Goal: Task Accomplishment & Management: Use online tool/utility

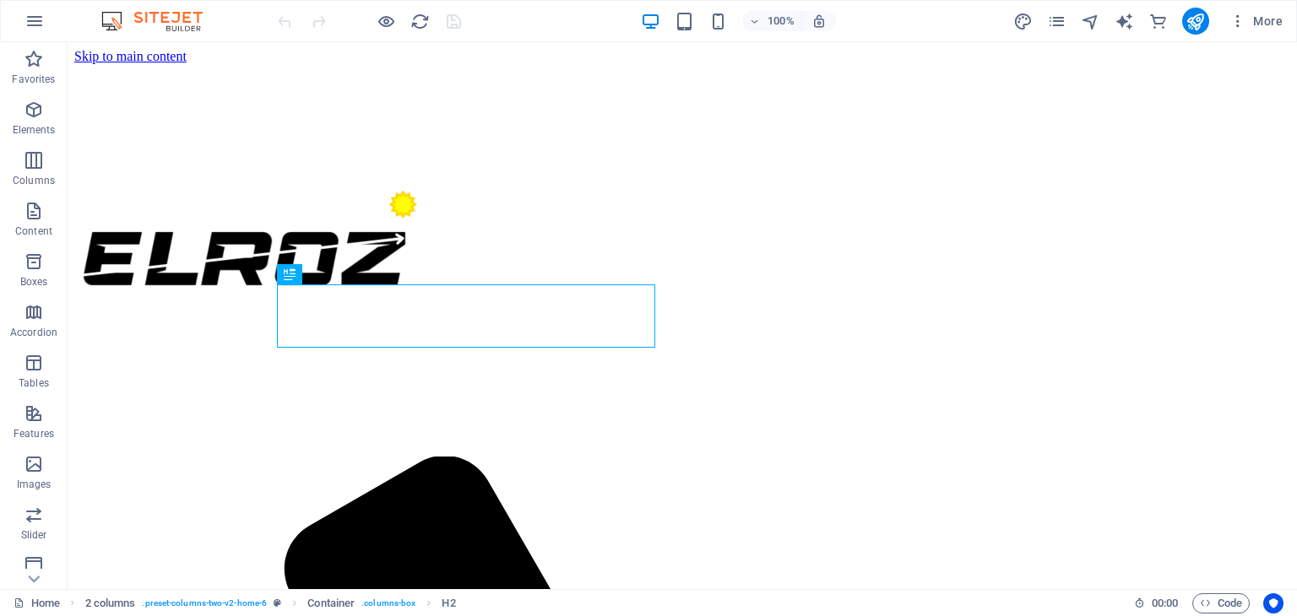
scroll to position [314, 0]
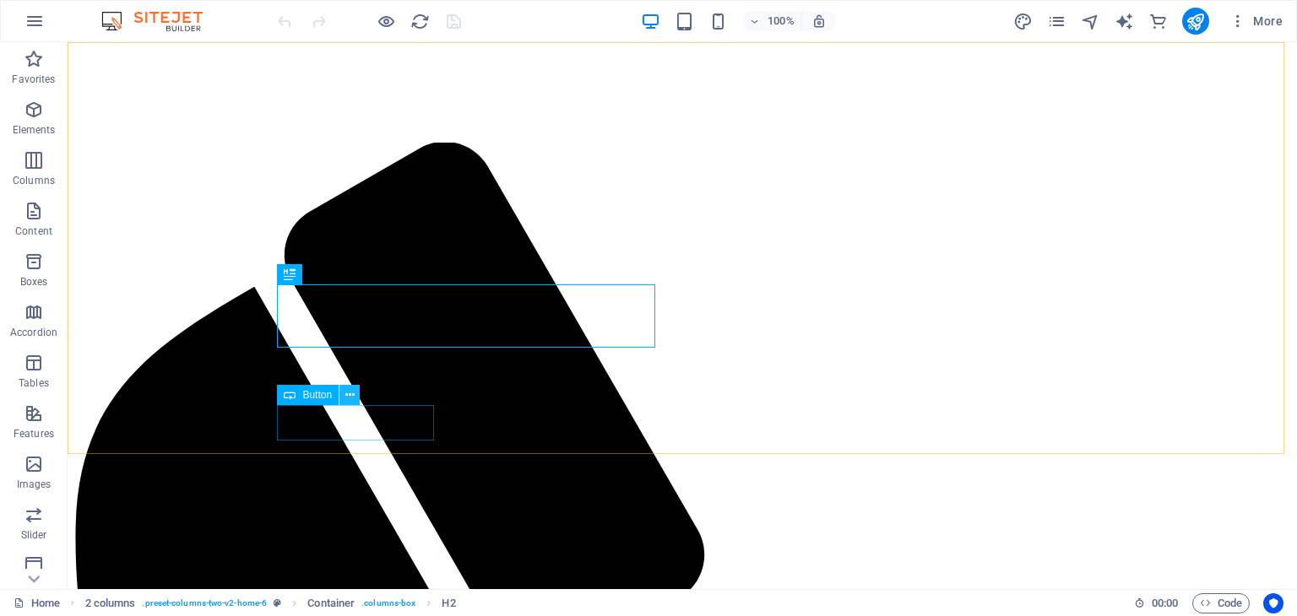
click at [352, 391] on icon at bounding box center [349, 396] width 9 height 18
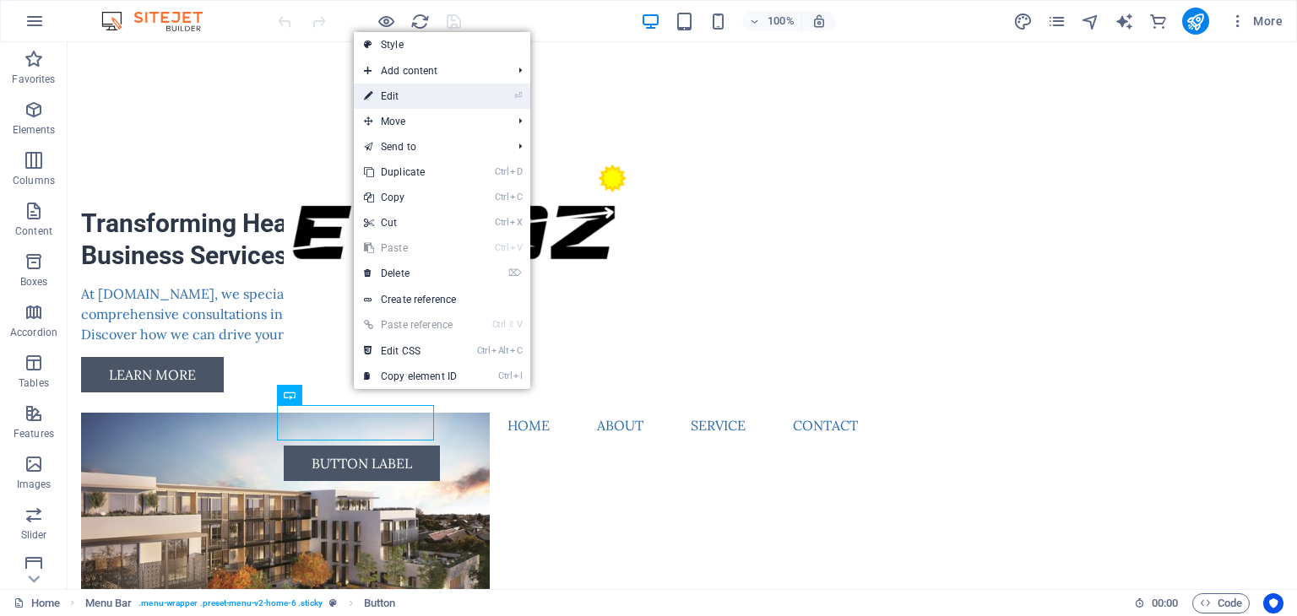
click at [414, 94] on link "⏎ Edit" at bounding box center [410, 96] width 113 height 25
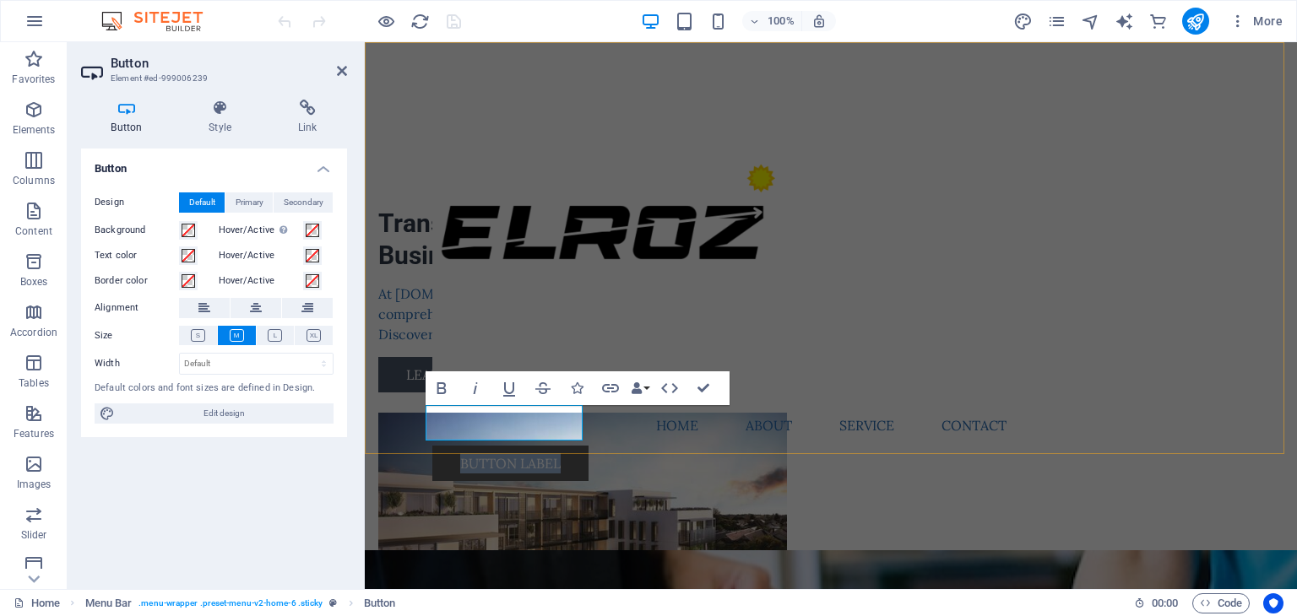
click at [516, 446] on link "Button label" at bounding box center [510, 463] width 156 height 35
click at [569, 446] on link "Button label" at bounding box center [510, 463] width 156 height 35
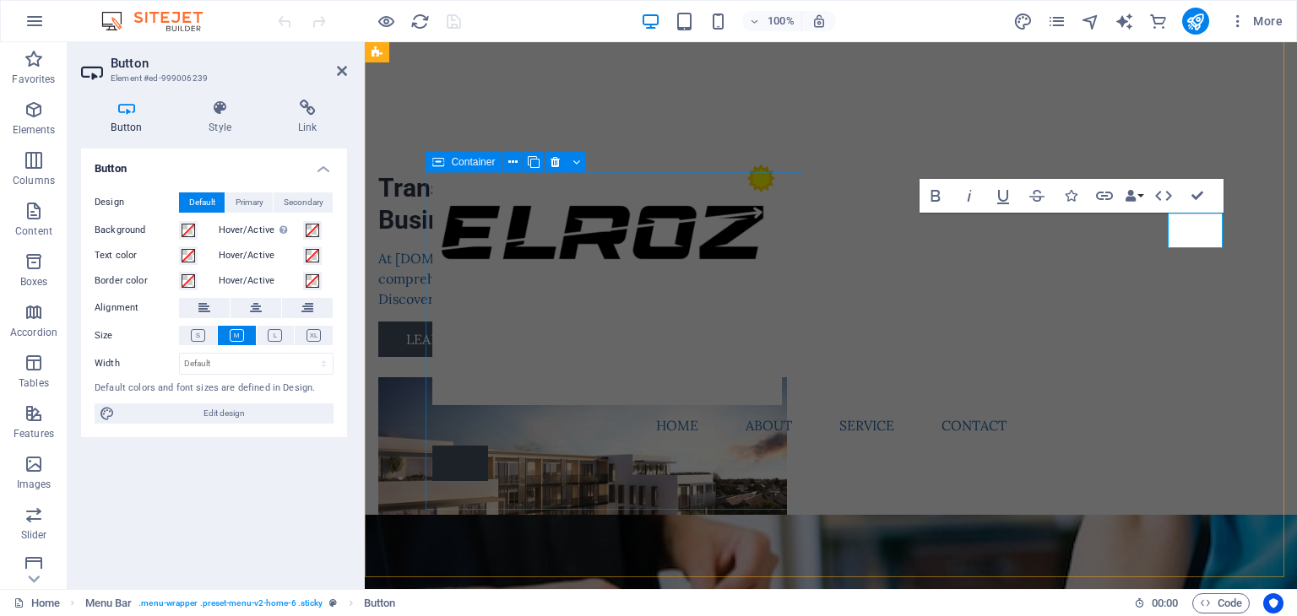
click at [637, 357] on div "Transforming Healthcare & Business Services At elroz.web.id, we specialize in p…" at bounding box center [567, 264] width 378 height 185
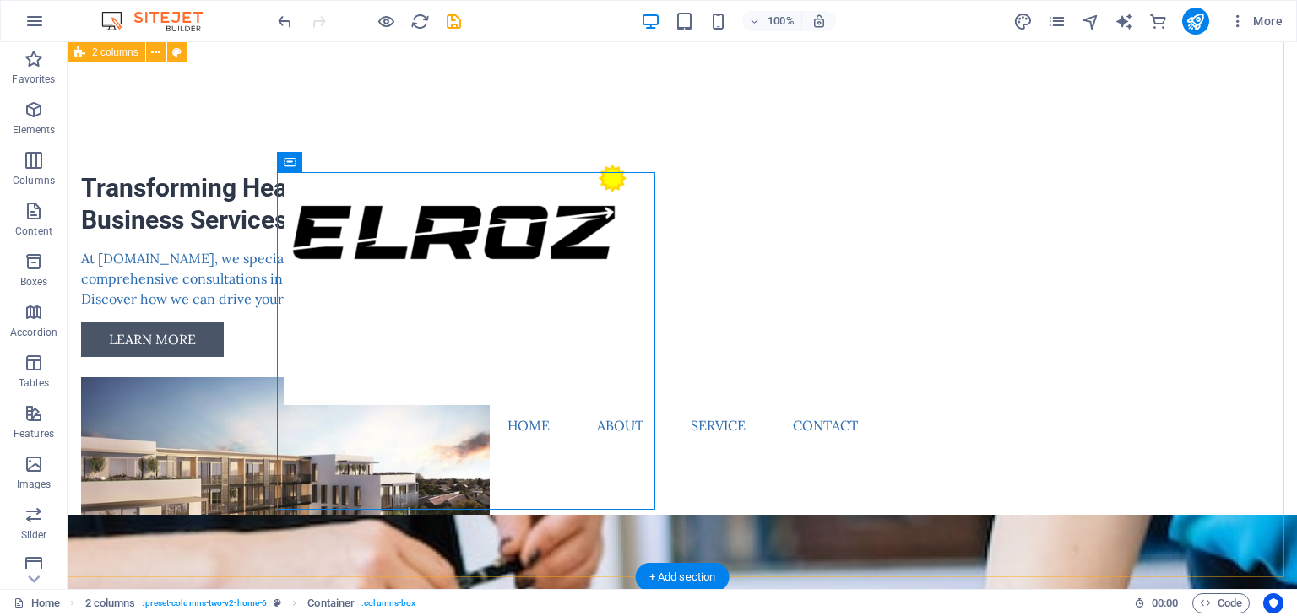
click at [567, 528] on div "Transforming Healthcare & Business Services At elroz.web.id, we specialize in p…" at bounding box center [682, 255] width 1229 height 1054
click at [379, 357] on div "Learn More" at bounding box center [270, 339] width 378 height 35
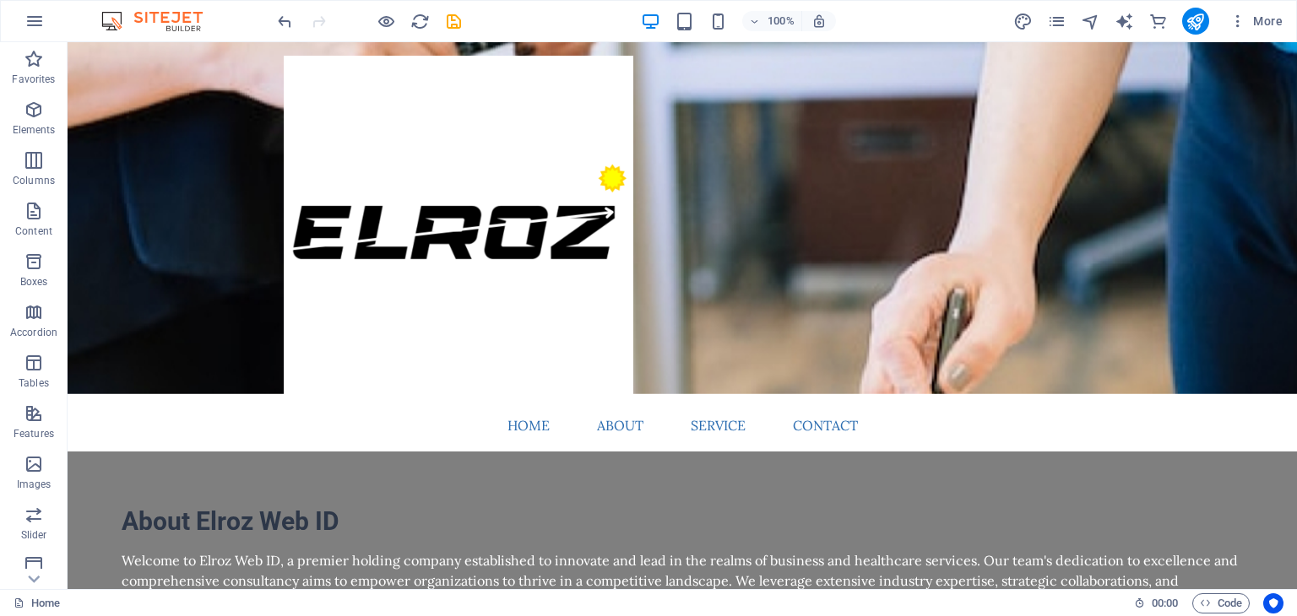
scroll to position [0, 0]
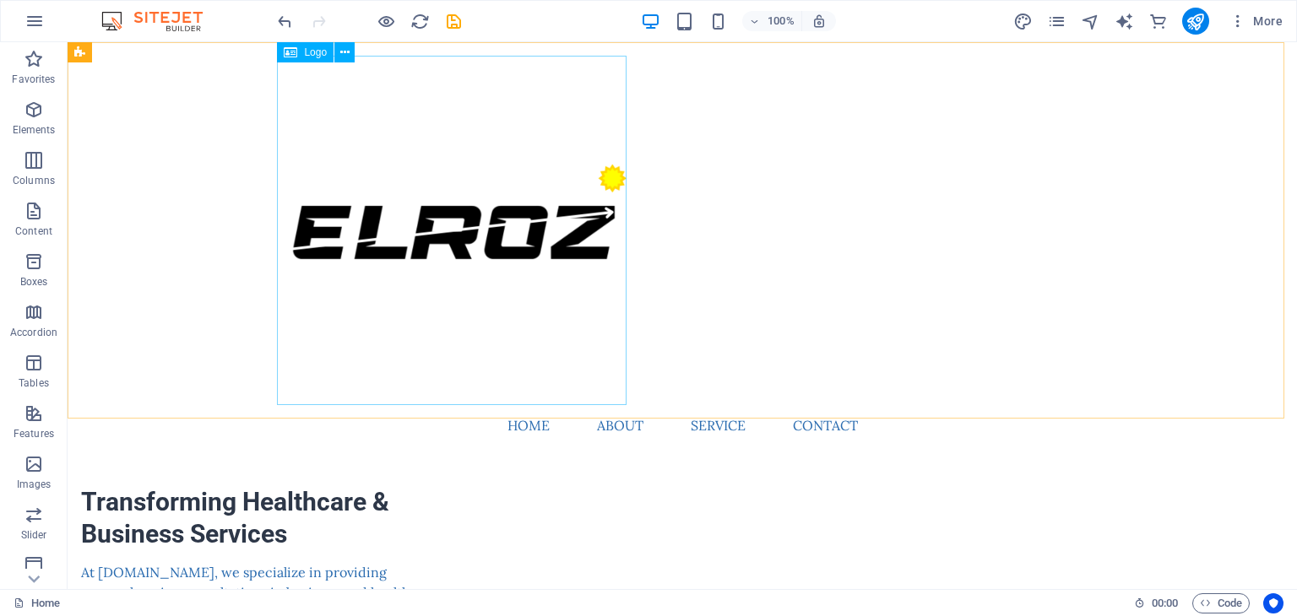
click at [484, 115] on div at bounding box center [682, 231] width 797 height 350
click at [341, 51] on icon at bounding box center [344, 53] width 9 height 18
click at [292, 67] on div at bounding box center [682, 231] width 797 height 350
select select "px"
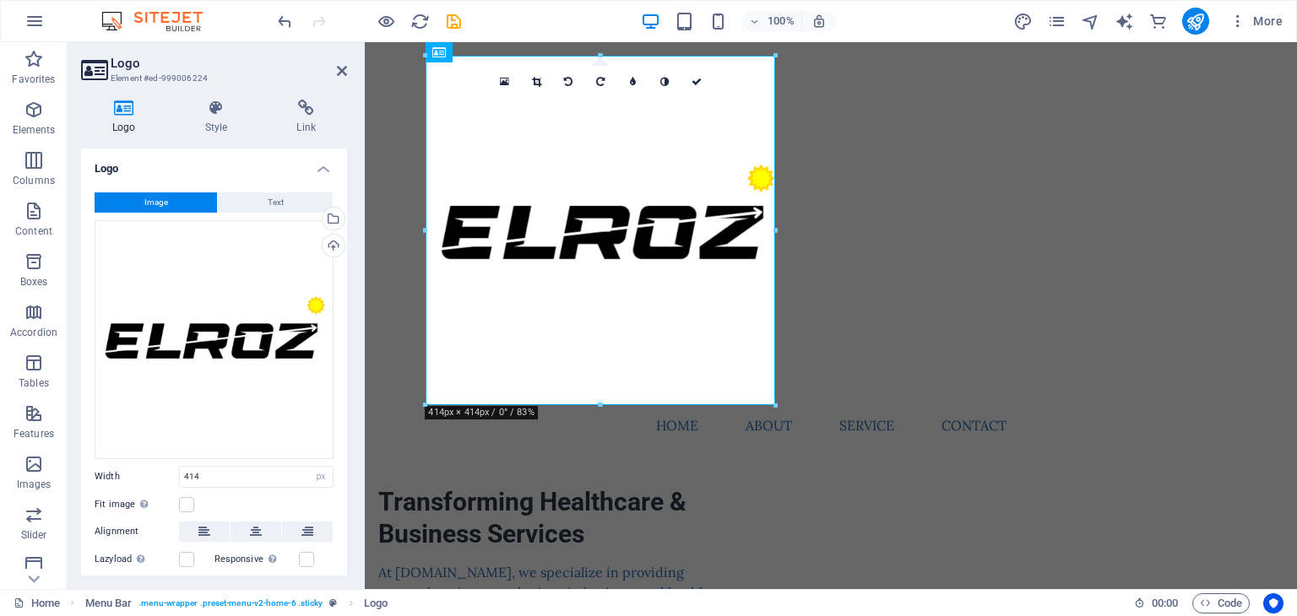
click at [230, 138] on div "Logo Style Link Logo Image Text Drag files here, click to choose files or selec…" at bounding box center [214, 338] width 266 height 476
click at [226, 127] on h4 "Style" at bounding box center [220, 117] width 92 height 35
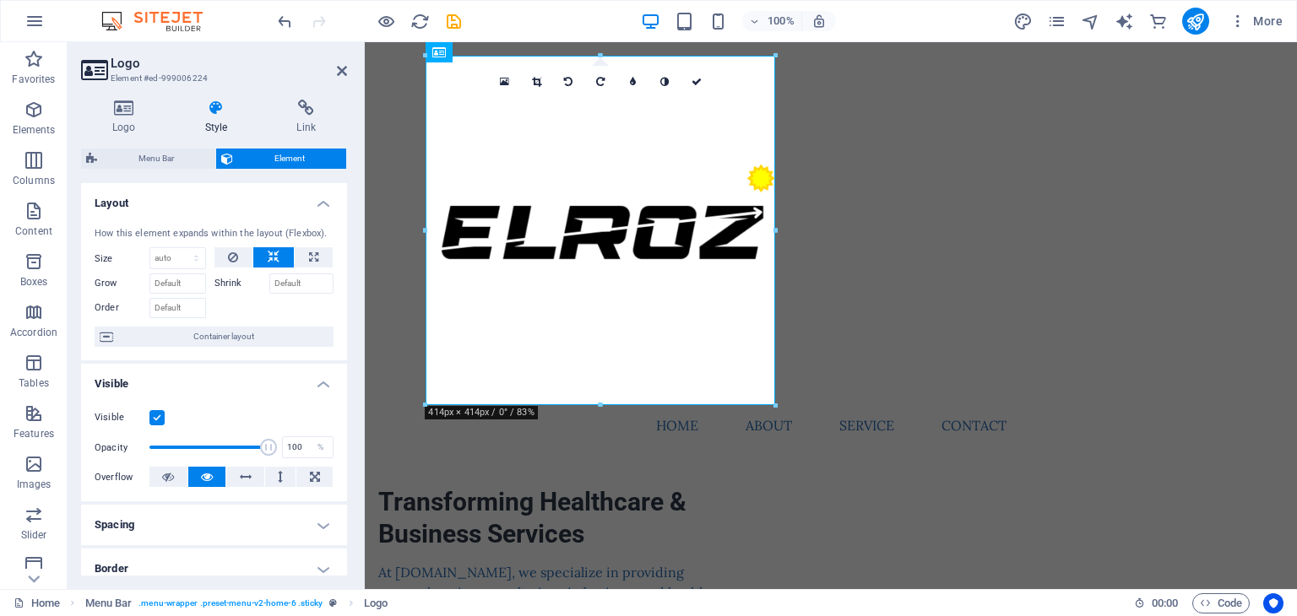
drag, startPoint x: 347, startPoint y: 358, endPoint x: 344, endPoint y: 381, distance: 22.9
click at [344, 381] on div "Logo Style Link Logo Image Text Drag files here, click to choose files or selec…" at bounding box center [214, 337] width 293 height 503
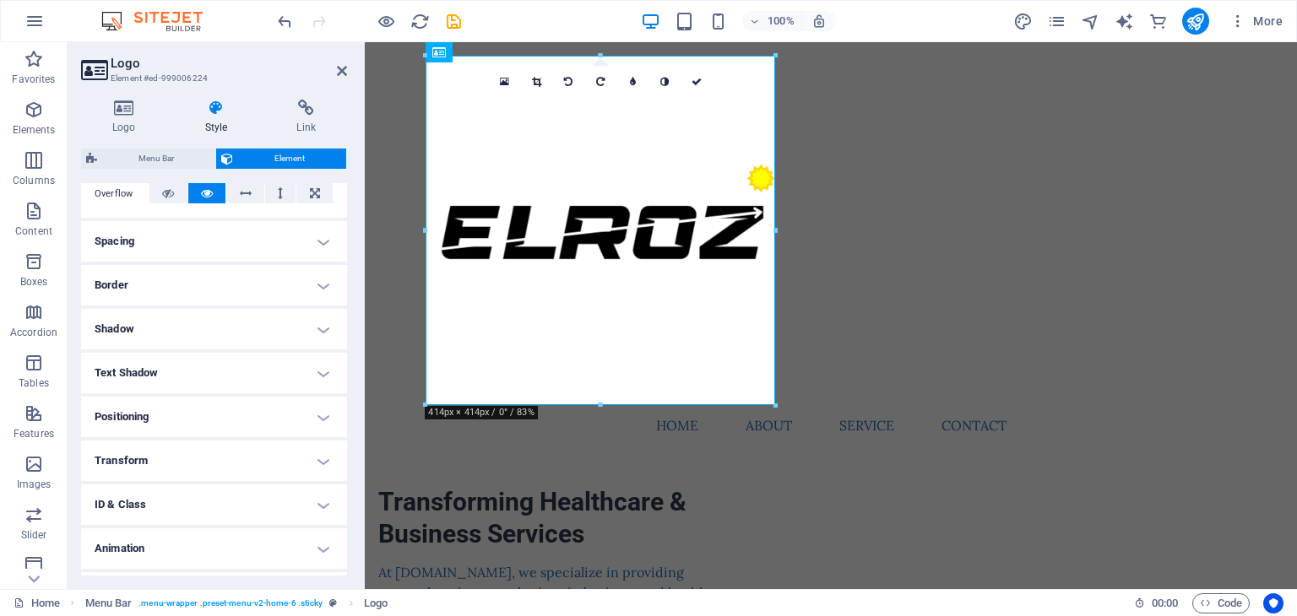
scroll to position [321, 0]
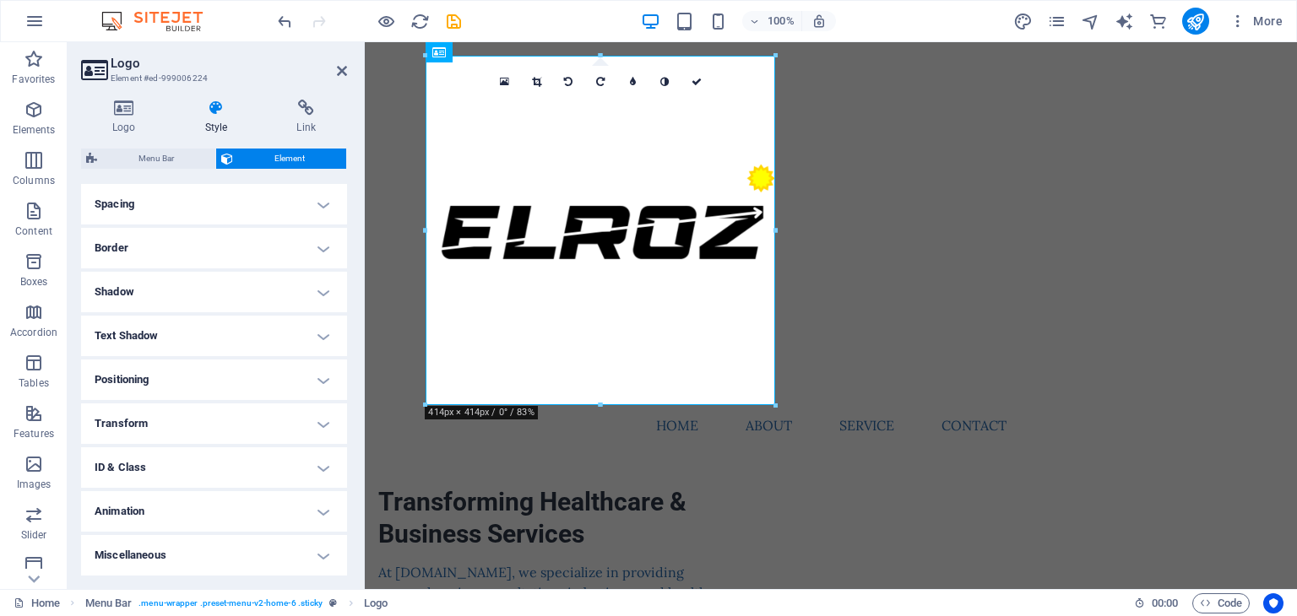
click at [322, 431] on h4 "Transform" at bounding box center [214, 424] width 266 height 41
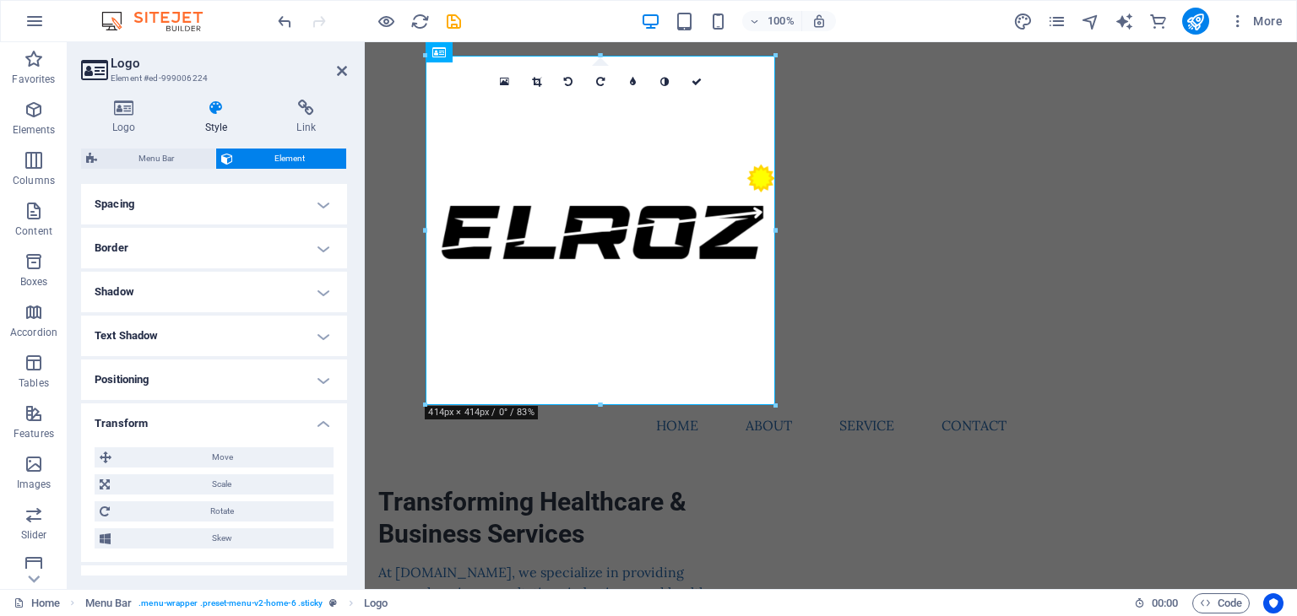
click at [312, 426] on h4 "Transform" at bounding box center [214, 419] width 266 height 30
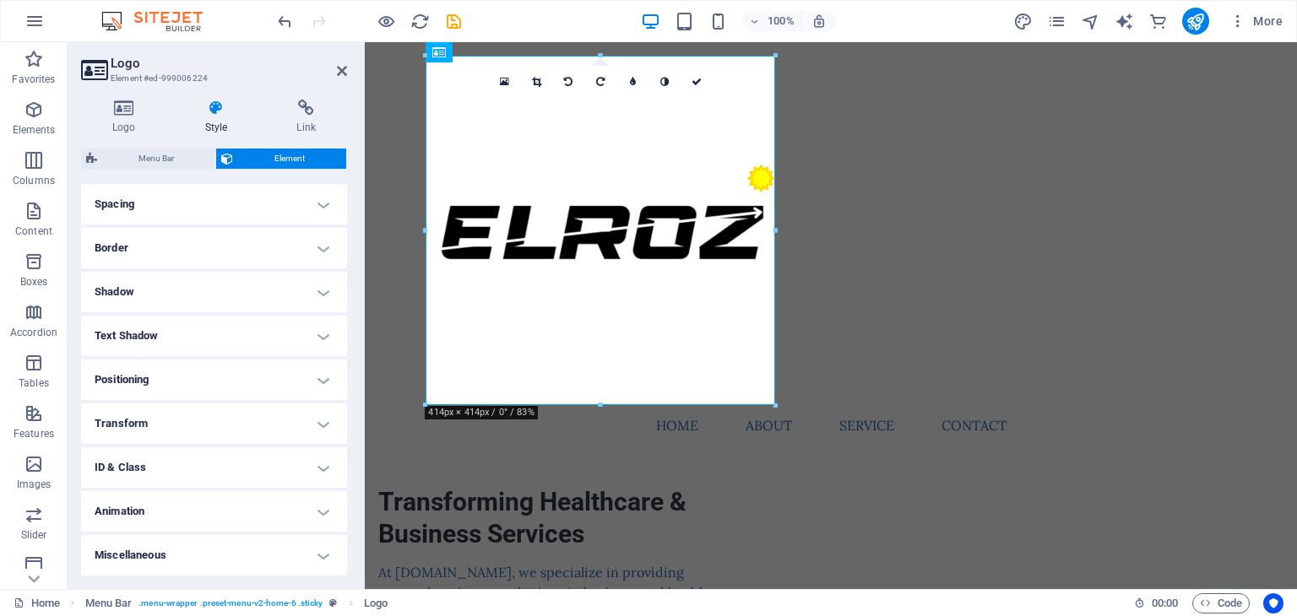
click at [312, 466] on h4 "ID & Class" at bounding box center [214, 467] width 266 height 41
click at [312, 466] on h4 "ID & Class" at bounding box center [214, 462] width 266 height 30
click at [539, 468] on div "Transforming Healthcare & Business Services At elroz.web.id, we specialize in p…" at bounding box center [831, 569] width 932 height 1054
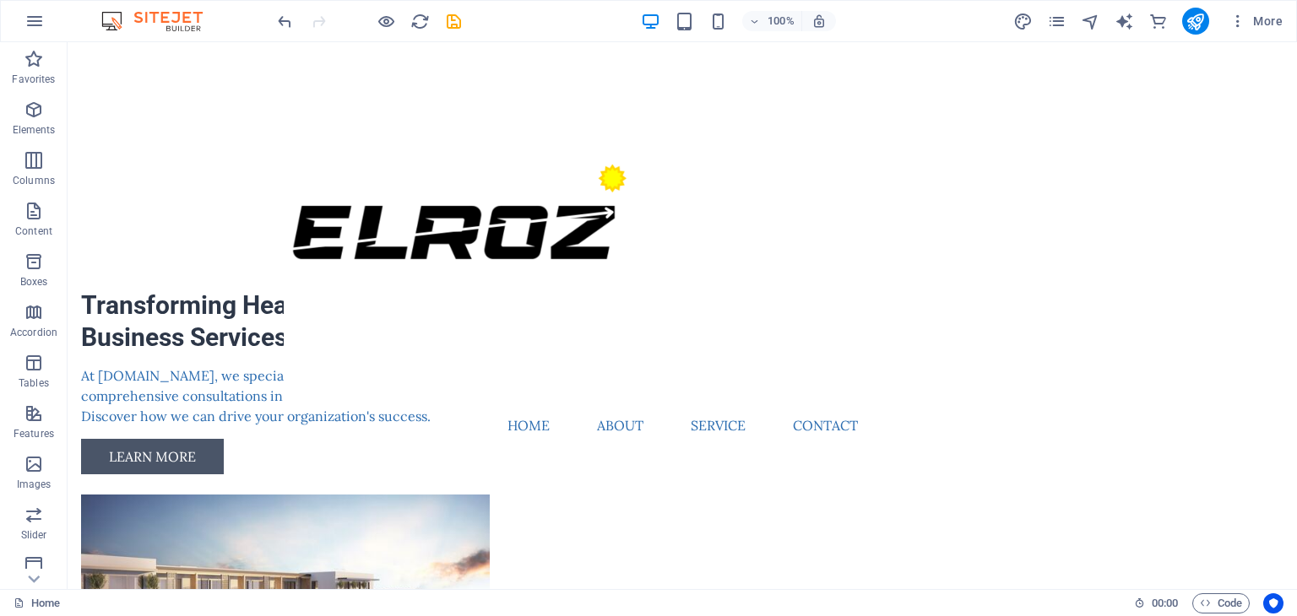
scroll to position [0, 0]
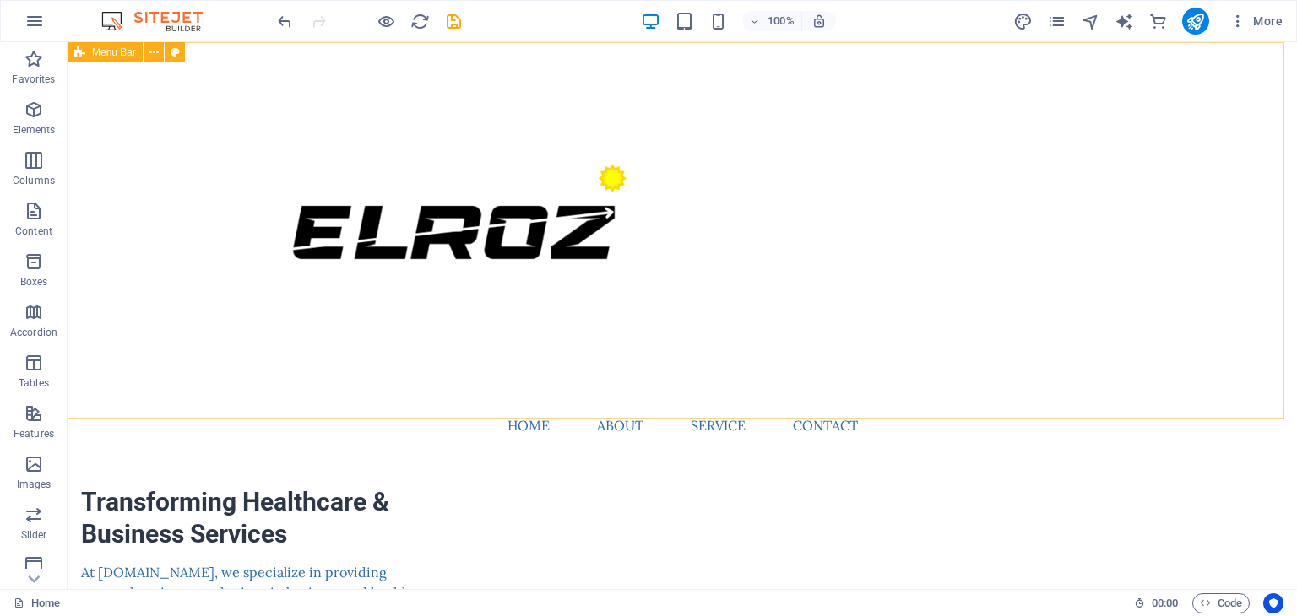
click at [1265, 84] on div "Menu Home About Service Contact" at bounding box center [682, 250] width 1229 height 417
click at [1116, 91] on div "Menu Home About Service Contact" at bounding box center [682, 250] width 1229 height 417
click at [146, 51] on button at bounding box center [154, 52] width 20 height 20
click at [74, 55] on icon at bounding box center [79, 52] width 11 height 20
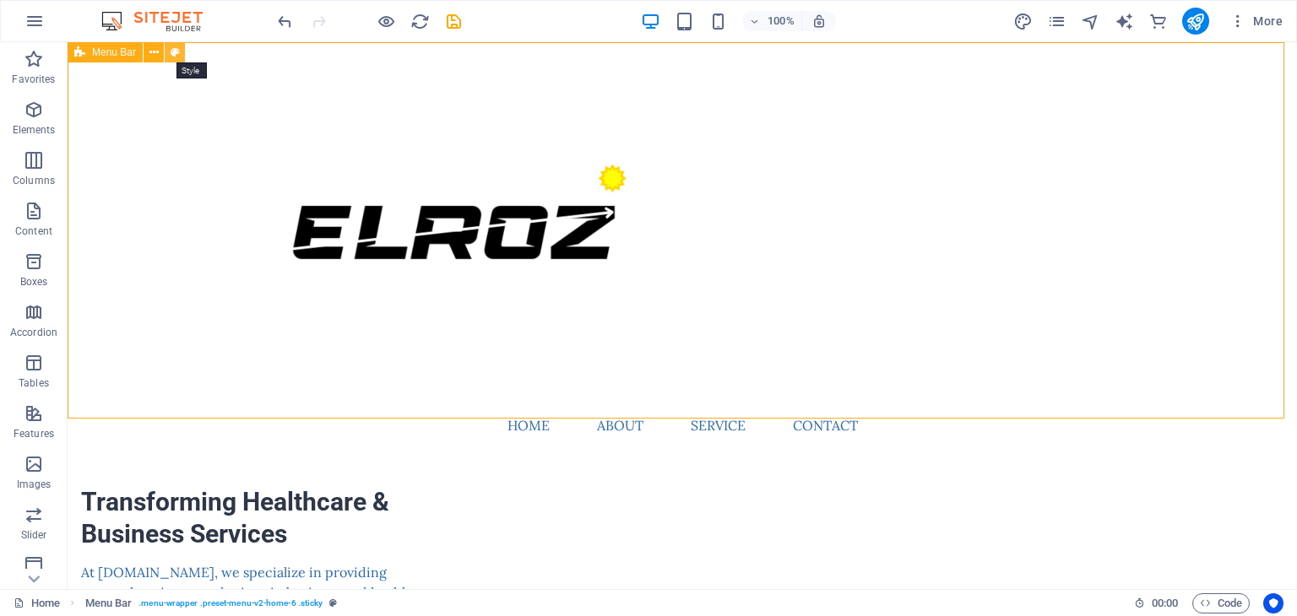
click at [179, 55] on icon at bounding box center [175, 53] width 9 height 18
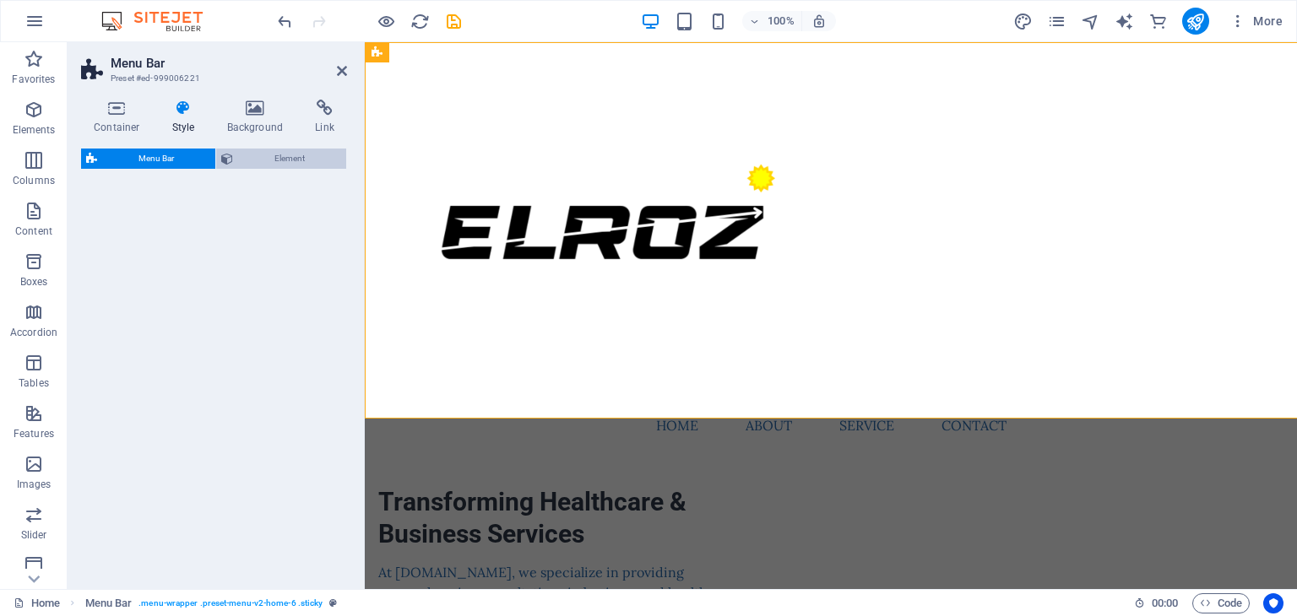
select select "rem"
select select "preset-menu-v2-home-6"
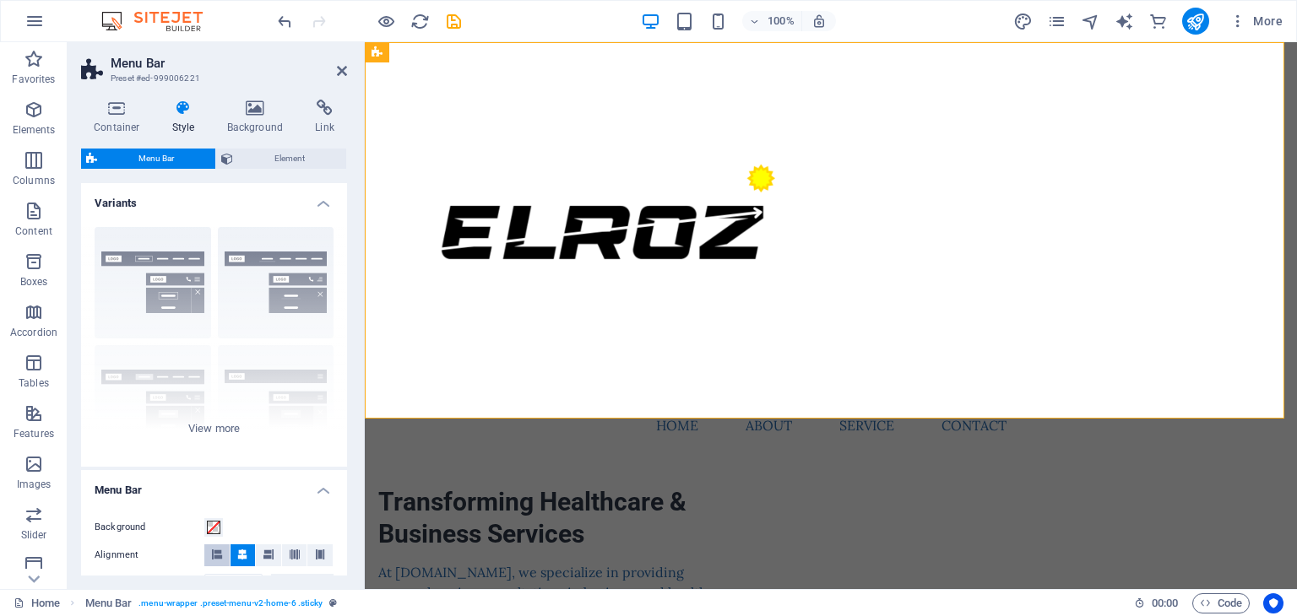
drag, startPoint x: 342, startPoint y: 293, endPoint x: 213, endPoint y: 551, distance: 288.8
click at [213, 551] on div "Variants Border Centered Default Fixed Loki Trigger Wide XXL Menu Bar Backgroun…" at bounding box center [214, 379] width 266 height 393
click at [213, 551] on icon at bounding box center [217, 555] width 10 height 10
click at [240, 551] on icon at bounding box center [242, 555] width 10 height 10
click at [345, 366] on div "Container Style Background Link Size Height Default px rem % vh vw Min. height …" at bounding box center [214, 337] width 293 height 503
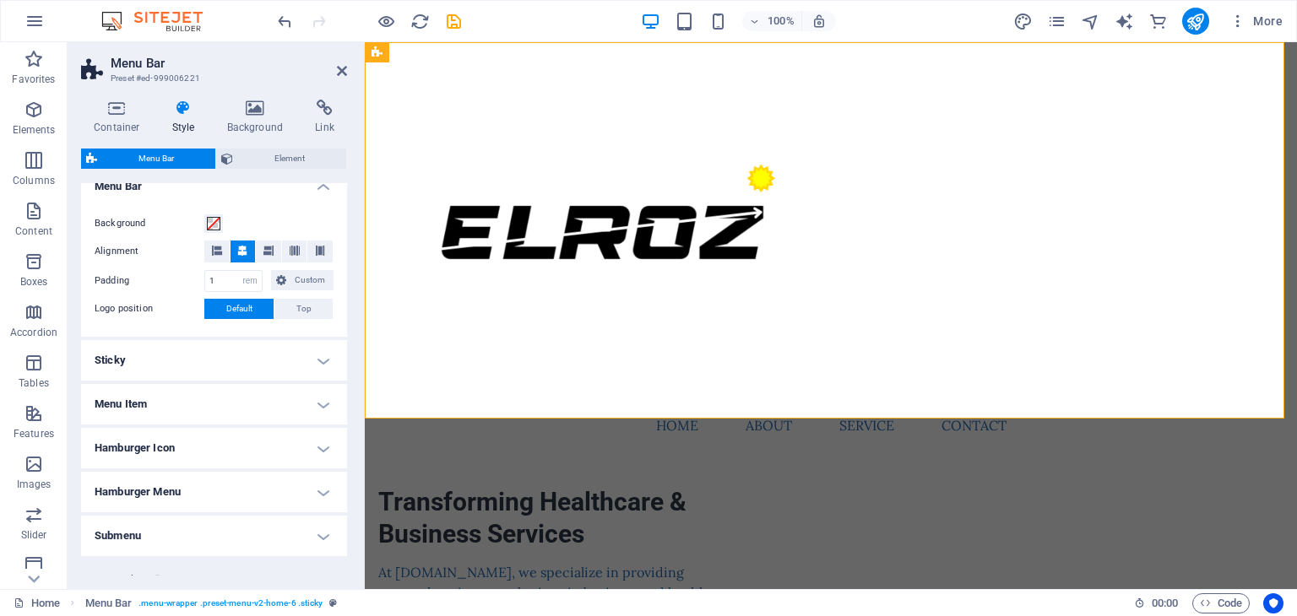
scroll to position [336, 0]
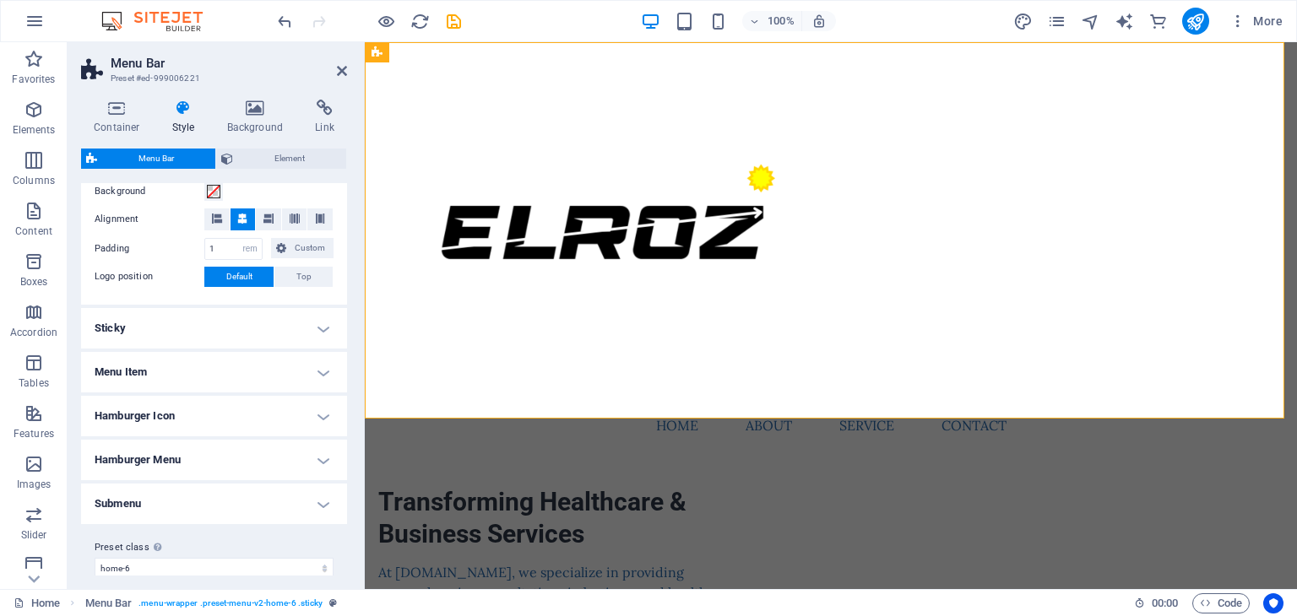
click at [321, 376] on h4 "Menu Item" at bounding box center [214, 372] width 266 height 41
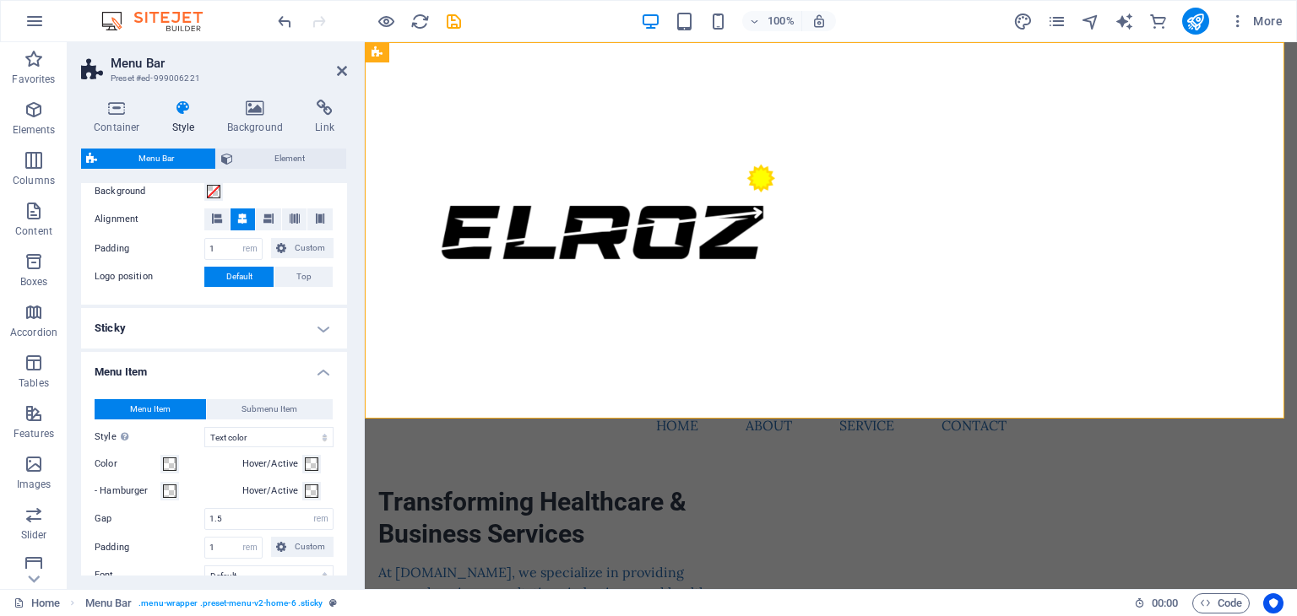
click at [321, 376] on h4 "Menu Item" at bounding box center [214, 367] width 266 height 30
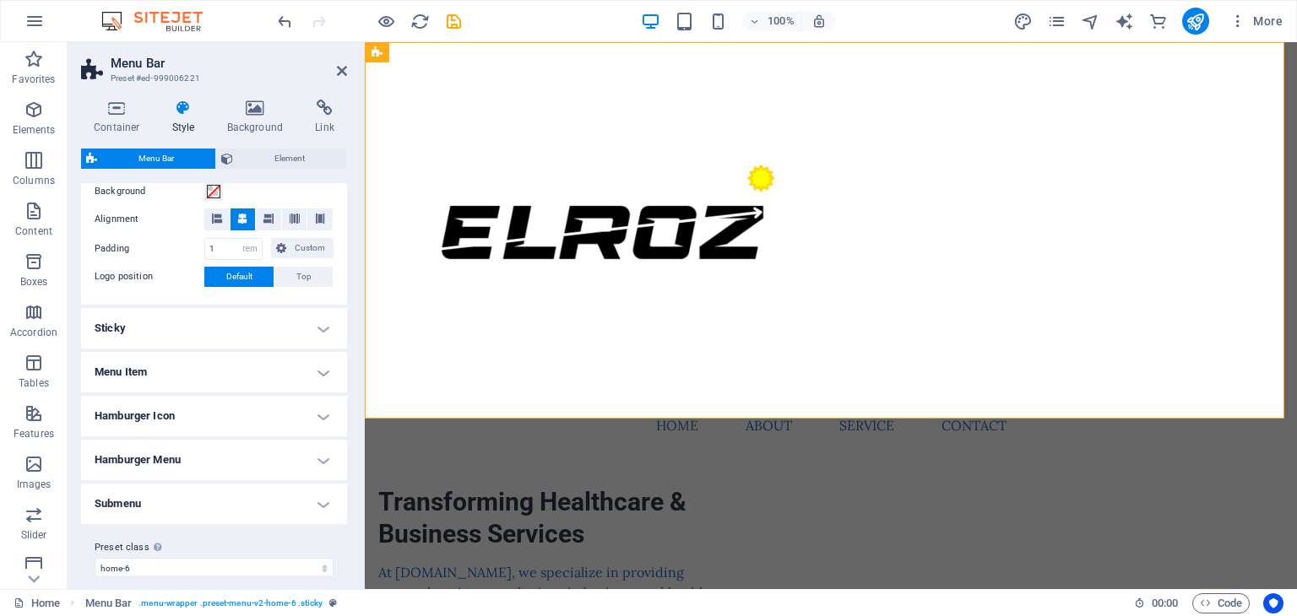
click at [324, 416] on h4 "Hamburger Icon" at bounding box center [214, 416] width 266 height 41
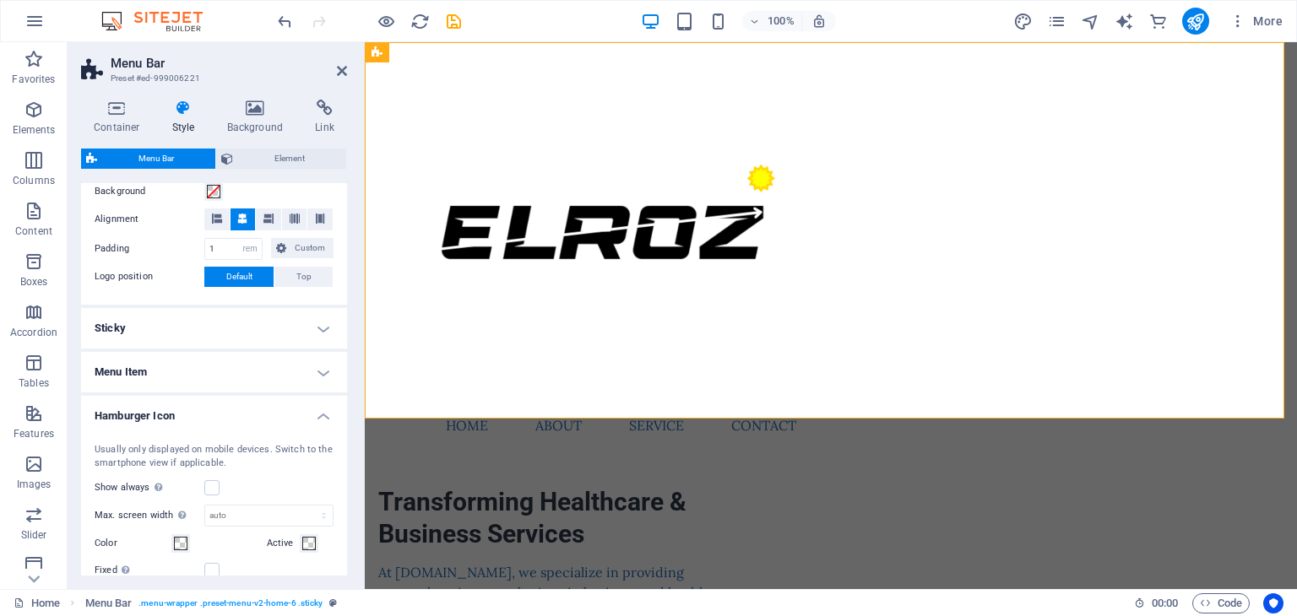
click at [324, 416] on h4 "Hamburger Icon" at bounding box center [214, 411] width 266 height 30
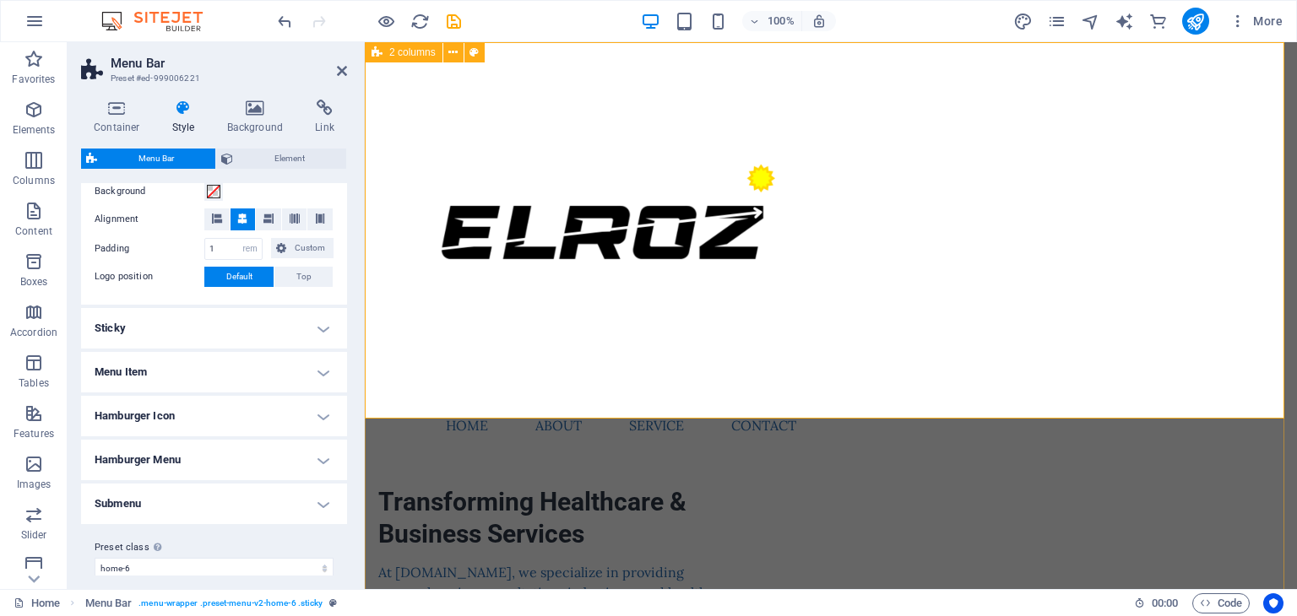
click at [903, 480] on div "Transforming Healthcare & Business Services At elroz.web.id, we specialize in p…" at bounding box center [831, 569] width 932 height 1054
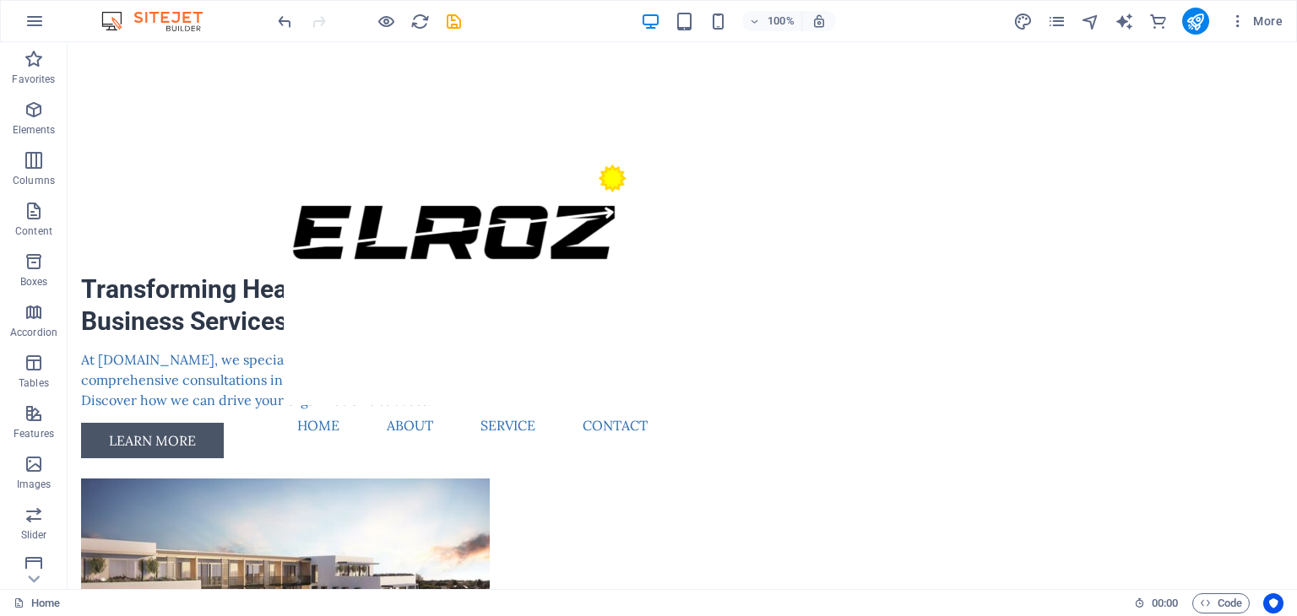
scroll to position [507, 0]
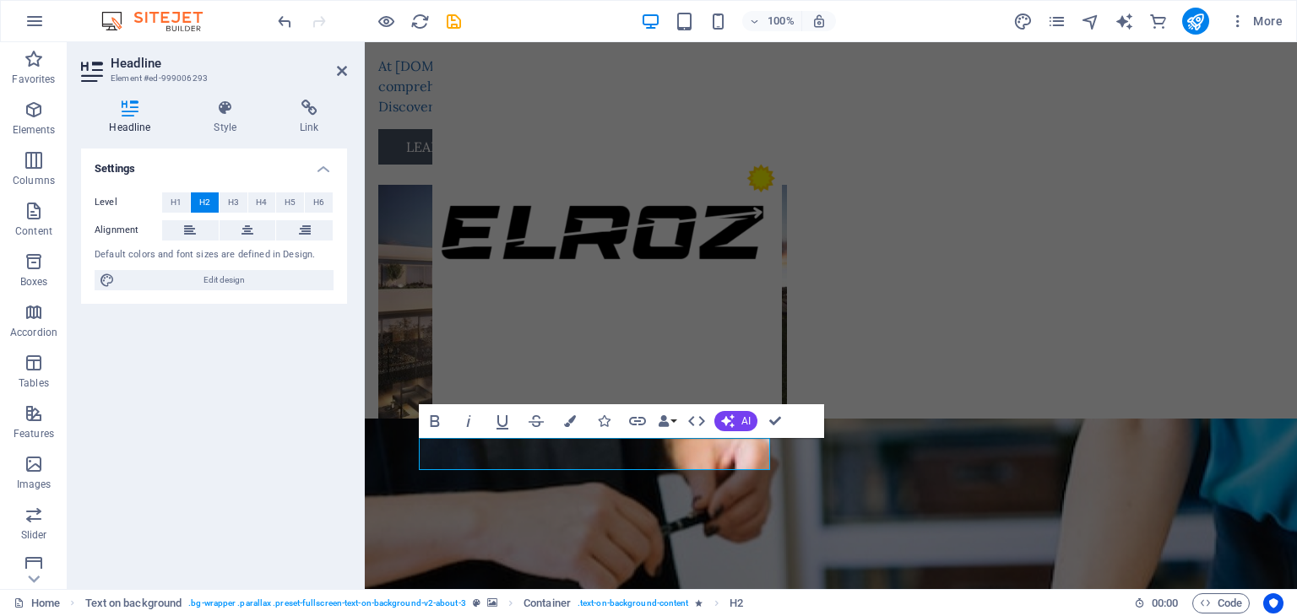
click at [242, 393] on div "Settings Level H1 H2 H3 H4 H5 H6 Alignment Default colors and font sizes are de…" at bounding box center [214, 362] width 266 height 427
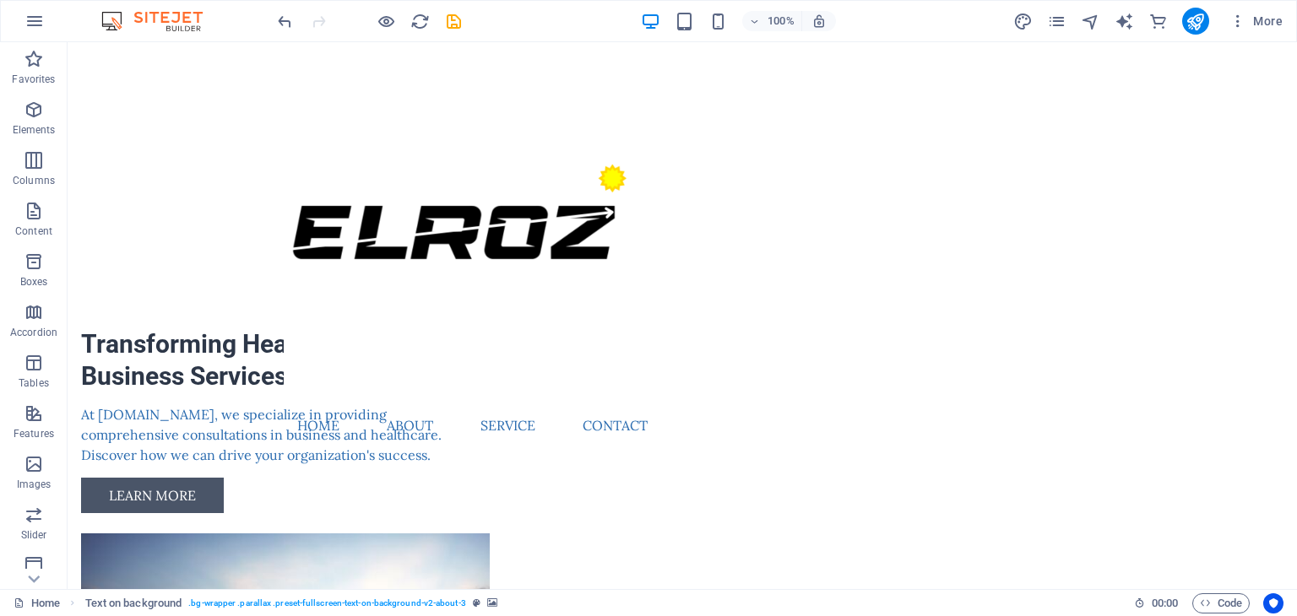
scroll to position [138, 0]
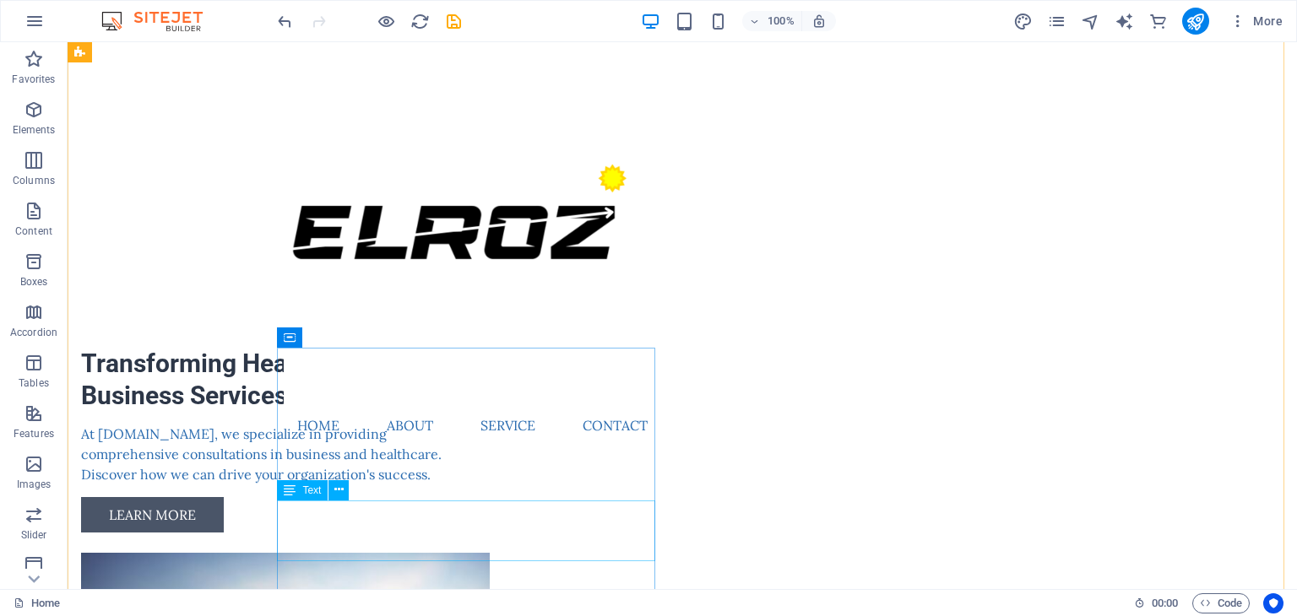
click at [364, 485] on div "At elroz.web.id, we specialize in providing comprehensive consultations in busi…" at bounding box center [270, 454] width 378 height 61
click at [371, 485] on div "At elroz.web.id, we specialize in providing comprehensive consultations in busi…" at bounding box center [270, 454] width 378 height 61
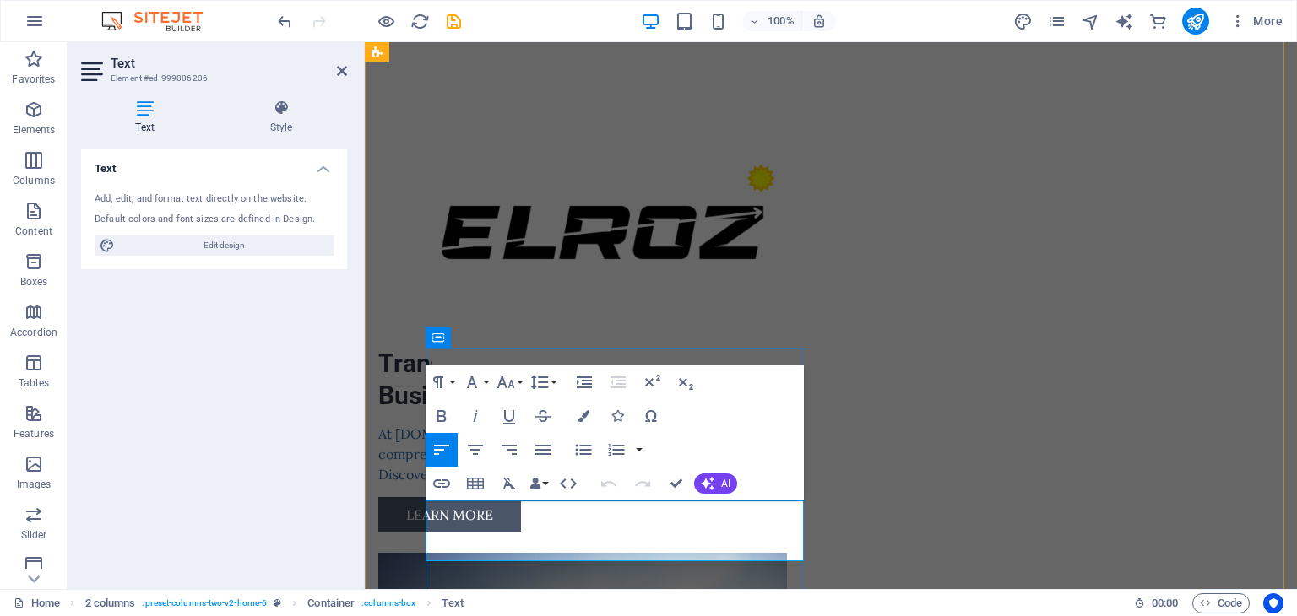
click at [517, 485] on p "At elroz.web.id, we specialize in providing comprehensive consultations in busi…" at bounding box center [567, 454] width 378 height 61
click at [892, 251] on div "Menu Home About Service Contact" at bounding box center [831, 250] width 932 height 417
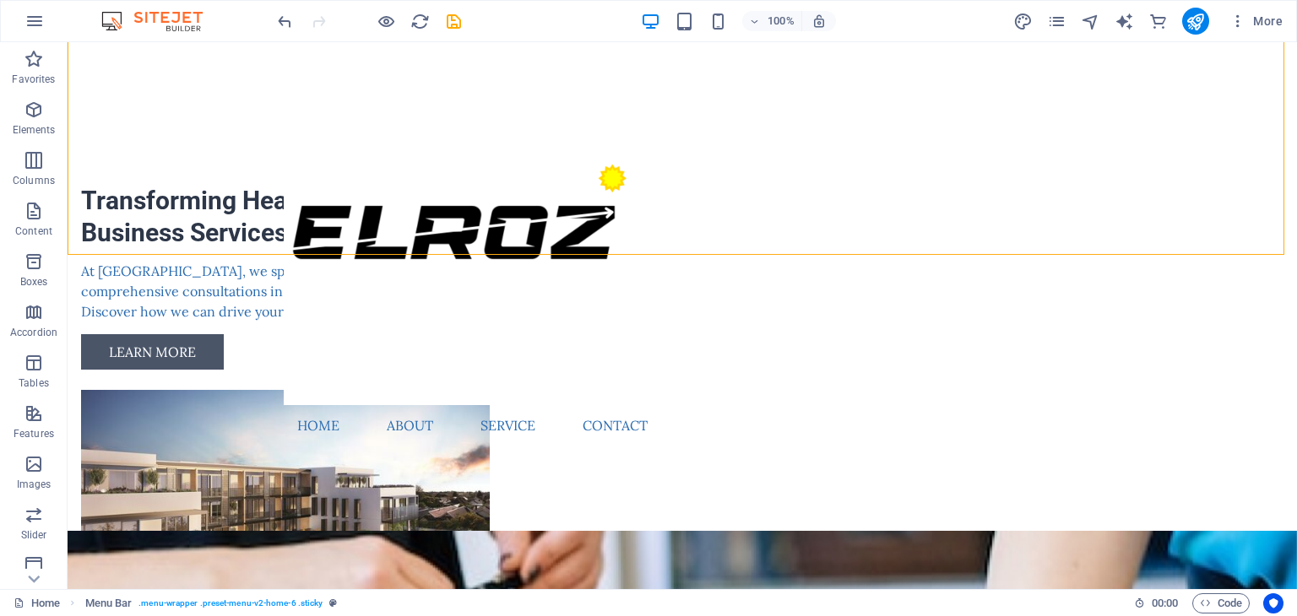
scroll to position [499, 0]
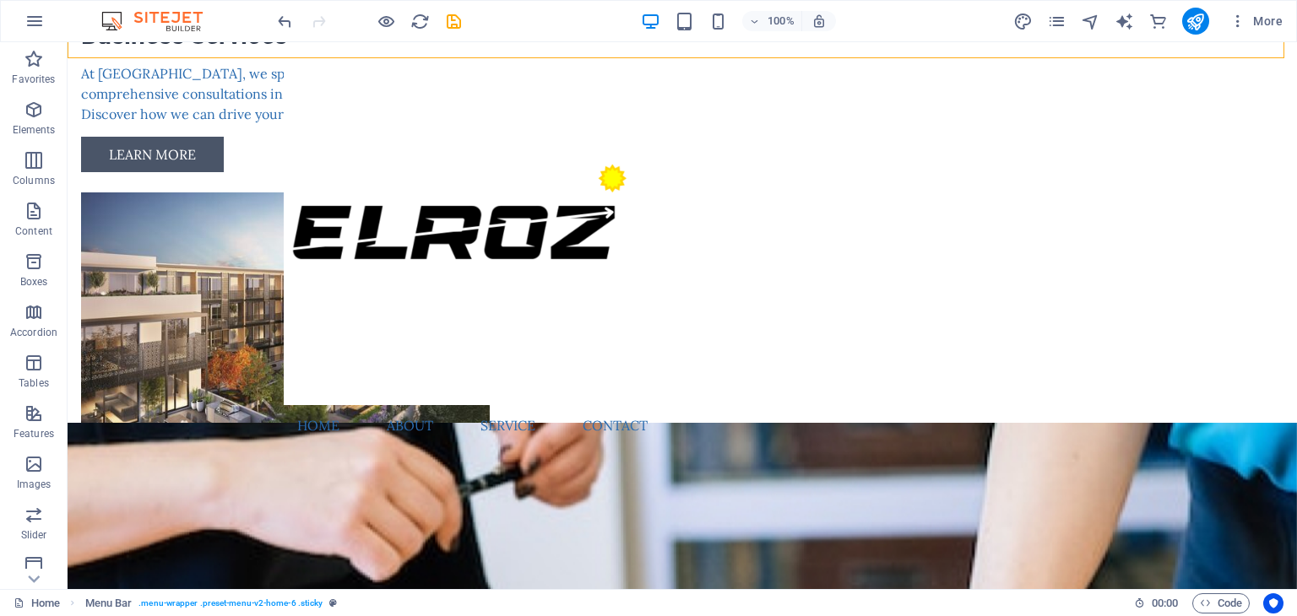
click at [1238, 190] on div "Menu Home About Service Contact" at bounding box center [682, 250] width 1229 height 417
select select "rem"
select select "preset-menu-v2-home-6"
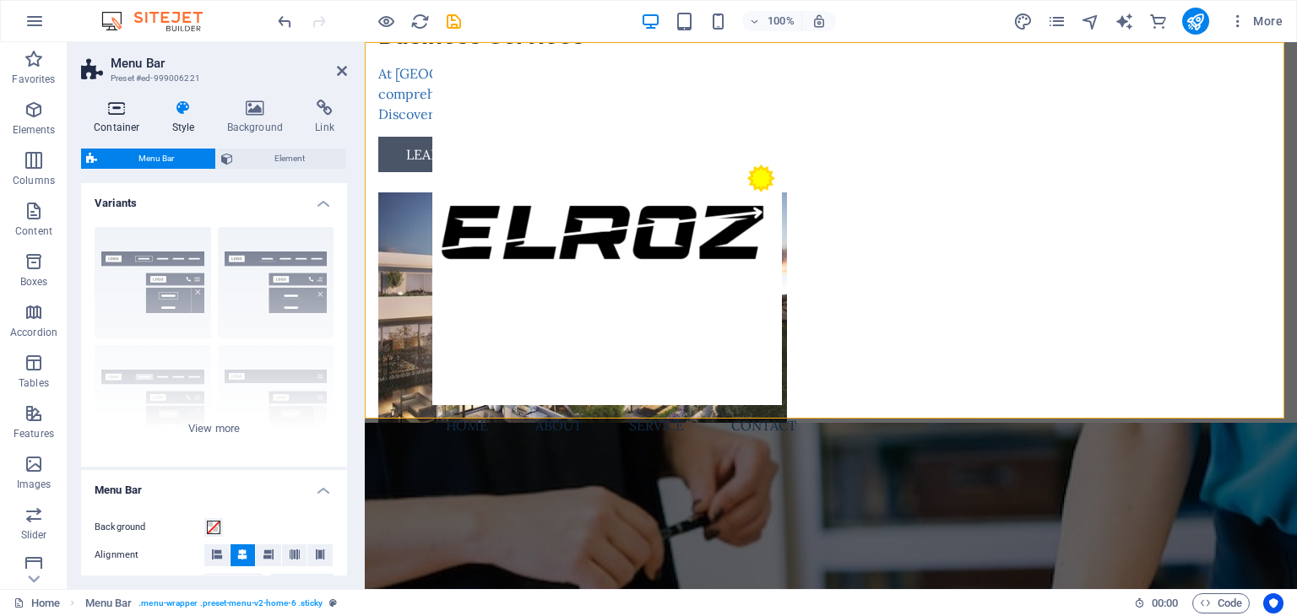
click at [111, 106] on icon at bounding box center [117, 108] width 72 height 17
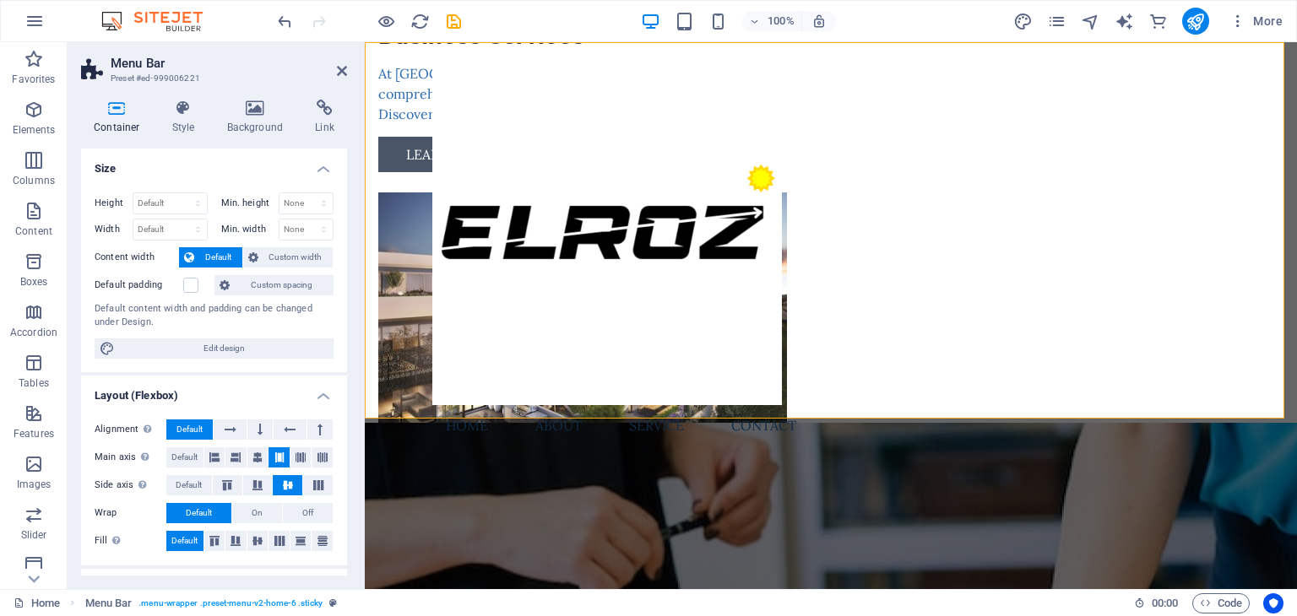
drag, startPoint x: 342, startPoint y: 247, endPoint x: 344, endPoint y: 298, distance: 50.7
click at [344, 298] on div "Size Height Default px rem % vh vw Min. height None px rem % vh vw Width Defaul…" at bounding box center [214, 362] width 266 height 427
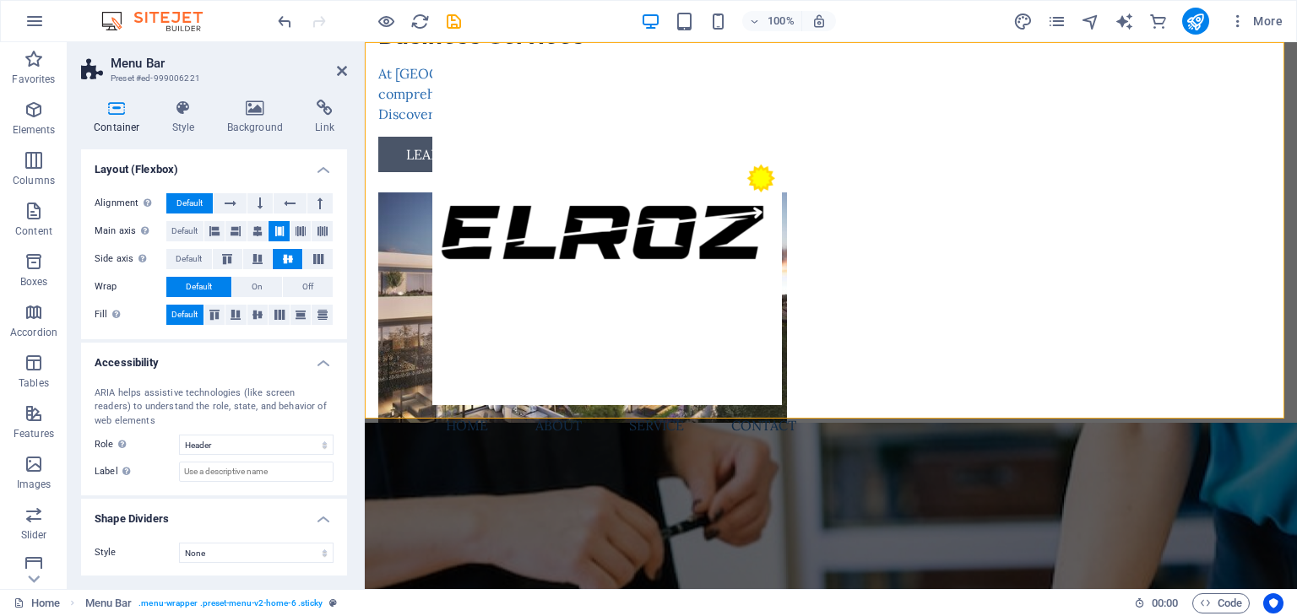
scroll to position [0, 0]
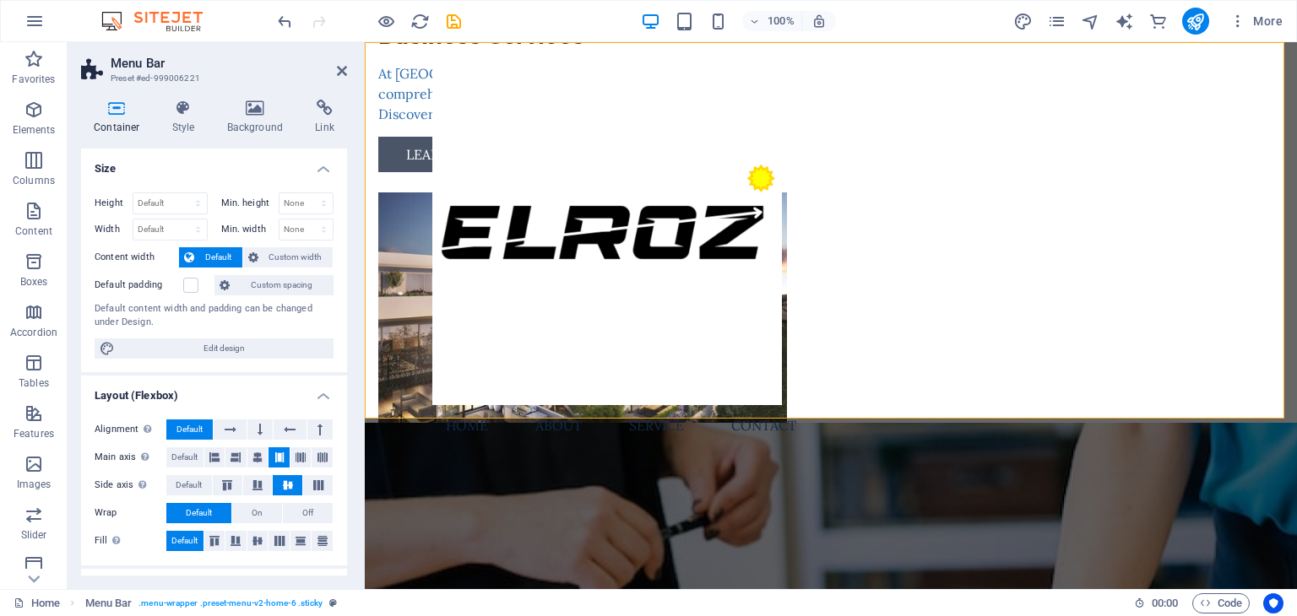
click at [415, 101] on div "Menu Home About Service Contact" at bounding box center [831, 250] width 932 height 417
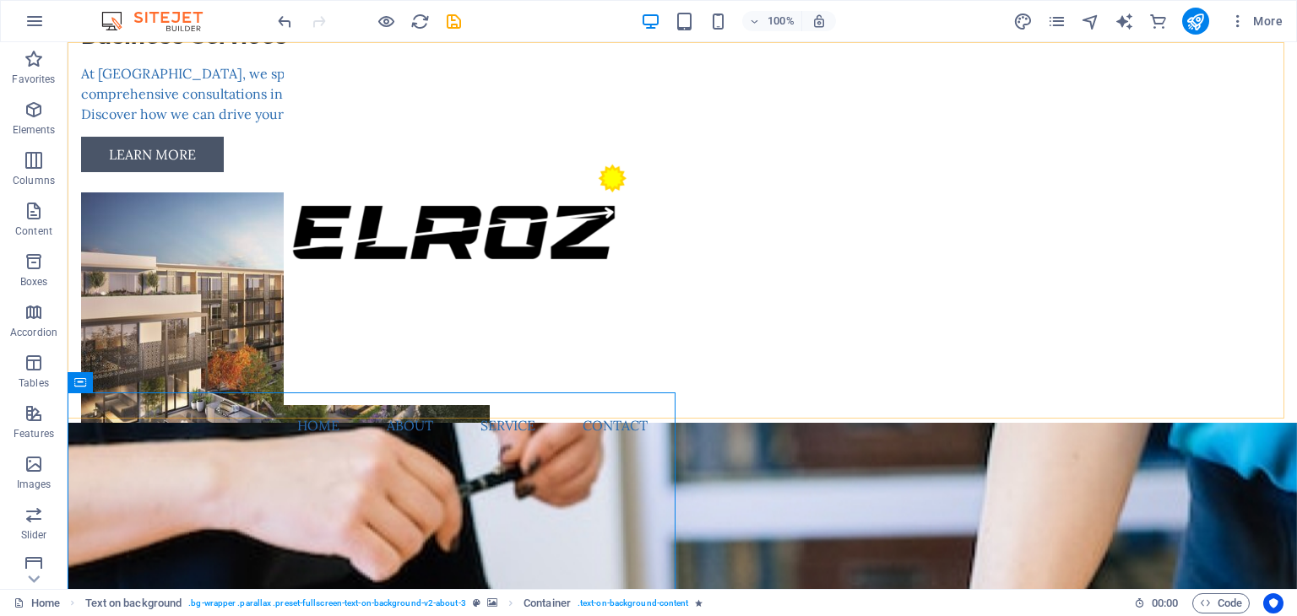
click at [1217, 207] on div "Menu Home About Service Contact" at bounding box center [682, 250] width 1229 height 417
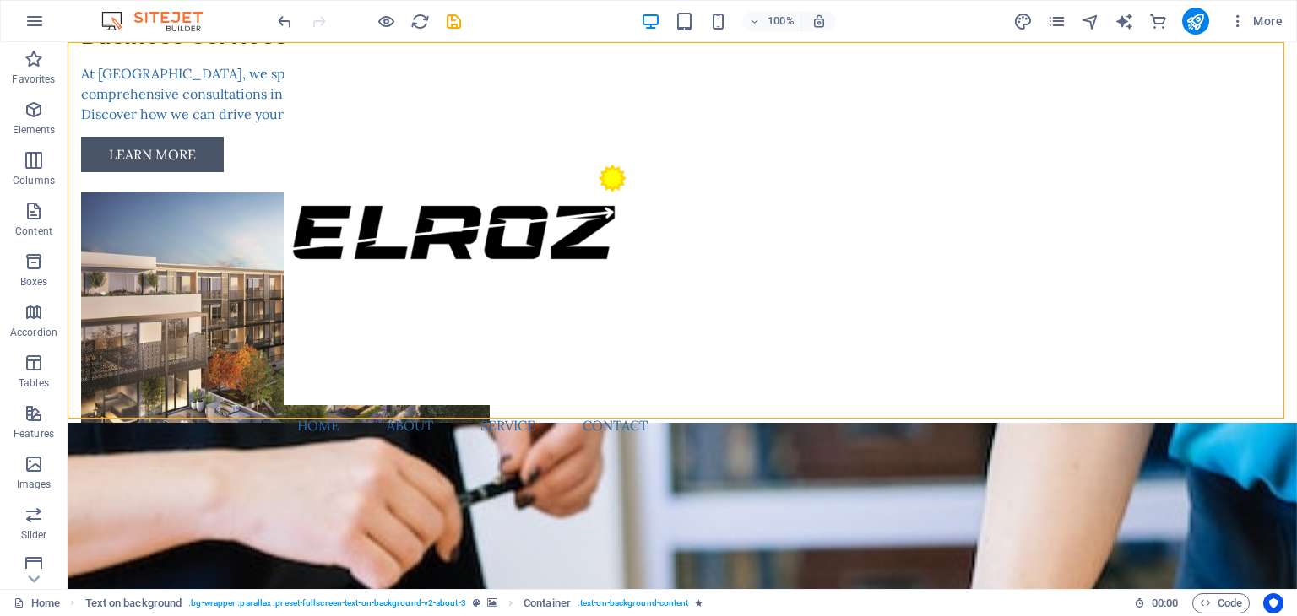
select select "header"
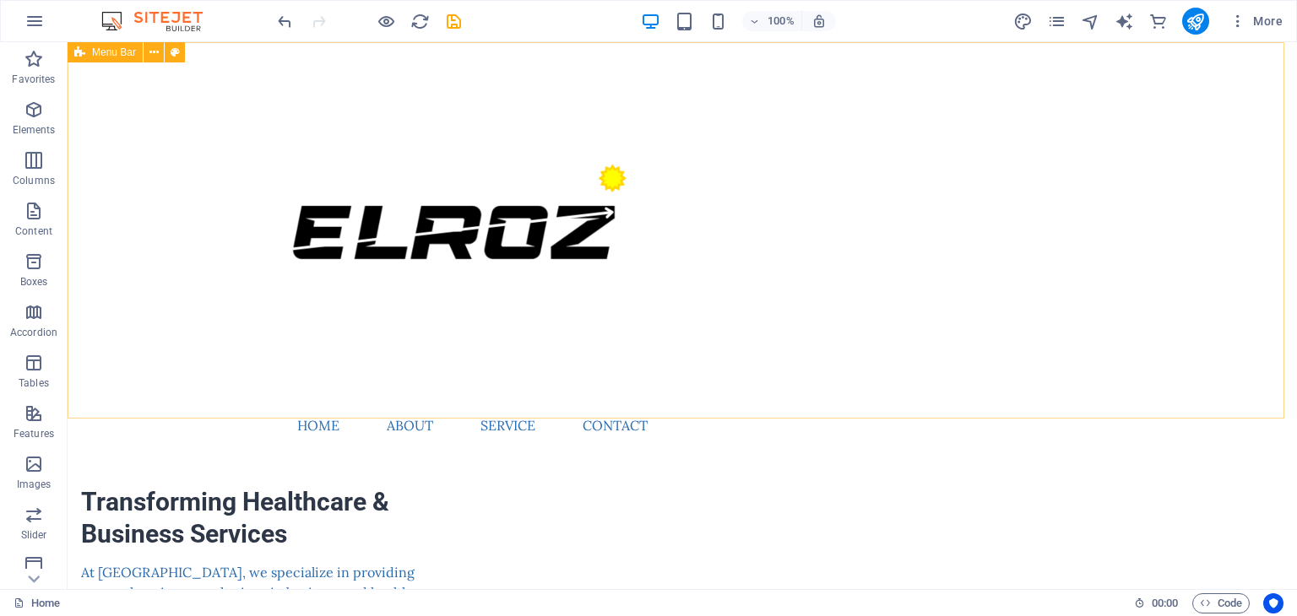
click at [1094, 141] on div "Menu Home About Service Contact" at bounding box center [682, 250] width 1229 height 417
click at [797, 141] on div "Menu Home About Service Contact" at bounding box center [682, 250] width 1229 height 417
select select "header"
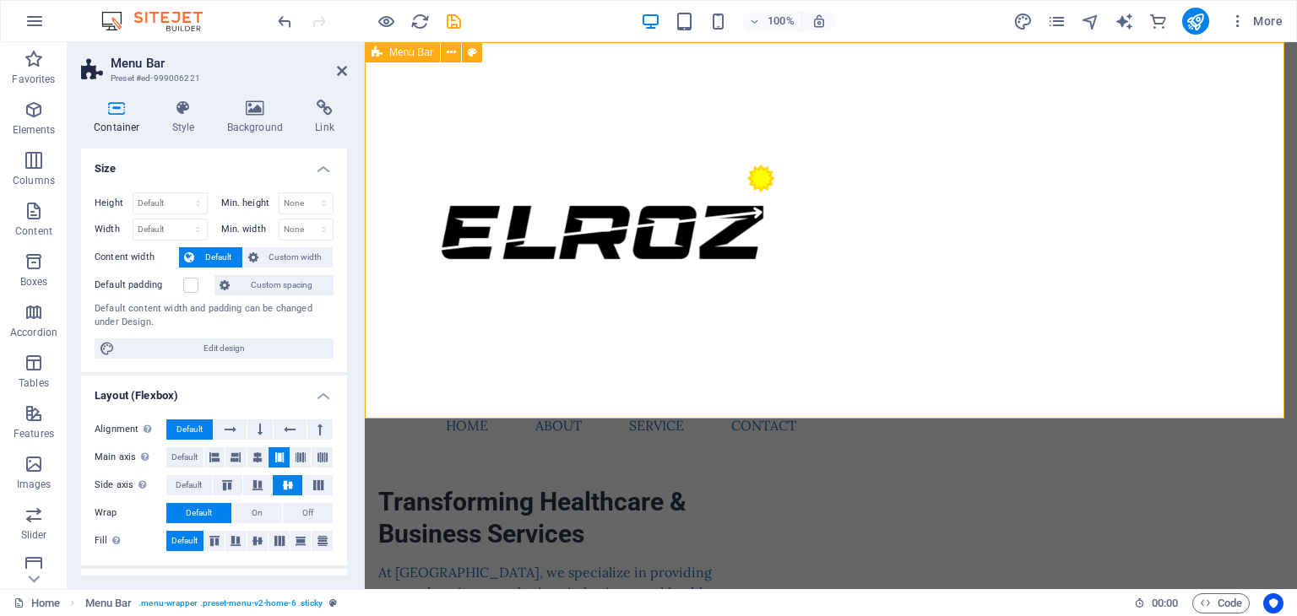
click at [1094, 141] on div "Menu Home About Service Contact" at bounding box center [831, 250] width 932 height 417
click at [470, 51] on icon at bounding box center [472, 53] width 9 height 18
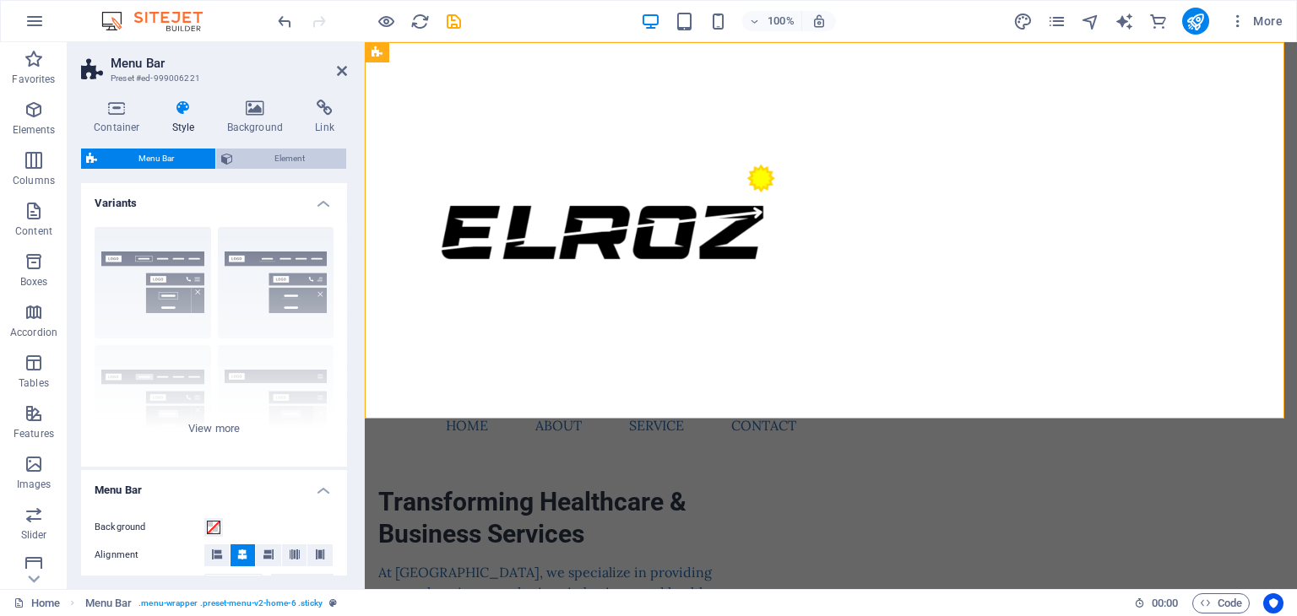
click at [314, 153] on span "Element" at bounding box center [289, 159] width 103 height 20
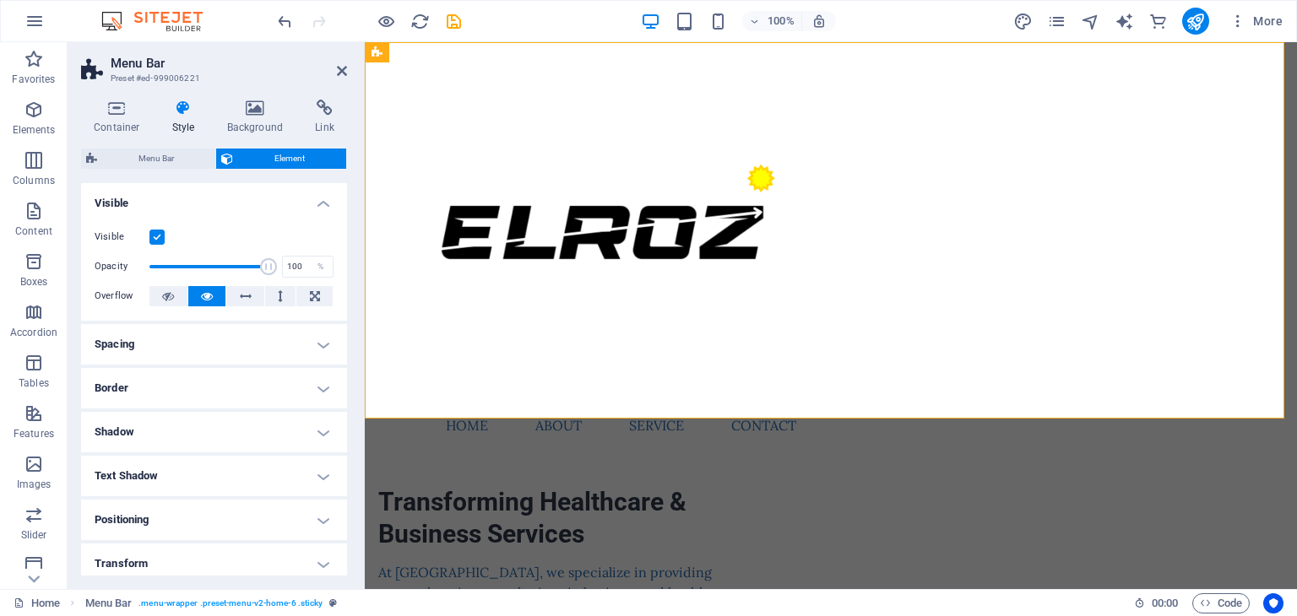
click at [151, 236] on label at bounding box center [156, 237] width 15 height 15
click at [0, 0] on input "Visible" at bounding box center [0, 0] width 0 height 0
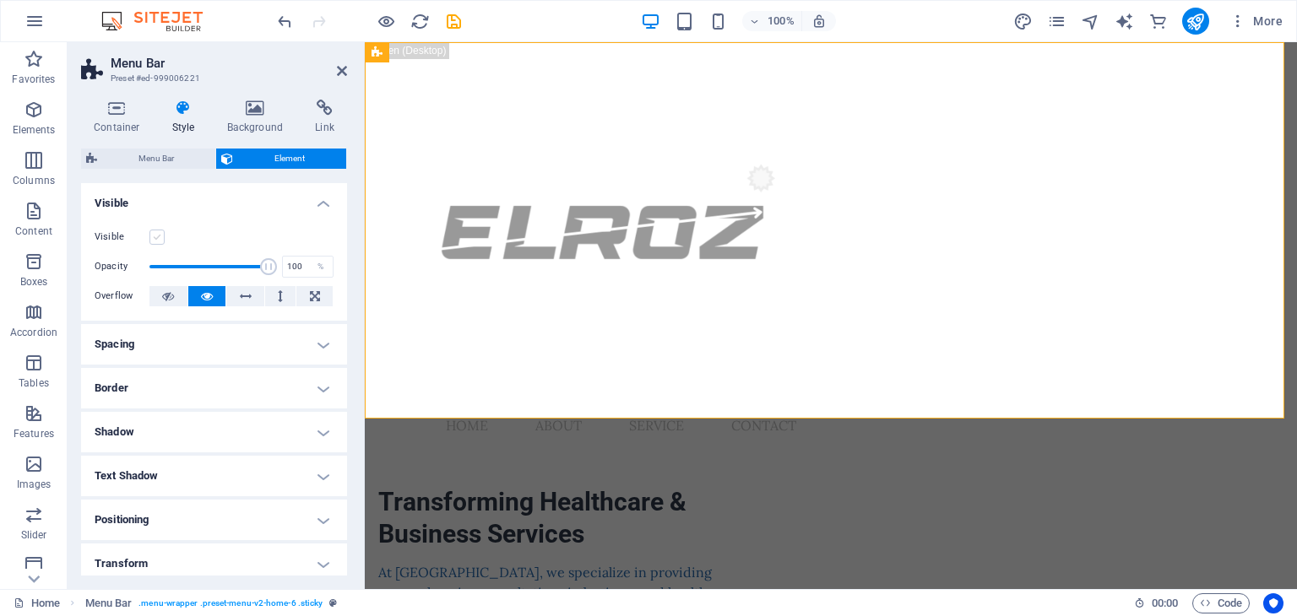
click at [151, 236] on label at bounding box center [156, 237] width 15 height 15
click at [0, 0] on input "Visible" at bounding box center [0, 0] width 0 height 0
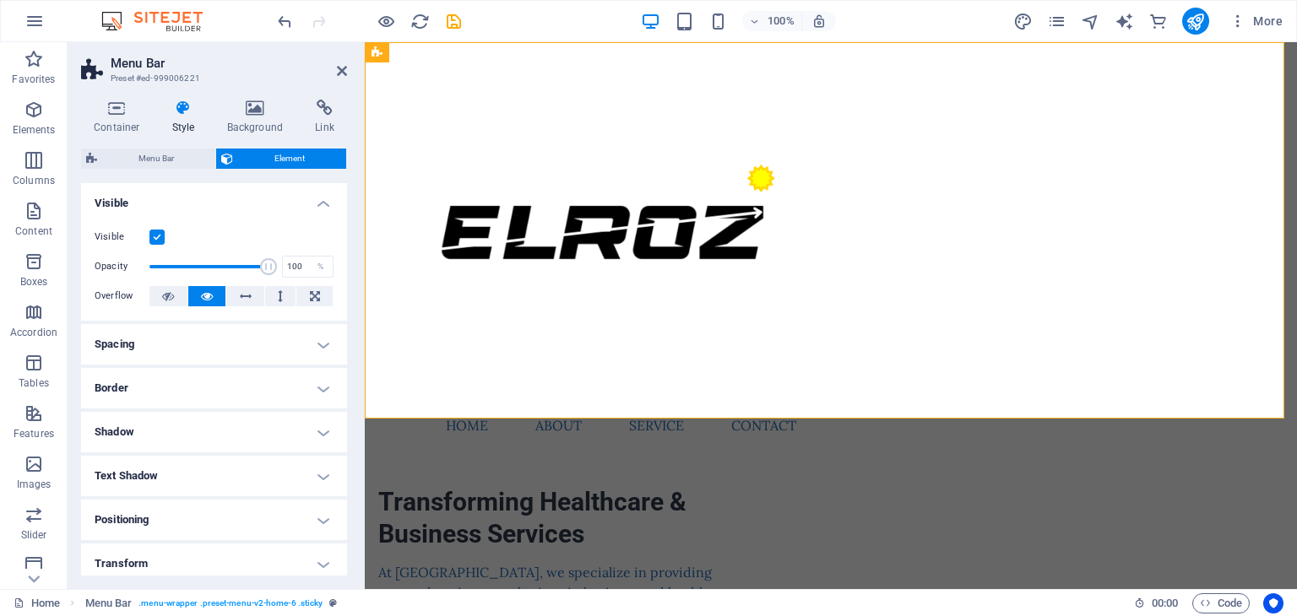
drag, startPoint x: 342, startPoint y: 211, endPoint x: 344, endPoint y: 261, distance: 49.9
click at [344, 261] on div "Layout How this element expands within the layout (Flexbox). Size Default auto …" at bounding box center [214, 379] width 266 height 393
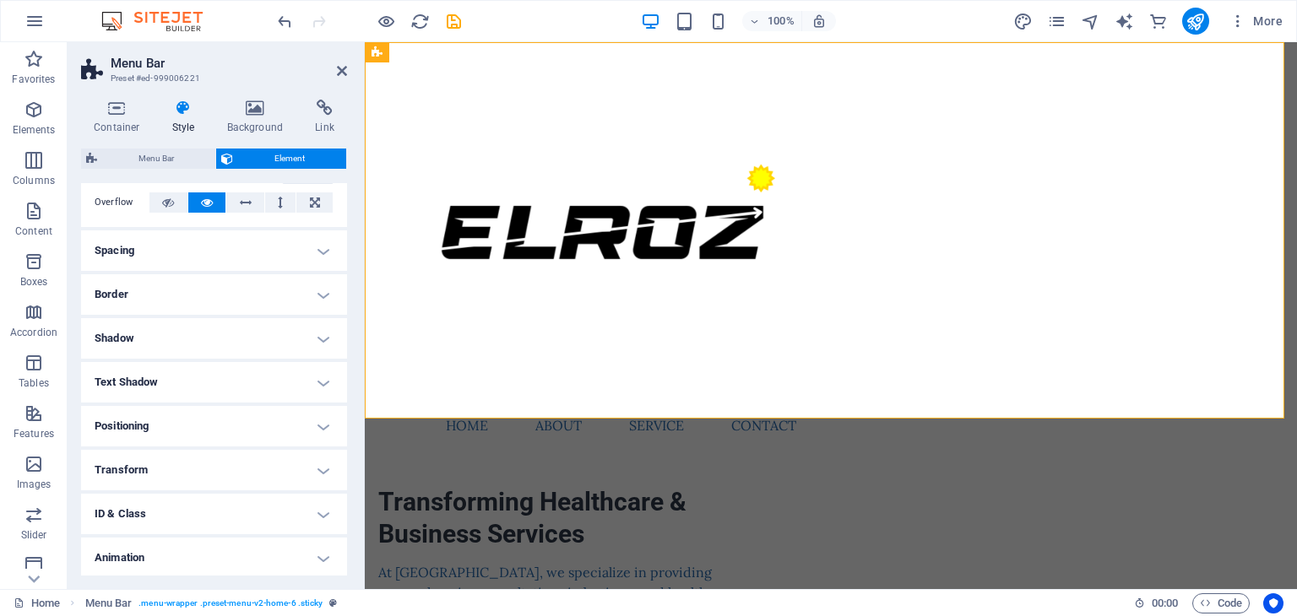
scroll to position [140, 0]
click at [312, 373] on h4 "Positioning" at bounding box center [214, 380] width 266 height 41
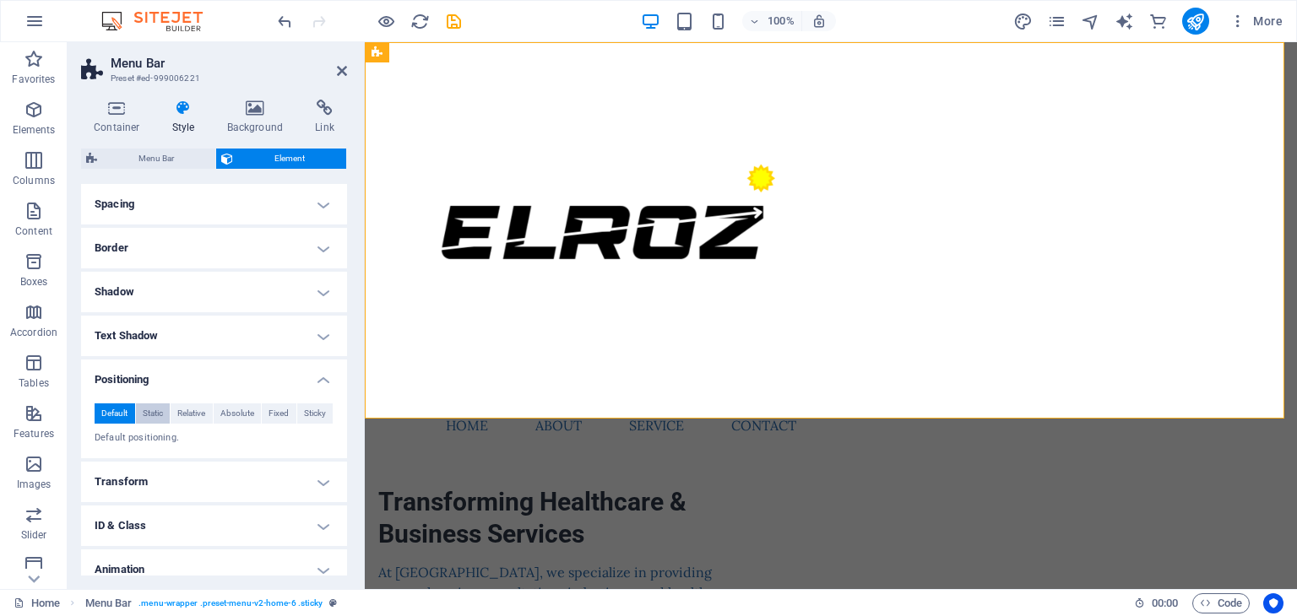
click at [159, 412] on span "Static" at bounding box center [153, 414] width 20 height 20
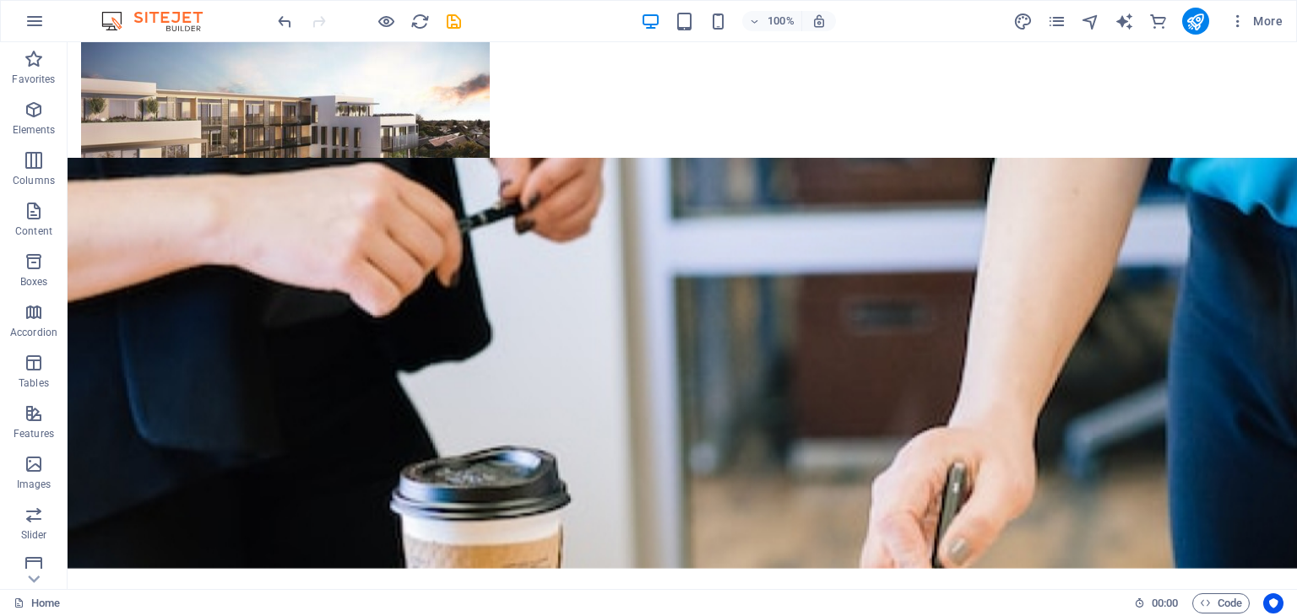
scroll to position [0, 0]
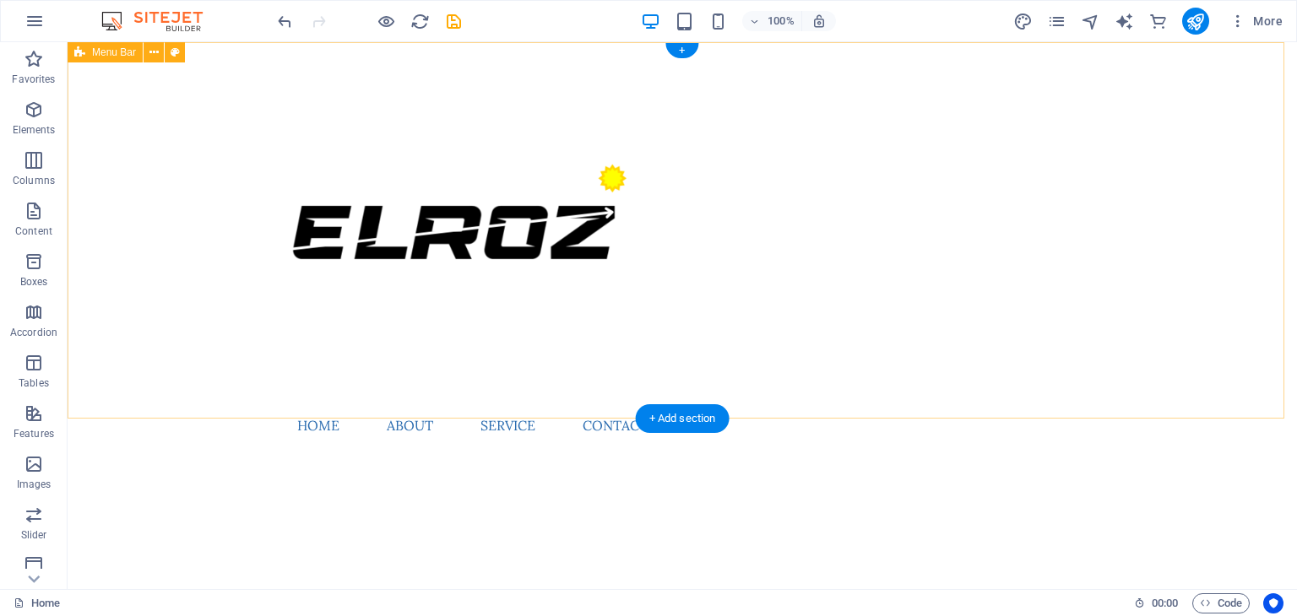
click at [1140, 179] on div "Menu Home About Service Contact" at bounding box center [682, 250] width 1229 height 417
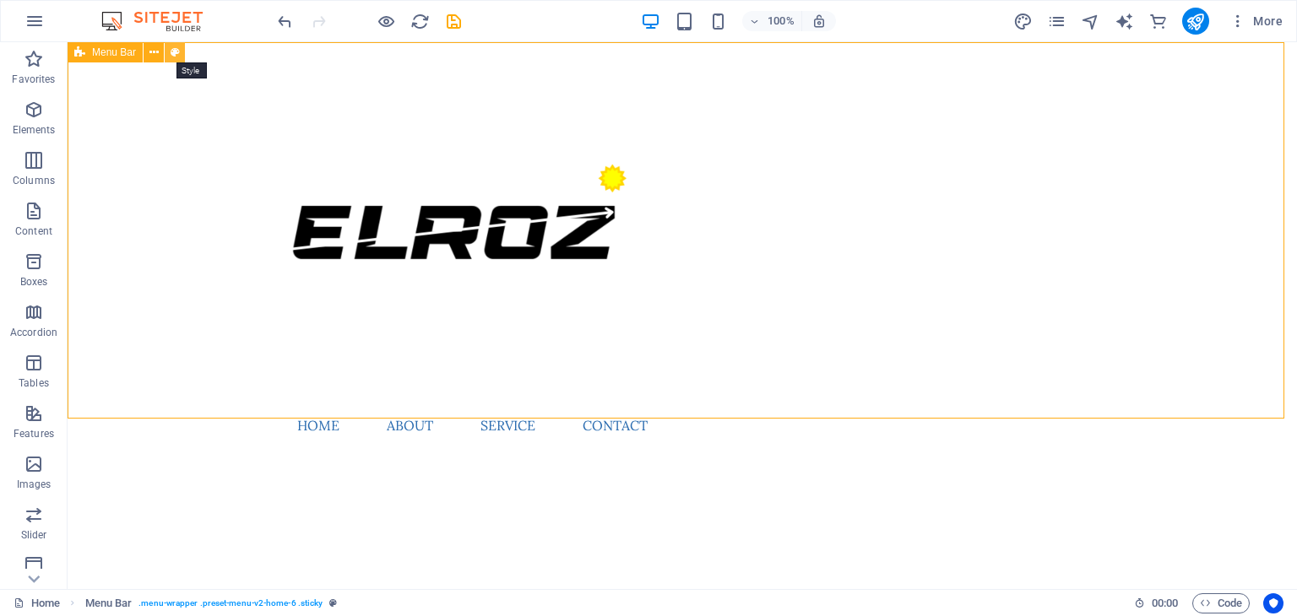
click at [172, 57] on icon at bounding box center [175, 53] width 9 height 18
select select "rem"
select select "preset-menu-v2-home-6"
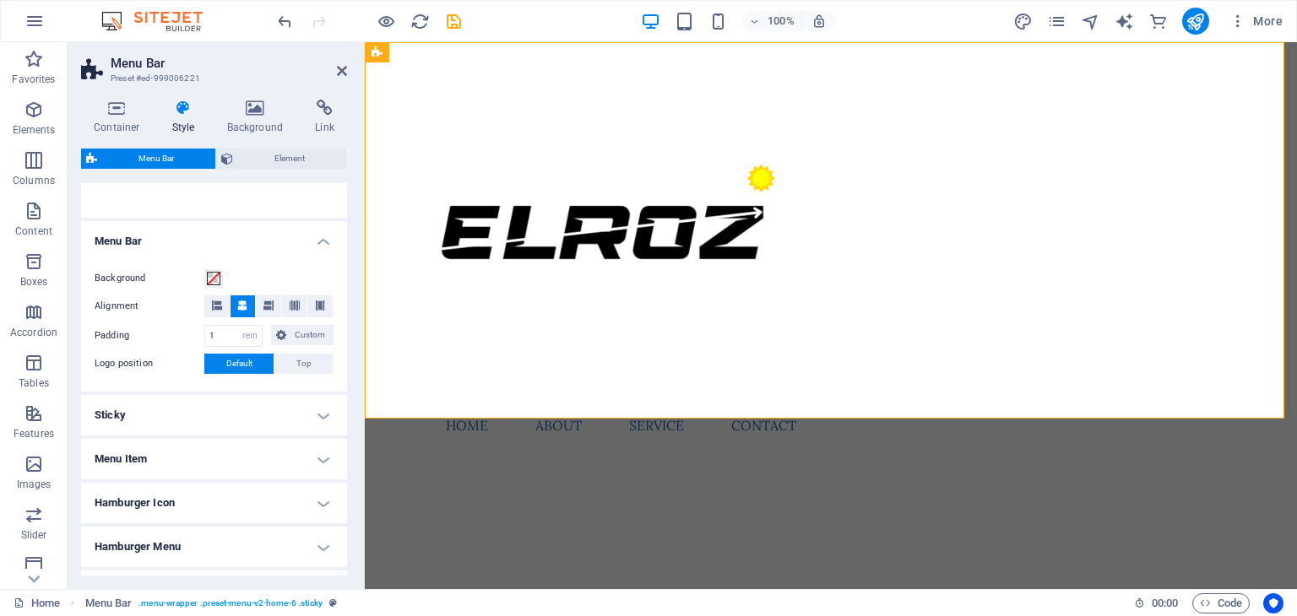
scroll to position [351, 0]
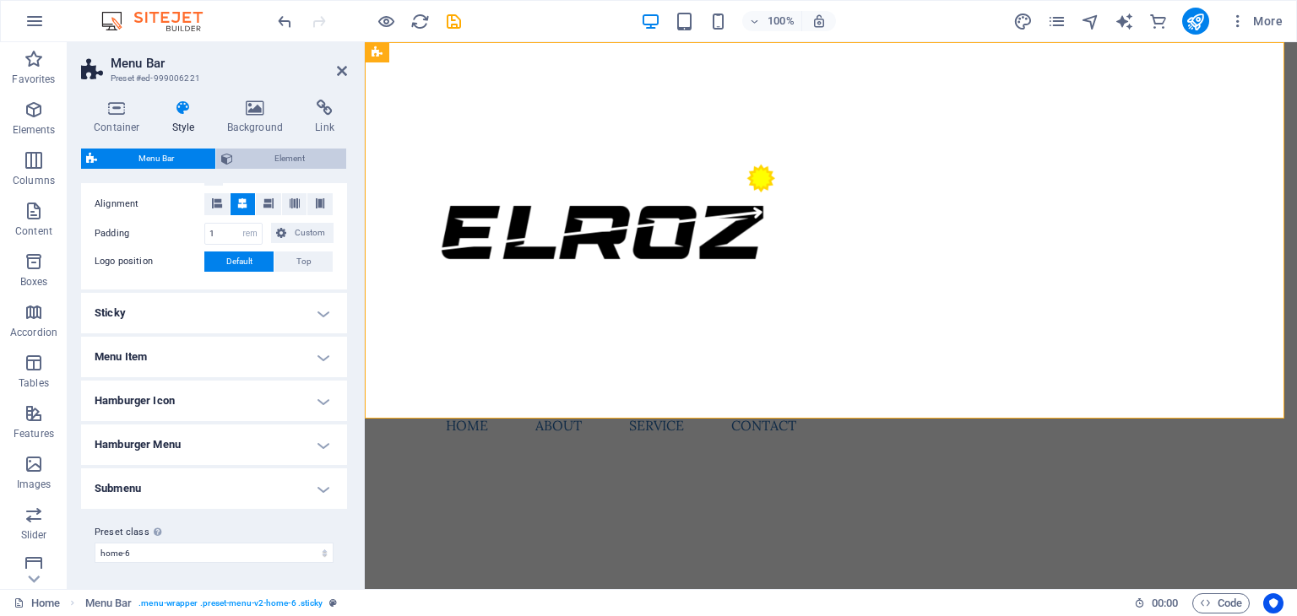
click at [255, 156] on span "Element" at bounding box center [289, 159] width 103 height 20
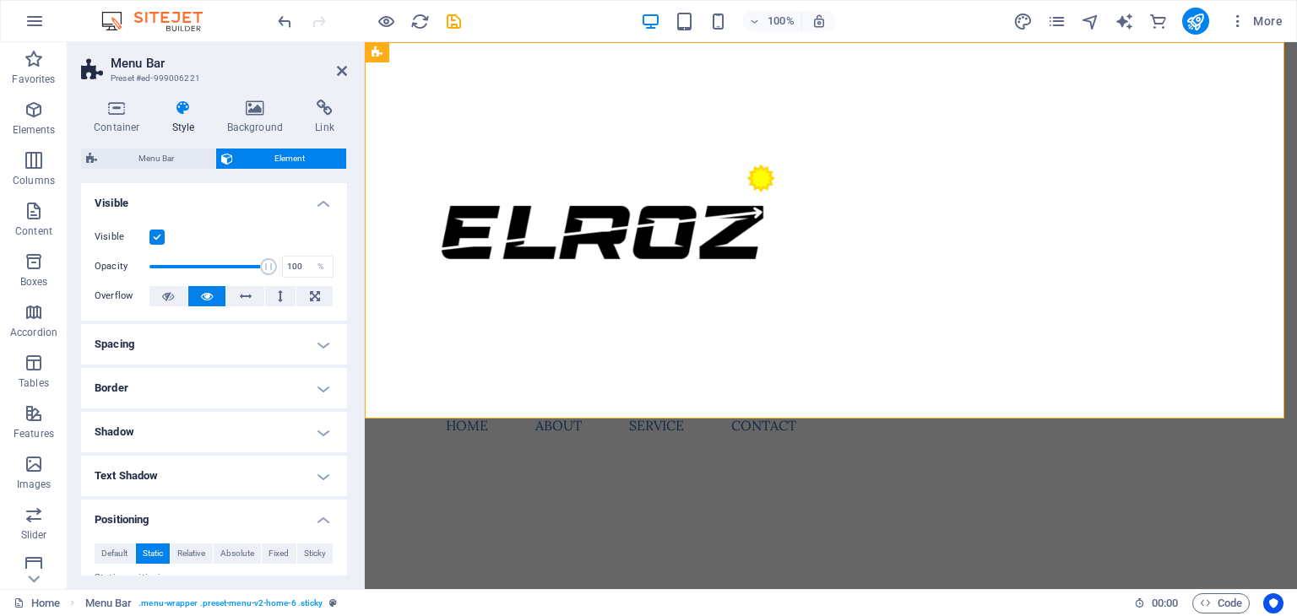
drag, startPoint x: 341, startPoint y: 418, endPoint x: 344, endPoint y: 429, distance: 11.5
click at [344, 429] on div "Layout How this element expands within the layout (Flexbox). Size Default auto …" at bounding box center [214, 379] width 266 height 393
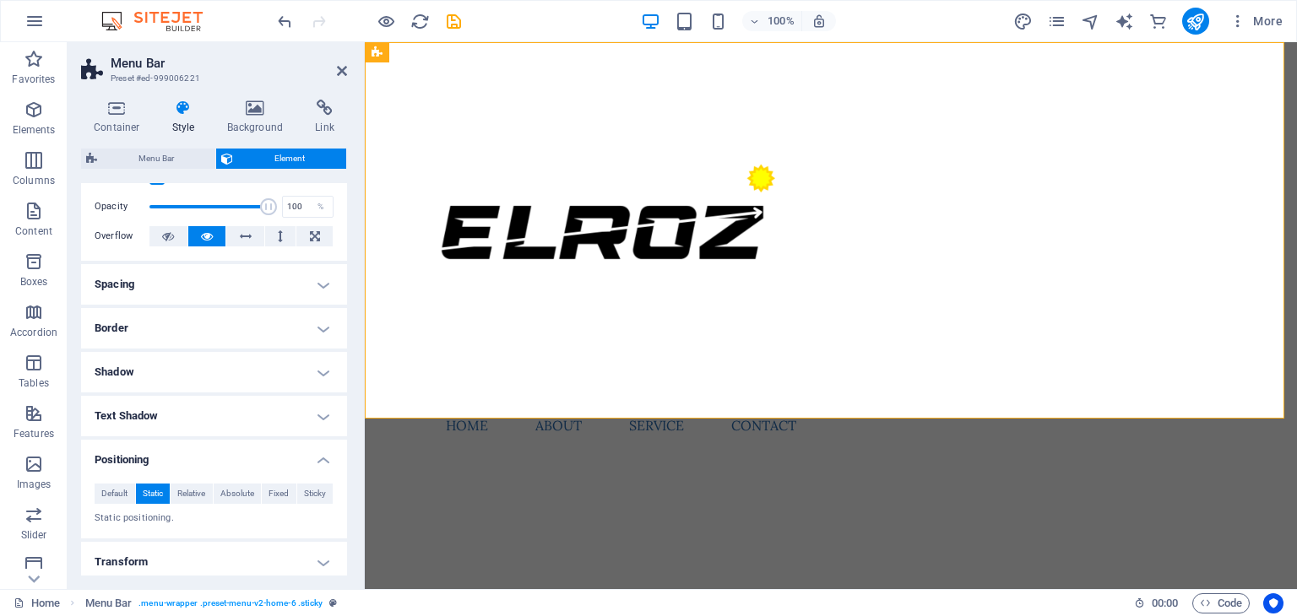
scroll to position [62, 0]
click at [292, 490] on button "Fixed" at bounding box center [279, 492] width 35 height 20
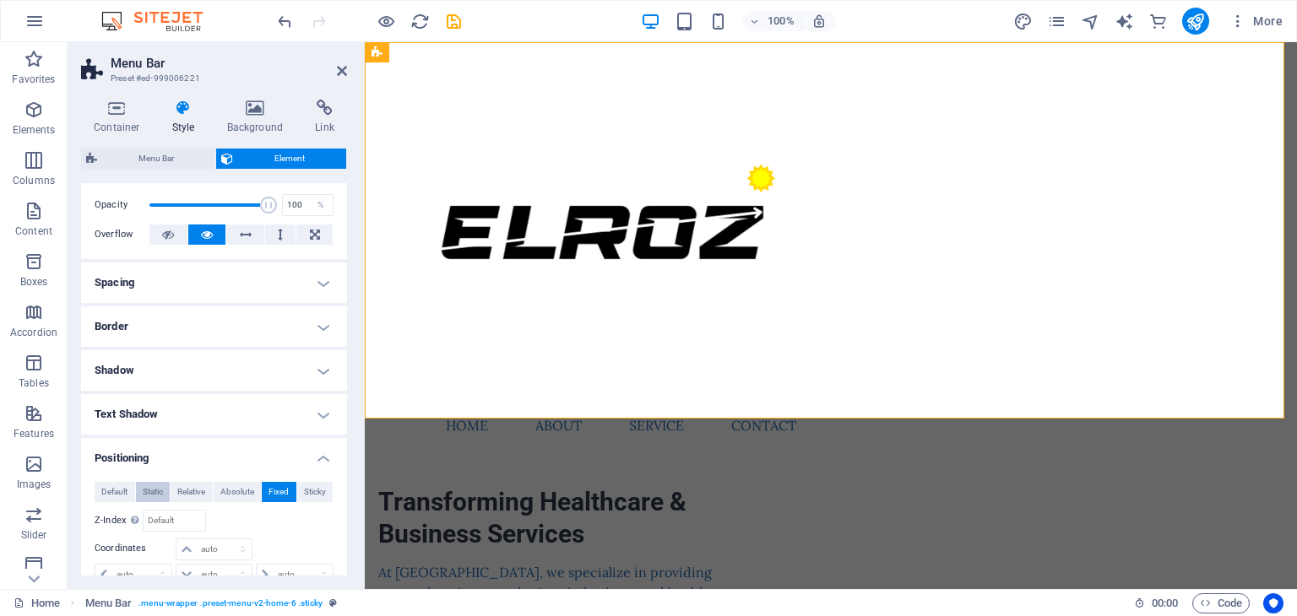
click at [162, 487] on span "Static" at bounding box center [153, 492] width 20 height 20
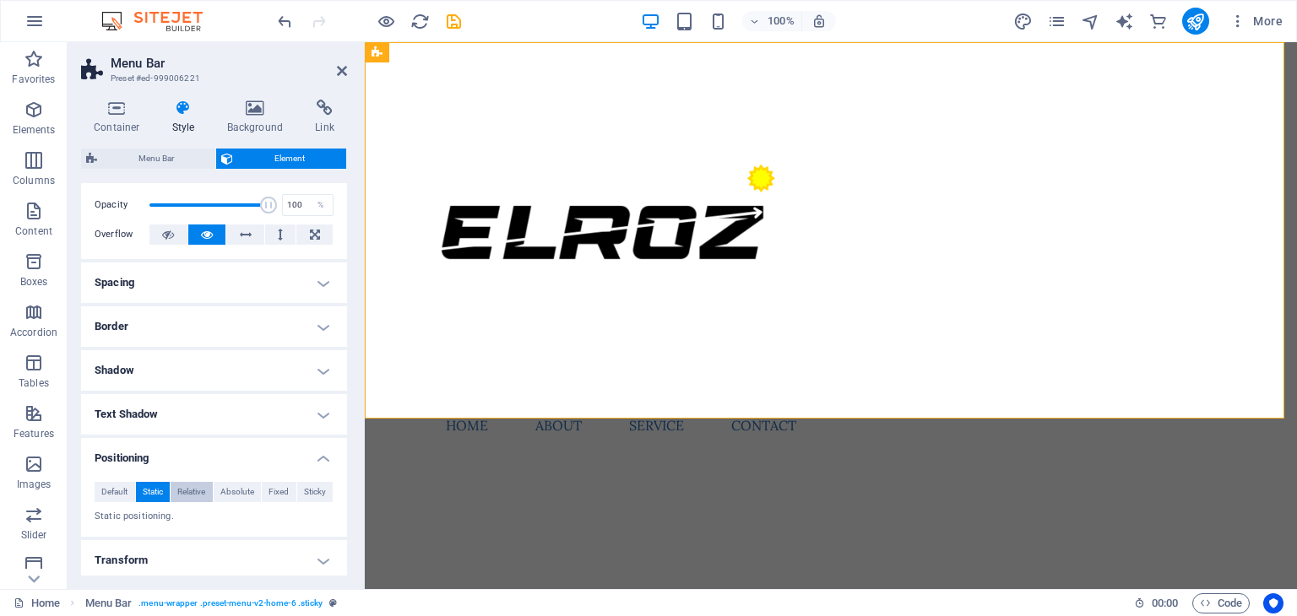
click at [189, 492] on span "Relative" at bounding box center [191, 492] width 28 height 20
click at [268, 492] on span "Fixed" at bounding box center [278, 492] width 20 height 20
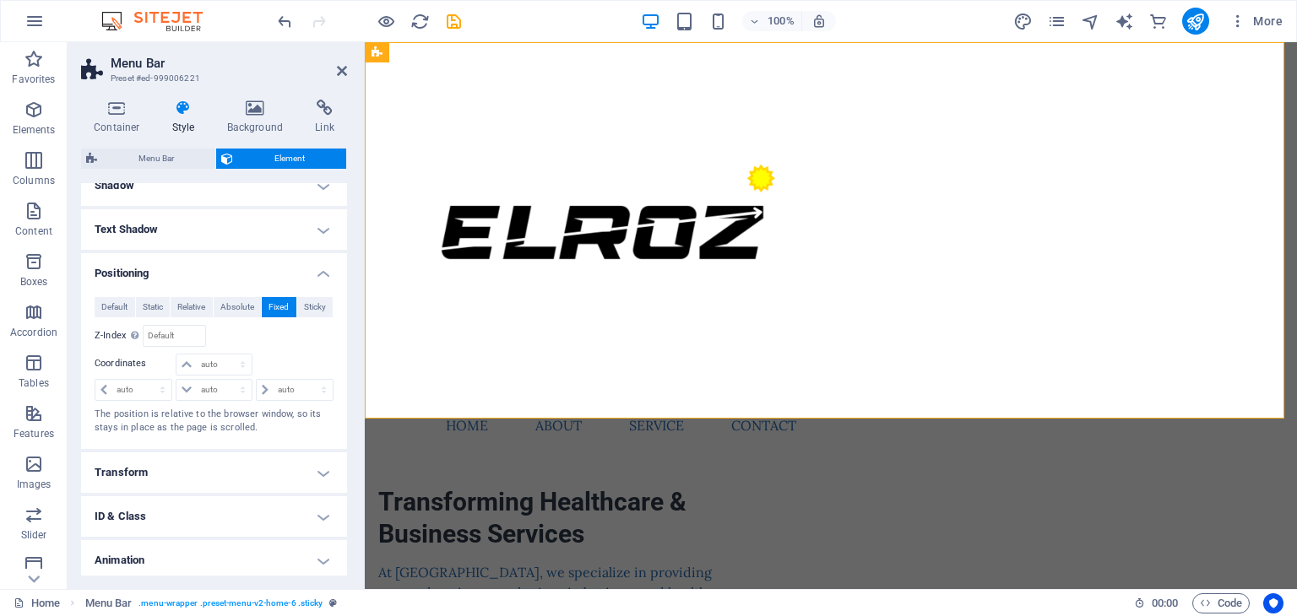
scroll to position [294, 0]
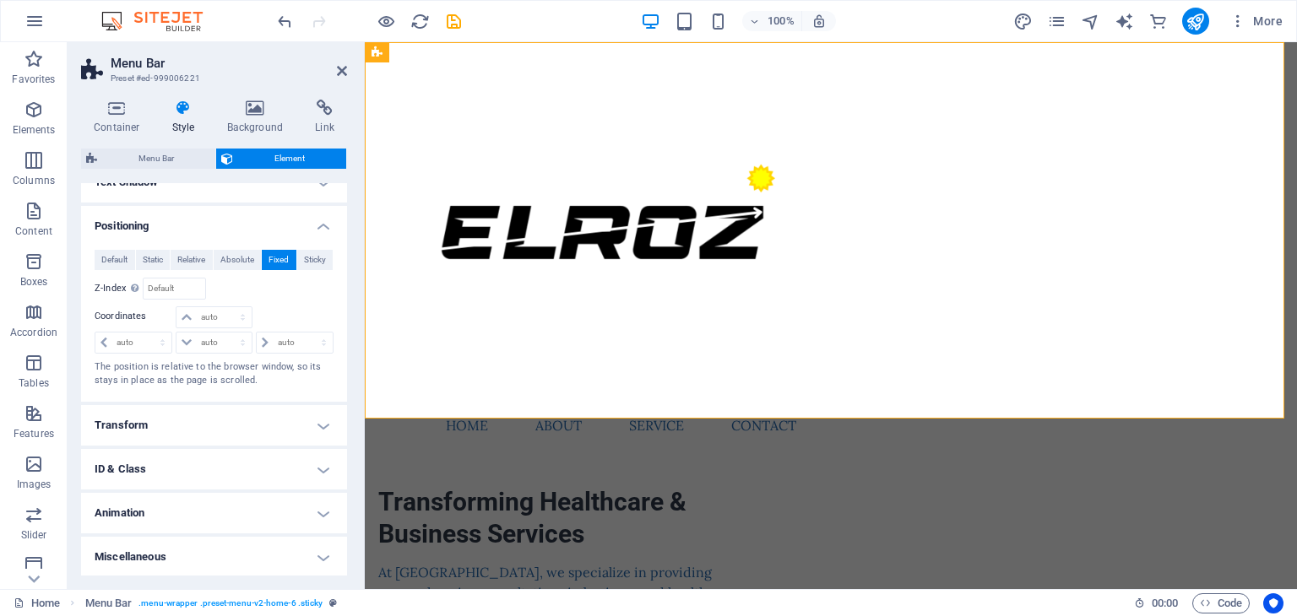
click at [329, 426] on h4 "Transform" at bounding box center [214, 425] width 266 height 41
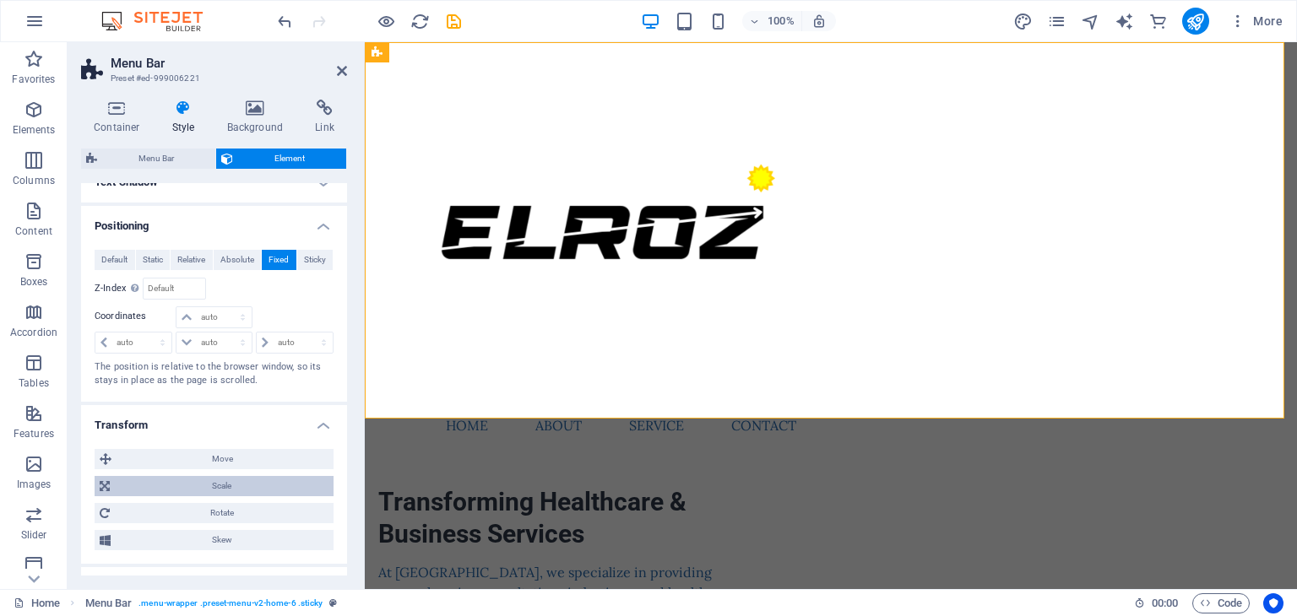
click at [284, 487] on span "Scale" at bounding box center [222, 486] width 214 height 20
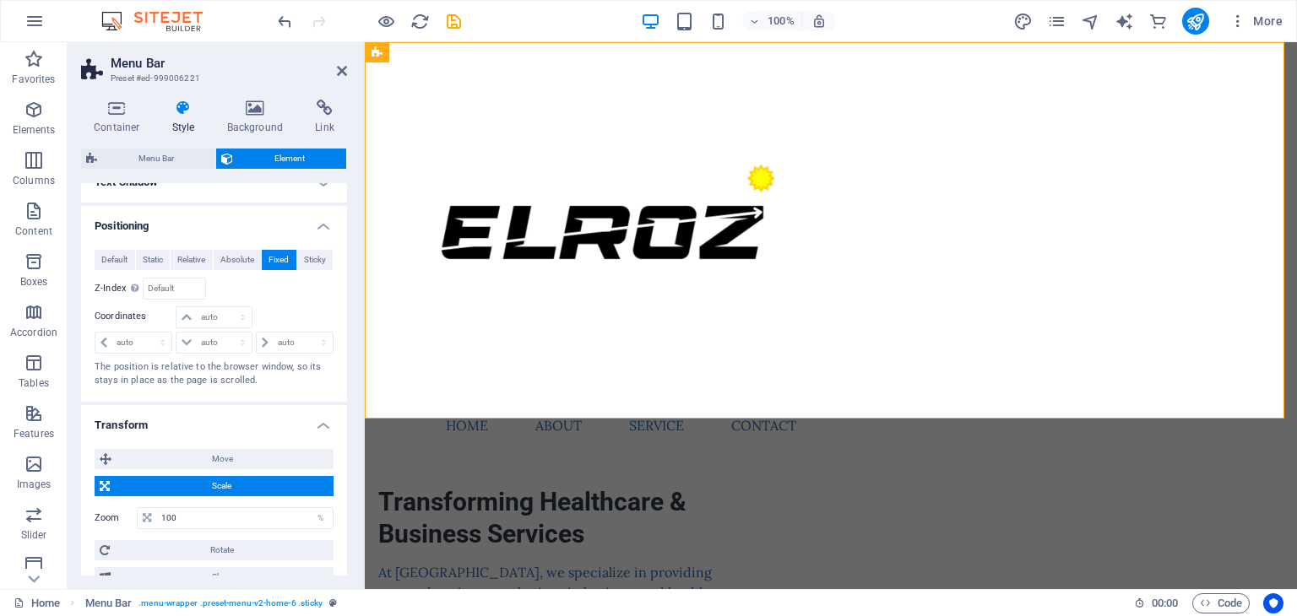
click at [284, 487] on span "Scale" at bounding box center [222, 486] width 214 height 20
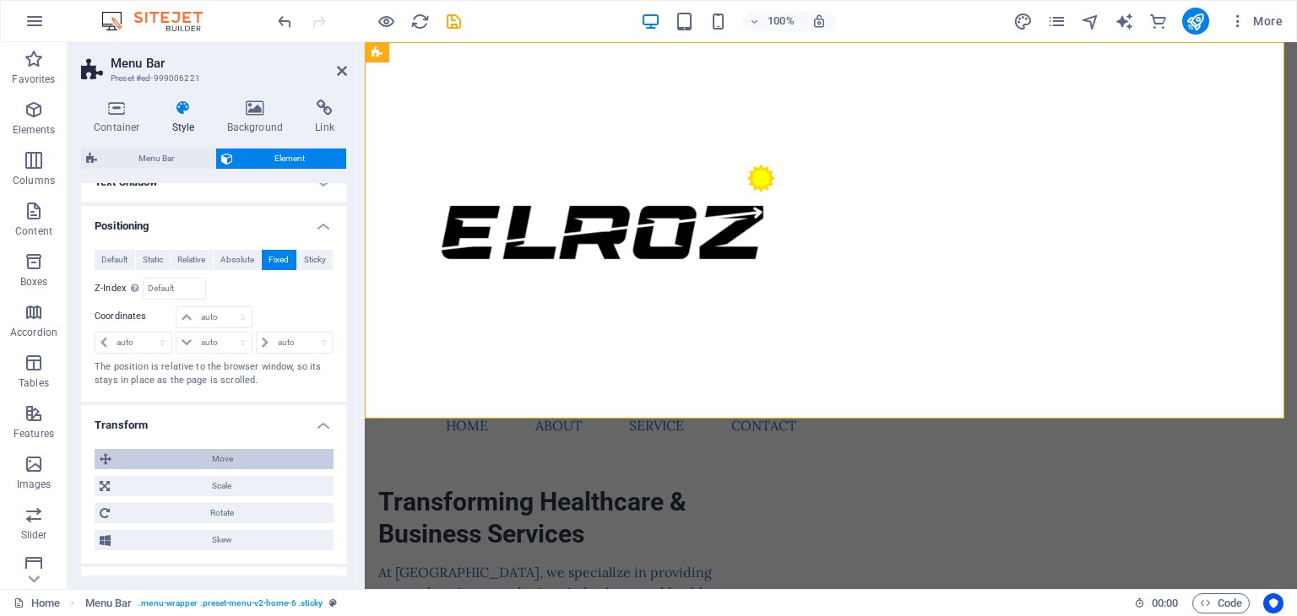
click at [287, 458] on span "Move" at bounding box center [223, 459] width 212 height 20
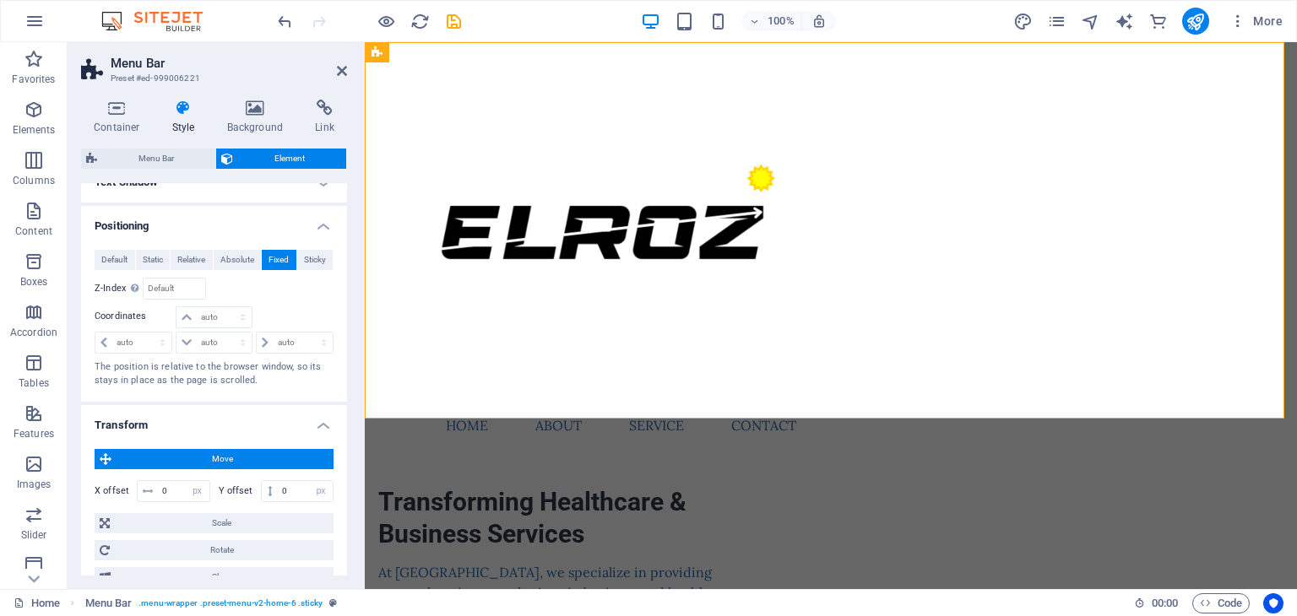
click at [287, 458] on span "Move" at bounding box center [223, 459] width 212 height 20
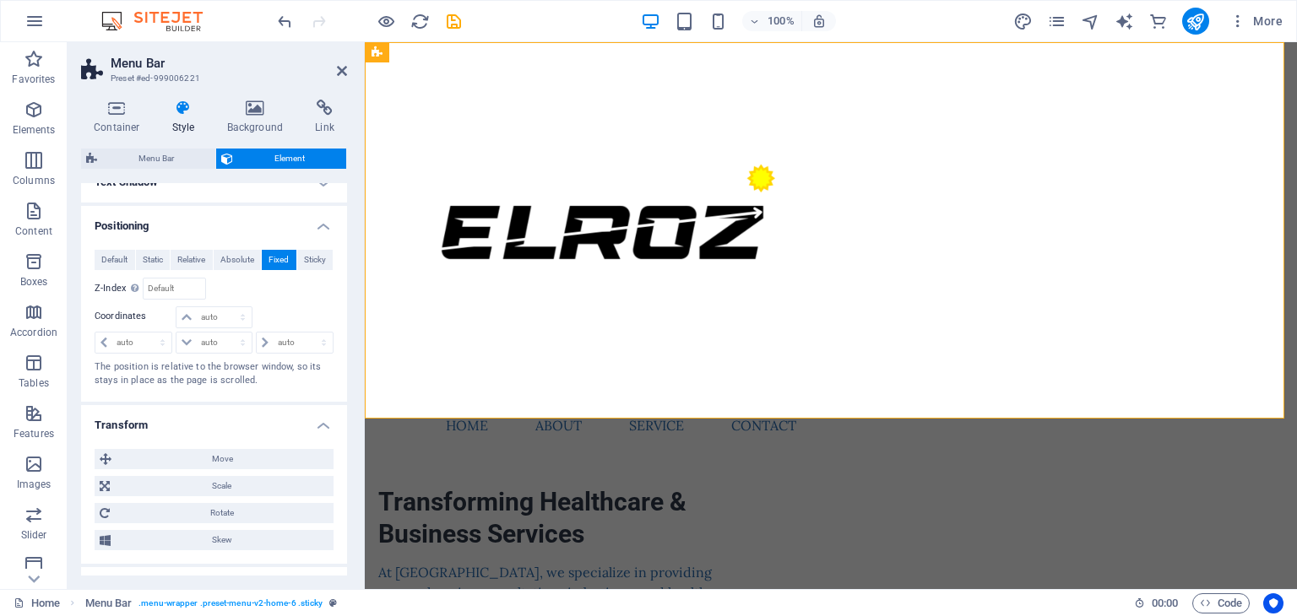
scroll to position [412, 0]
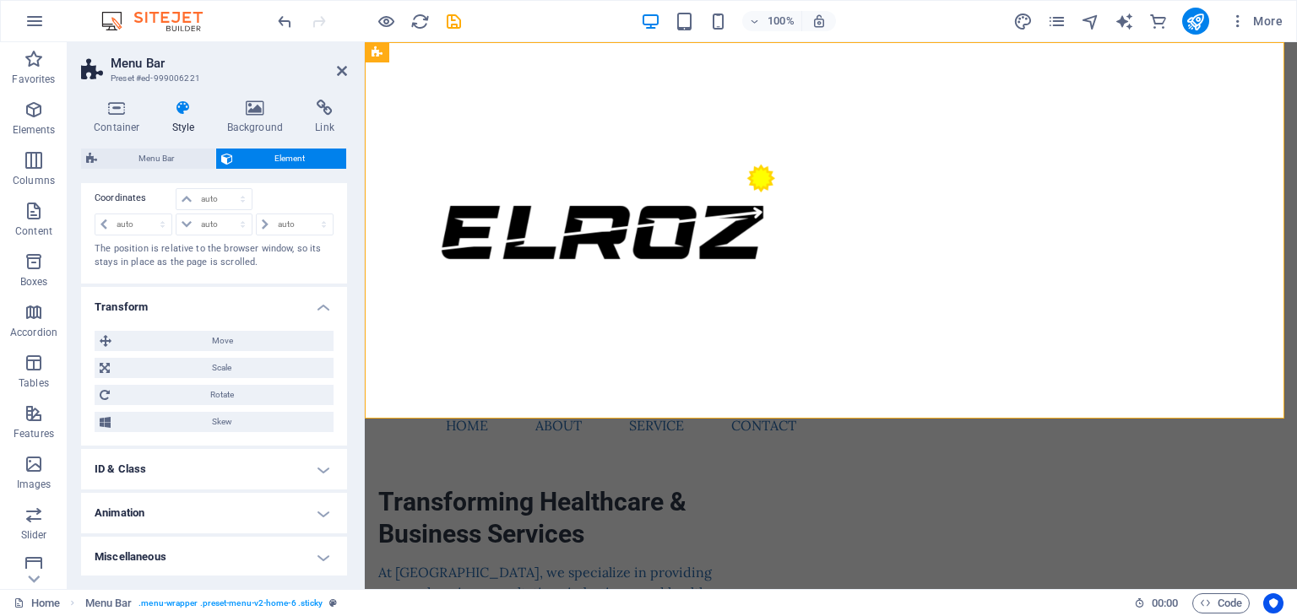
click at [317, 511] on h4 "Animation" at bounding box center [214, 513] width 266 height 41
click at [629, 464] on div "Transforming Healthcare & Business Services At [GEOGRAPHIC_DATA], we specialize…" at bounding box center [831, 569] width 932 height 1054
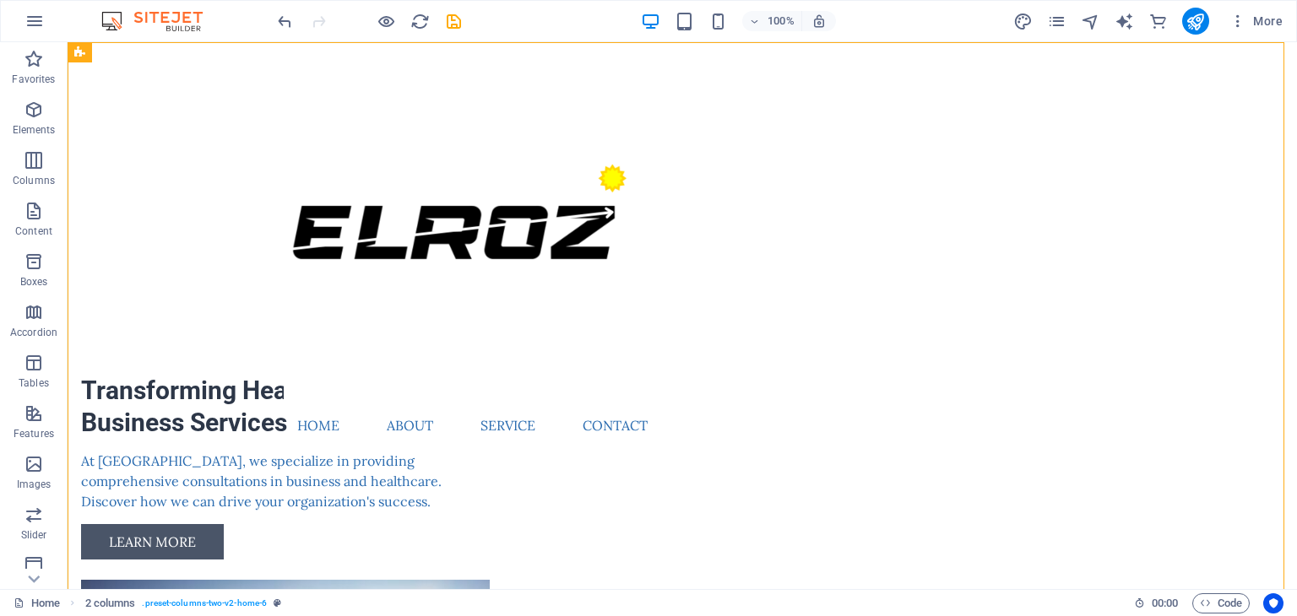
scroll to position [0, 0]
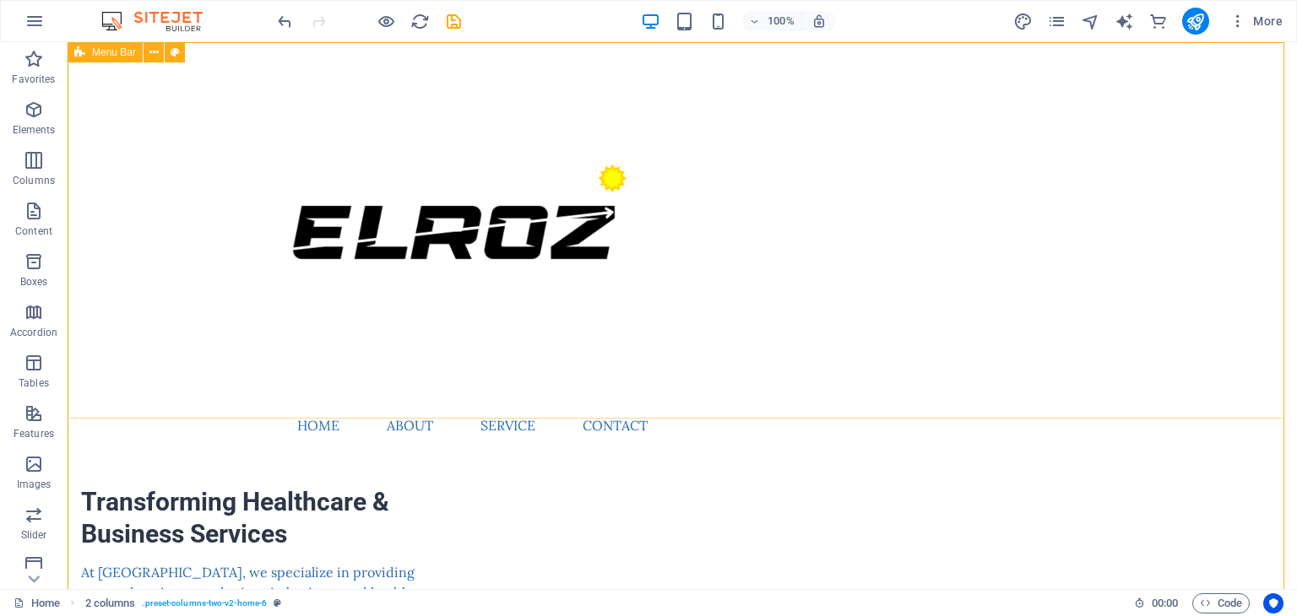
click at [804, 142] on div "Menu Home About Service Contact" at bounding box center [682, 250] width 1229 height 417
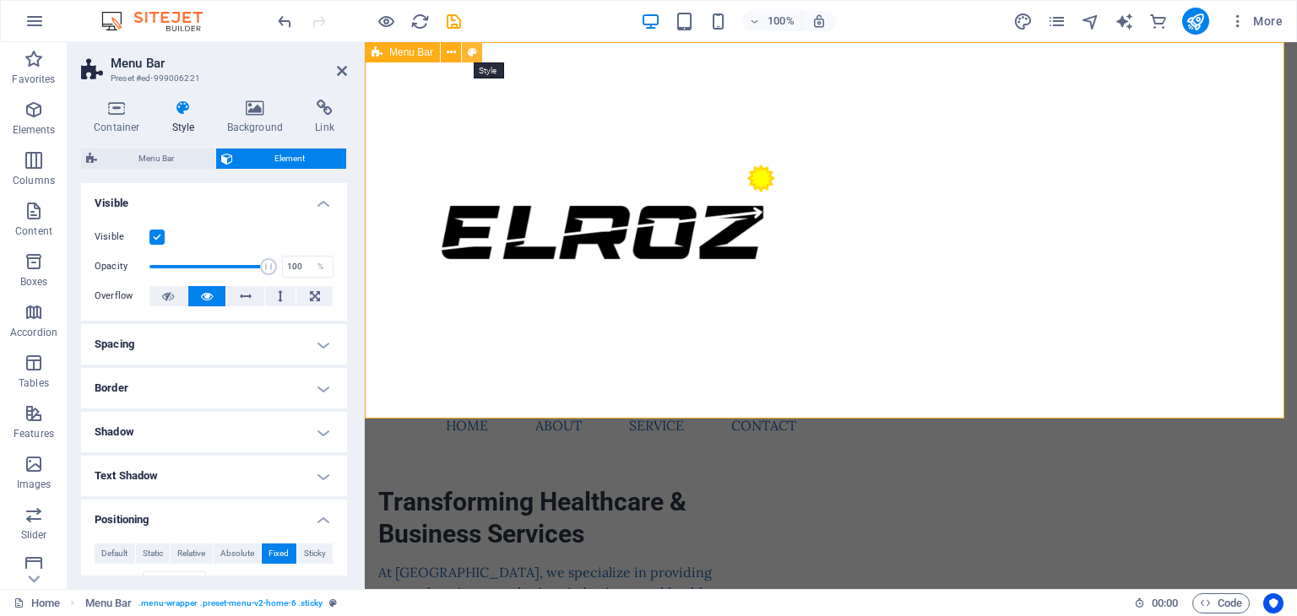
click at [475, 55] on icon at bounding box center [472, 53] width 9 height 18
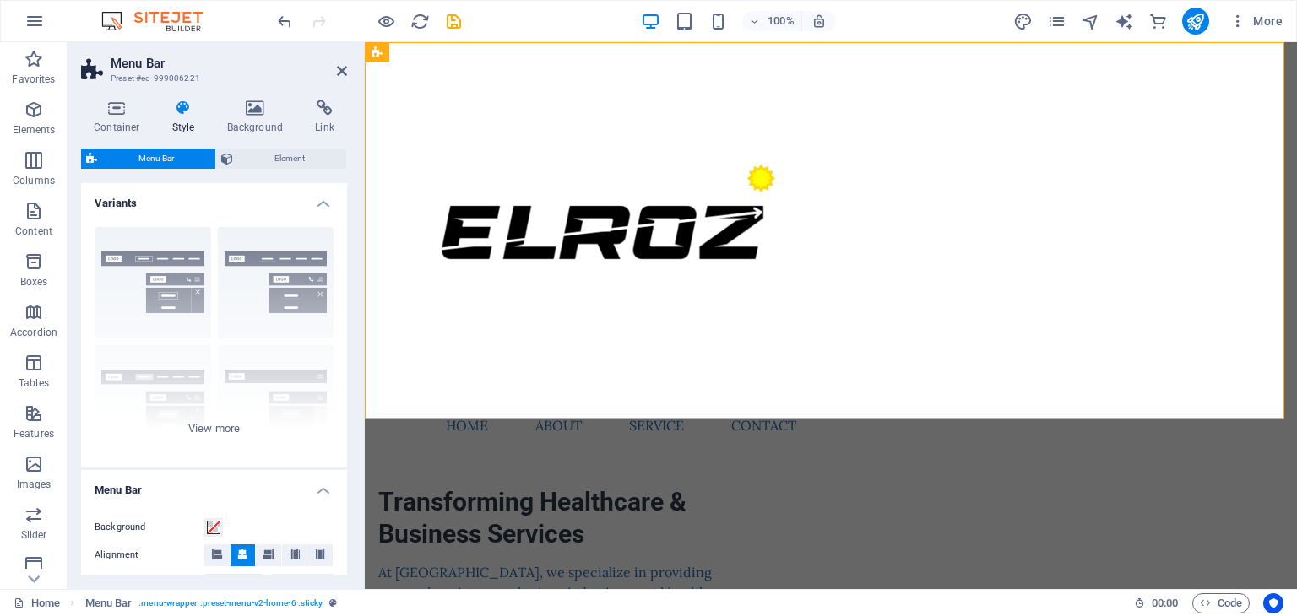
drag, startPoint x: 348, startPoint y: 315, endPoint x: 344, endPoint y: 387, distance: 72.7
click at [344, 387] on div "Container Style Background Link Size Height Default px rem % vh vw Min. height …" at bounding box center [214, 337] width 293 height 503
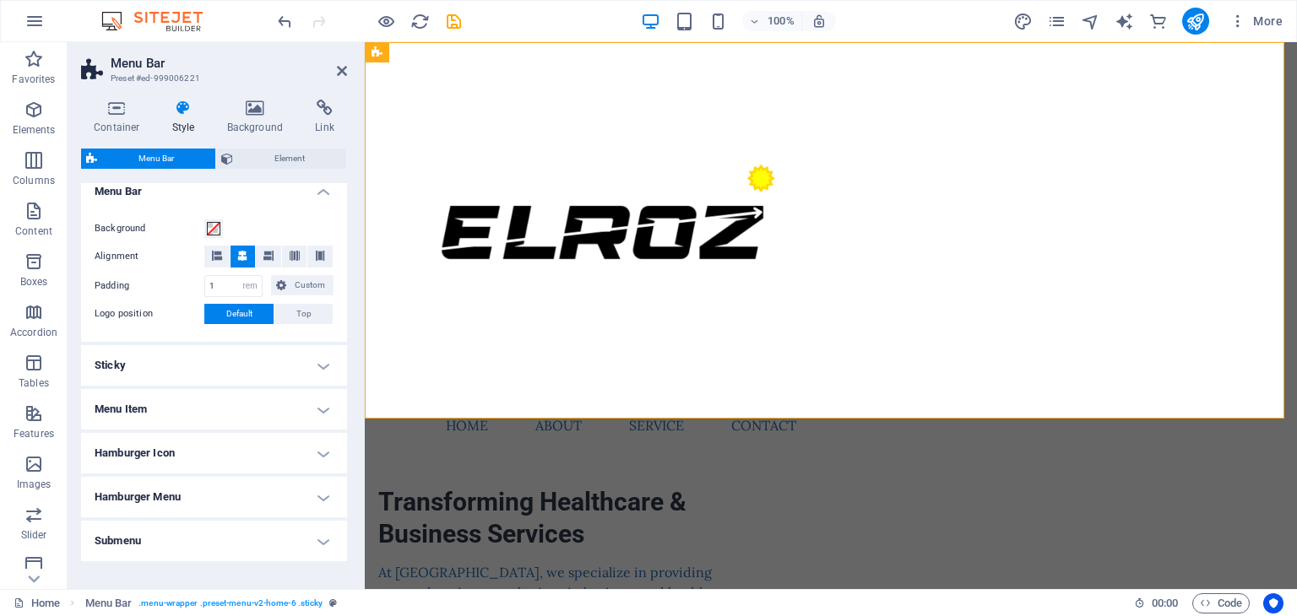
scroll to position [324, 0]
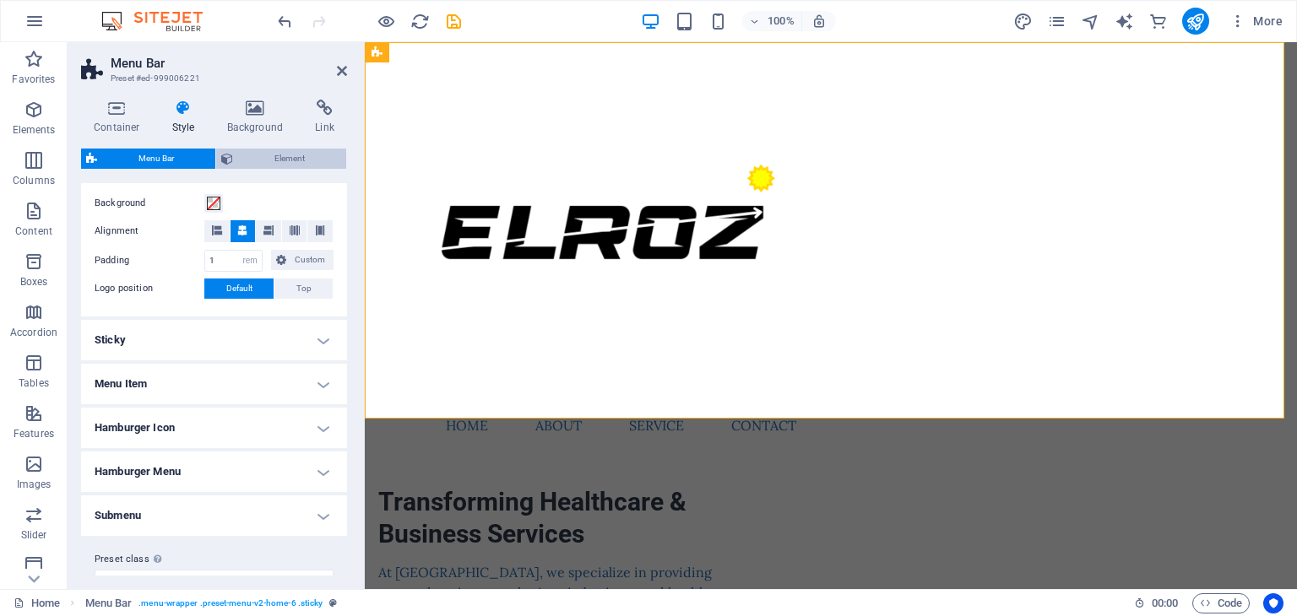
click at [258, 160] on span "Element" at bounding box center [289, 159] width 103 height 20
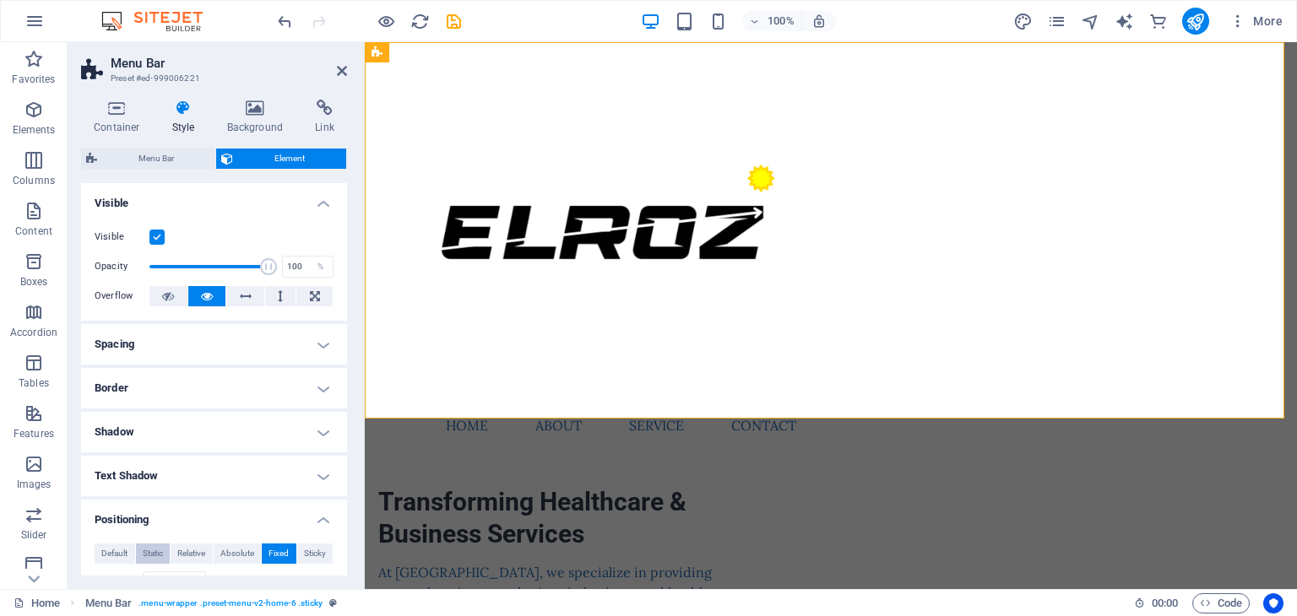
click at [153, 550] on span "Static" at bounding box center [153, 554] width 20 height 20
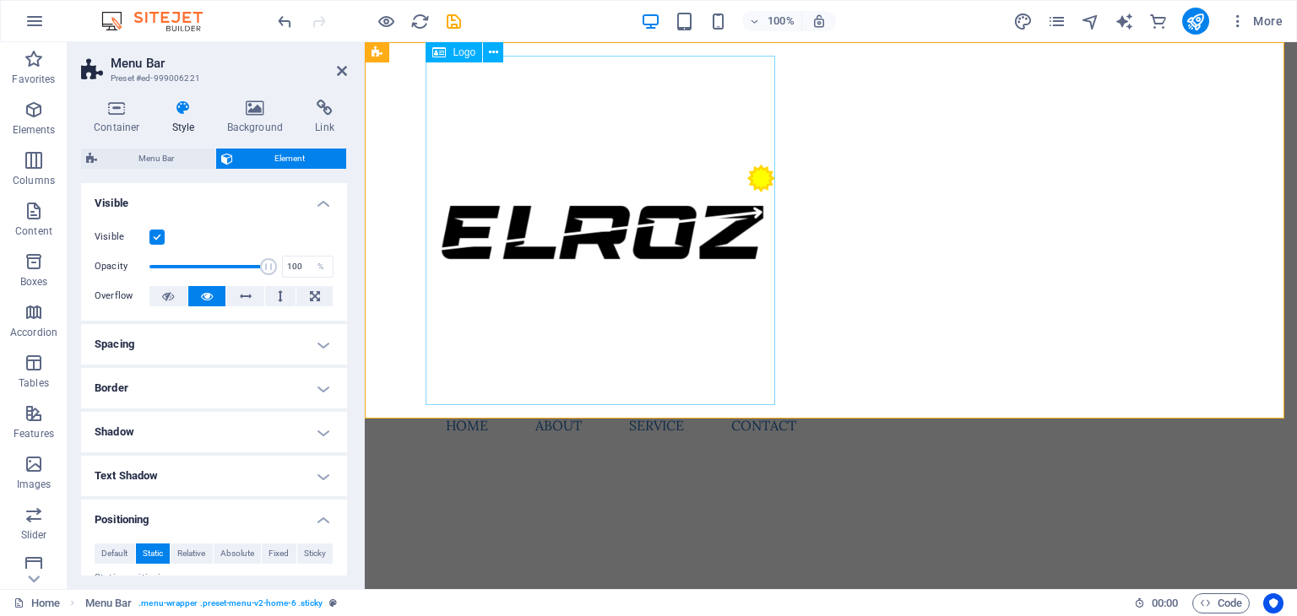
click at [762, 396] on div at bounding box center [830, 231] width 797 height 350
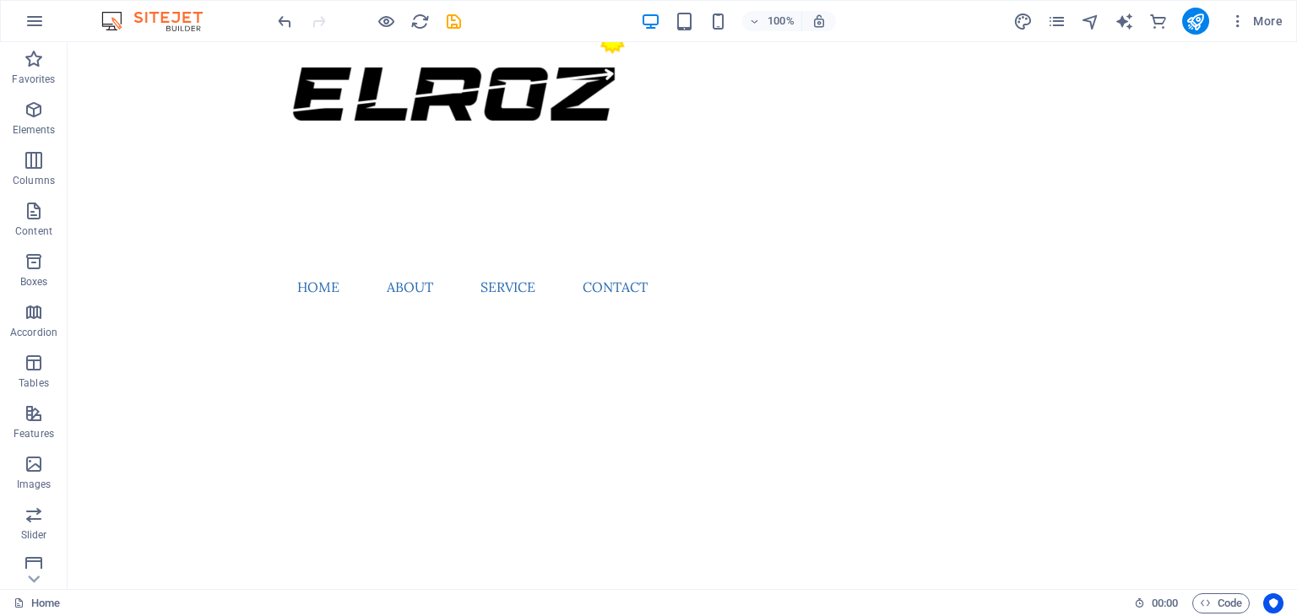
scroll to position [0, 0]
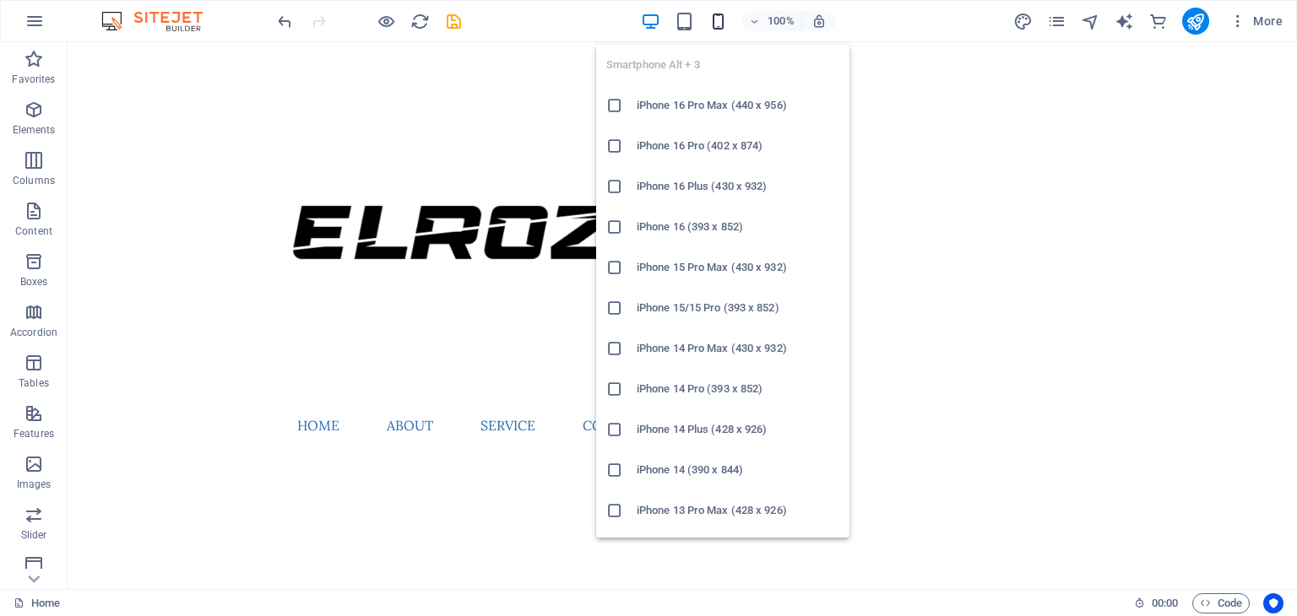
click at [719, 24] on icon "button" at bounding box center [717, 21] width 19 height 19
click at [625, 108] on div at bounding box center [621, 105] width 30 height 17
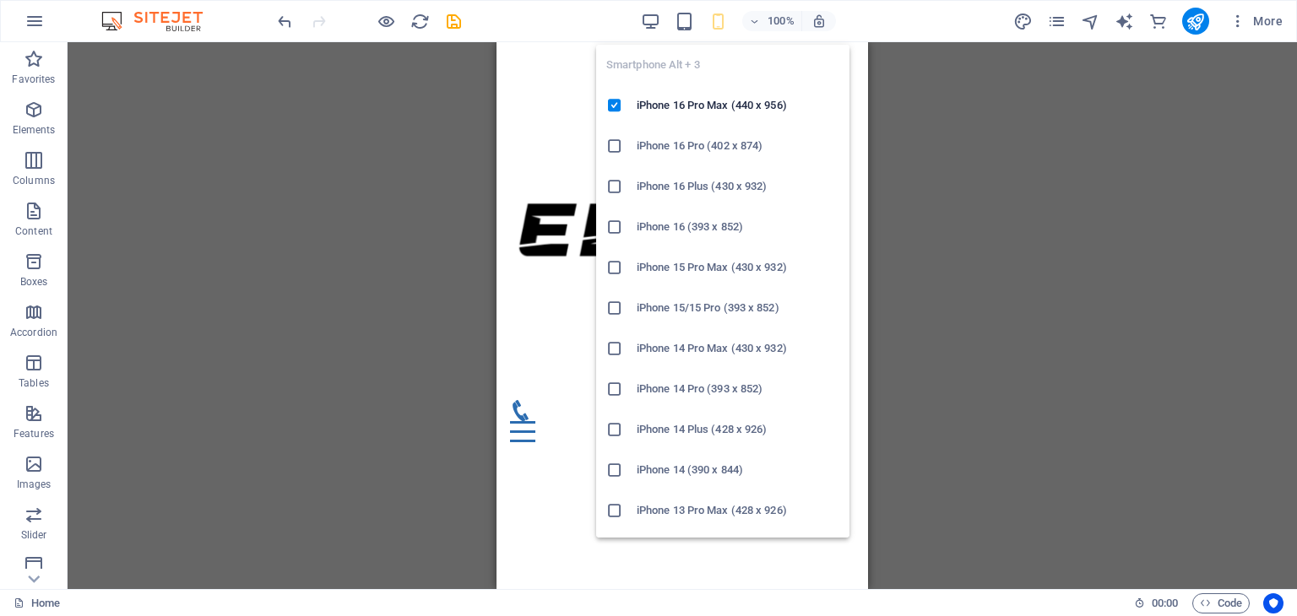
click at [719, 27] on icon "button" at bounding box center [717, 21] width 19 height 19
click at [718, 106] on h6 "iPhone 16 Pro Max (440 x 956)" at bounding box center [738, 105] width 203 height 20
click at [711, 30] on icon "button" at bounding box center [717, 21] width 19 height 19
click at [613, 106] on icon at bounding box center [614, 105] width 17 height 17
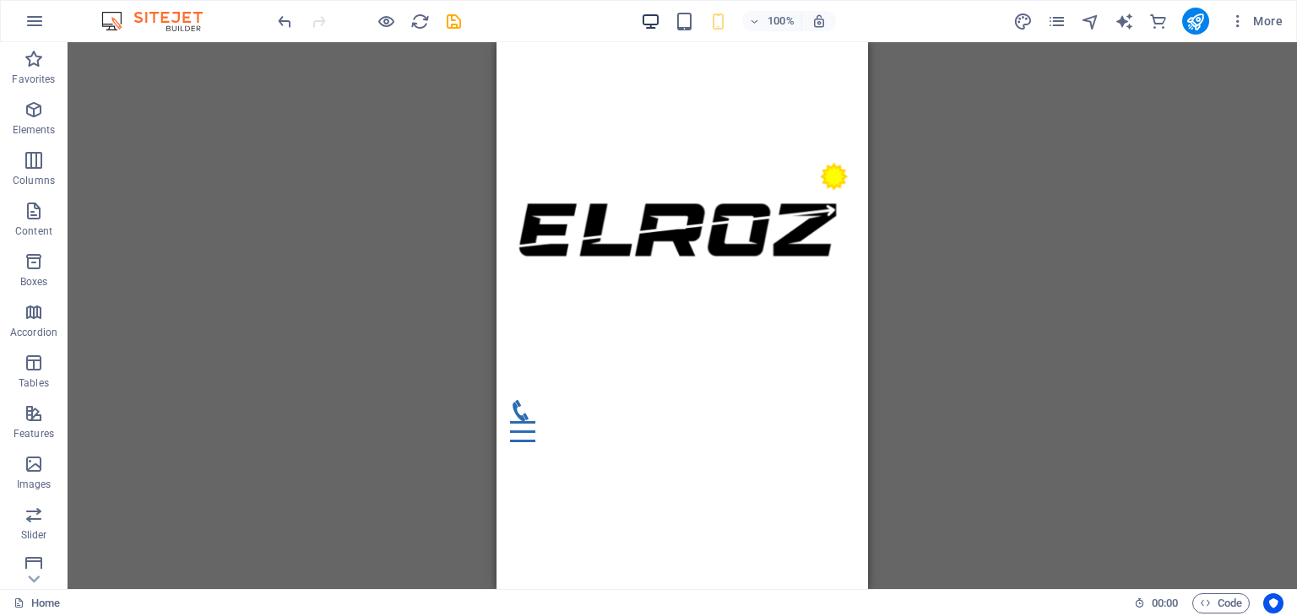
drag, startPoint x: 707, startPoint y: 23, endPoint x: 657, endPoint y: 24, distance: 50.7
click at [657, 24] on div "100%" at bounding box center [738, 21] width 195 height 27
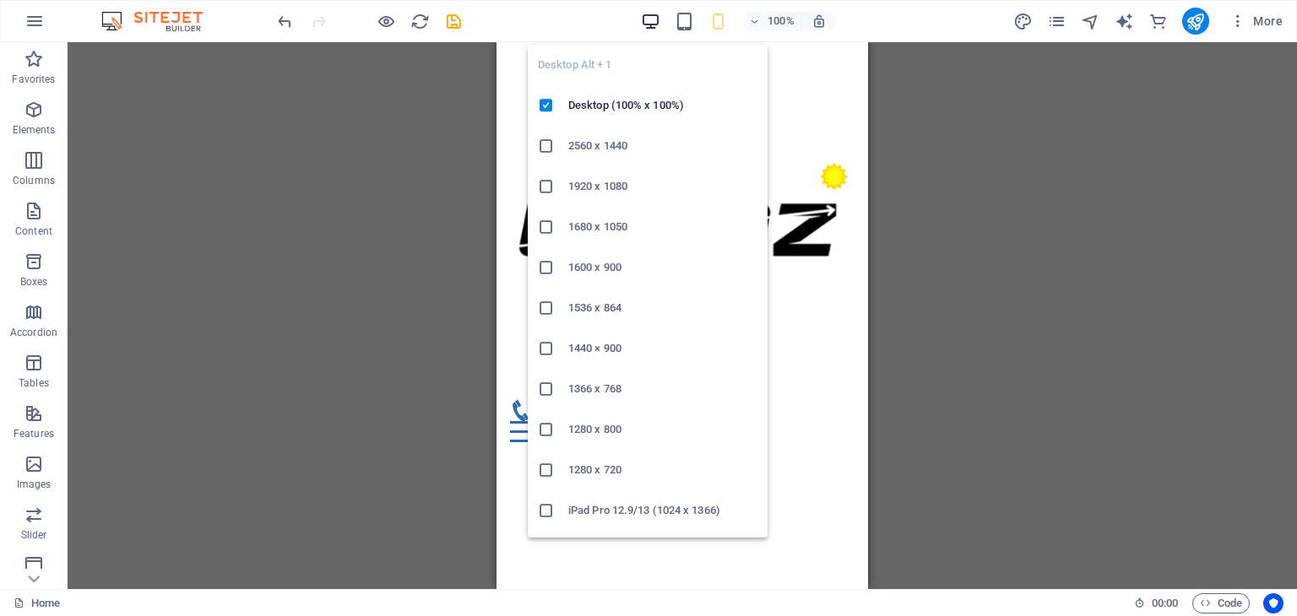
click at [657, 24] on icon "button" at bounding box center [650, 21] width 19 height 19
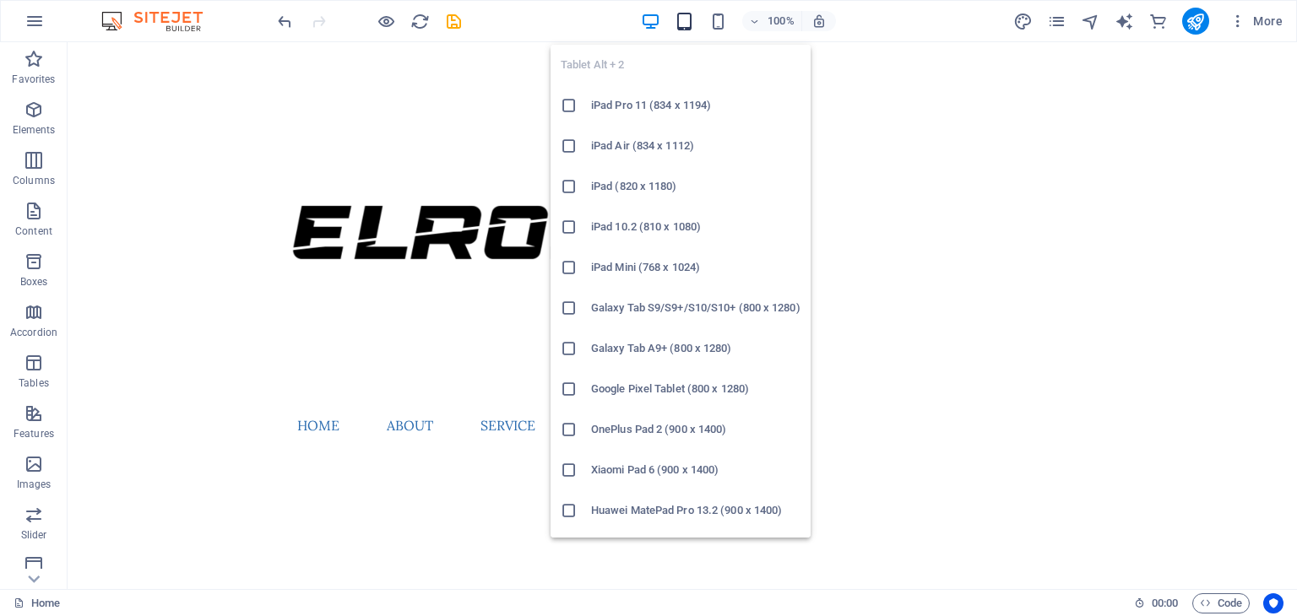
click at [675, 20] on icon "button" at bounding box center [684, 21] width 19 height 19
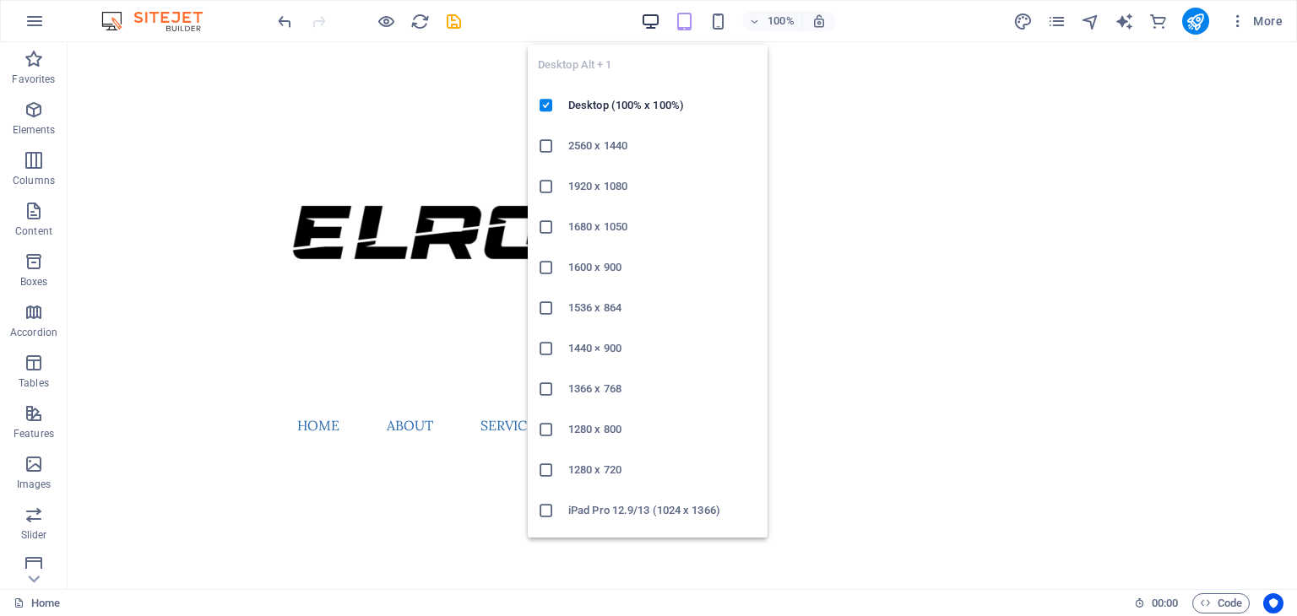
click at [655, 17] on icon "button" at bounding box center [650, 21] width 19 height 19
click at [545, 112] on icon at bounding box center [546, 105] width 17 height 17
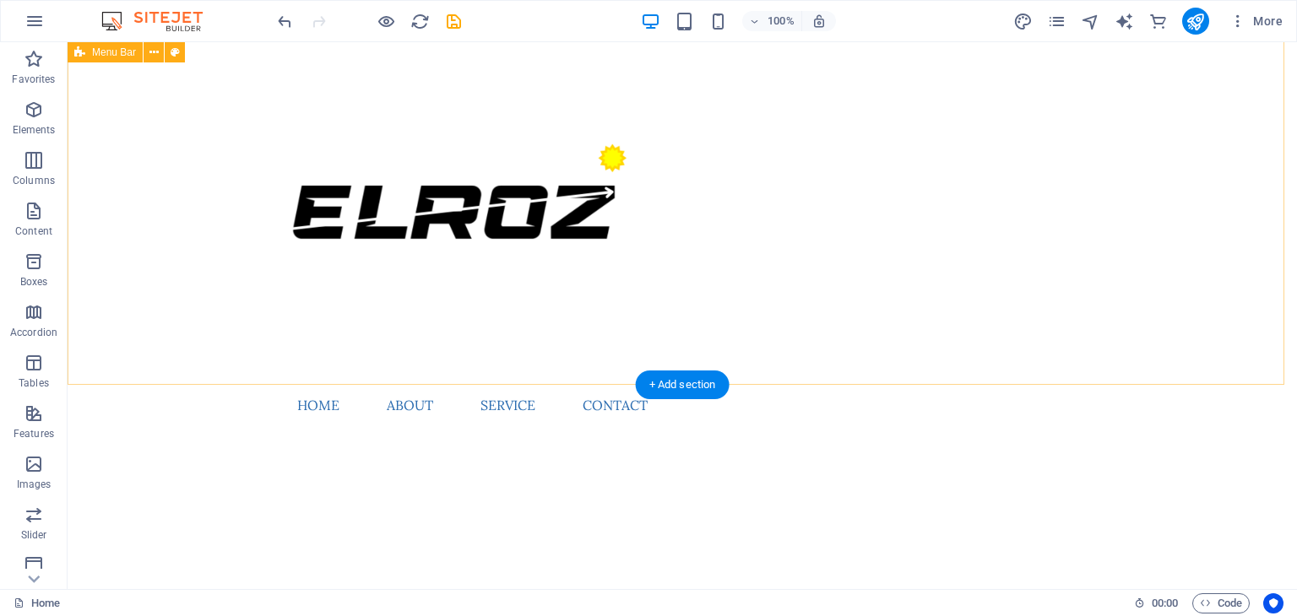
scroll to position [34, 0]
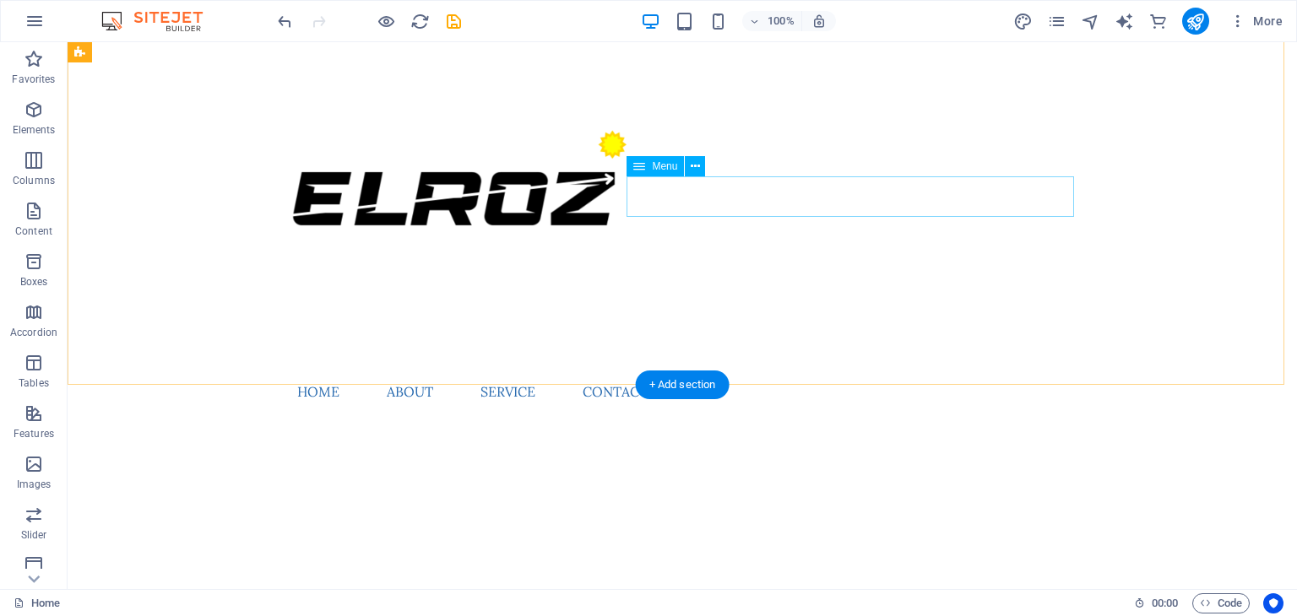
click at [860, 371] on nav "Home About Service Contact" at bounding box center [682, 391] width 797 height 41
select select
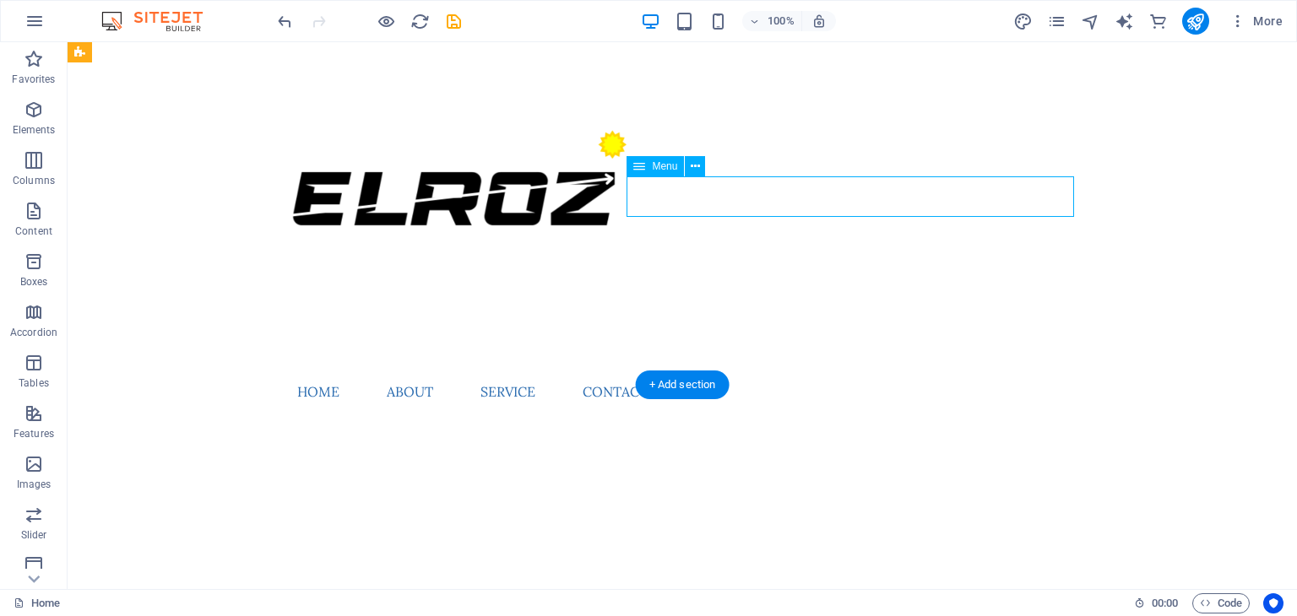
select select
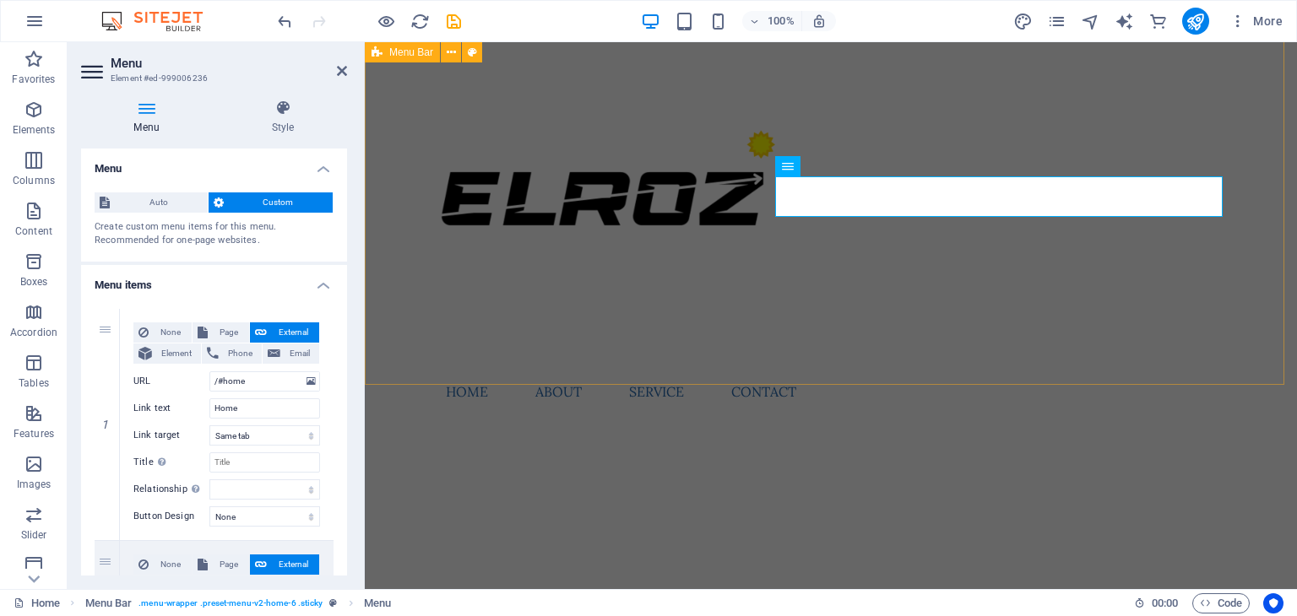
click at [932, 263] on div "Menu Home About Service Contact" at bounding box center [831, 216] width 932 height 417
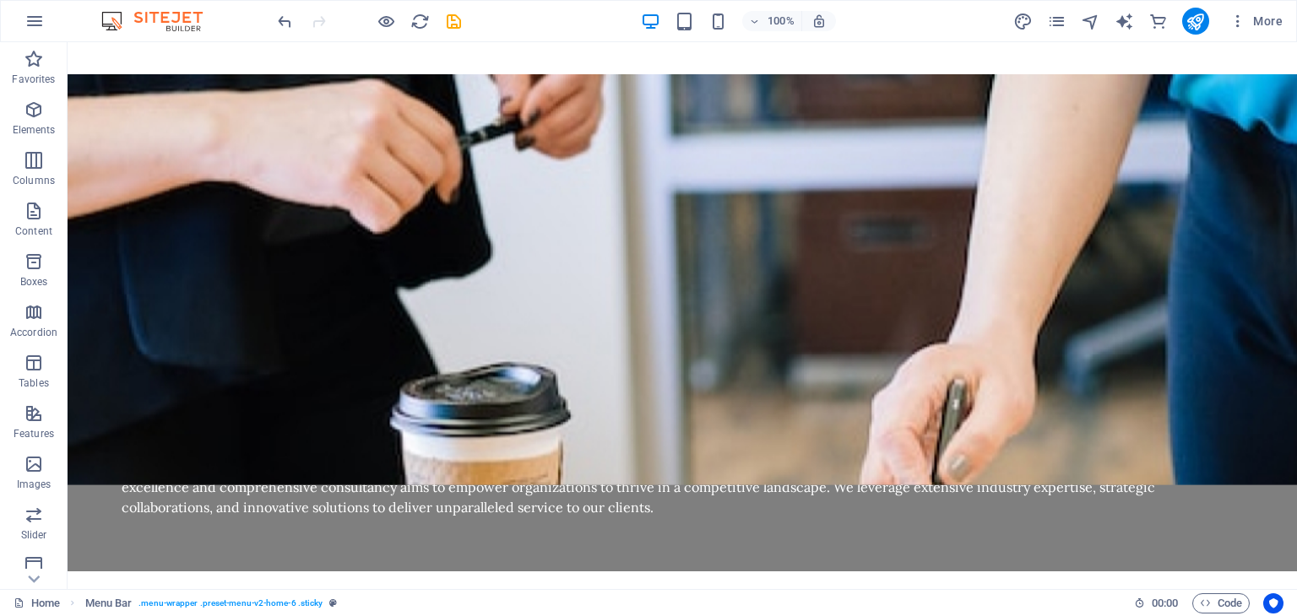
scroll to position [1602, 0]
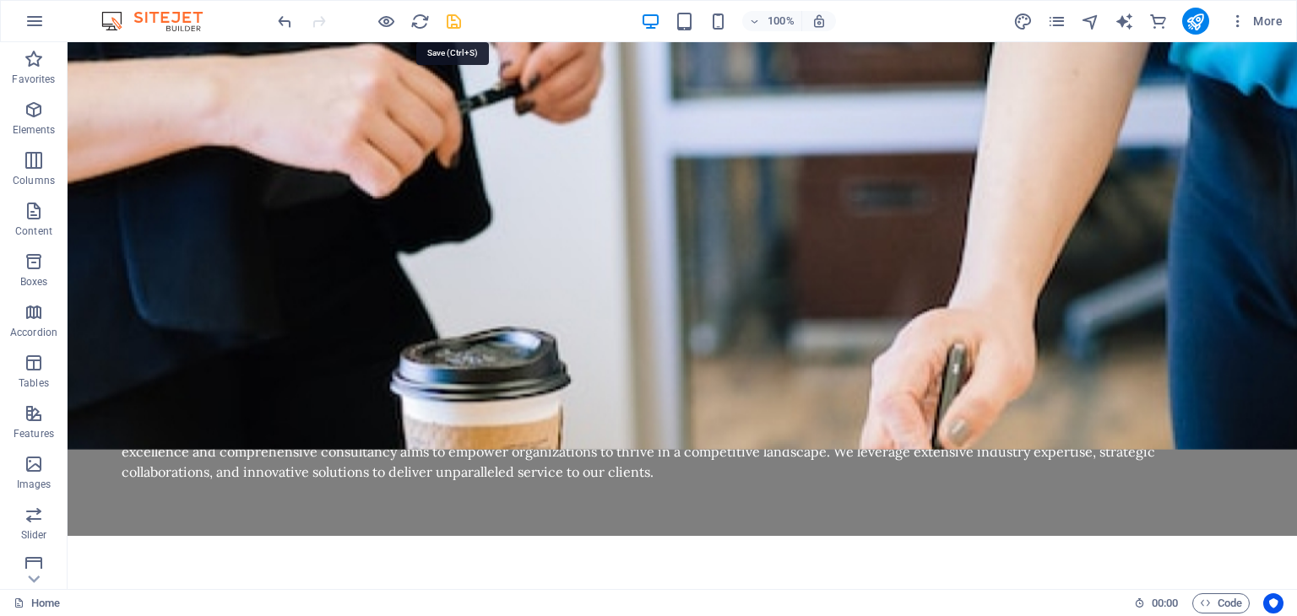
click at [459, 28] on icon "save" at bounding box center [453, 21] width 19 height 19
checkbox input "false"
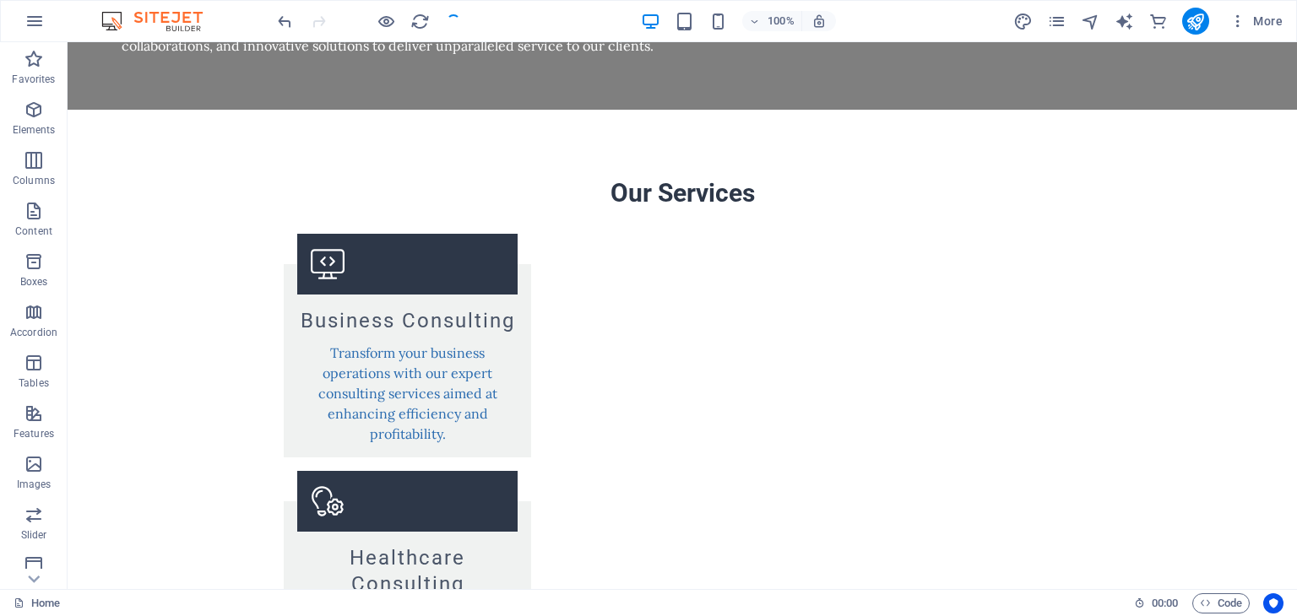
scroll to position [2786, 0]
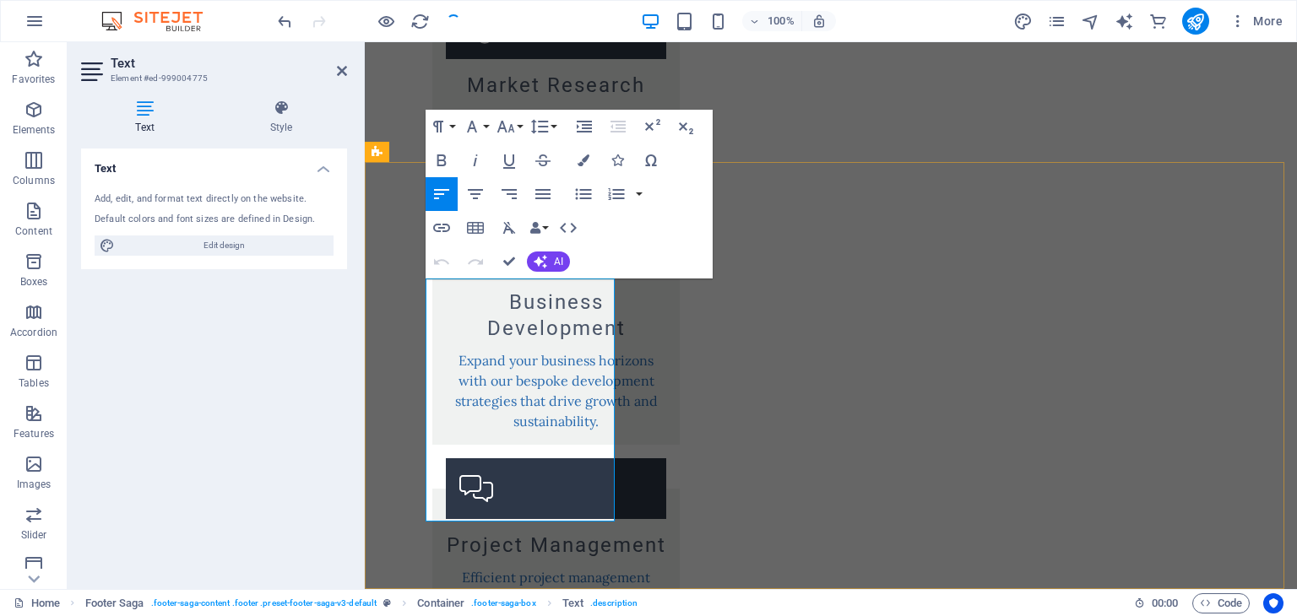
scroll to position [2826, 0]
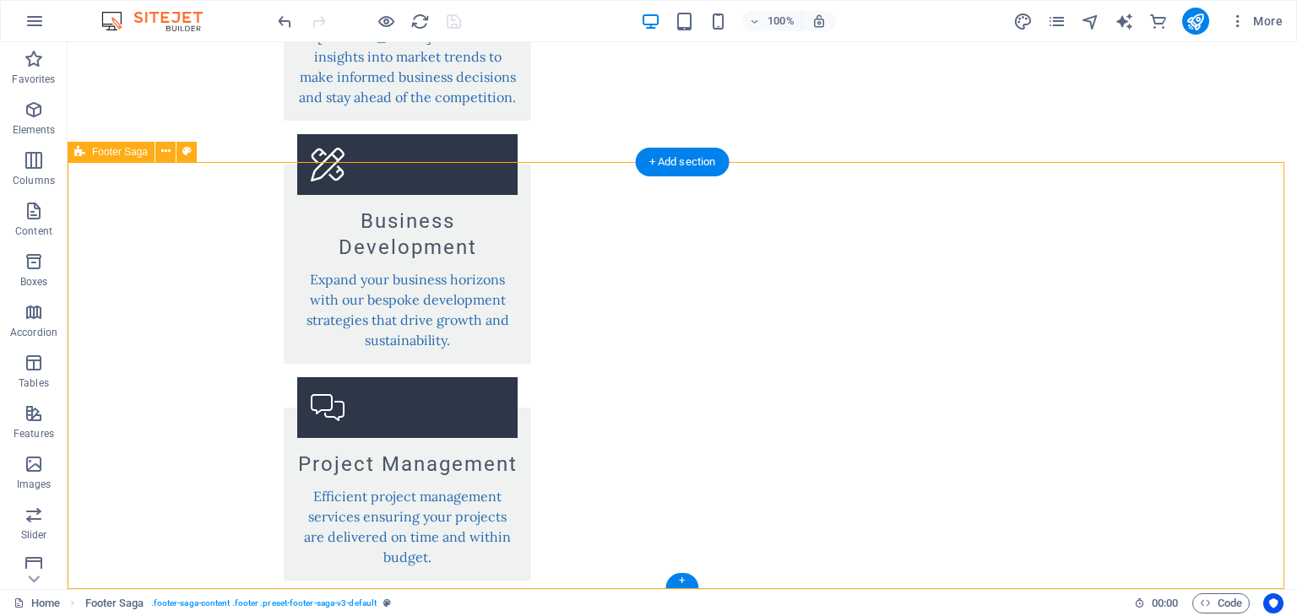
scroll to position [2786, 0]
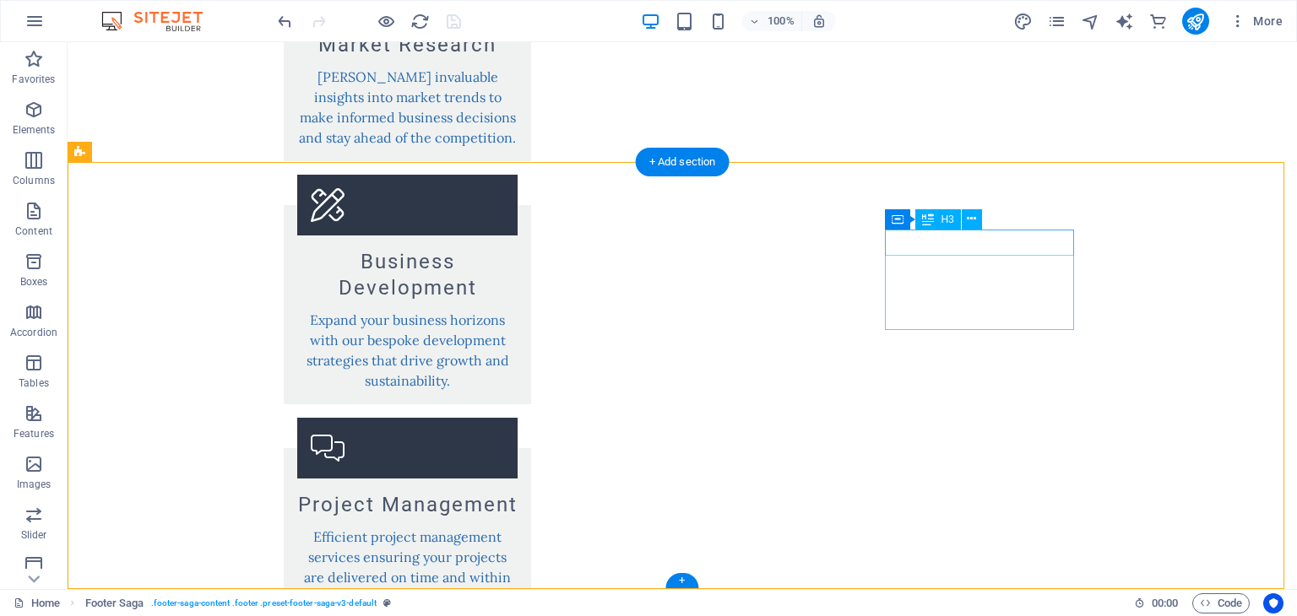
click at [969, 224] on icon at bounding box center [971, 219] width 9 height 18
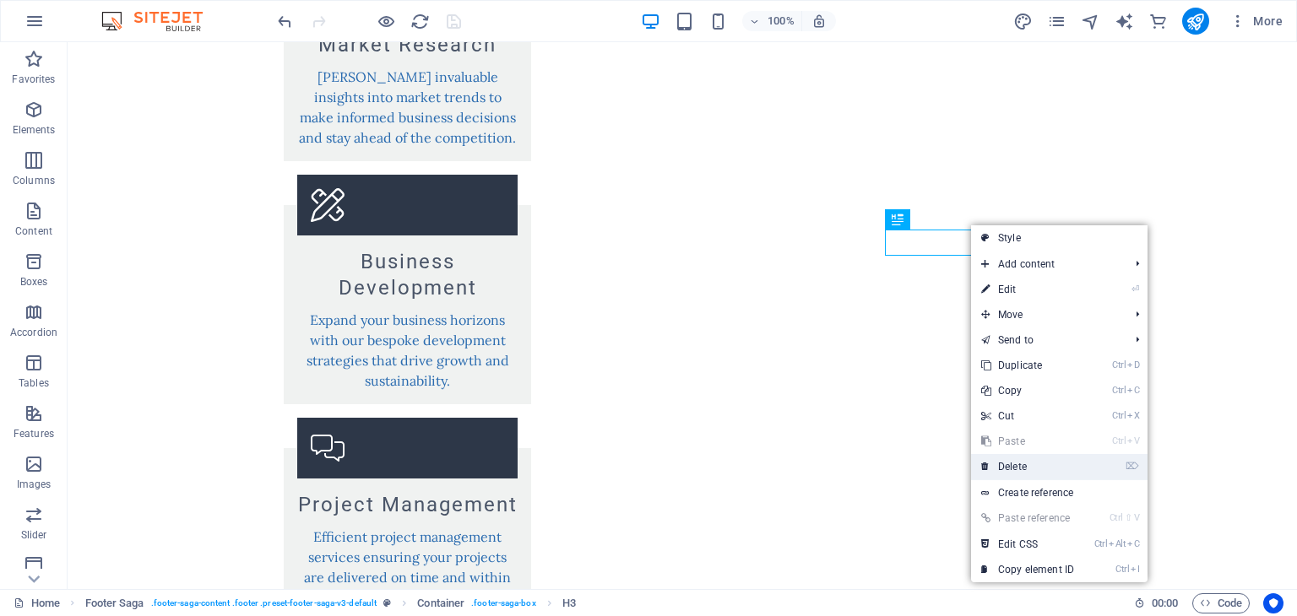
click at [1035, 468] on link "⌦ Delete" at bounding box center [1027, 466] width 113 height 25
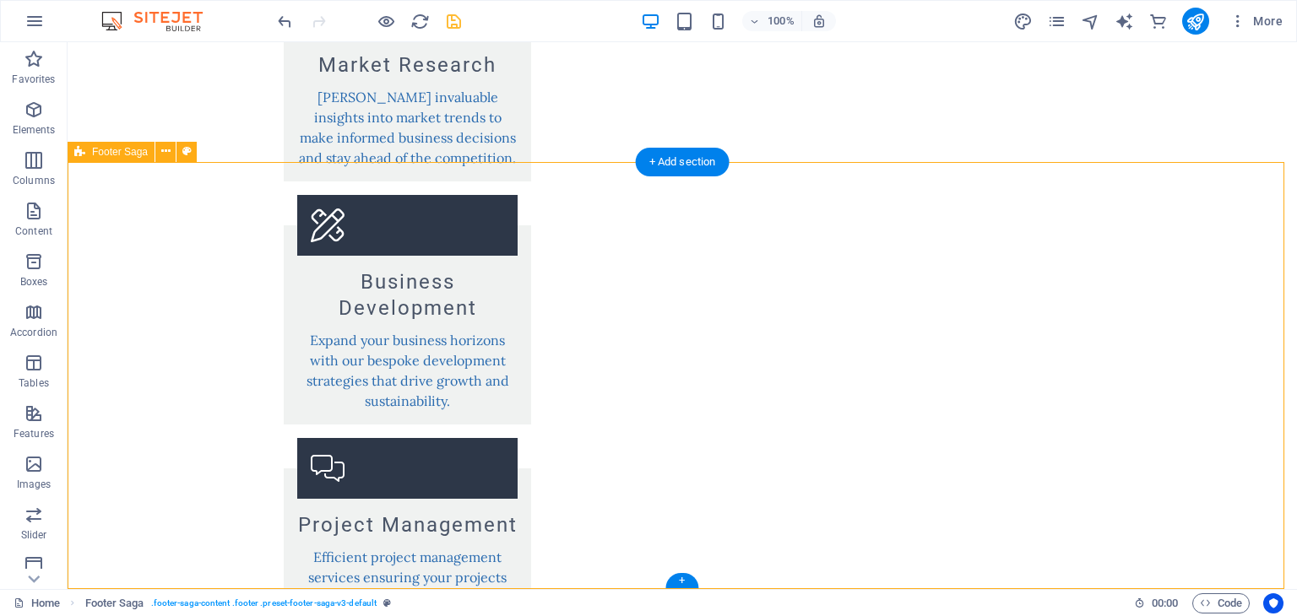
select select "footer"
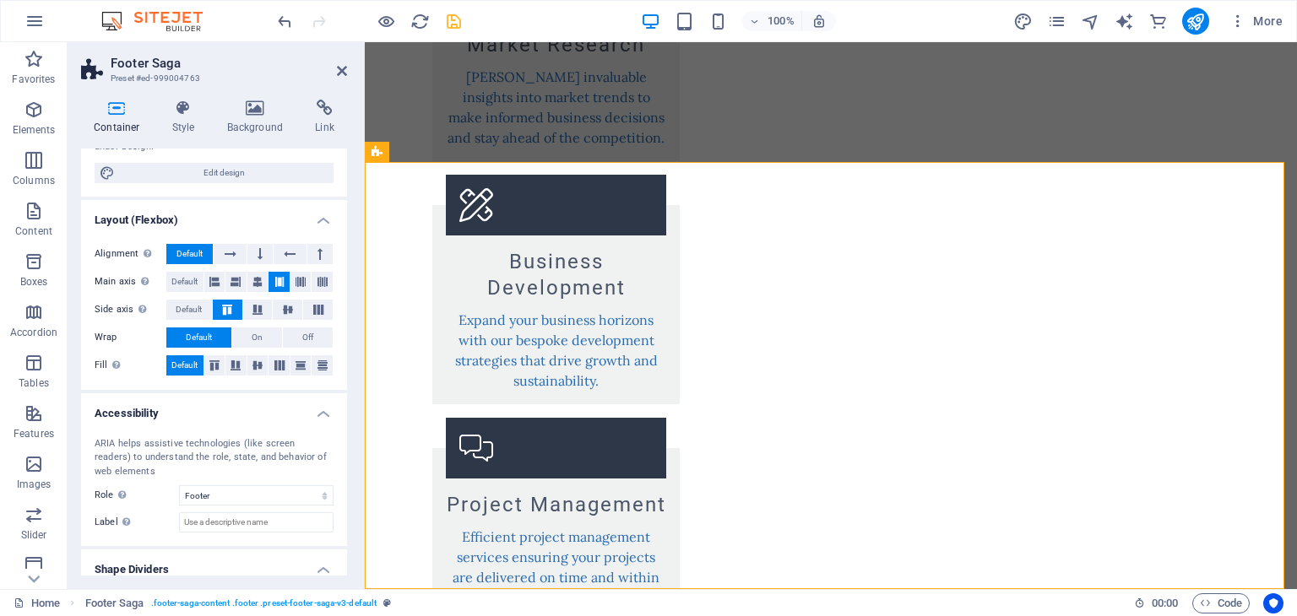
scroll to position [226, 0]
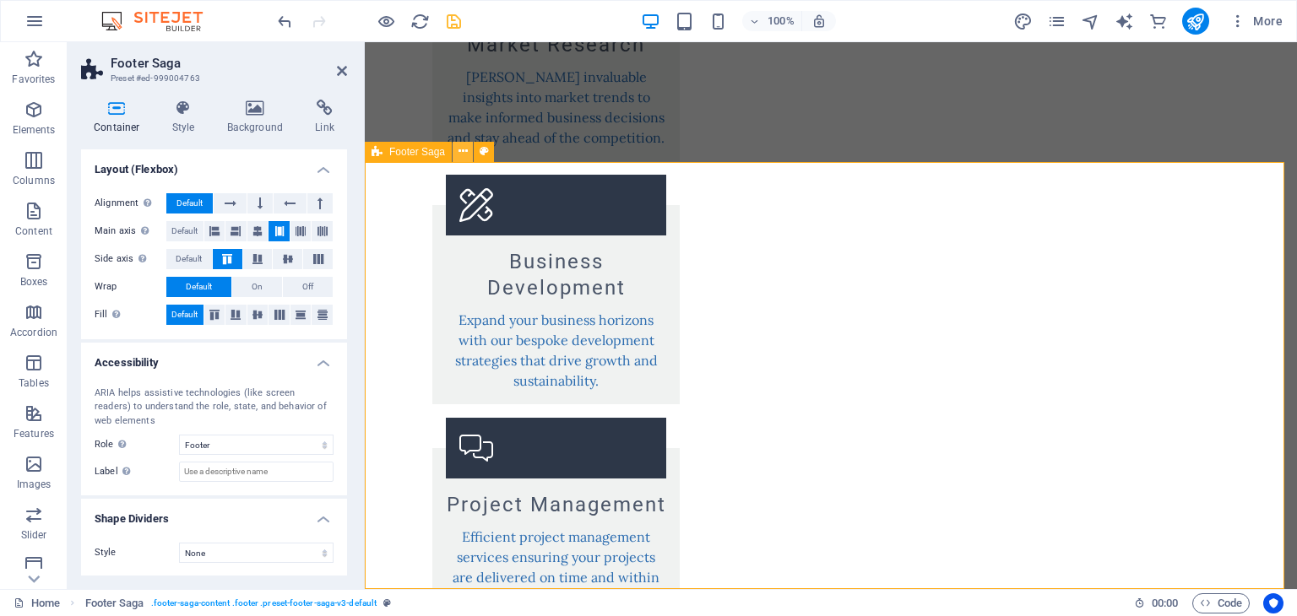
click at [466, 145] on icon at bounding box center [462, 152] width 9 height 18
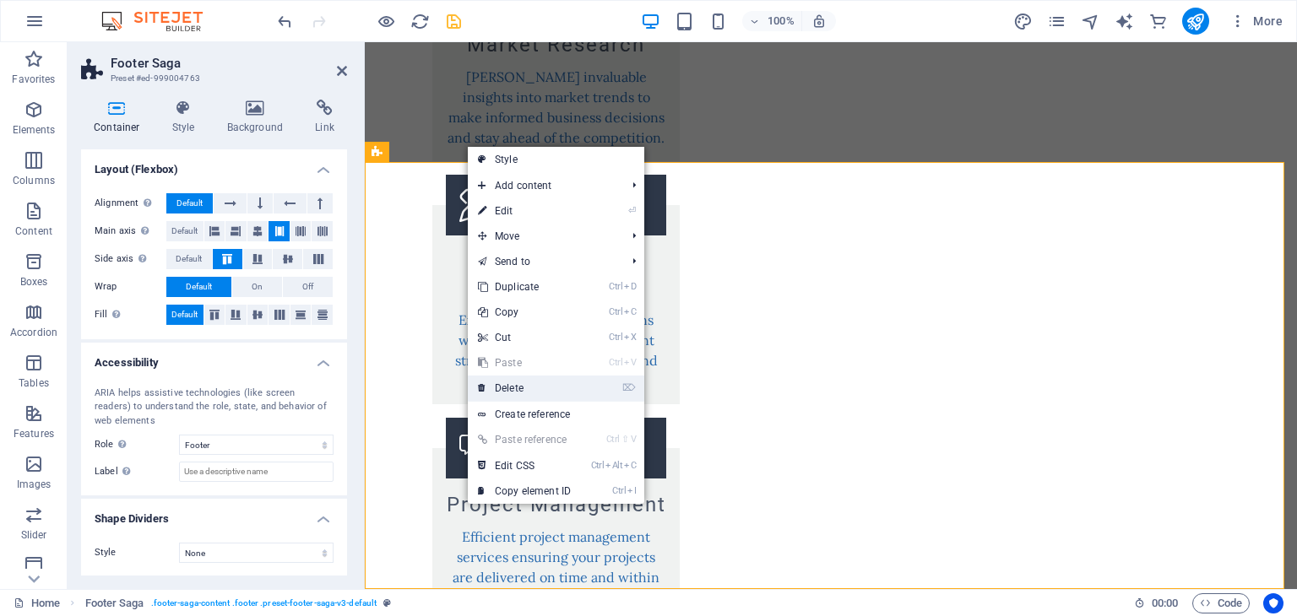
click at [539, 389] on link "⌦ Delete" at bounding box center [524, 388] width 113 height 25
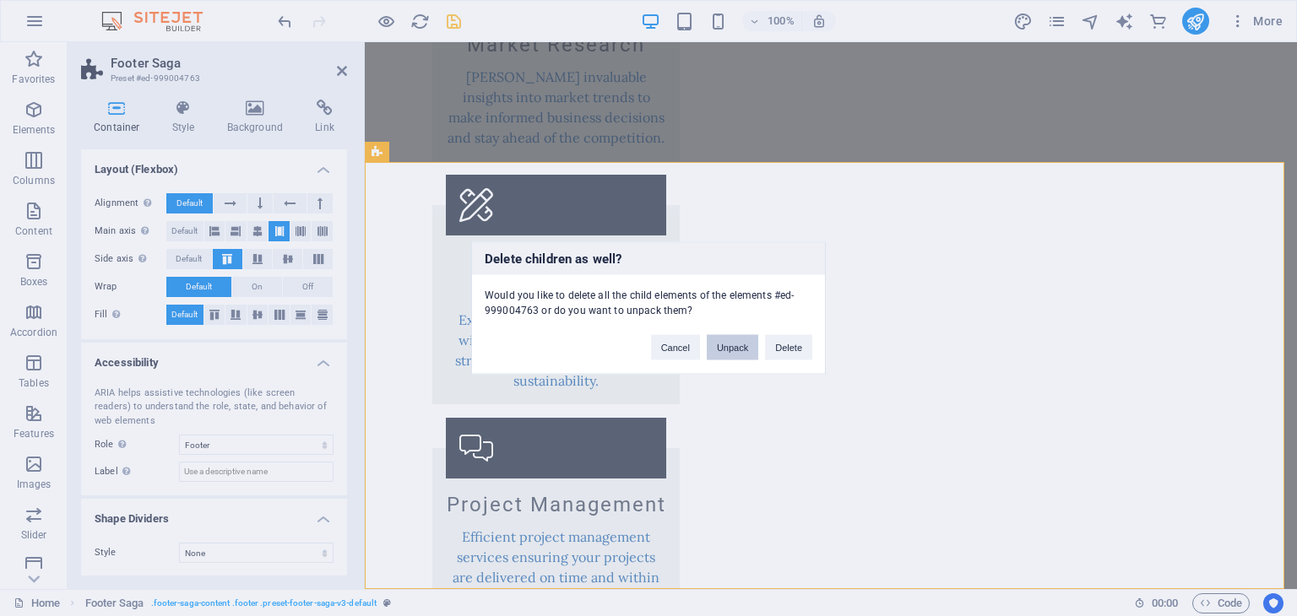
click at [730, 343] on button "Unpack" at bounding box center [732, 347] width 51 height 25
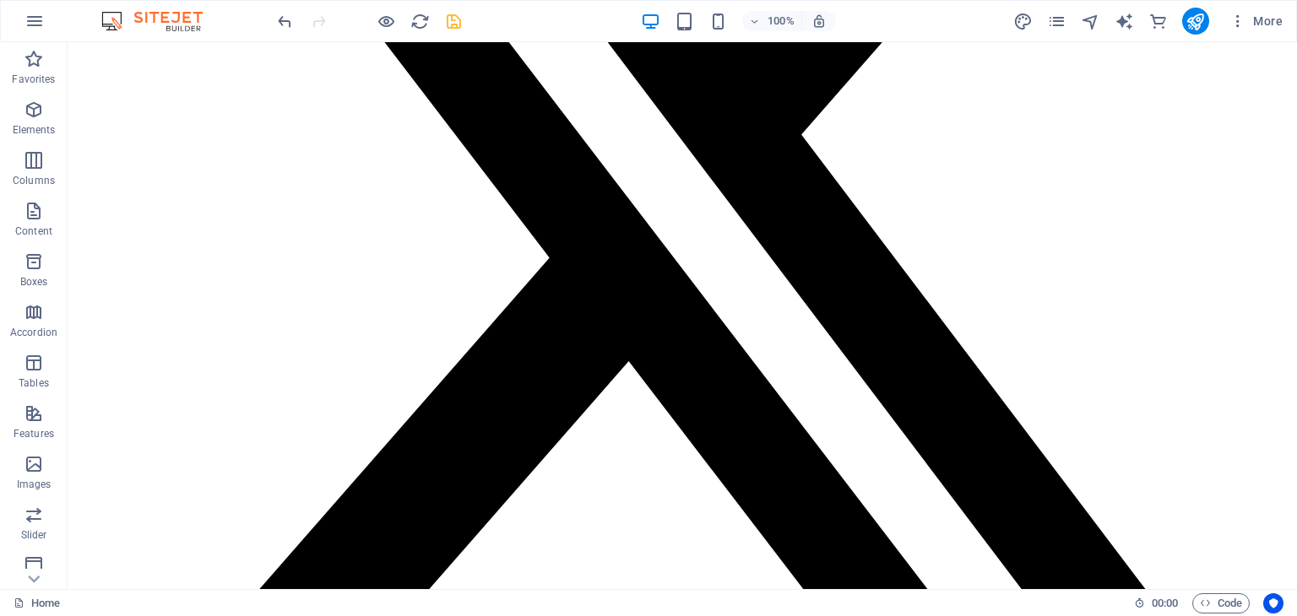
scroll to position [0, 0]
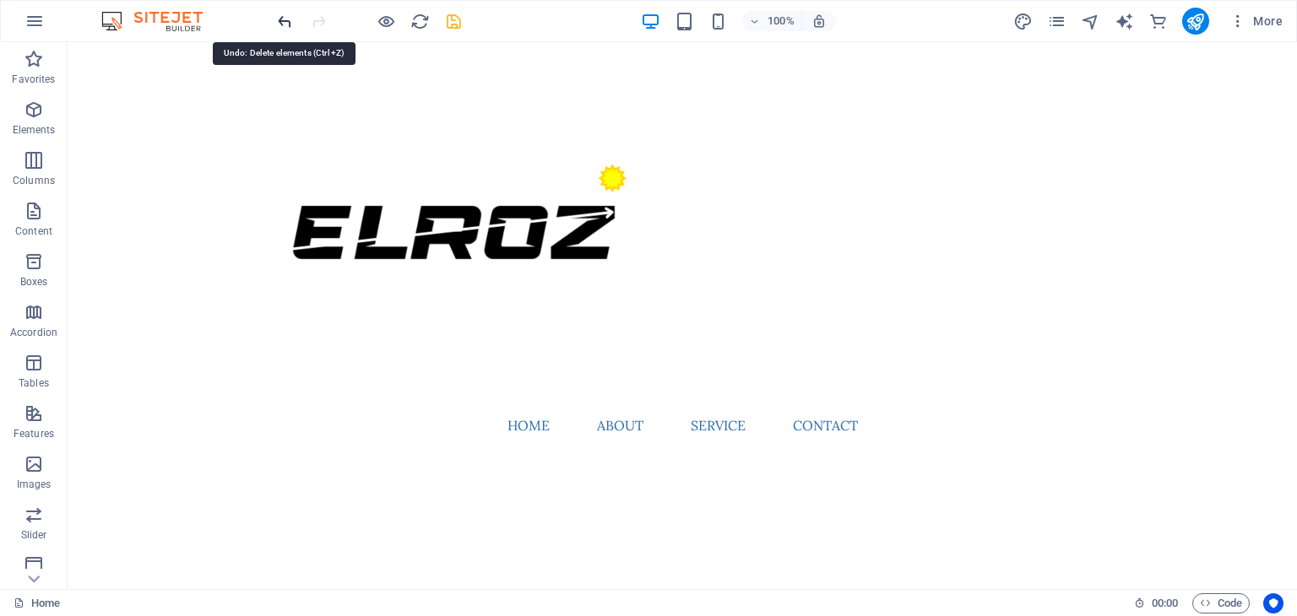
click at [285, 15] on icon "undo" at bounding box center [284, 21] width 19 height 19
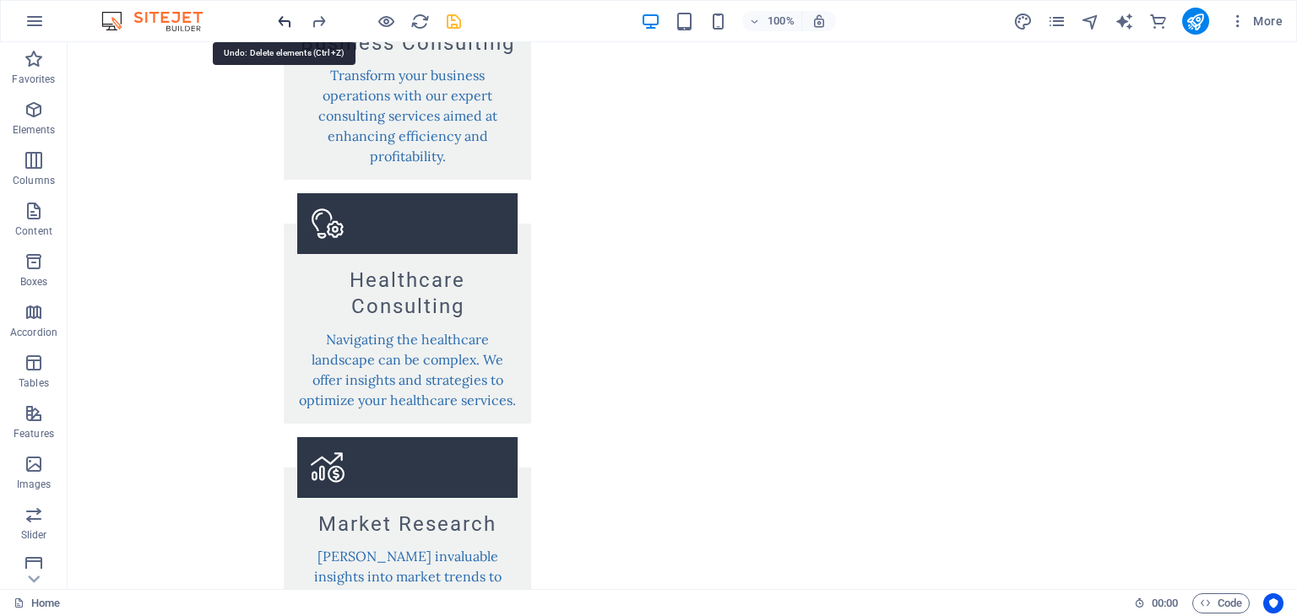
scroll to position [2786, 0]
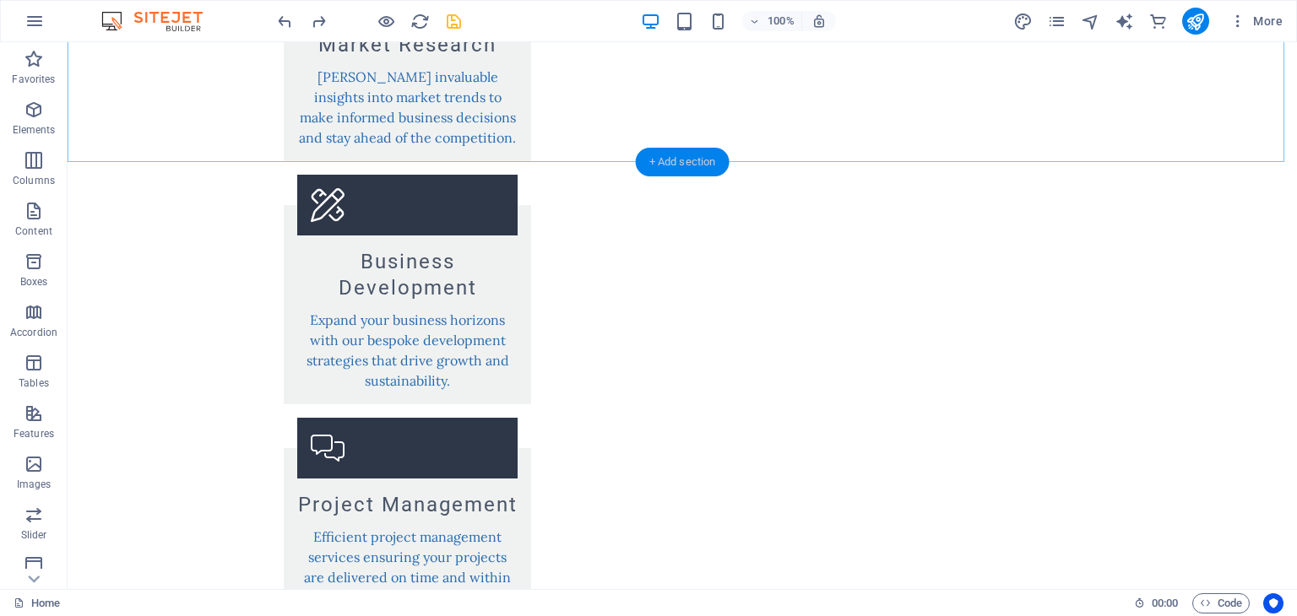
click at [658, 158] on div "+ Add section" at bounding box center [683, 162] width 94 height 29
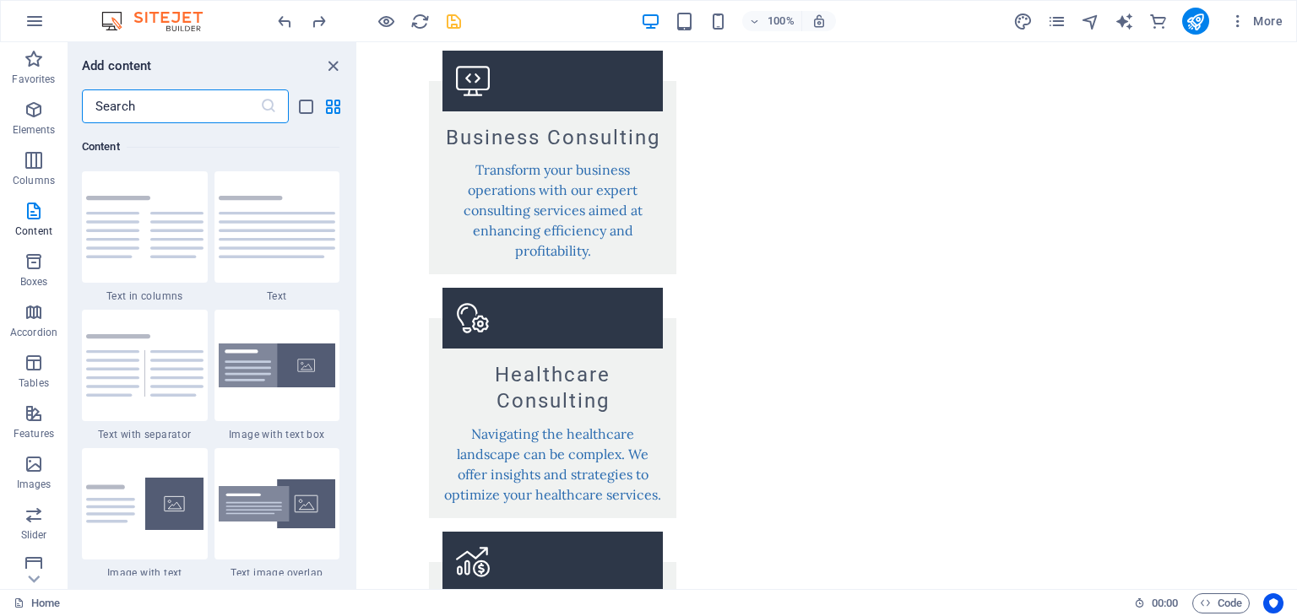
scroll to position [2257, 0]
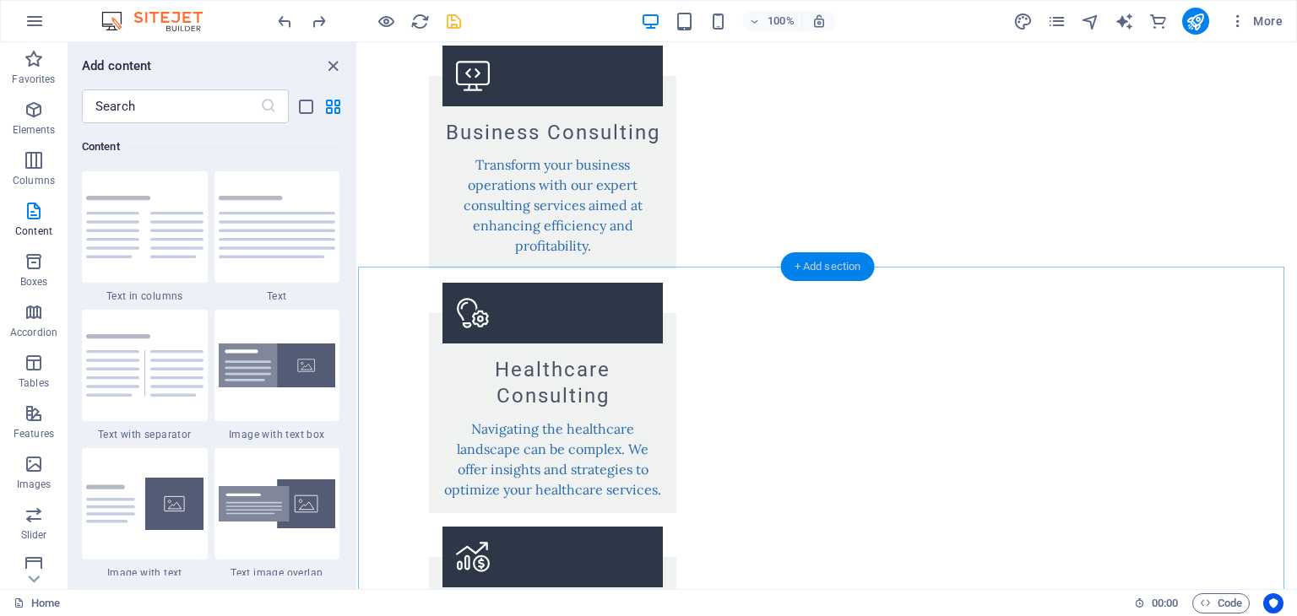
click at [829, 274] on div "+ Add section" at bounding box center [828, 266] width 94 height 29
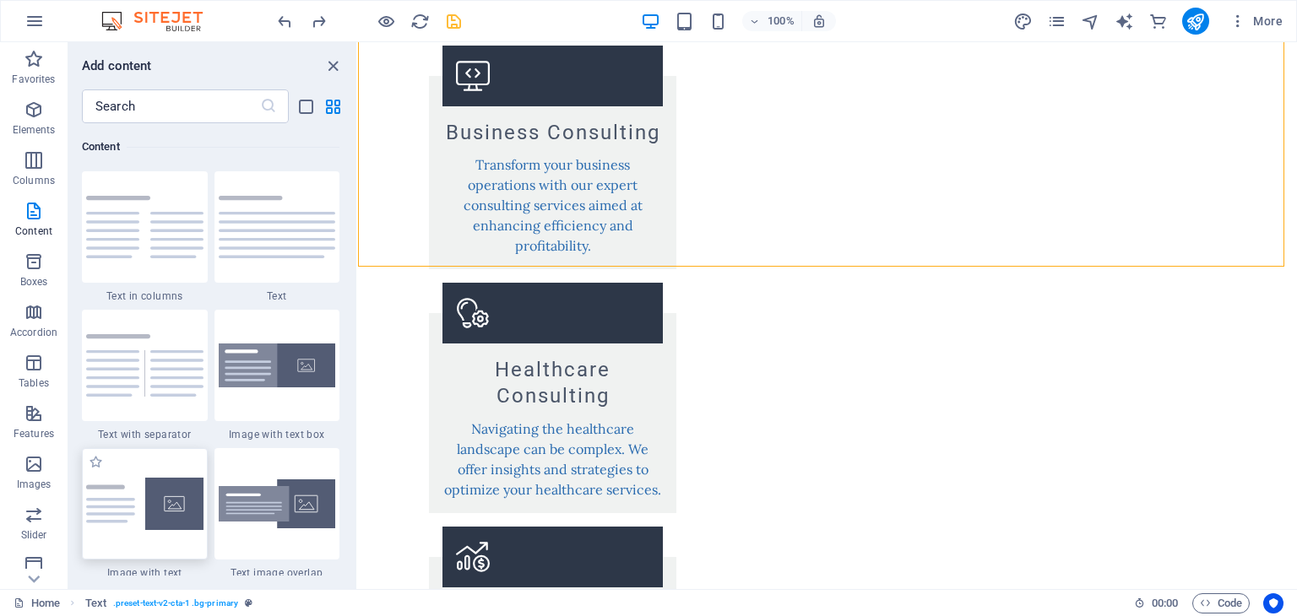
click at [186, 457] on div at bounding box center [145, 503] width 126 height 111
click at [358, 480] on div "Drag here to replace the existing content. Press “Ctrl” if you want to create a…" at bounding box center [827, 315] width 939 height 547
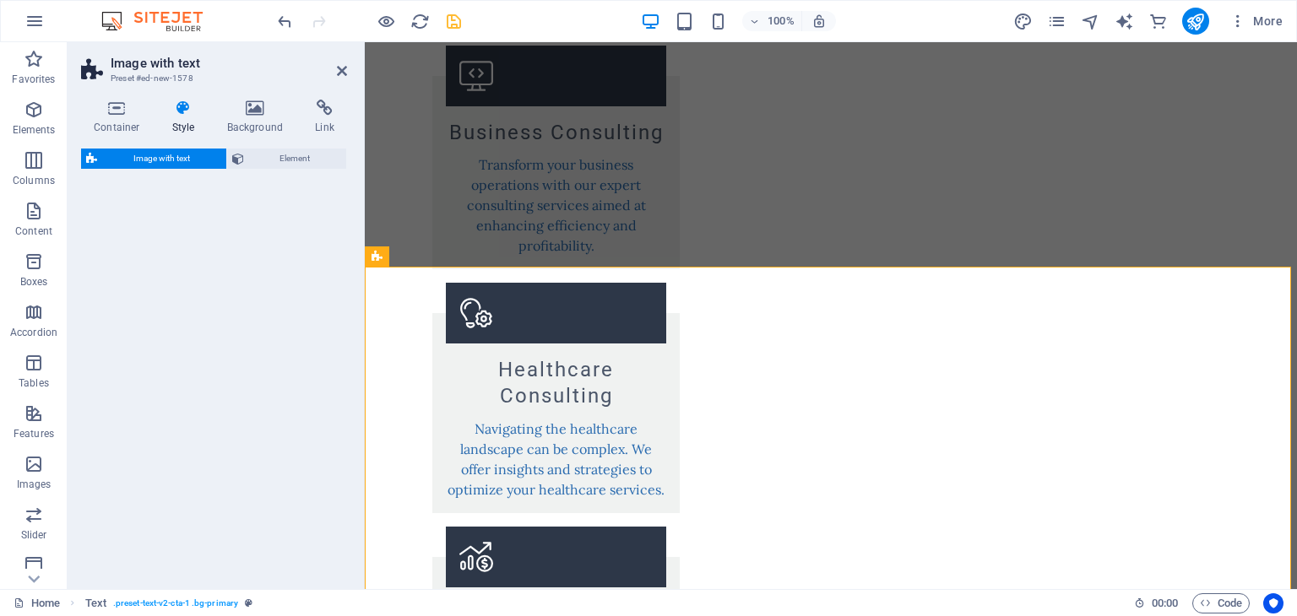
select select "rem"
select select "px"
select select "preset-text-with-image-v4-default"
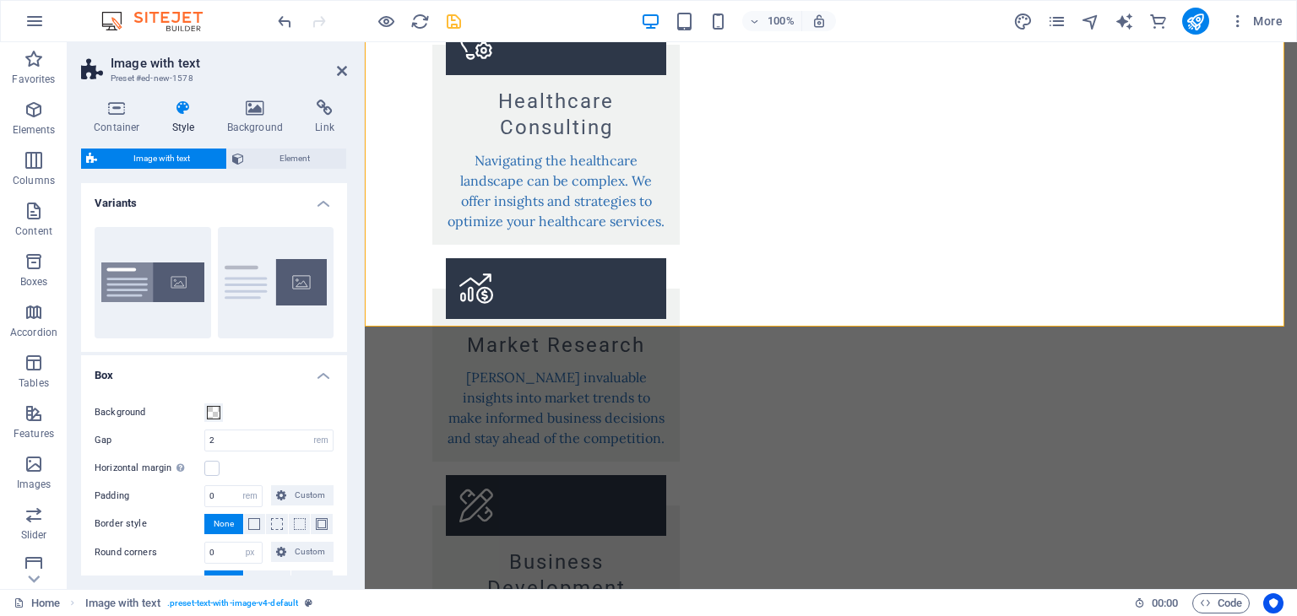
scroll to position [2399, 0]
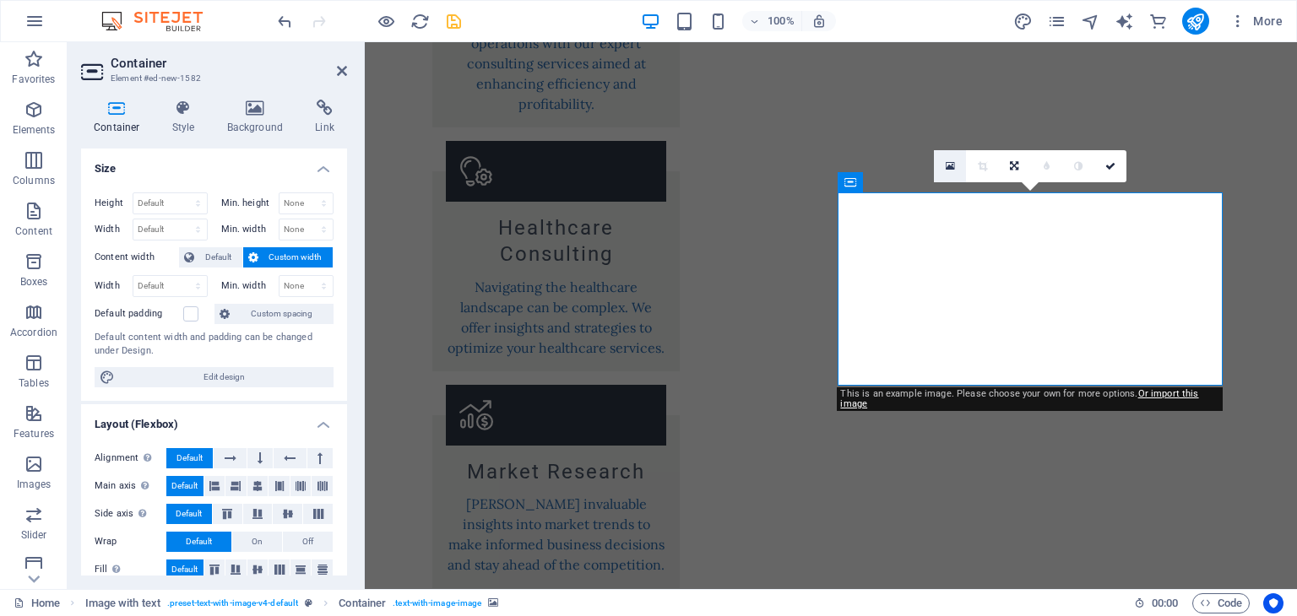
click at [946, 163] on icon at bounding box center [950, 166] width 9 height 12
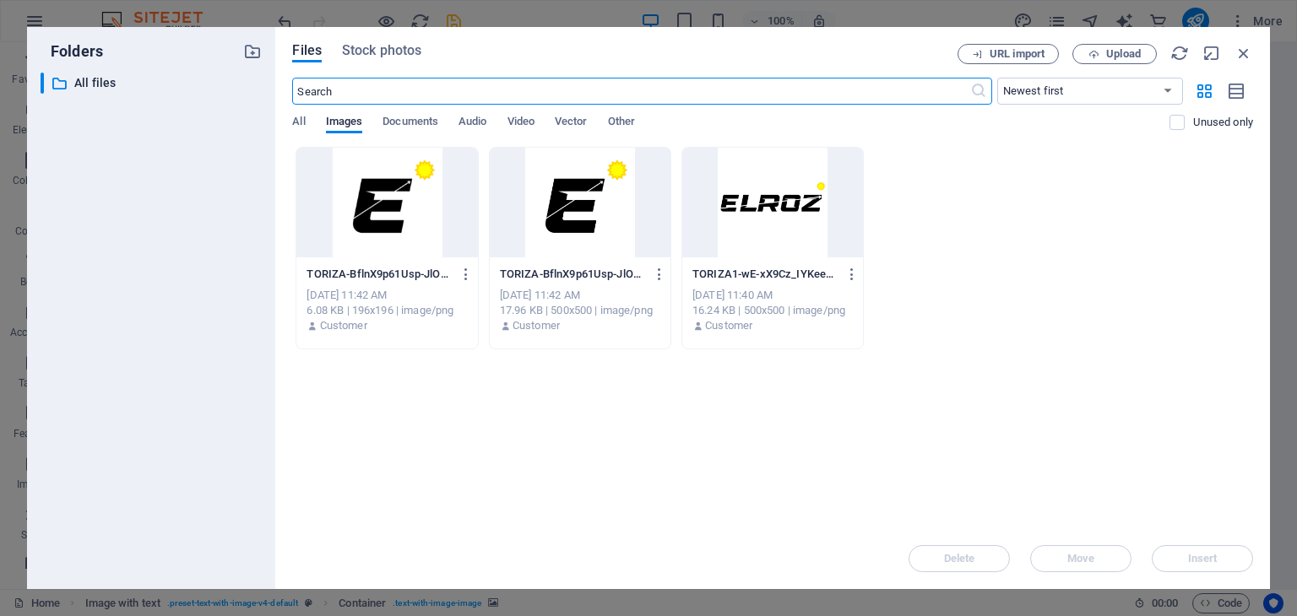
scroll to position [2420, 0]
click at [1129, 49] on span "Upload" at bounding box center [1123, 54] width 35 height 10
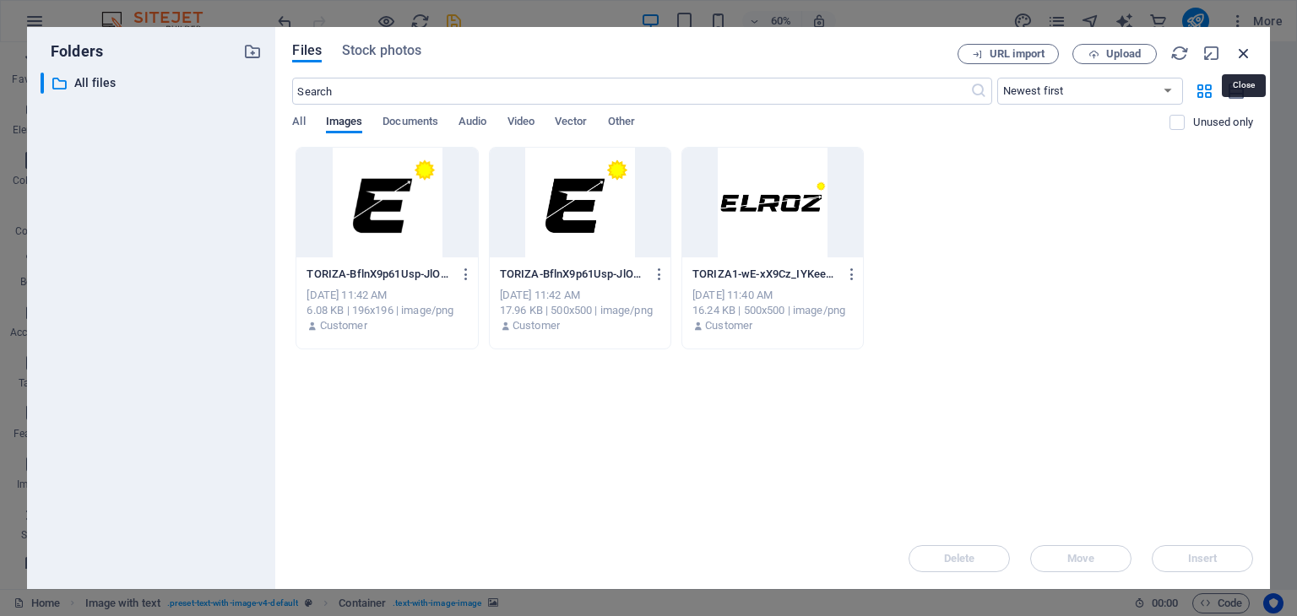
click at [1252, 51] on icon "button" at bounding box center [1243, 53] width 19 height 19
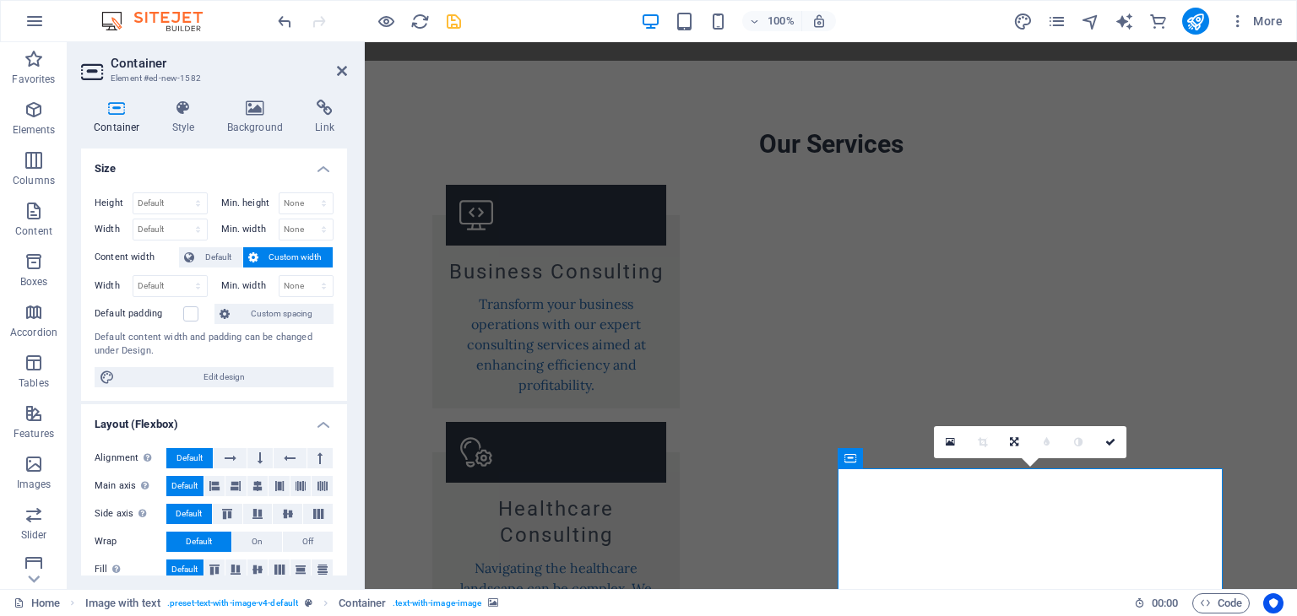
scroll to position [2123, 0]
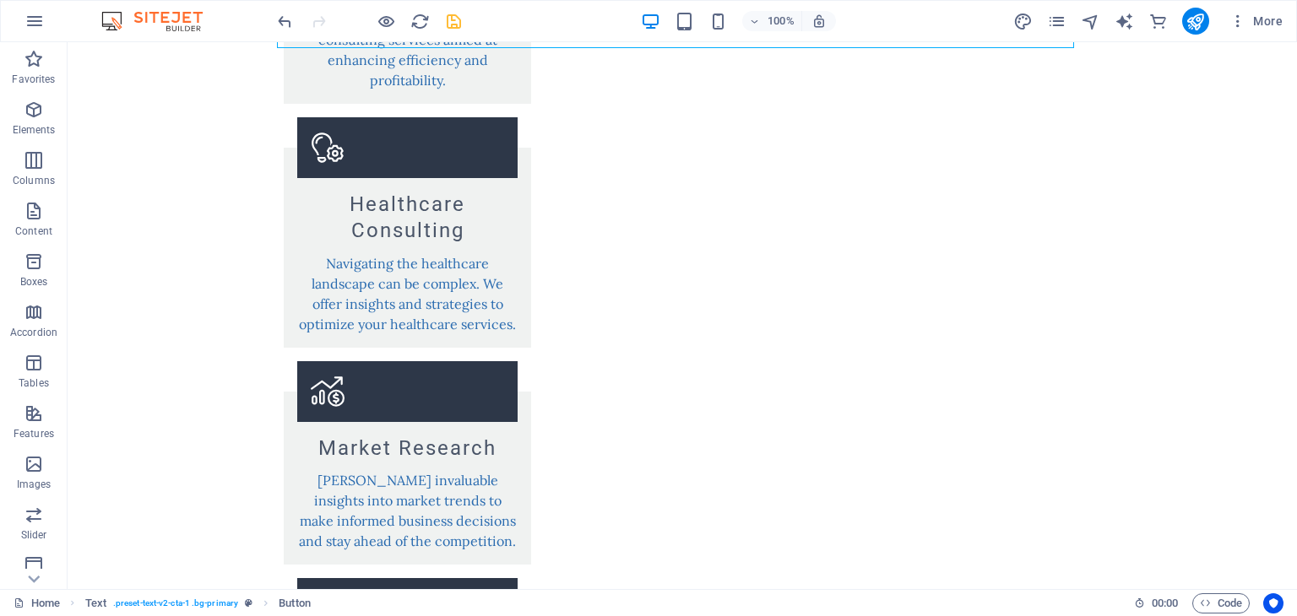
scroll to position [2387, 0]
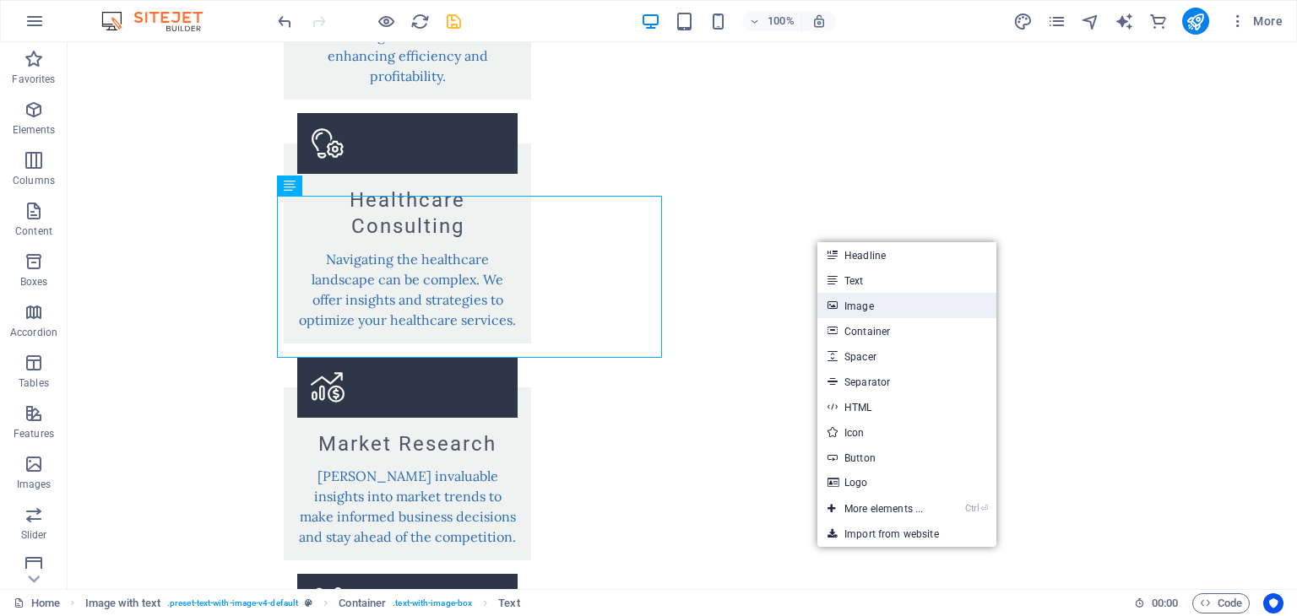
click at [864, 308] on link "Image" at bounding box center [906, 305] width 179 height 25
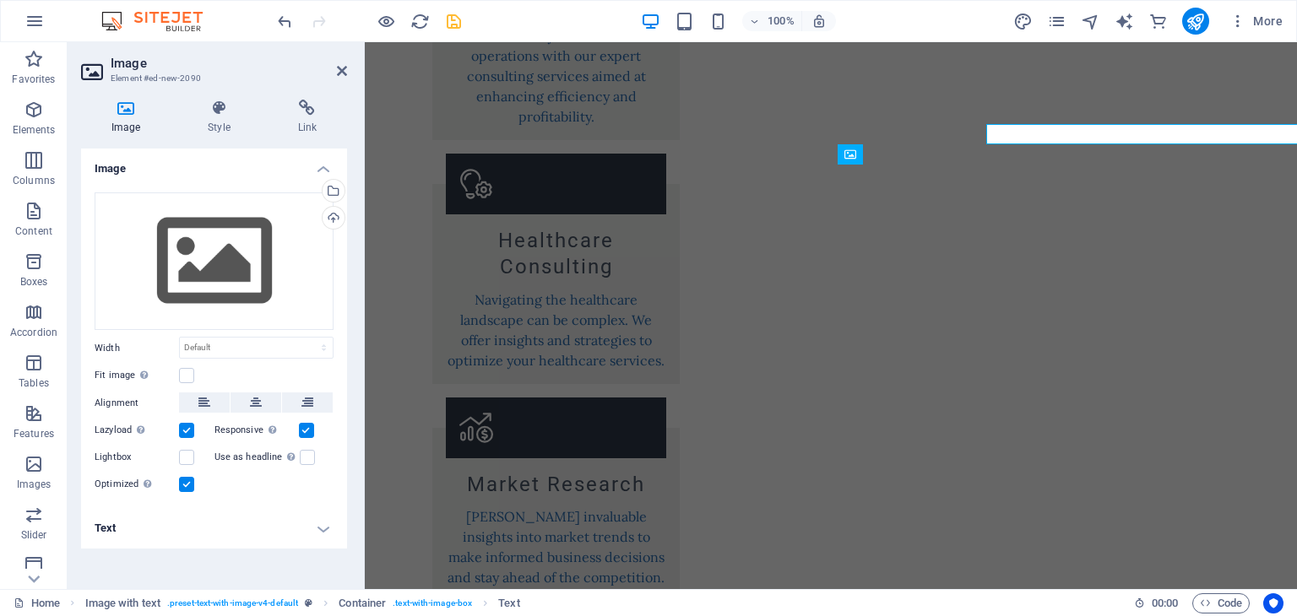
scroll to position [2427, 0]
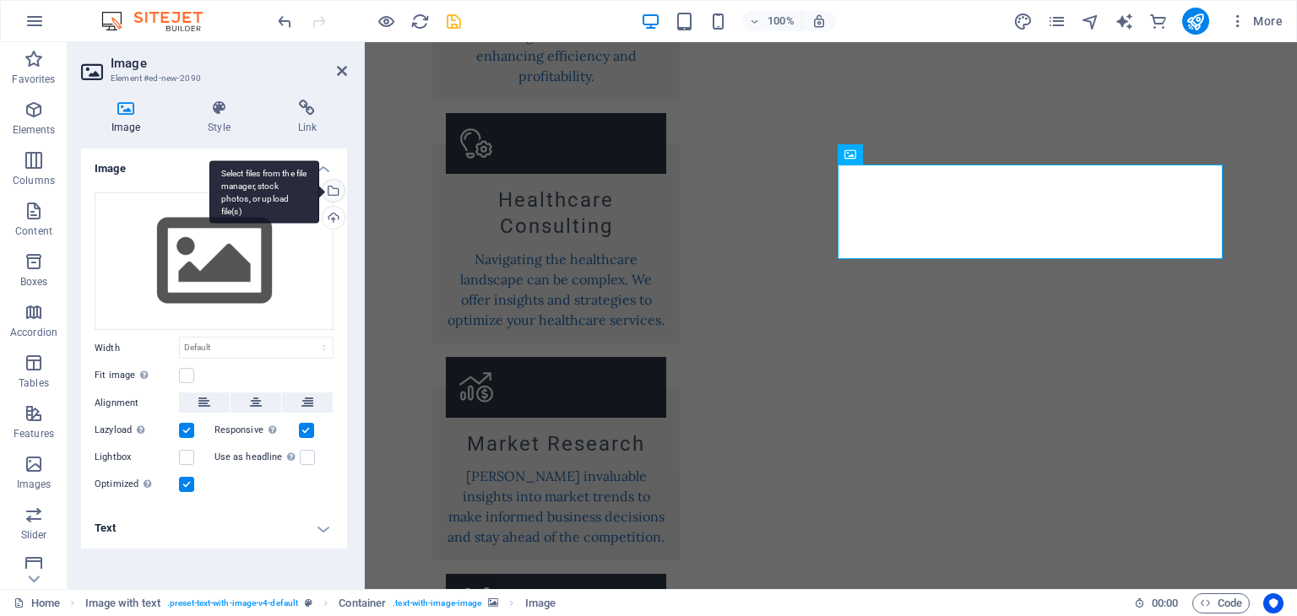
click at [337, 197] on div "Select files from the file manager, stock photos, or upload file(s)" at bounding box center [331, 192] width 25 height 25
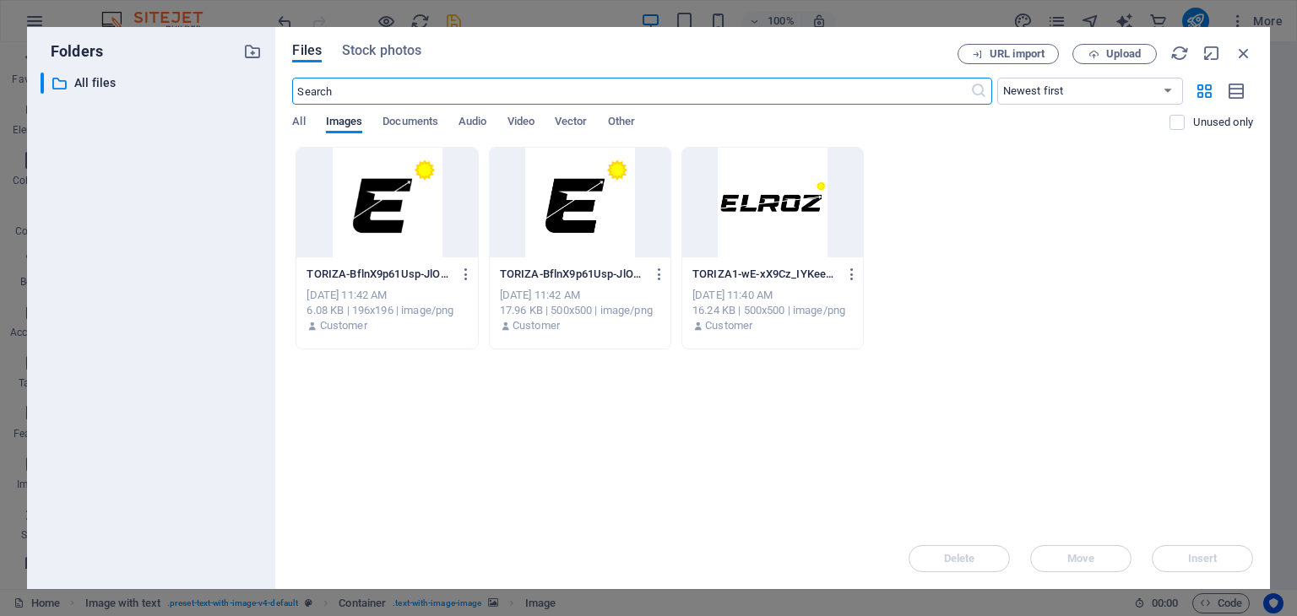
scroll to position [2447, 0]
click at [432, 119] on span "Documents" at bounding box center [410, 123] width 56 height 24
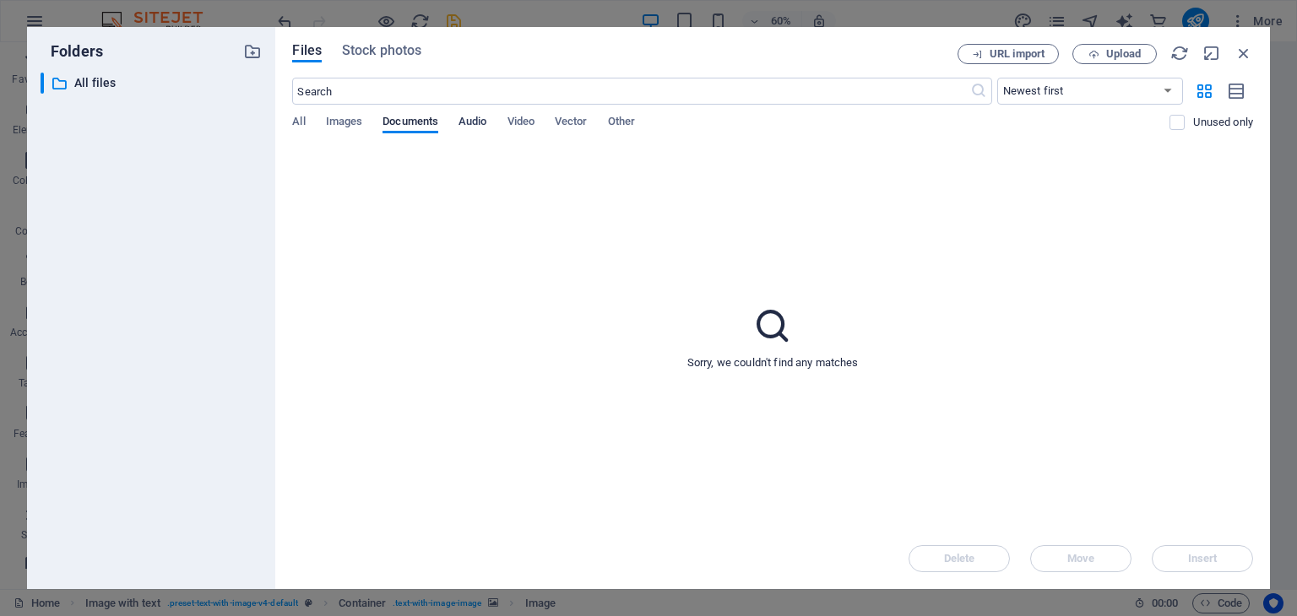
click at [482, 119] on span "Audio" at bounding box center [472, 123] width 28 height 24
click at [511, 120] on span "Video" at bounding box center [520, 123] width 27 height 24
click at [567, 128] on span "Vector" at bounding box center [571, 123] width 33 height 24
click at [628, 126] on span "Other" at bounding box center [621, 123] width 27 height 24
click at [1237, 56] on icon "button" at bounding box center [1243, 53] width 19 height 19
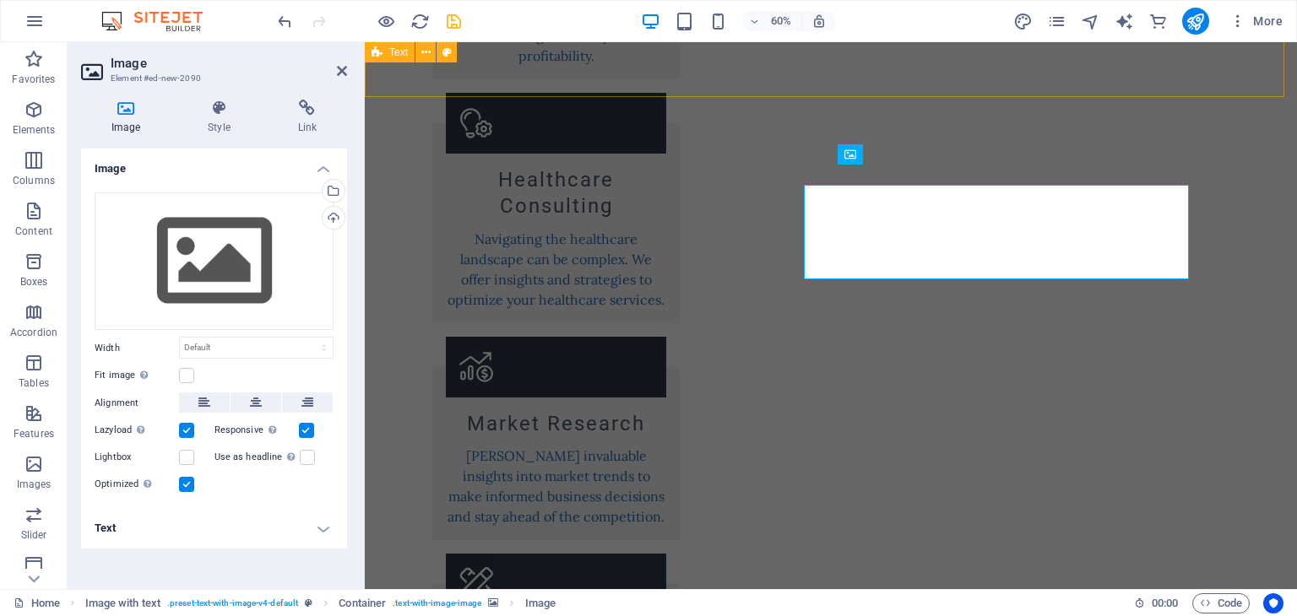
scroll to position [2427, 0]
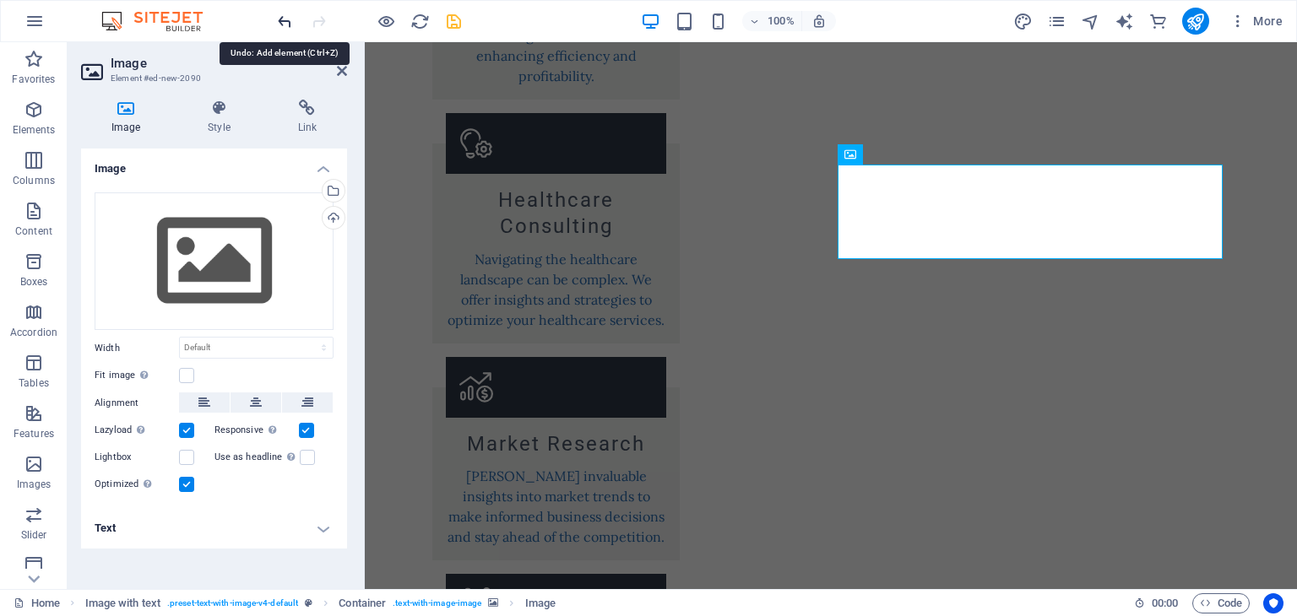
click at [279, 18] on icon "undo" at bounding box center [284, 21] width 19 height 19
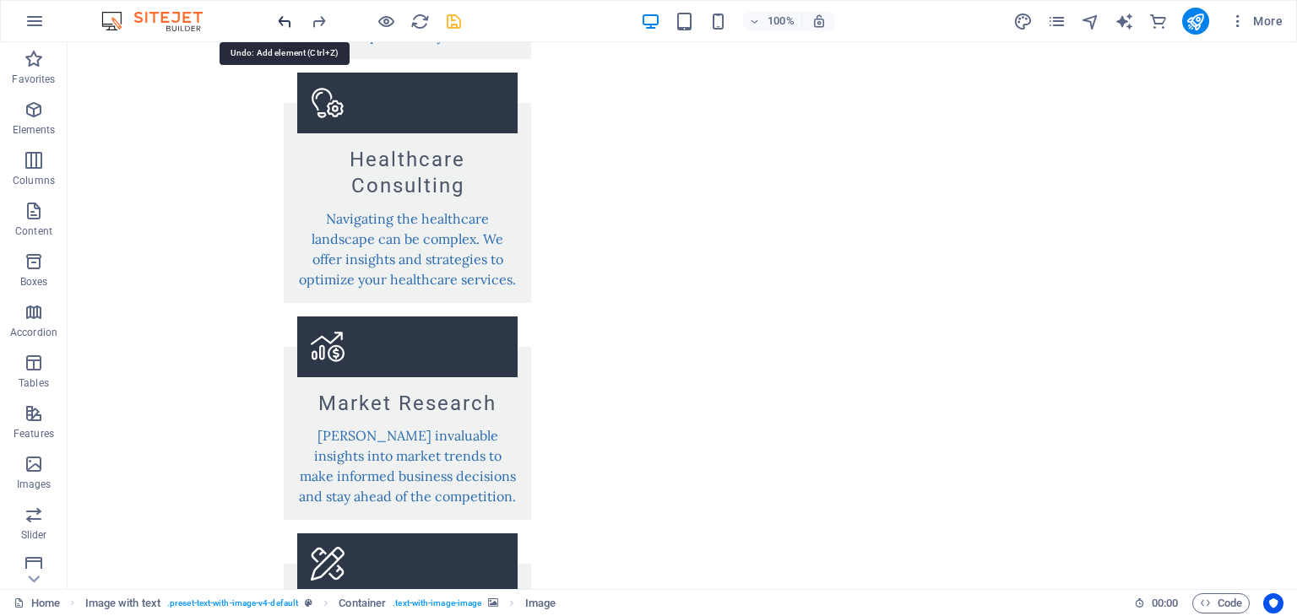
scroll to position [2387, 0]
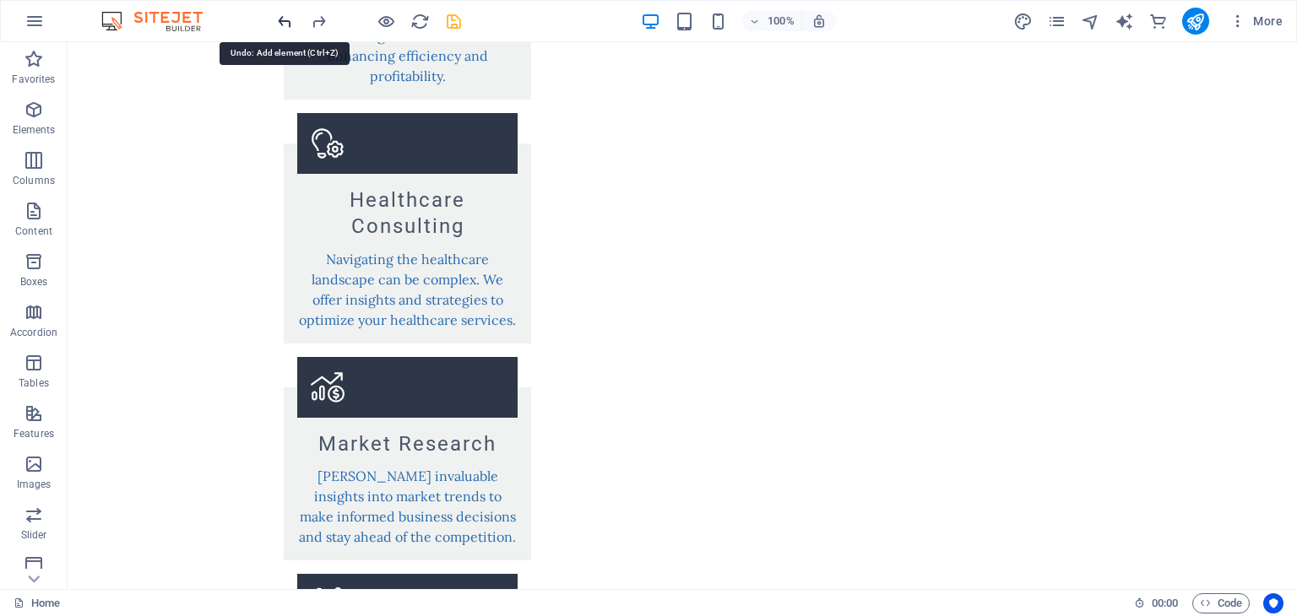
click at [279, 18] on icon "undo" at bounding box center [284, 21] width 19 height 19
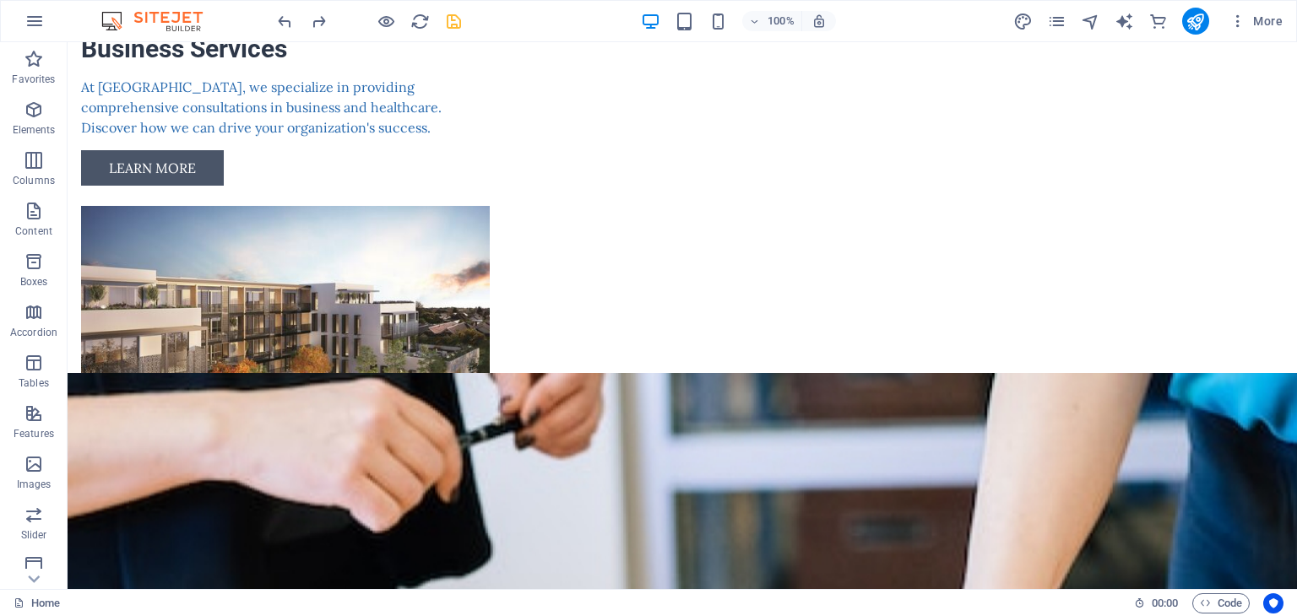
scroll to position [650, 0]
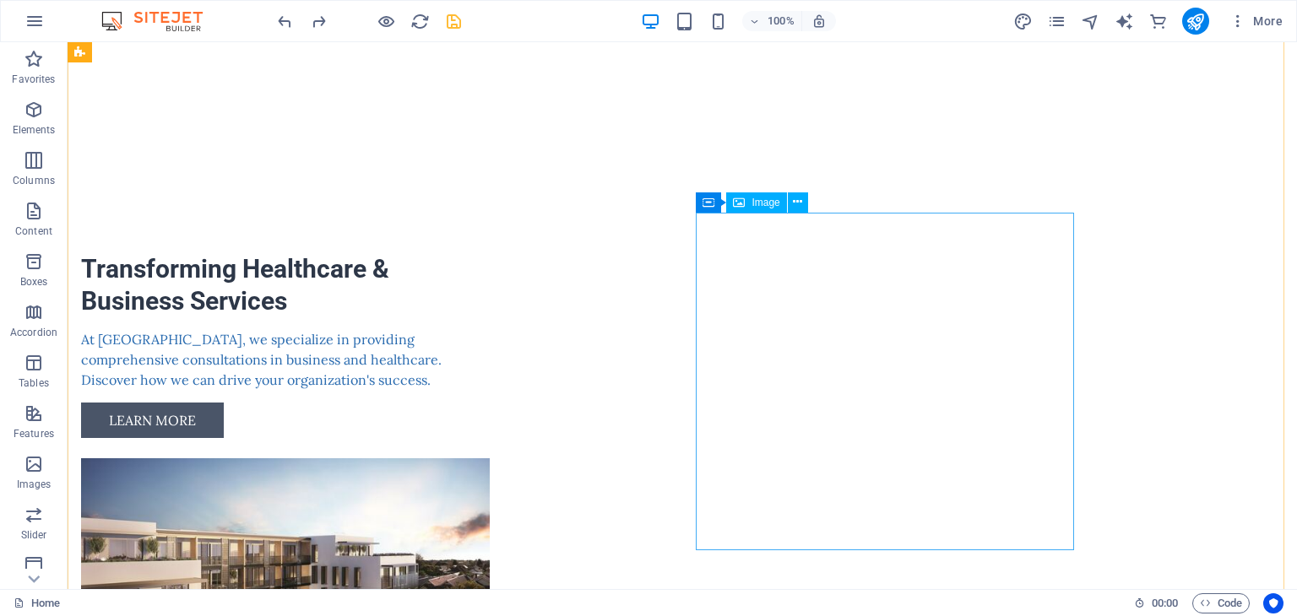
click at [459, 458] on figure at bounding box center [270, 627] width 378 height 338
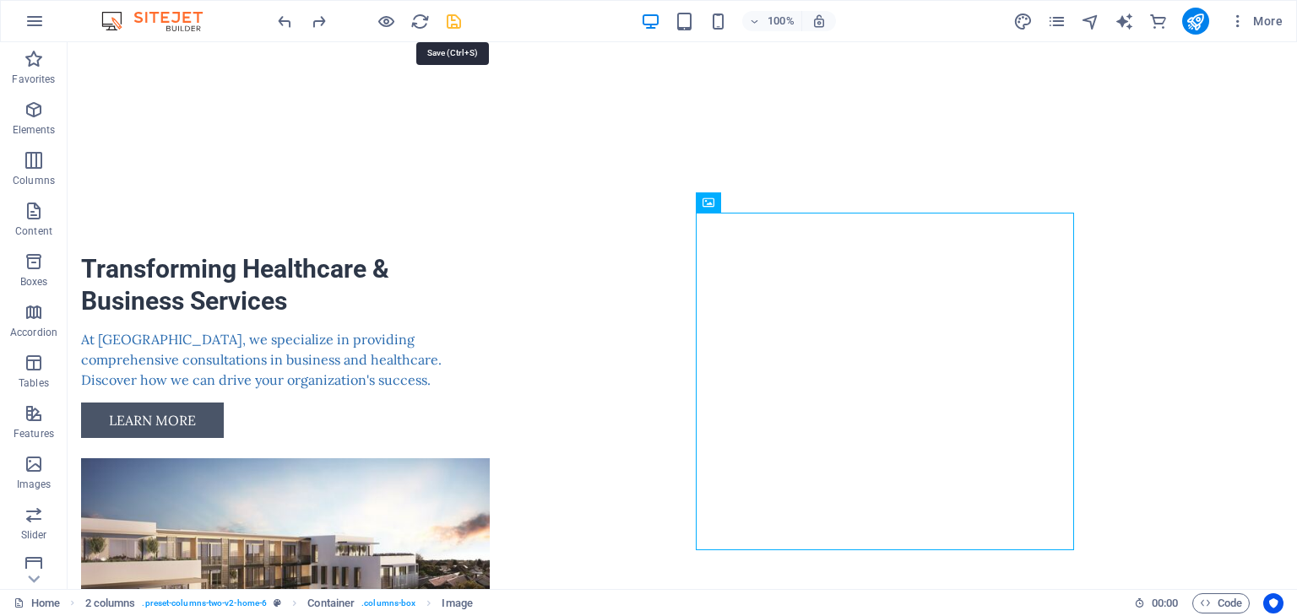
click at [450, 14] on icon "save" at bounding box center [453, 21] width 19 height 19
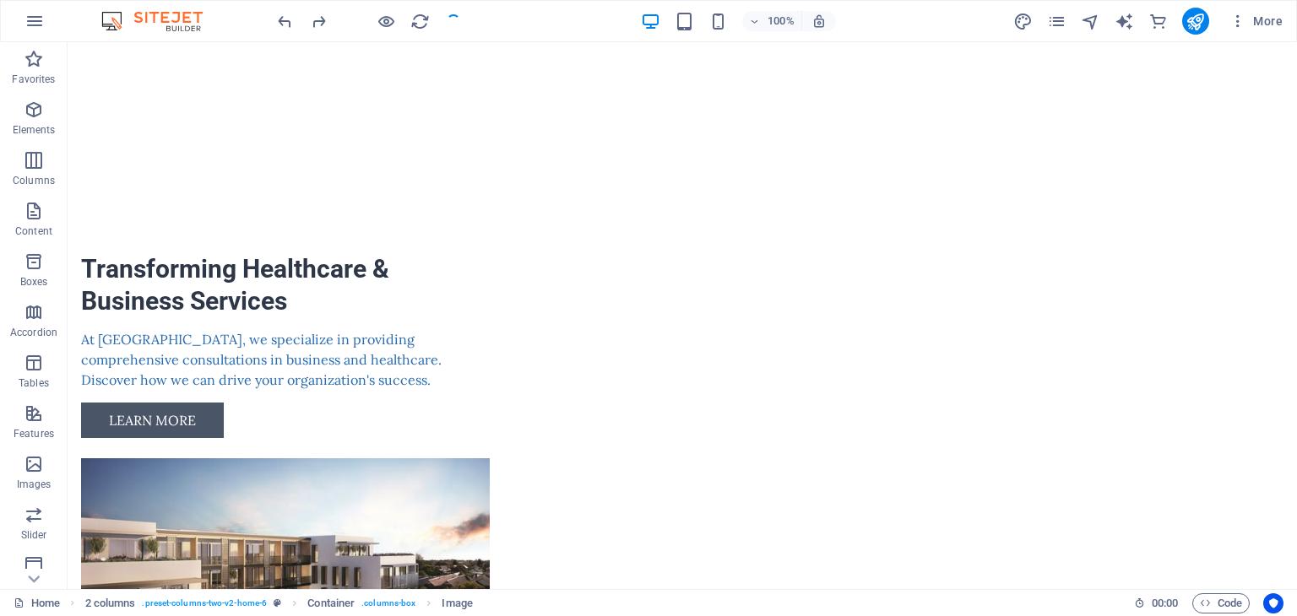
checkbox input "false"
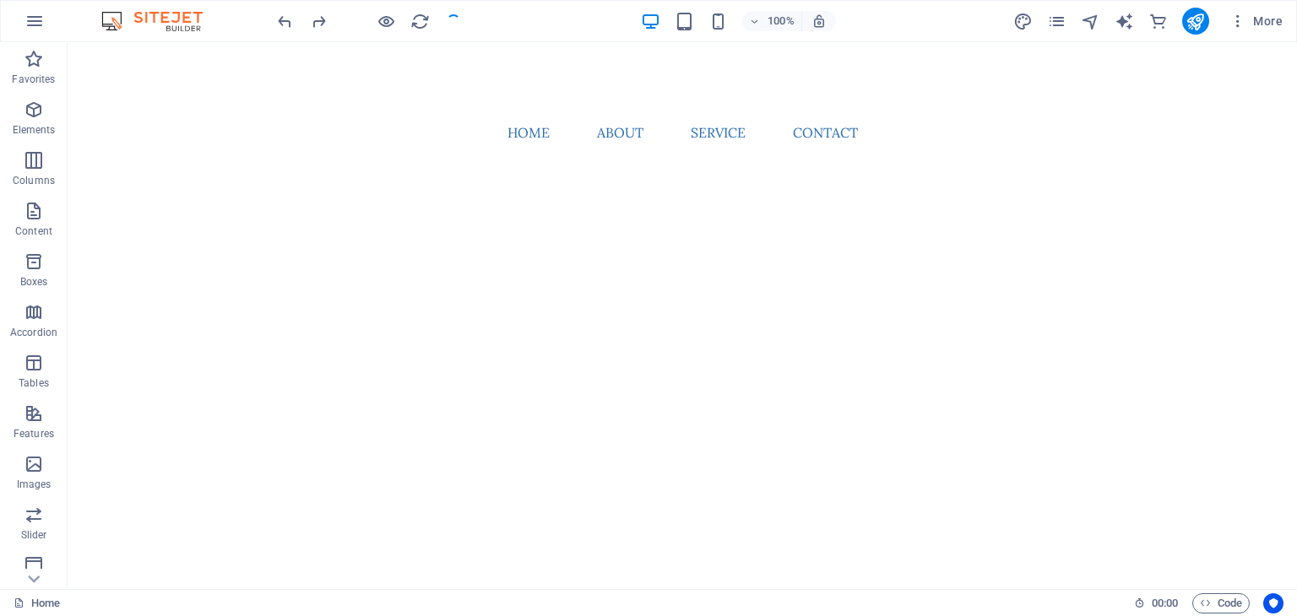
scroll to position [0, 0]
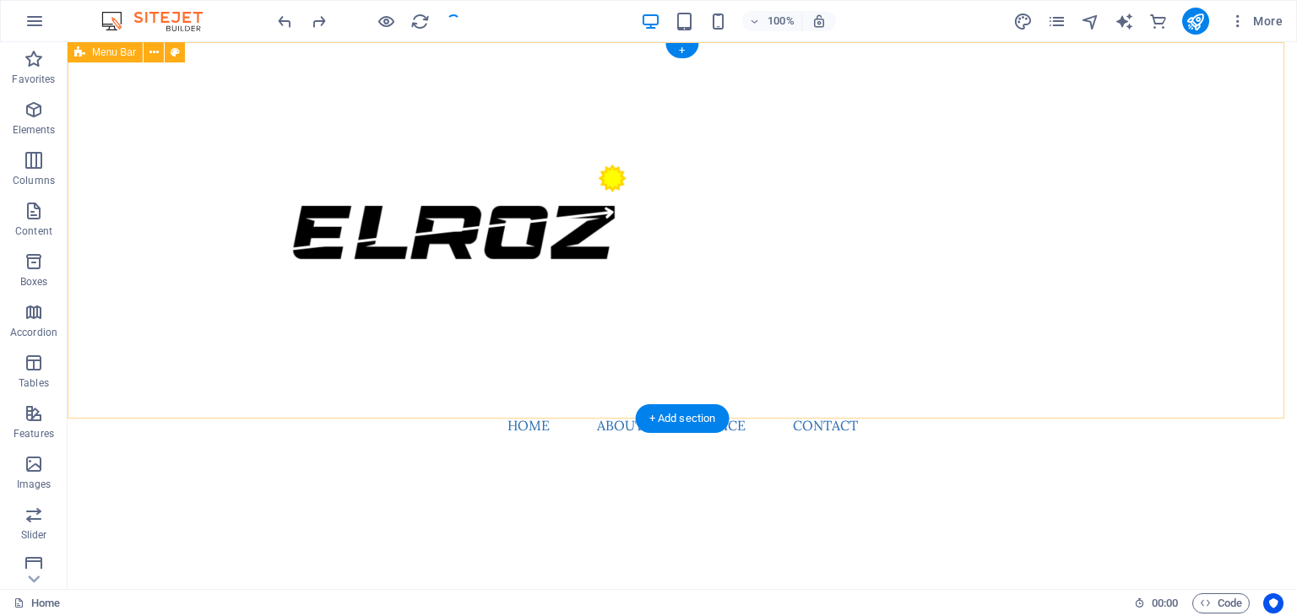
click at [1121, 193] on div "Menu Home About Service Contact" at bounding box center [682, 250] width 1229 height 417
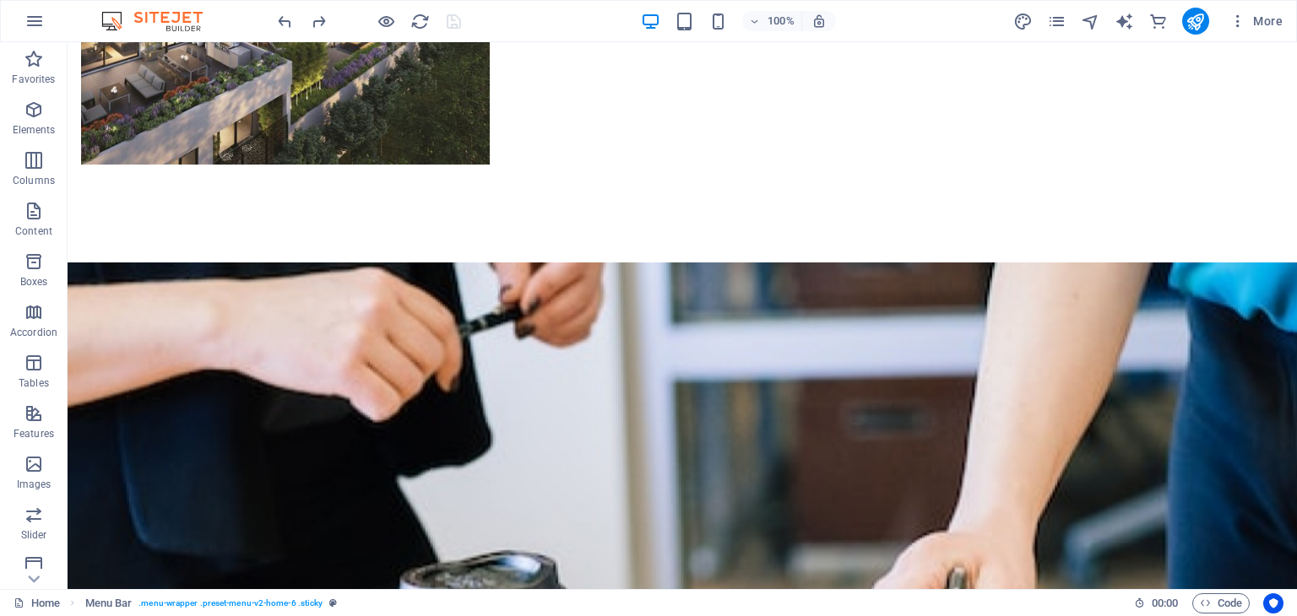
scroll to position [1287, 0]
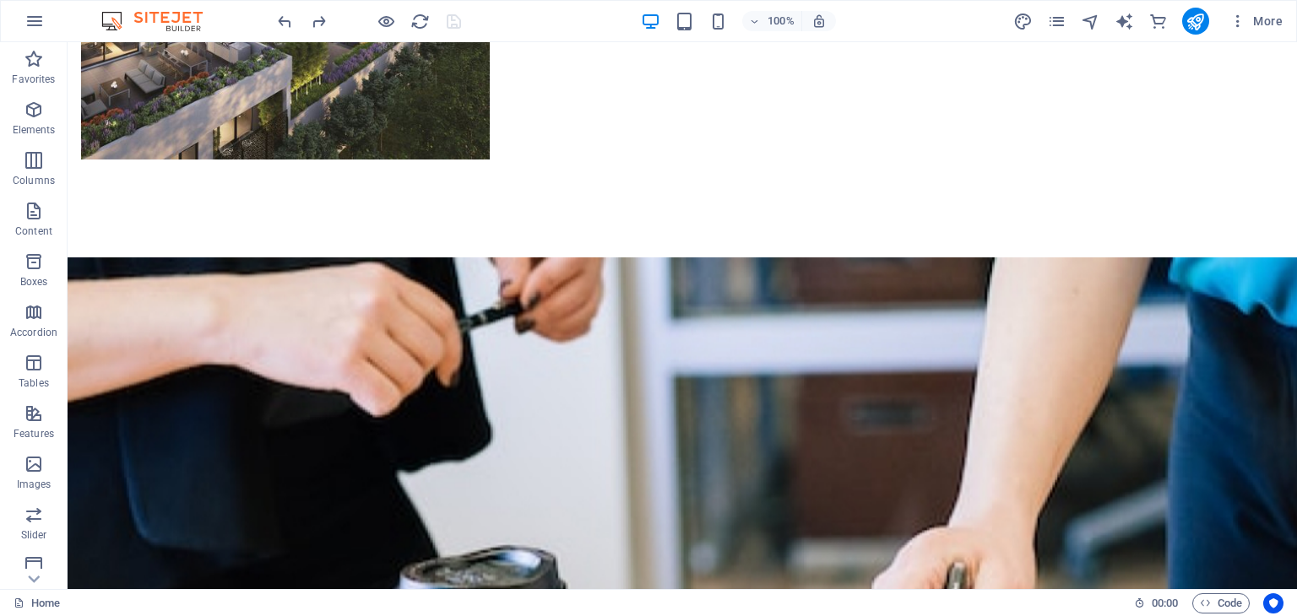
click at [458, 23] on div at bounding box center [368, 21] width 189 height 27
click at [1198, 21] on icon "publish" at bounding box center [1194, 21] width 19 height 19
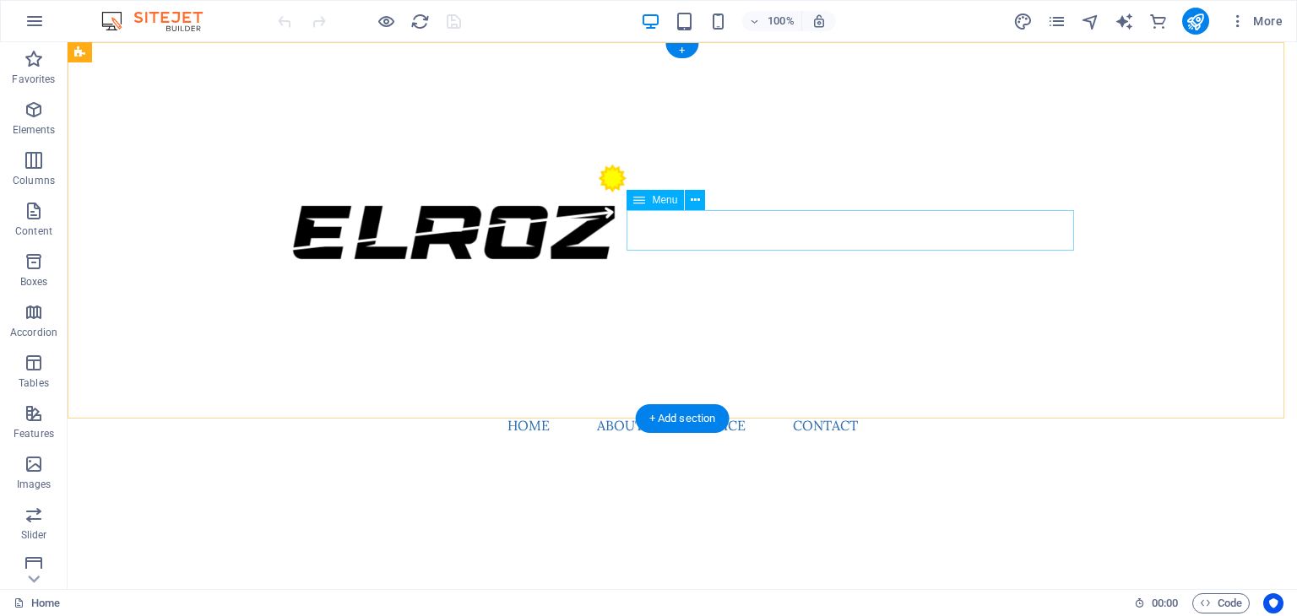
click at [998, 405] on nav "Home About Service Contact" at bounding box center [682, 425] width 797 height 41
click at [701, 405] on nav "Home About Service Contact" at bounding box center [682, 425] width 797 height 41
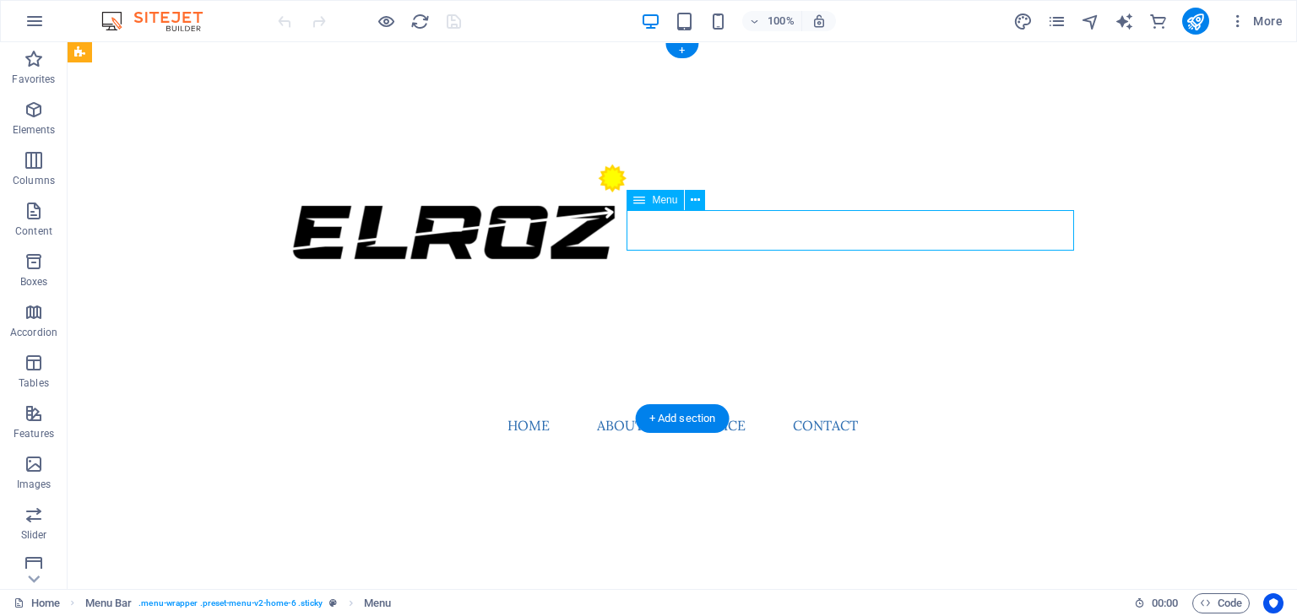
select select
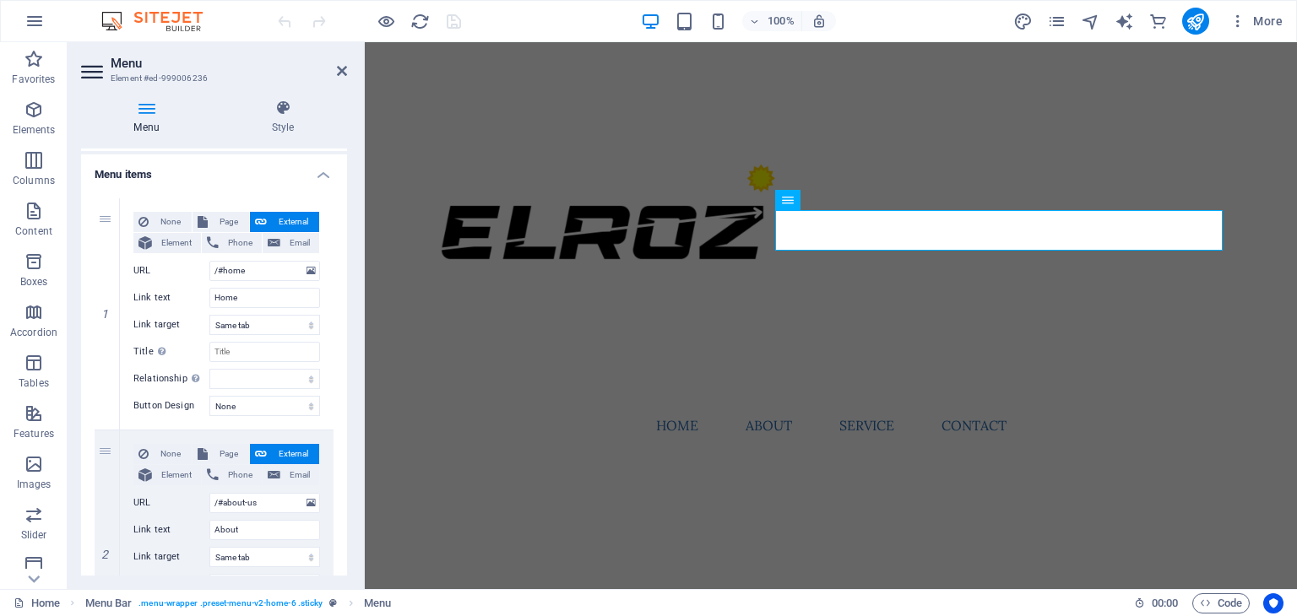
scroll to position [101, 0]
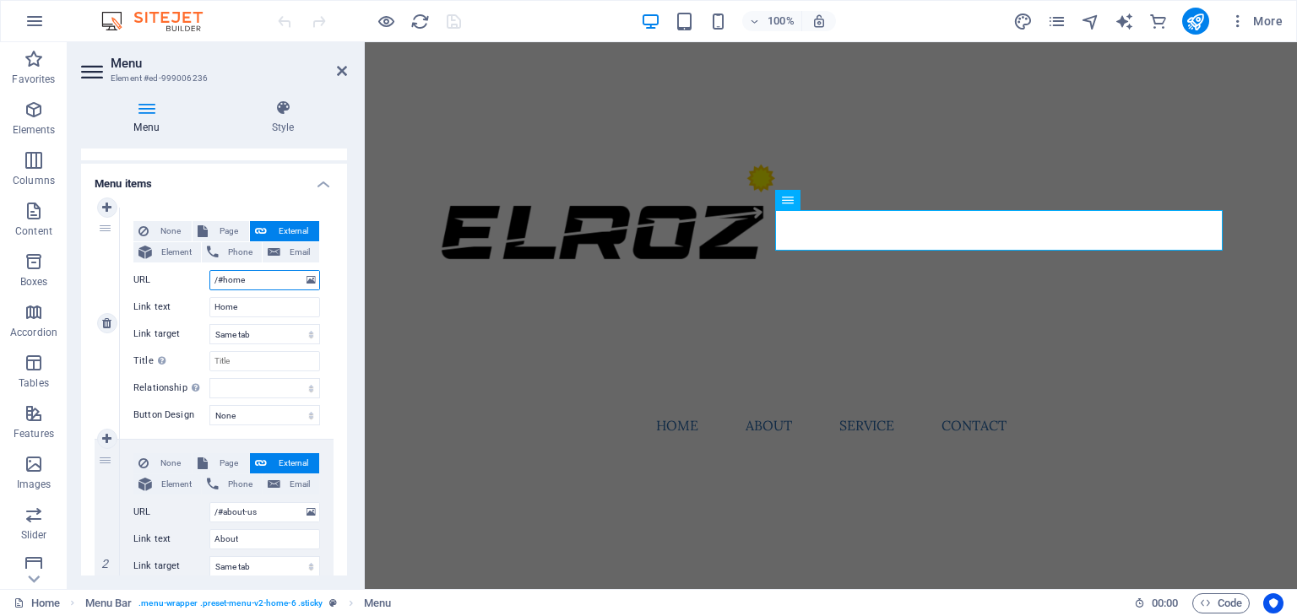
click at [274, 284] on input "/#home" at bounding box center [264, 280] width 111 height 20
click at [274, 329] on select "New tab Same tab Overlay" at bounding box center [264, 334] width 111 height 20
click at [274, 383] on select "alternate author bookmark external help license next nofollow noreferrer noopen…" at bounding box center [264, 388] width 111 height 20
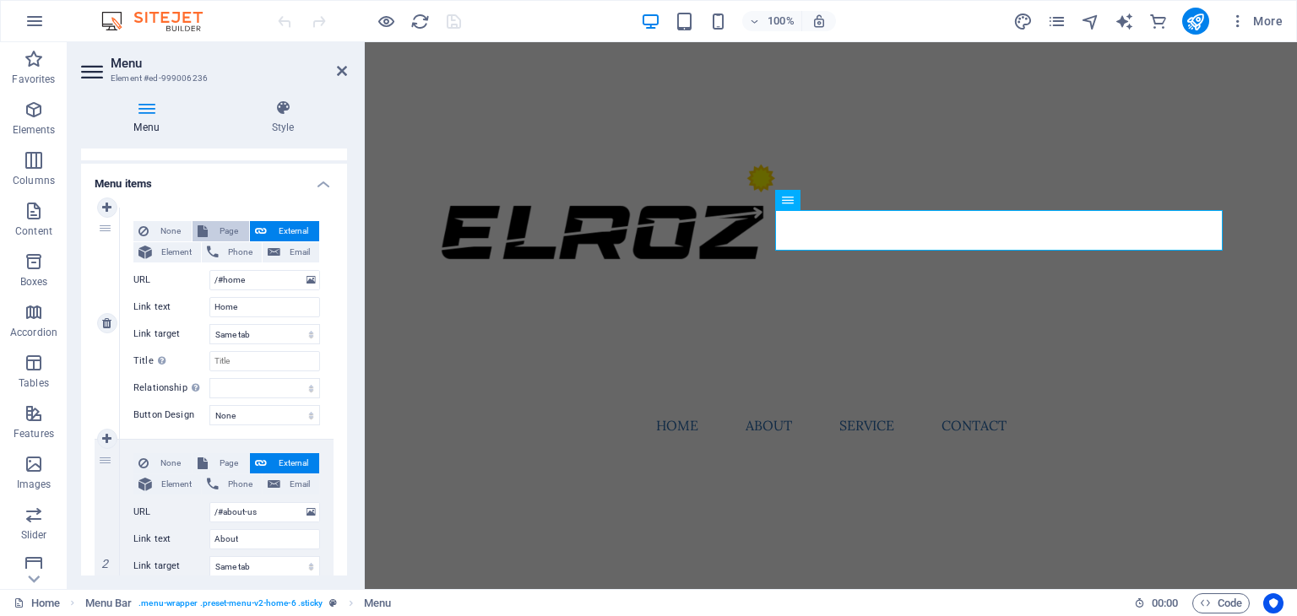
click at [227, 236] on span "Page" at bounding box center [228, 231] width 31 height 20
select select
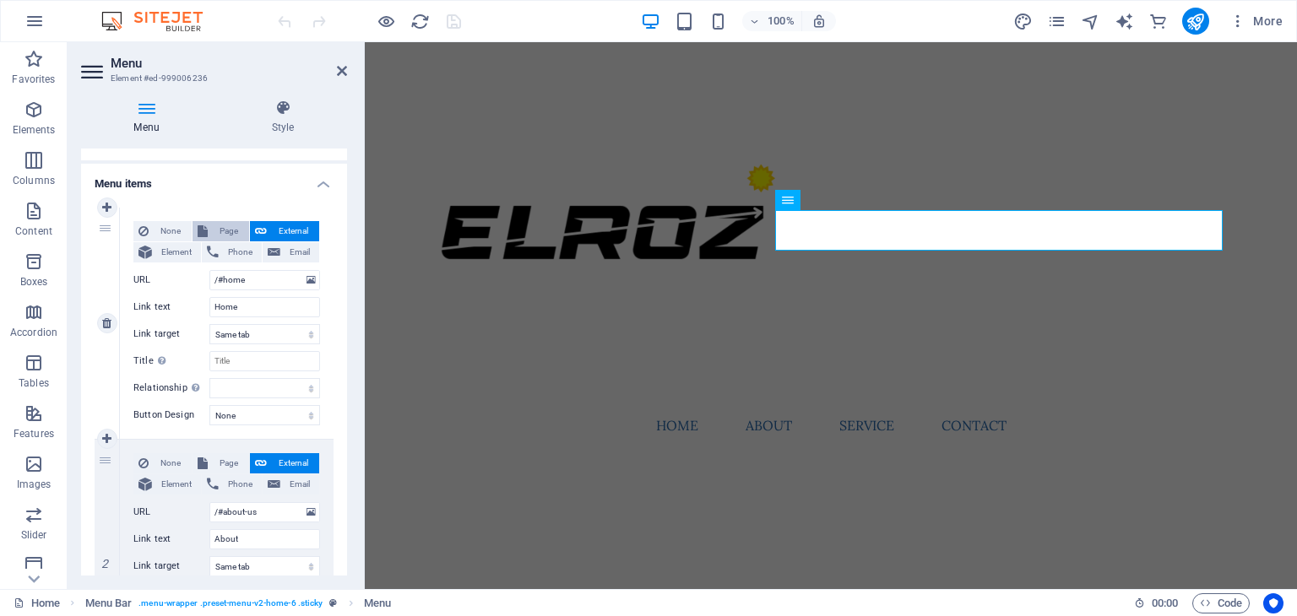
select select
click at [274, 279] on select "Home Subpage Legal Notice Privacy" at bounding box center [264, 280] width 111 height 20
click at [294, 234] on span "External" at bounding box center [293, 231] width 42 height 20
select select "blank"
select select
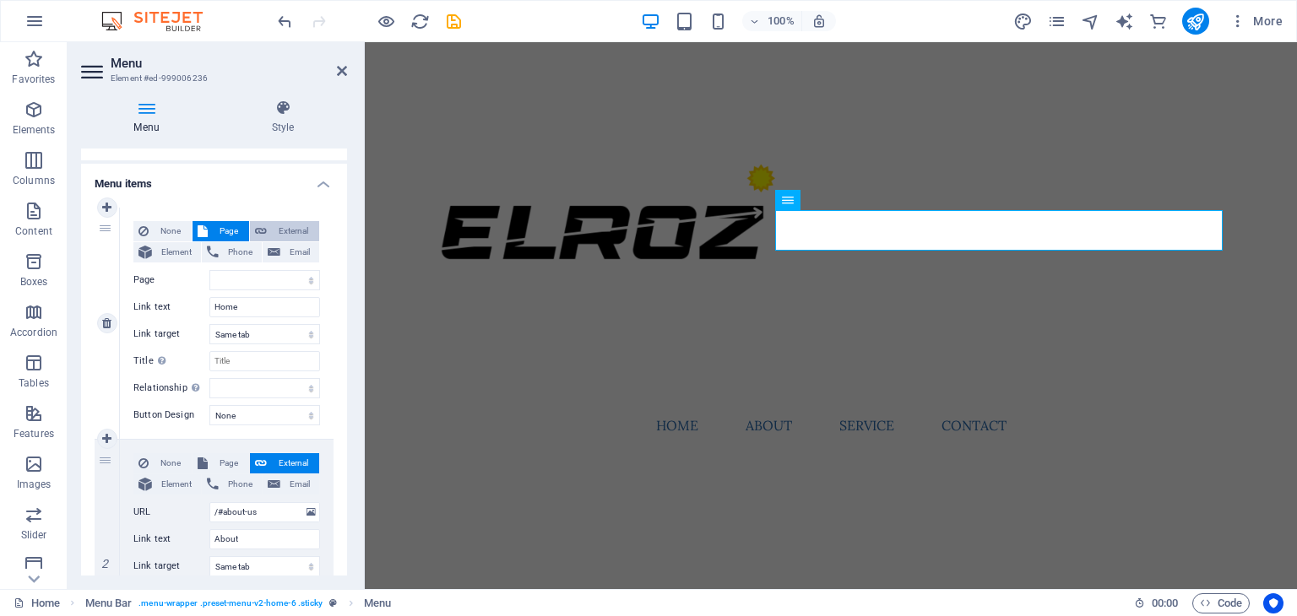
select select
click at [176, 247] on span "Element" at bounding box center [176, 252] width 39 height 20
select select
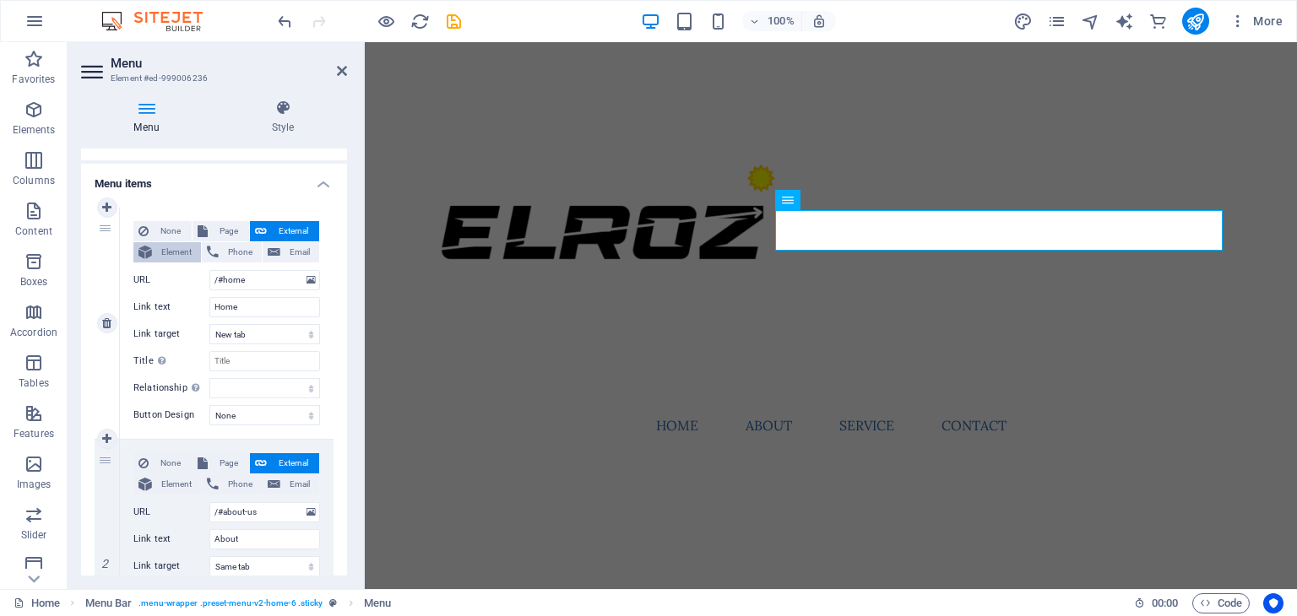
select select
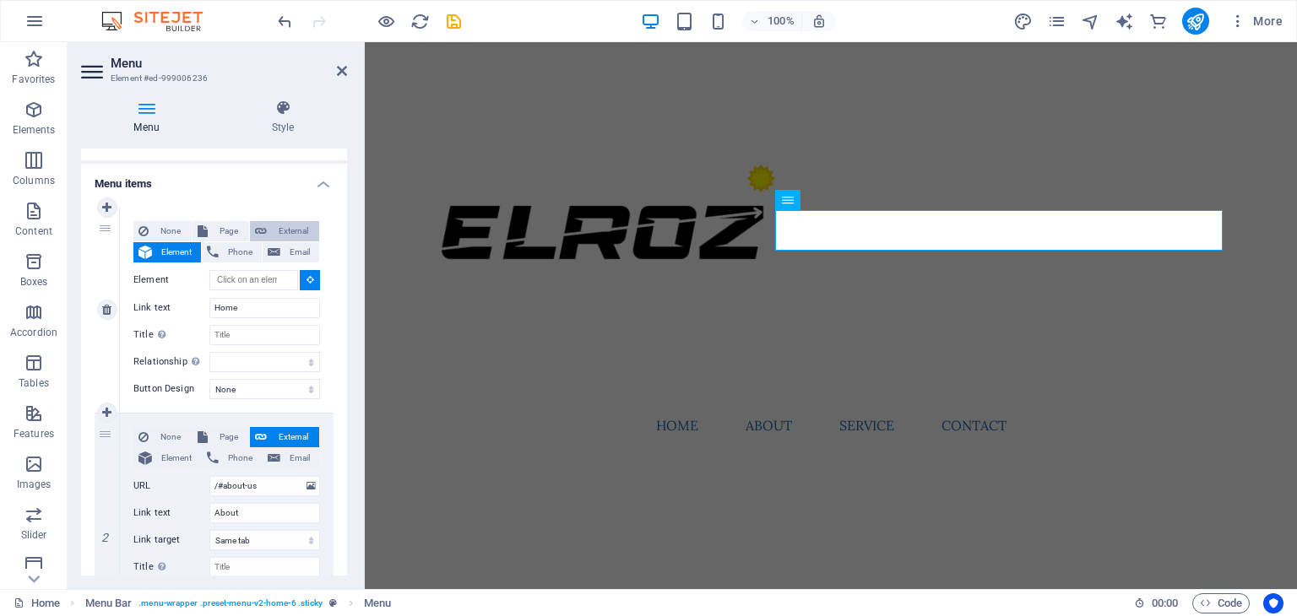
click at [272, 227] on span "External" at bounding box center [293, 231] width 42 height 20
select select "blank"
select select
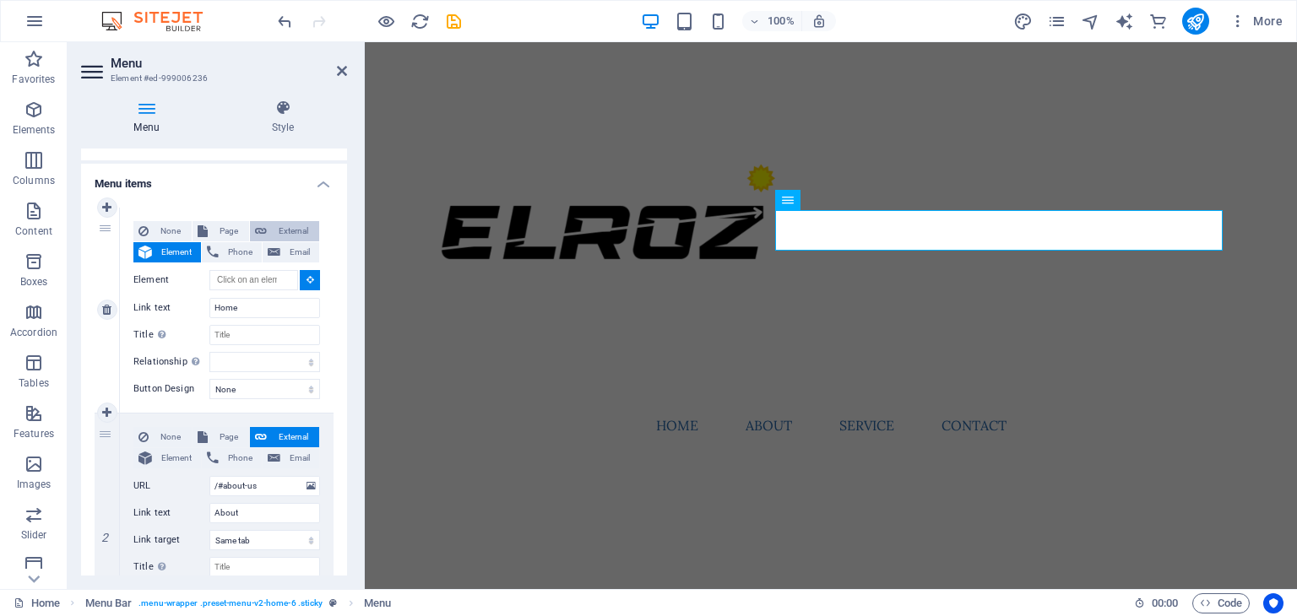
select select
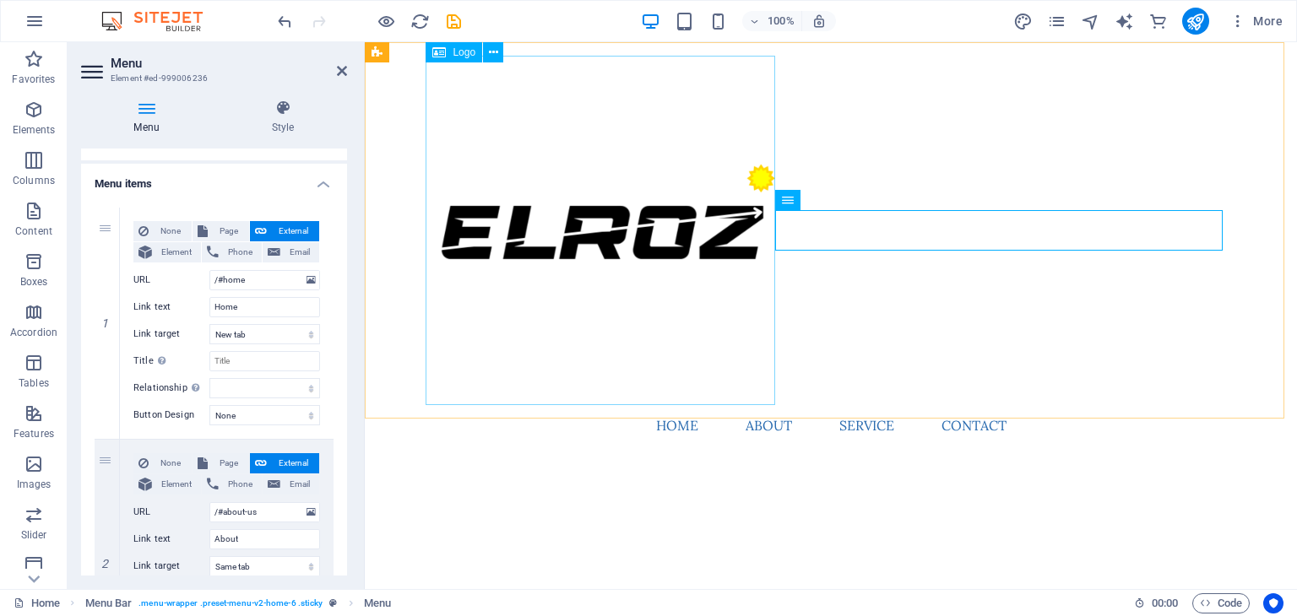
click at [722, 366] on div at bounding box center [830, 231] width 797 height 350
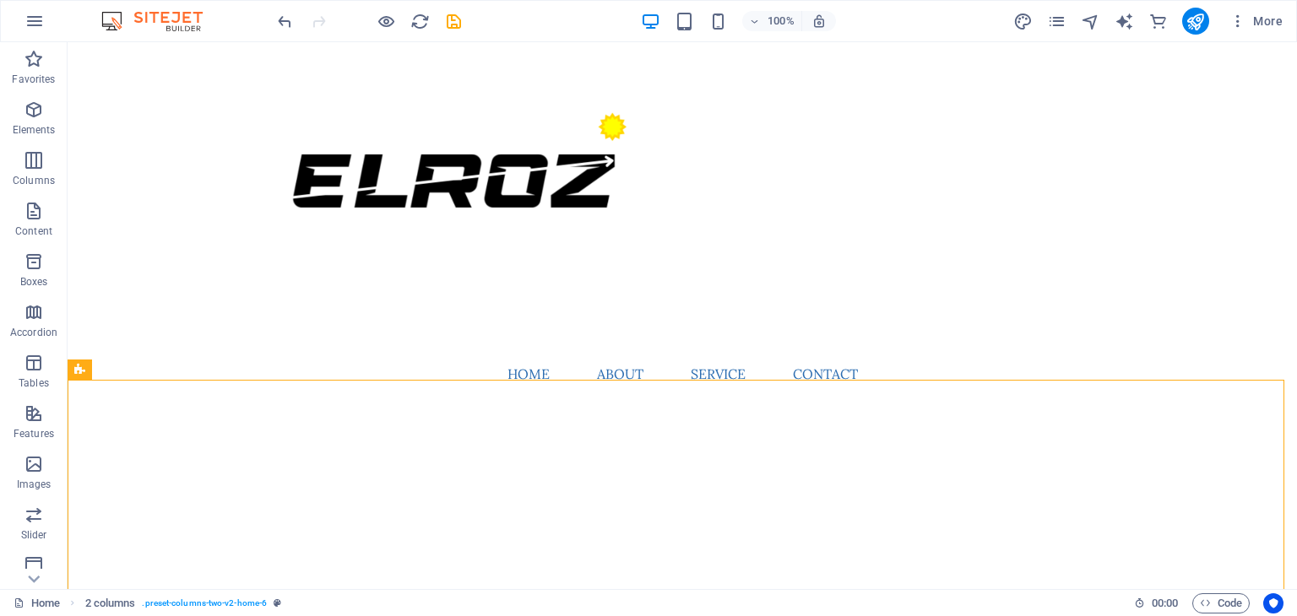
scroll to position [57, 0]
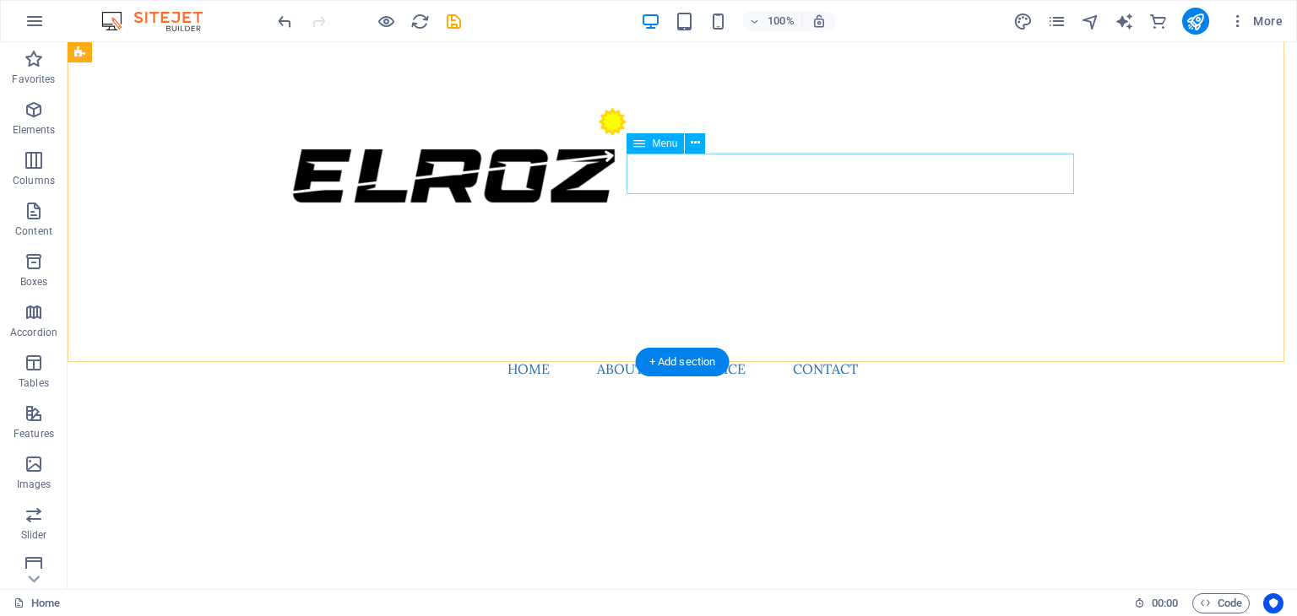
click at [1003, 349] on nav "Home About Service Contact" at bounding box center [682, 369] width 797 height 41
select select
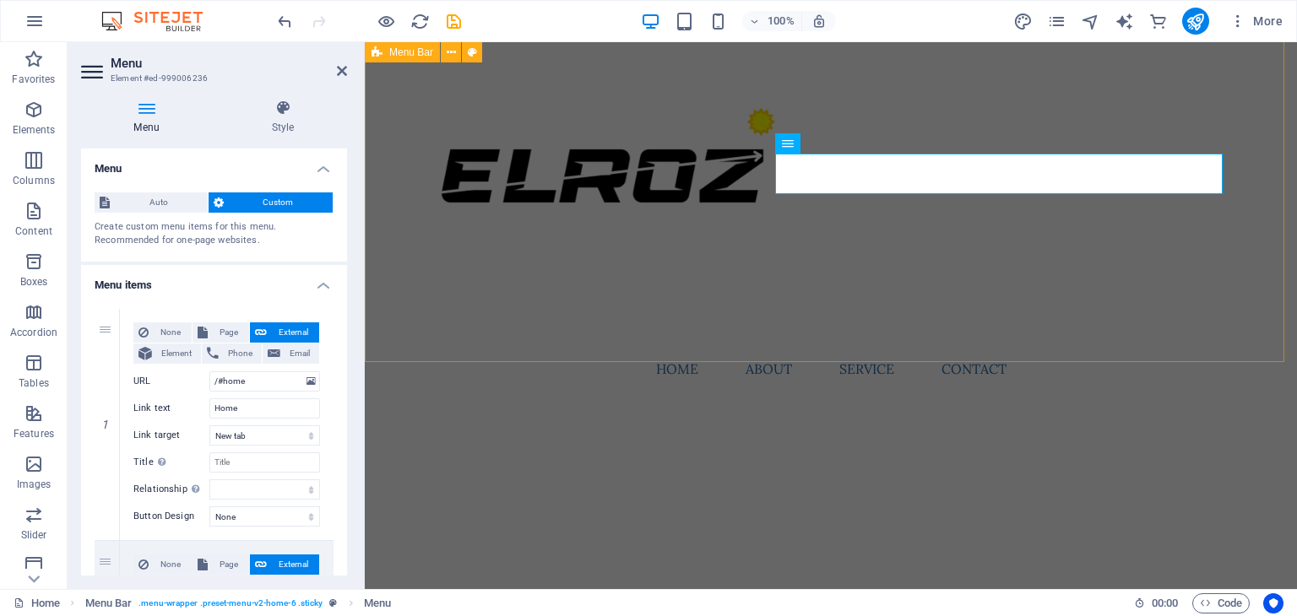
click at [1125, 295] on div "Menu Home About Service Contact" at bounding box center [831, 194] width 932 height 417
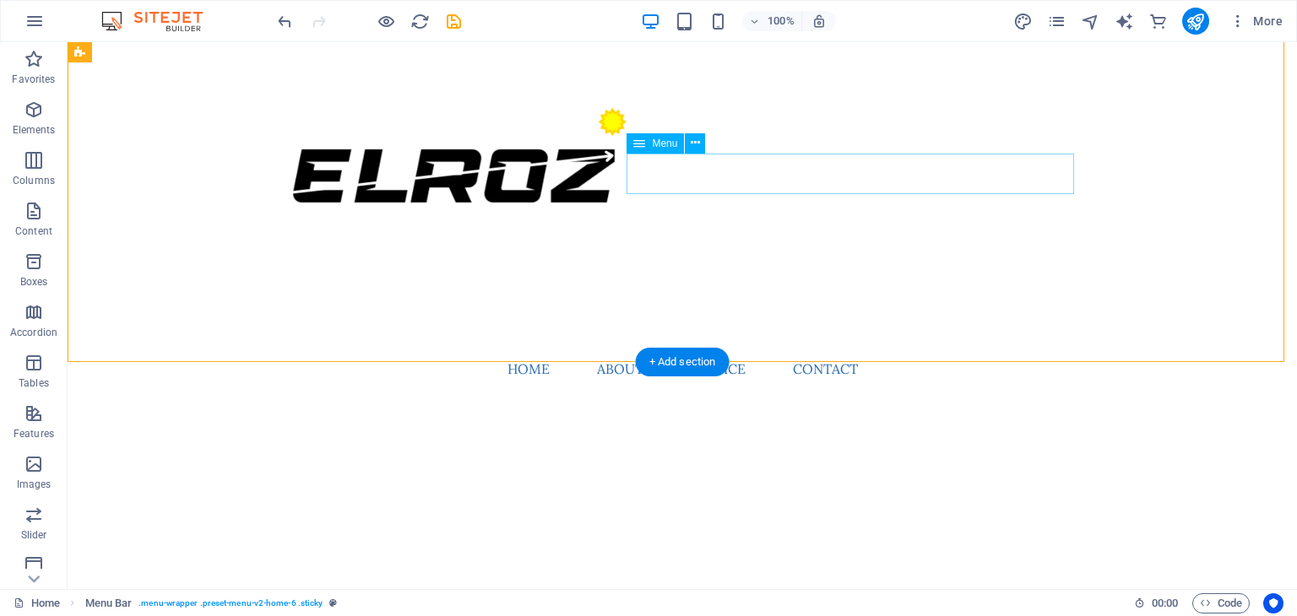
click at [973, 349] on nav "Home About Service Contact" at bounding box center [682, 369] width 797 height 41
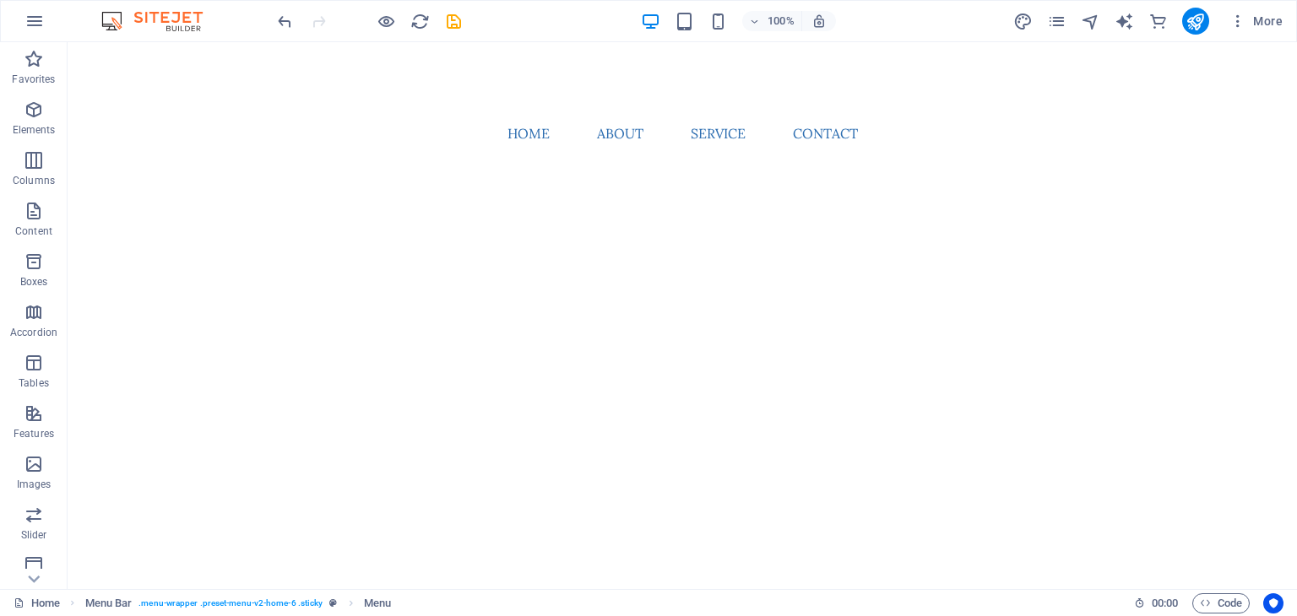
scroll to position [0, 0]
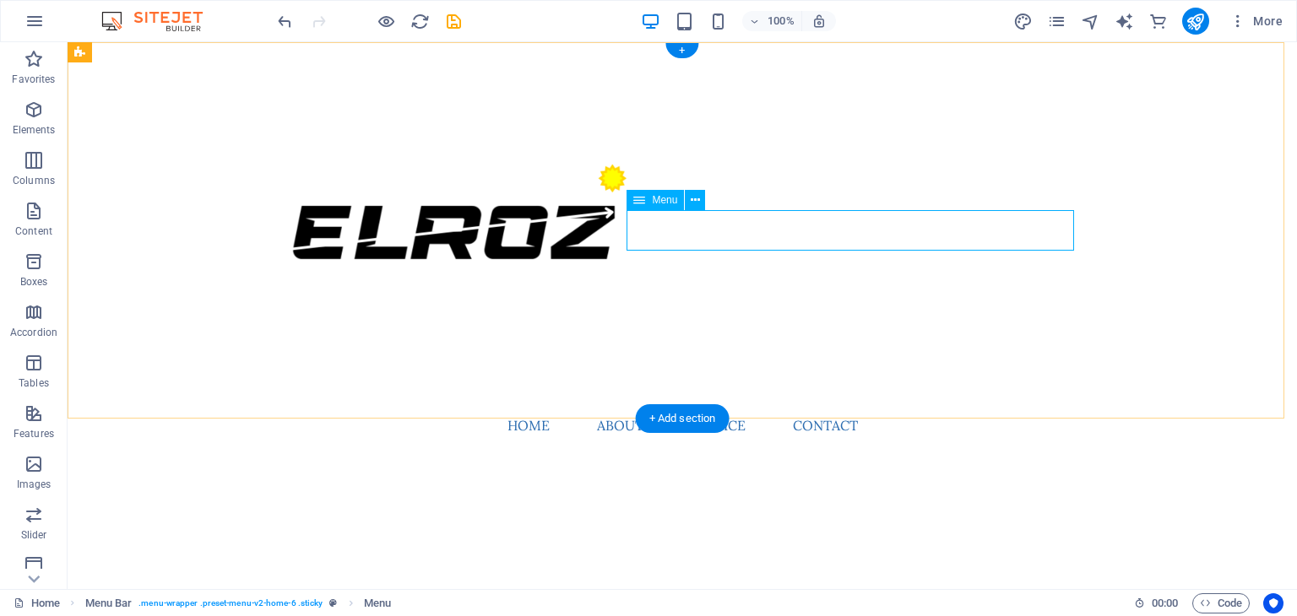
click at [902, 405] on nav "Home About Service Contact" at bounding box center [682, 425] width 797 height 41
select select
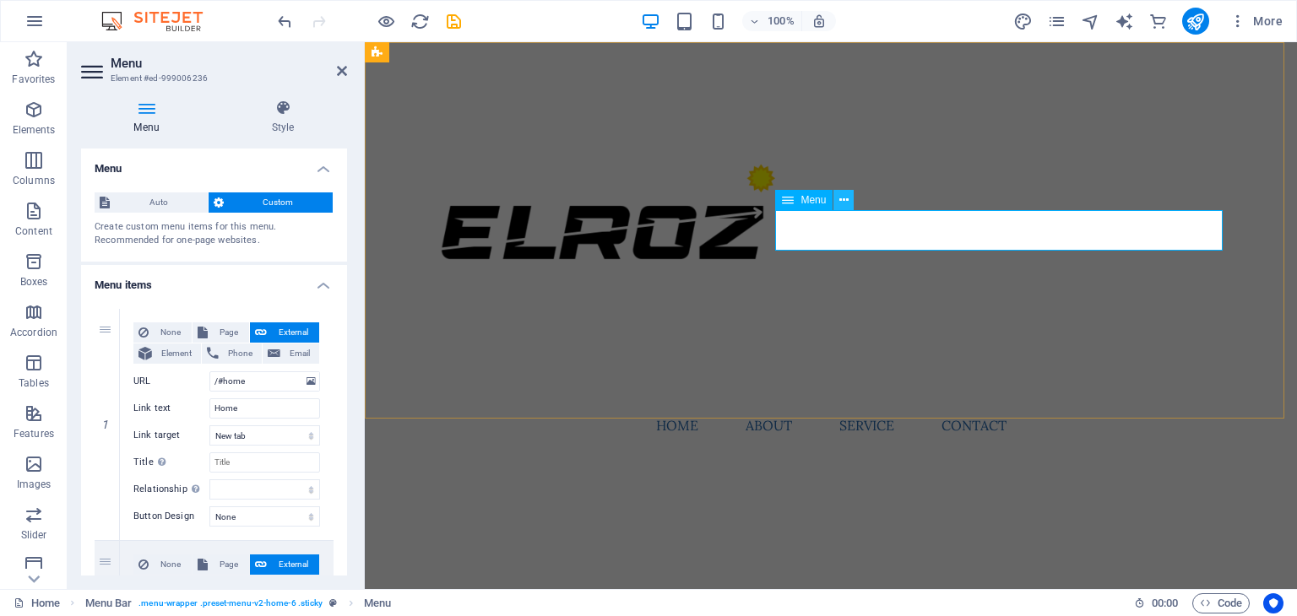
click at [839, 203] on icon at bounding box center [843, 201] width 9 height 18
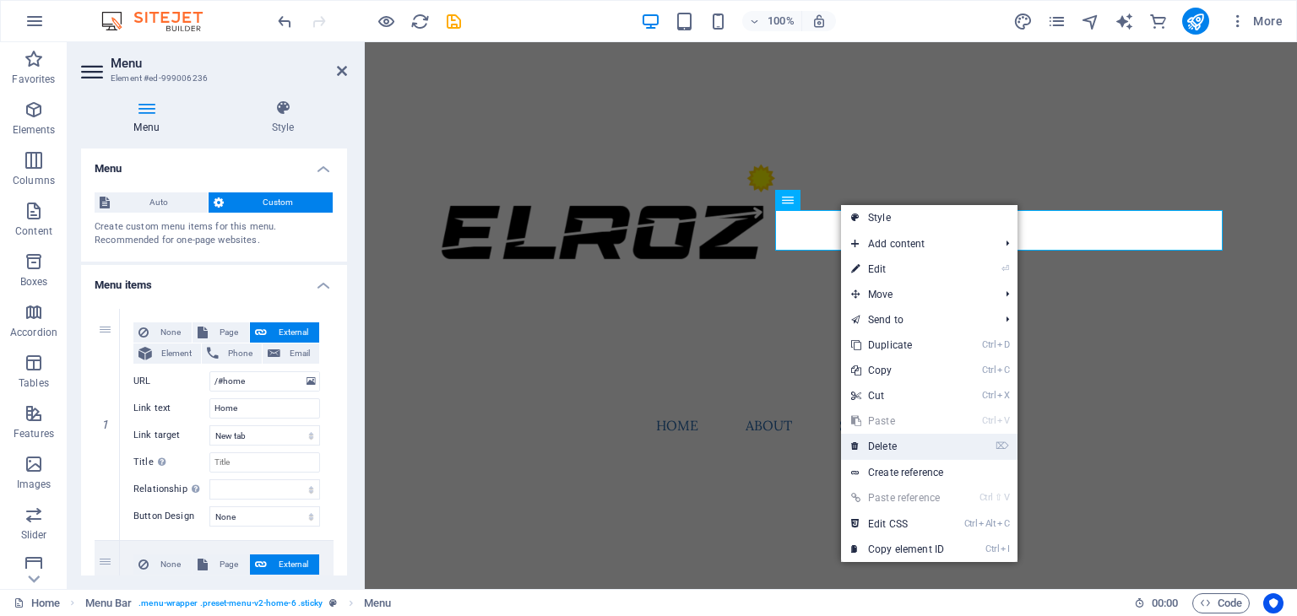
click at [899, 445] on link "⌦ Delete" at bounding box center [897, 446] width 113 height 25
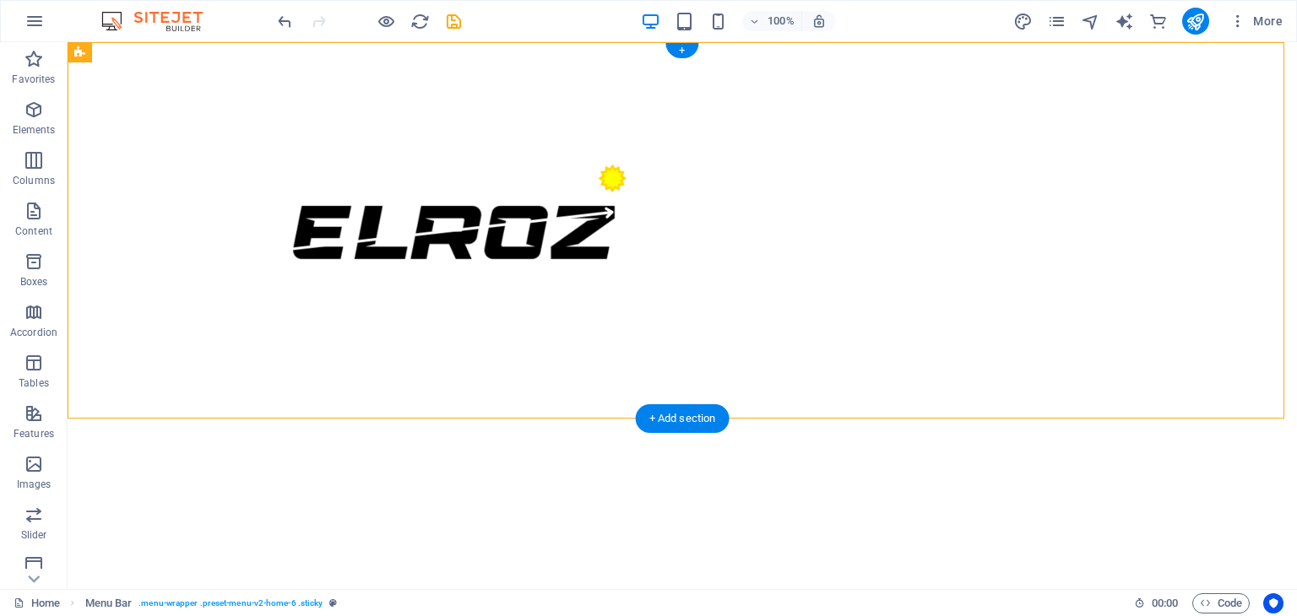
drag, startPoint x: 479, startPoint y: 218, endPoint x: 533, endPoint y: 188, distance: 61.6
click at [533, 188] on div at bounding box center [682, 231] width 797 height 350
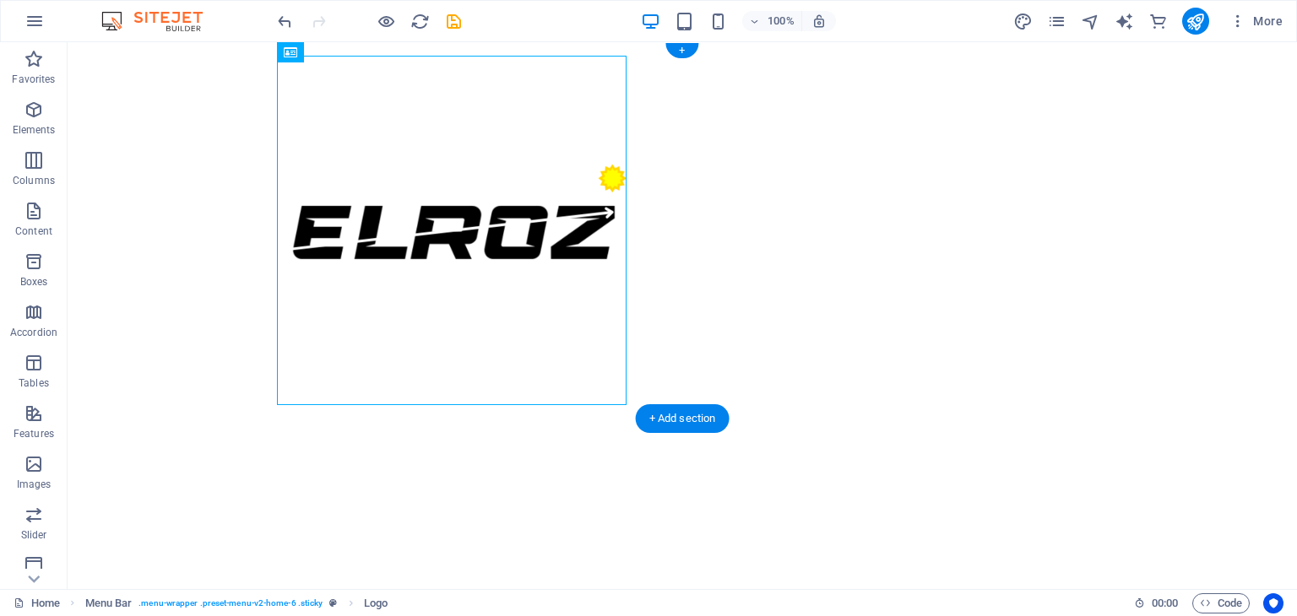
click at [512, 220] on div at bounding box center [682, 231] width 797 height 350
click at [284, 220] on div at bounding box center [682, 231] width 797 height 350
select select "px"
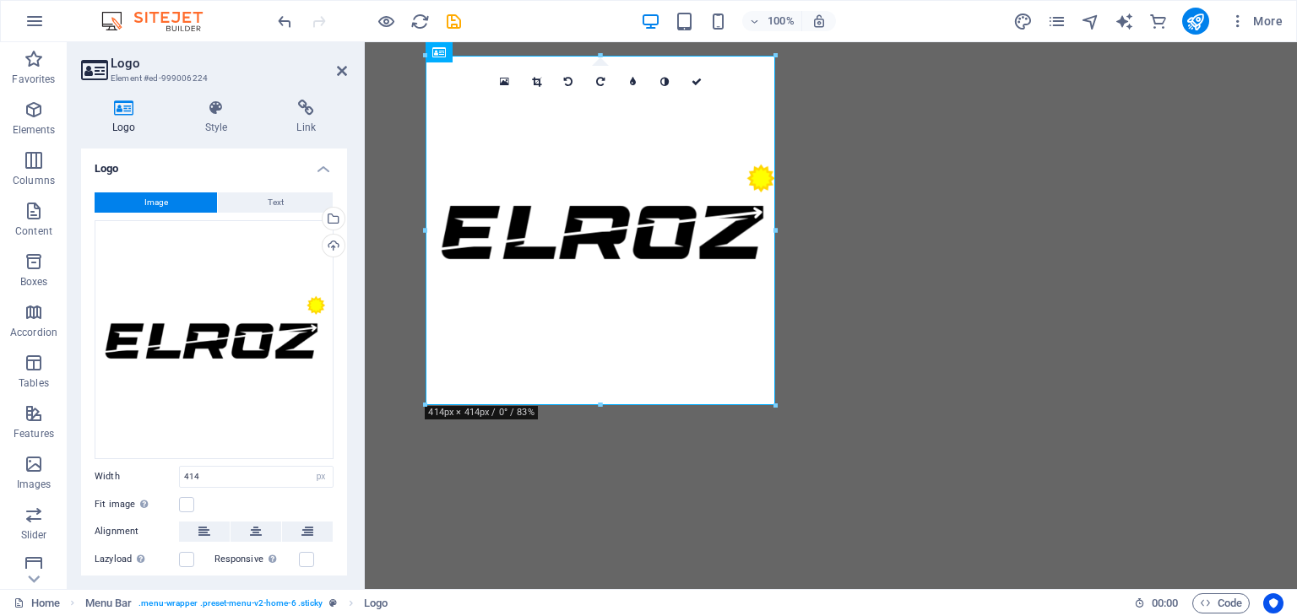
scroll to position [98, 0]
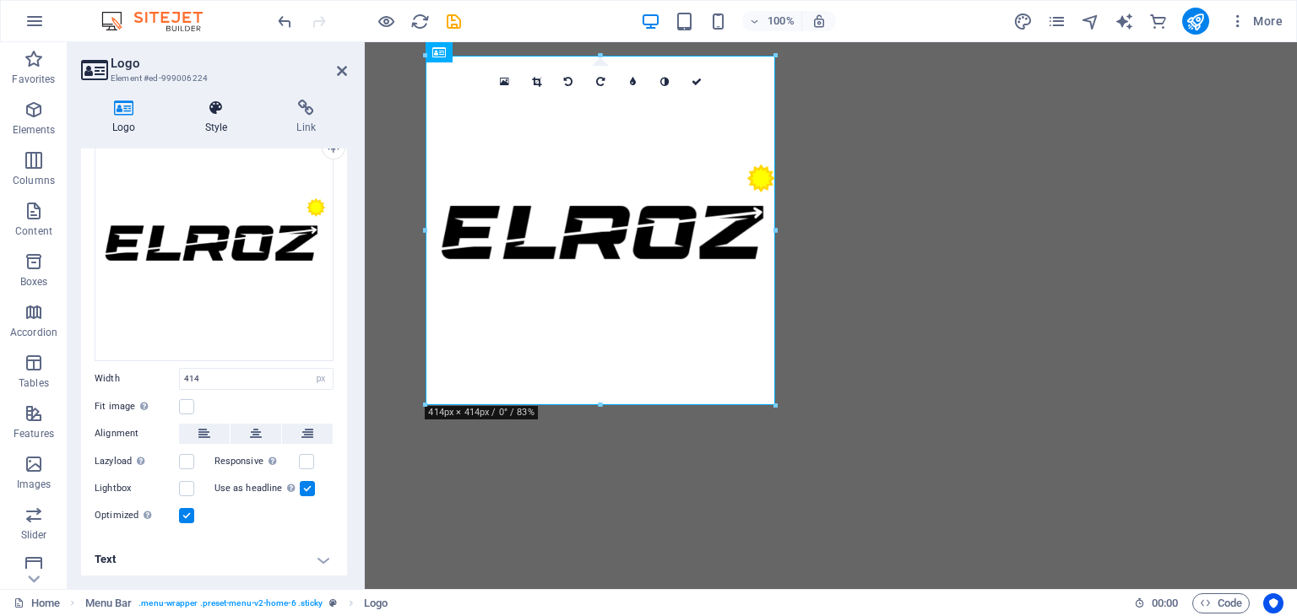
click at [204, 117] on h4 "Style" at bounding box center [220, 117] width 92 height 35
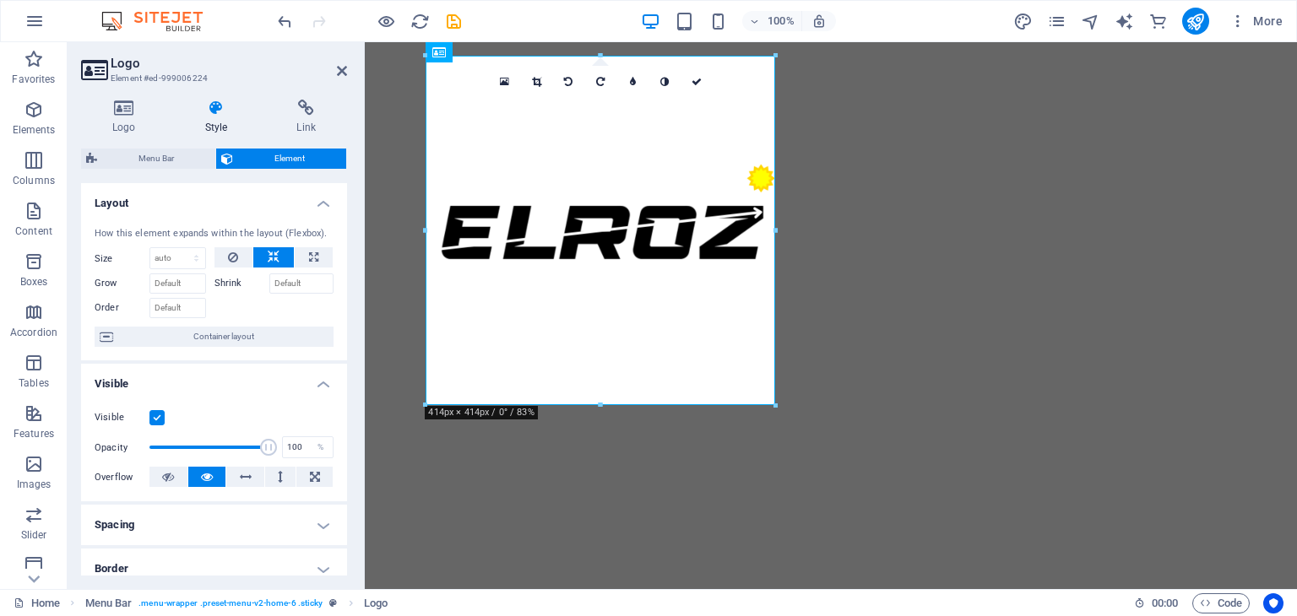
drag, startPoint x: 347, startPoint y: 280, endPoint x: 344, endPoint y: 366, distance: 85.3
click at [344, 366] on div "Logo Style Link Logo Image Text Drag files here, click to choose files or selec…" at bounding box center [214, 337] width 293 height 503
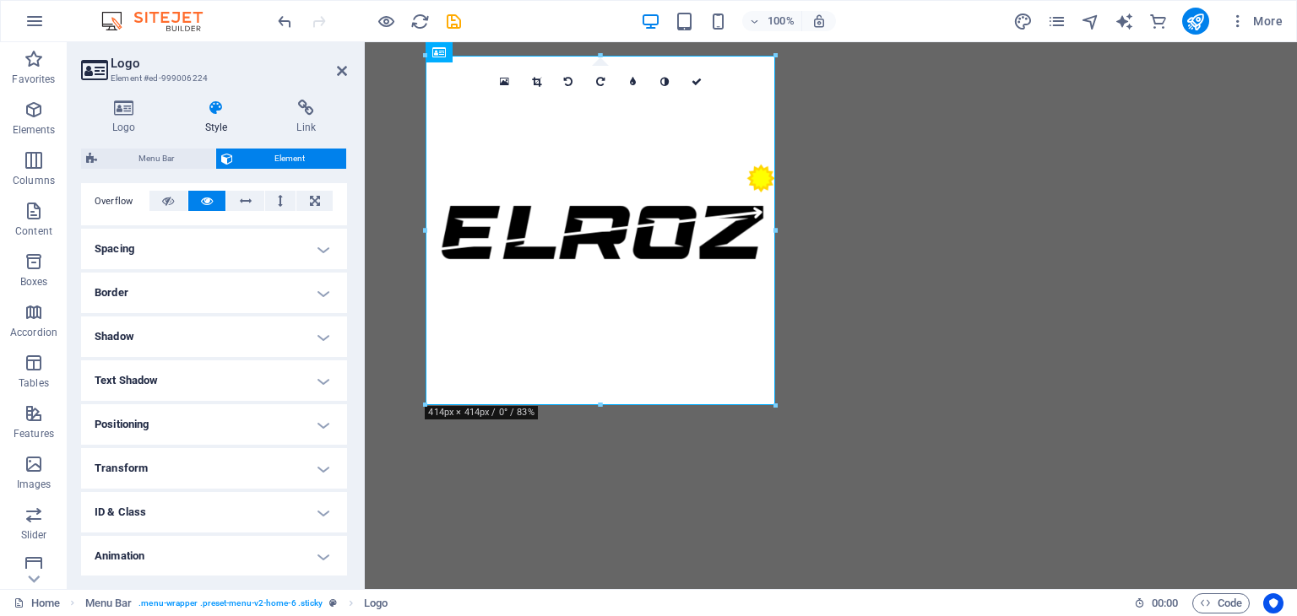
scroll to position [321, 0]
click at [301, 388] on h4 "Positioning" at bounding box center [214, 380] width 266 height 41
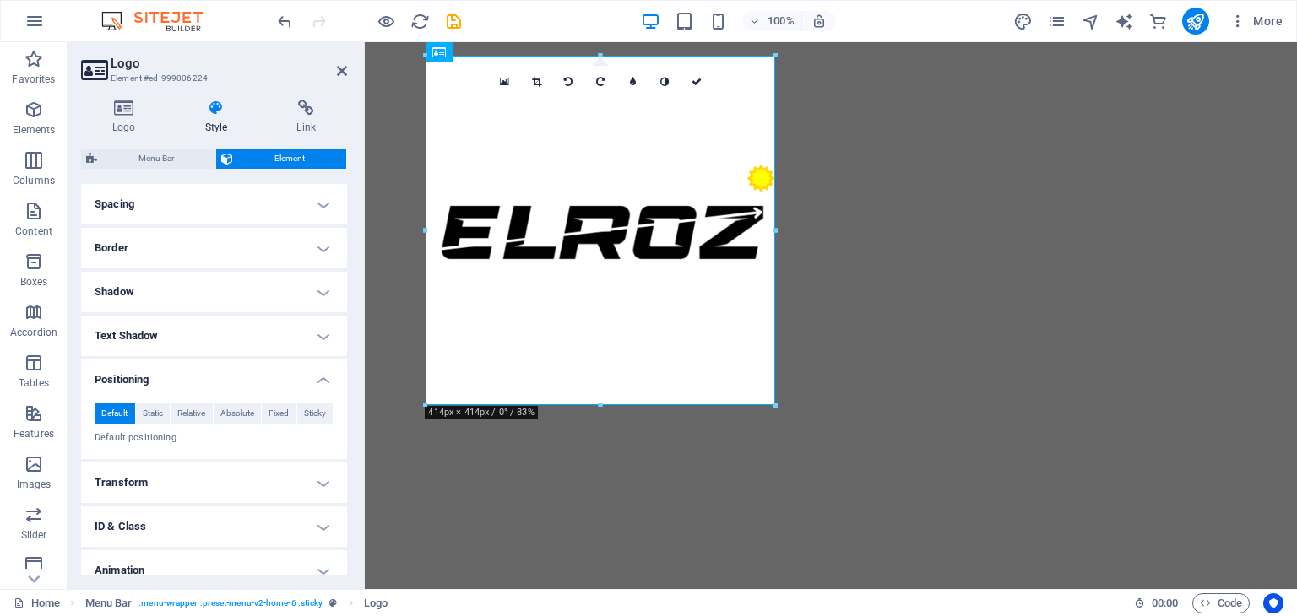
click at [343, 468] on h4 "Transform" at bounding box center [214, 483] width 266 height 41
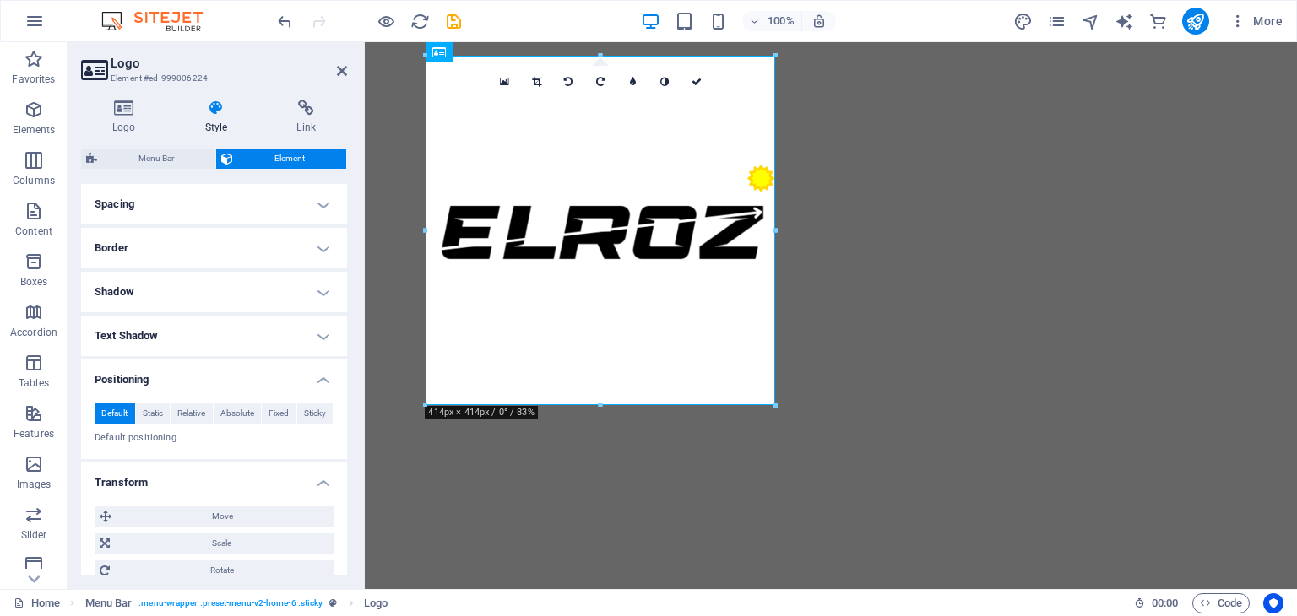
click at [343, 468] on h4 "Transform" at bounding box center [214, 478] width 266 height 30
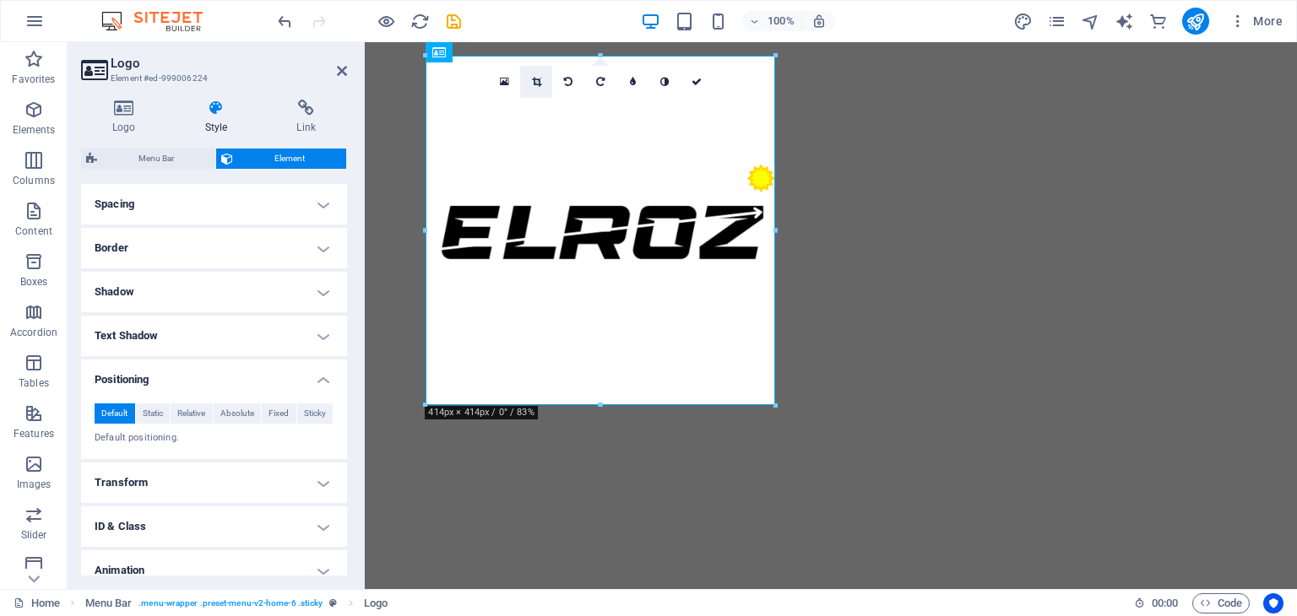
click at [530, 85] on link at bounding box center [536, 82] width 32 height 32
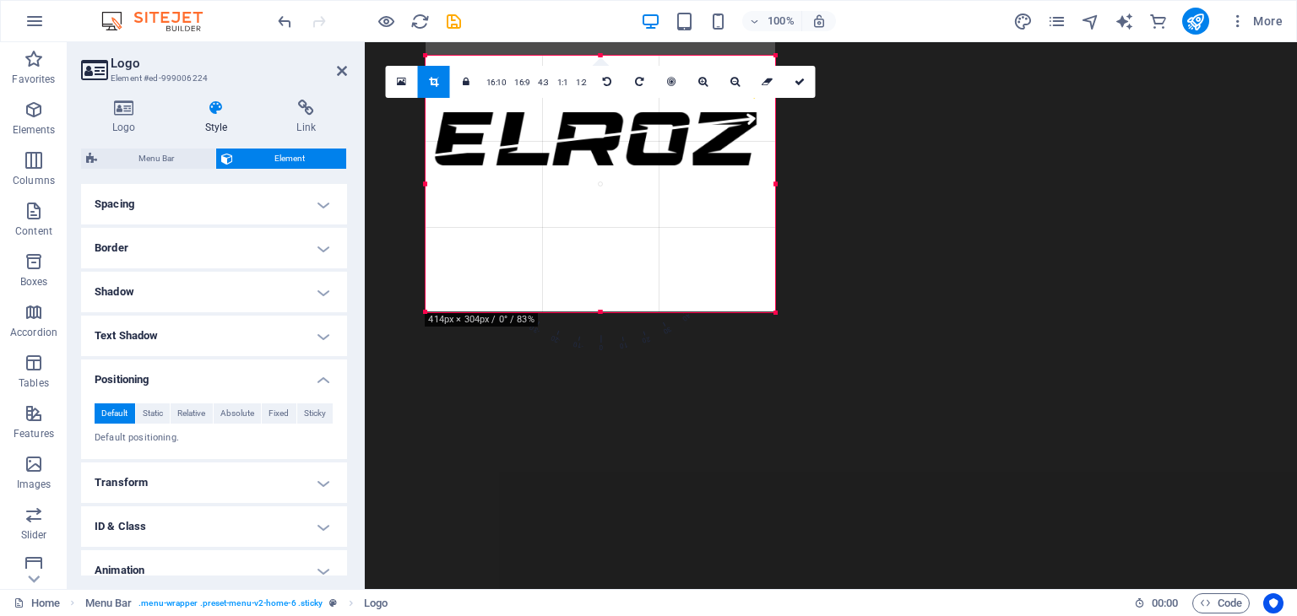
drag, startPoint x: 599, startPoint y: 54, endPoint x: 601, endPoint y: 148, distance: 93.7
click at [601, 148] on div "180 170 160 150 140 130 120 110 100 90 80 70 60 50 40 30 20 10 0 -10 -20 -30 -4…" at bounding box center [600, 184] width 350 height 257
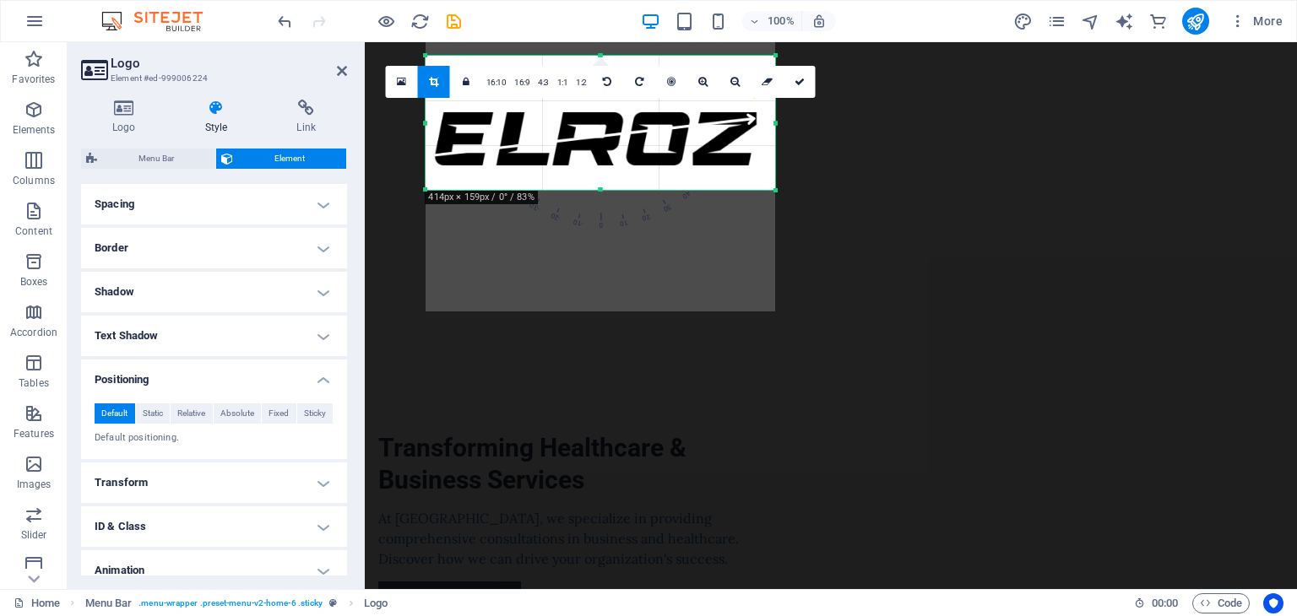
drag, startPoint x: 598, startPoint y: 314, endPoint x: 597, endPoint y: 192, distance: 121.6
click at [597, 192] on div at bounding box center [600, 190] width 350 height 6
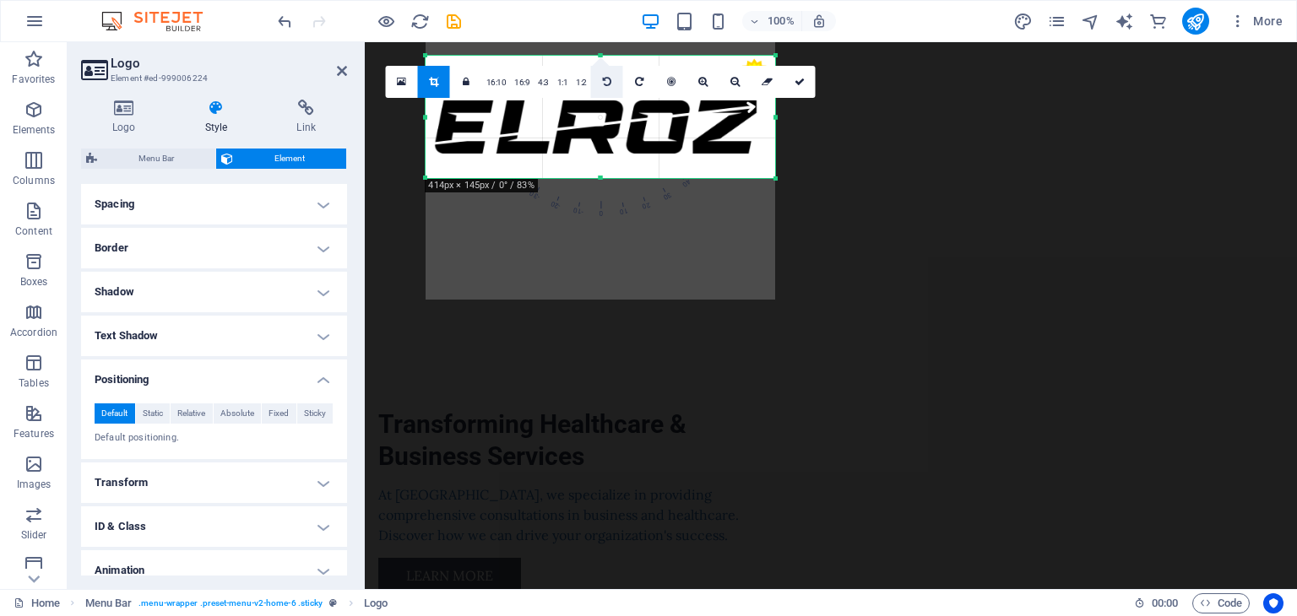
drag, startPoint x: 599, startPoint y: 57, endPoint x: 599, endPoint y: 68, distance: 11.8
click at [599, 68] on div "180 170 160 150 140 130 120 110 100 90 80 70 60 50 40 30 20 10 0 -10 -20 -30 -4…" at bounding box center [600, 117] width 350 height 122
click at [583, 291] on div at bounding box center [600, 125] width 350 height 350
click at [804, 82] on link at bounding box center [799, 82] width 32 height 32
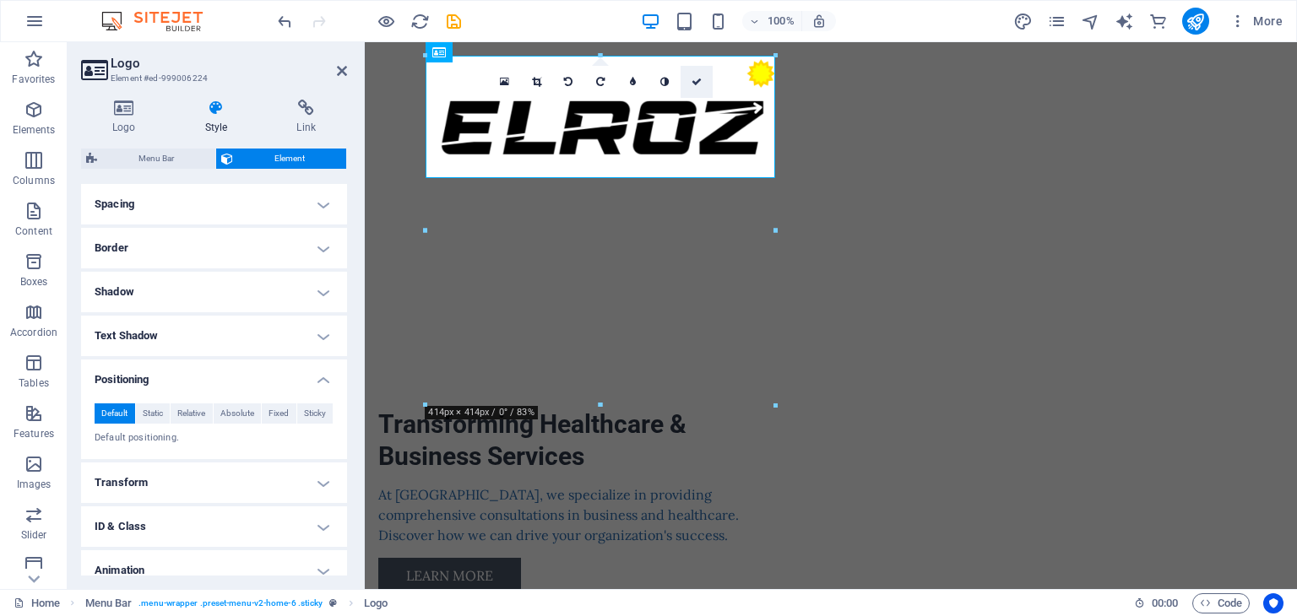
click at [695, 84] on icon at bounding box center [696, 82] width 10 height 10
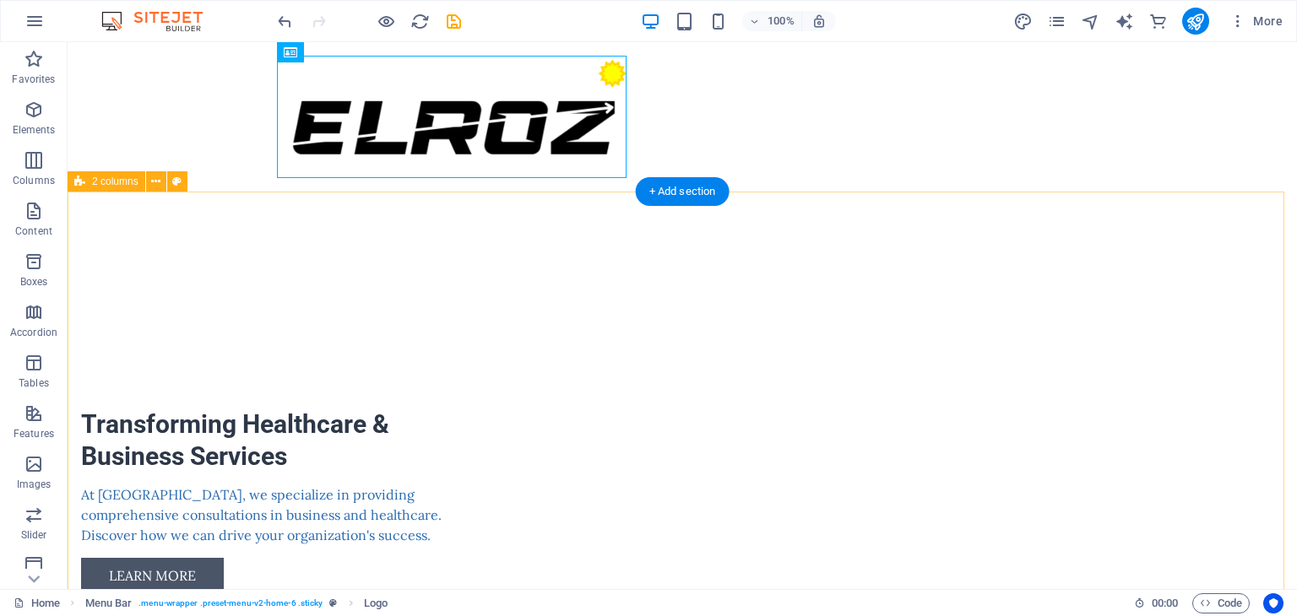
click at [540, 252] on div "Transforming Healthcare & Business Services At [GEOGRAPHIC_DATA], we specialize…" at bounding box center [682, 605] width 1229 height 827
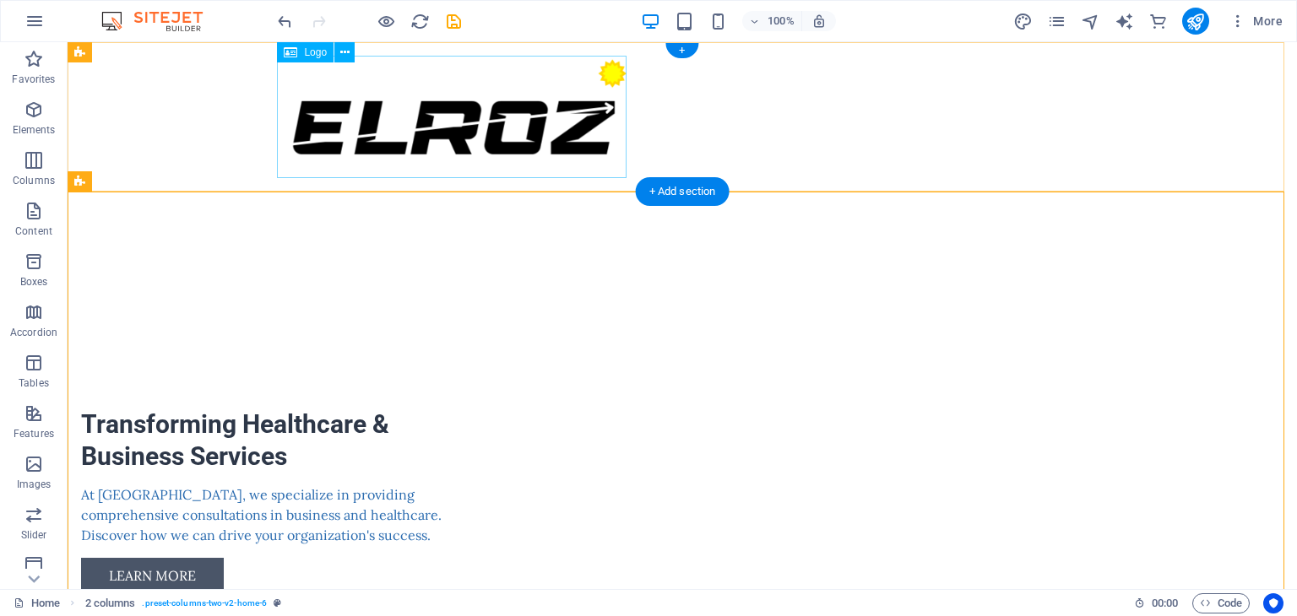
click at [516, 138] on div at bounding box center [682, 117] width 797 height 122
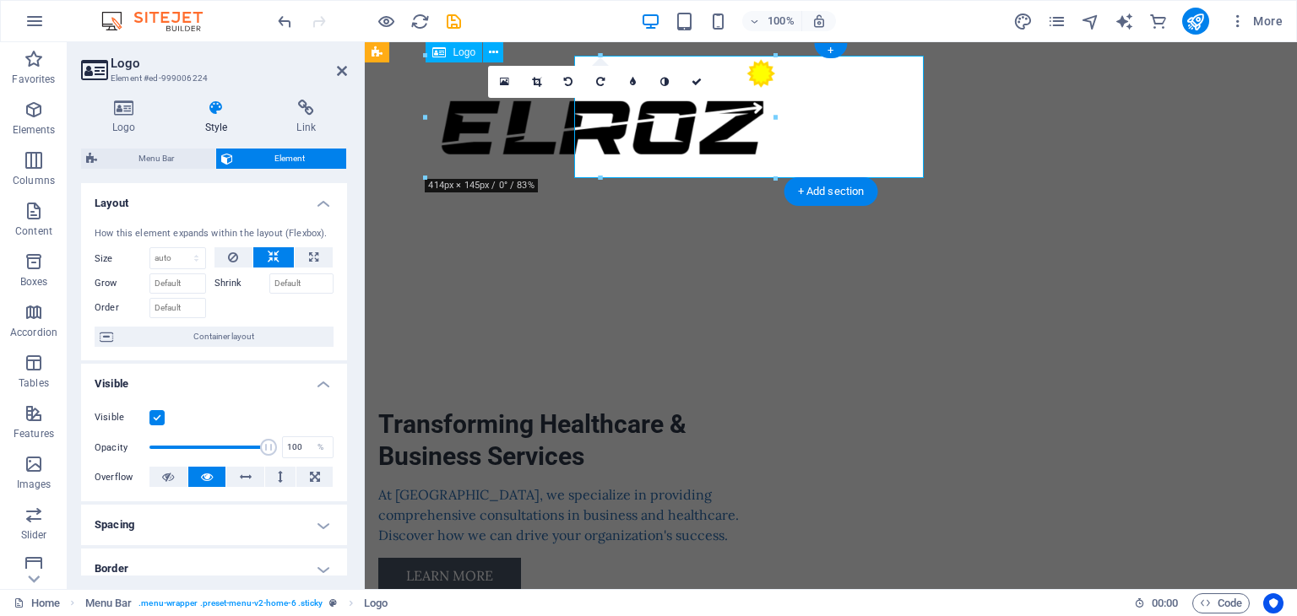
click at [516, 138] on div at bounding box center [830, 117] width 797 height 122
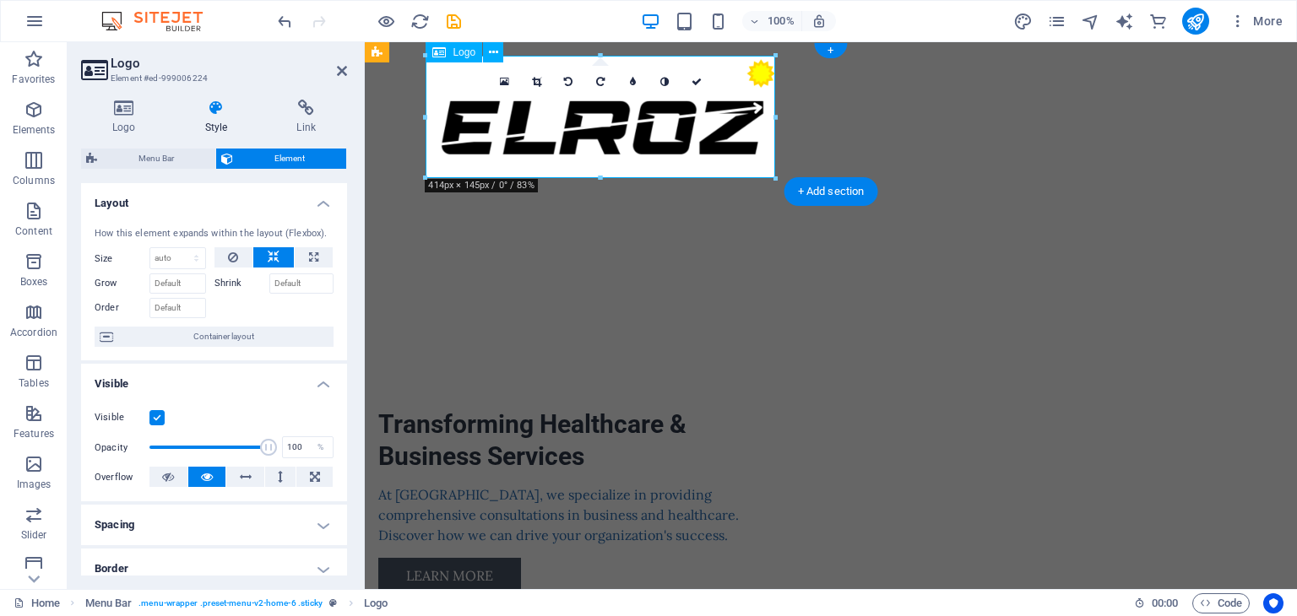
click at [516, 138] on div at bounding box center [830, 117] width 797 height 122
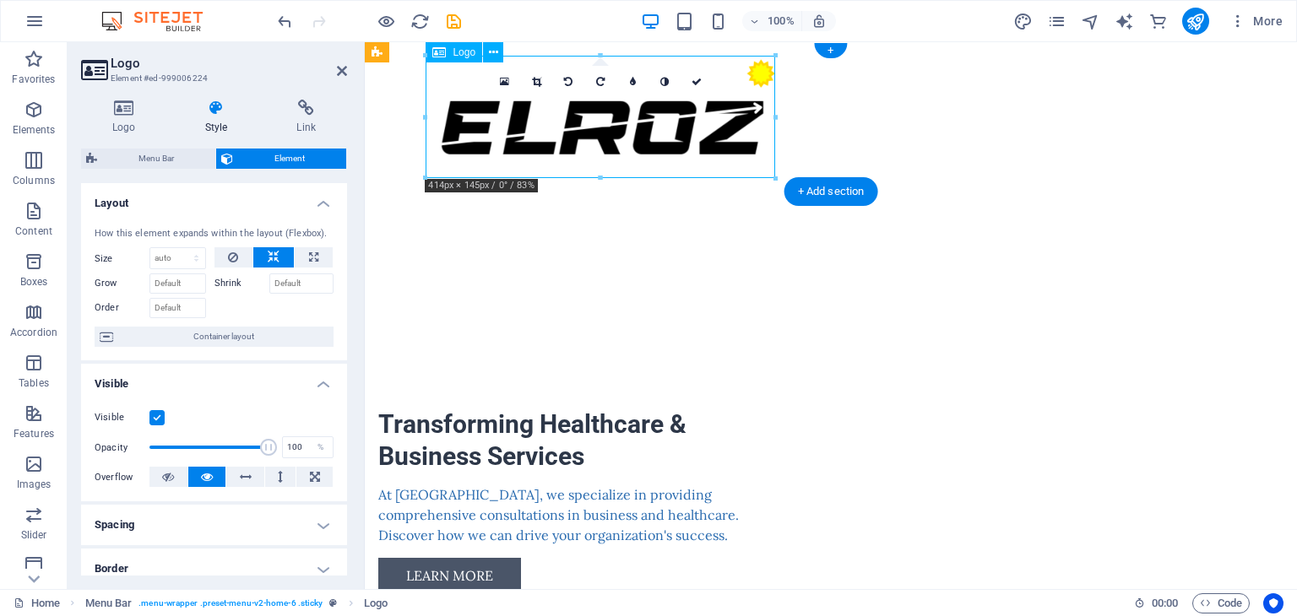
drag, startPoint x: 813, startPoint y: 138, endPoint x: 726, endPoint y: 130, distance: 87.3
click at [726, 130] on div at bounding box center [830, 117] width 797 height 122
drag, startPoint x: 726, startPoint y: 130, endPoint x: 435, endPoint y: 121, distance: 291.4
click at [435, 121] on div at bounding box center [830, 117] width 797 height 122
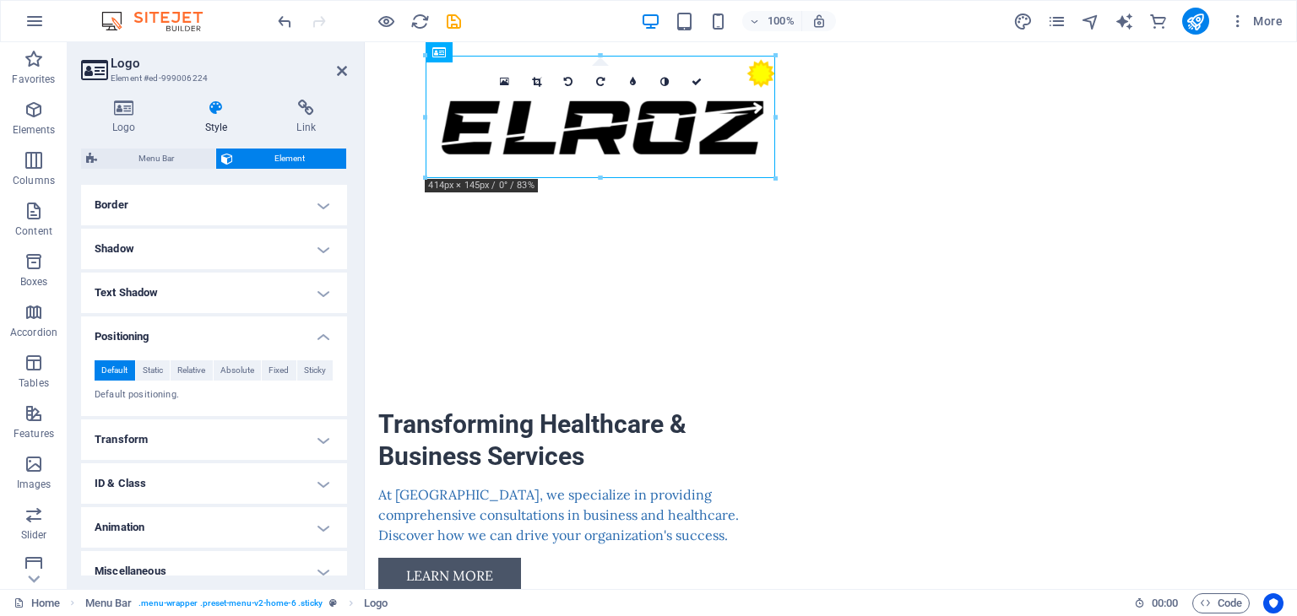
scroll to position [379, 0]
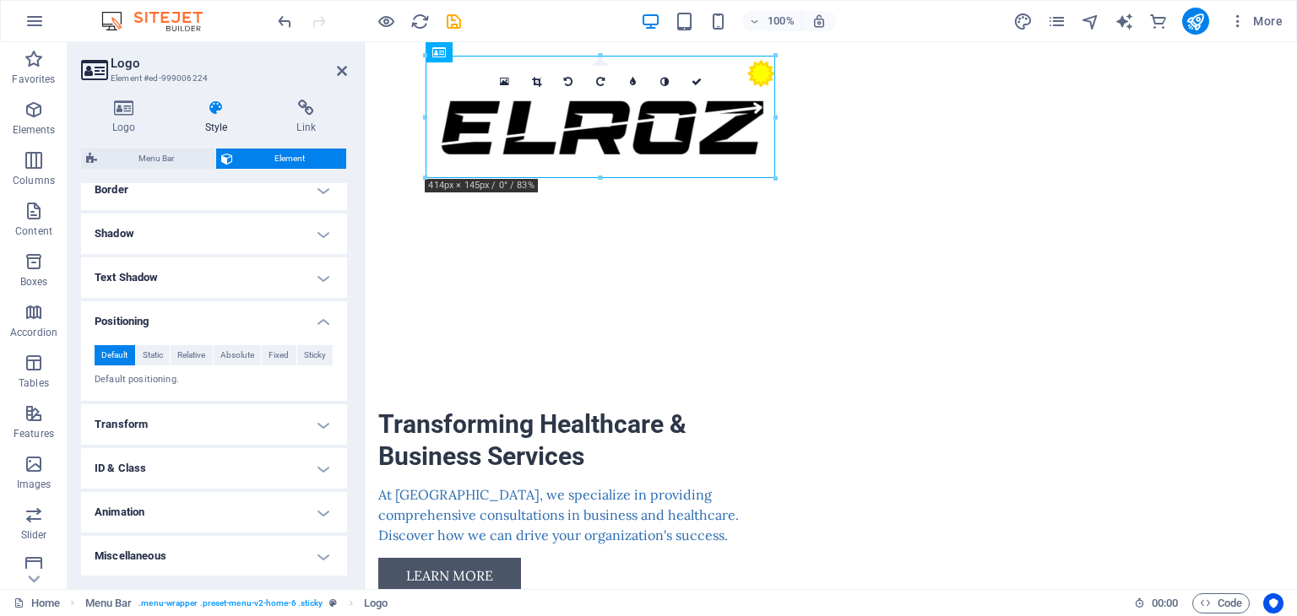
click at [301, 510] on h4 "Animation" at bounding box center [214, 512] width 266 height 41
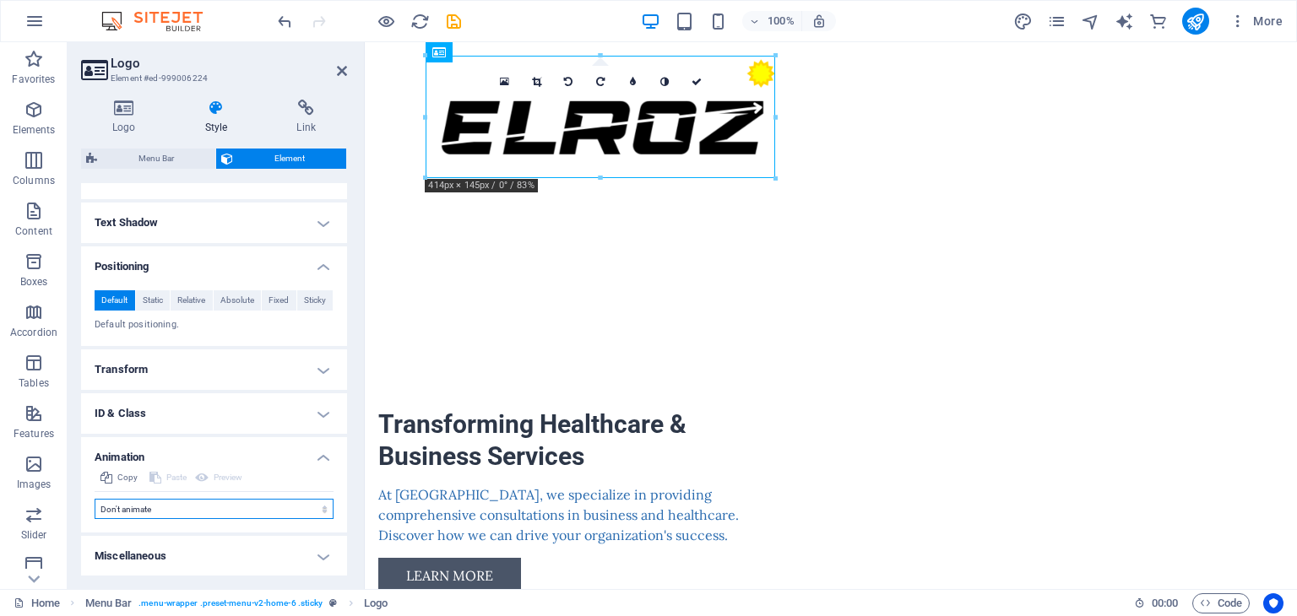
click at [322, 516] on select "Don't animate Show / Hide Slide up/down Zoom in/out Slide left to right Slide r…" at bounding box center [214, 509] width 239 height 20
select select "pulse"
click at [95, 499] on select "Don't animate Show / Hide Slide up/down Zoom in/out Slide left to right Slide r…" at bounding box center [214, 509] width 239 height 20
select select "scroll"
click at [214, 508] on select "Don't animate Show / Hide Slide up/down Zoom in/out Slide left to right Slide r…" at bounding box center [214, 509] width 239 height 20
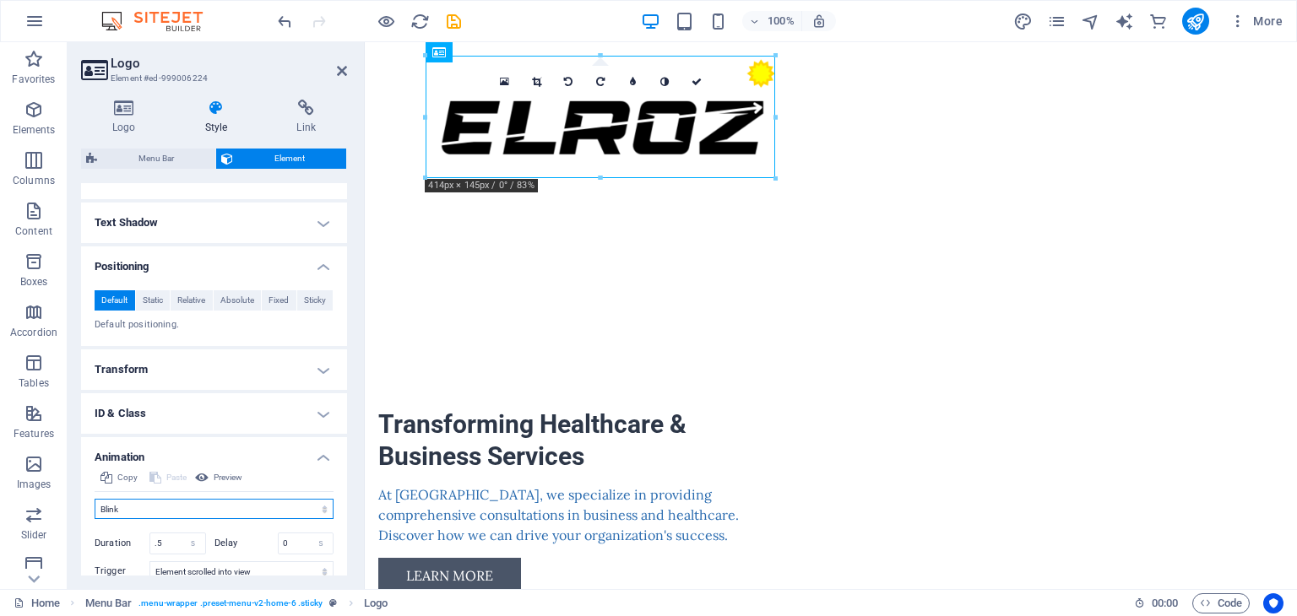
click at [95, 499] on select "Don't animate Show / Hide Slide up/down Zoom in/out Slide left to right Slide r…" at bounding box center [214, 509] width 239 height 20
click at [171, 507] on select "Don't animate Show / Hide Slide up/down Zoom in/out Slide left to right Slide r…" at bounding box center [214, 509] width 239 height 20
click at [95, 499] on select "Don't animate Show / Hide Slide up/down Zoom in/out Slide left to right Slide r…" at bounding box center [214, 509] width 239 height 20
click at [171, 514] on select "Don't animate Show / Hide Slide up/down Zoom in/out Slide left to right Slide r…" at bounding box center [214, 509] width 239 height 20
click at [95, 499] on select "Don't animate Show / Hide Slide up/down Zoom in/out Slide left to right Slide r…" at bounding box center [214, 509] width 239 height 20
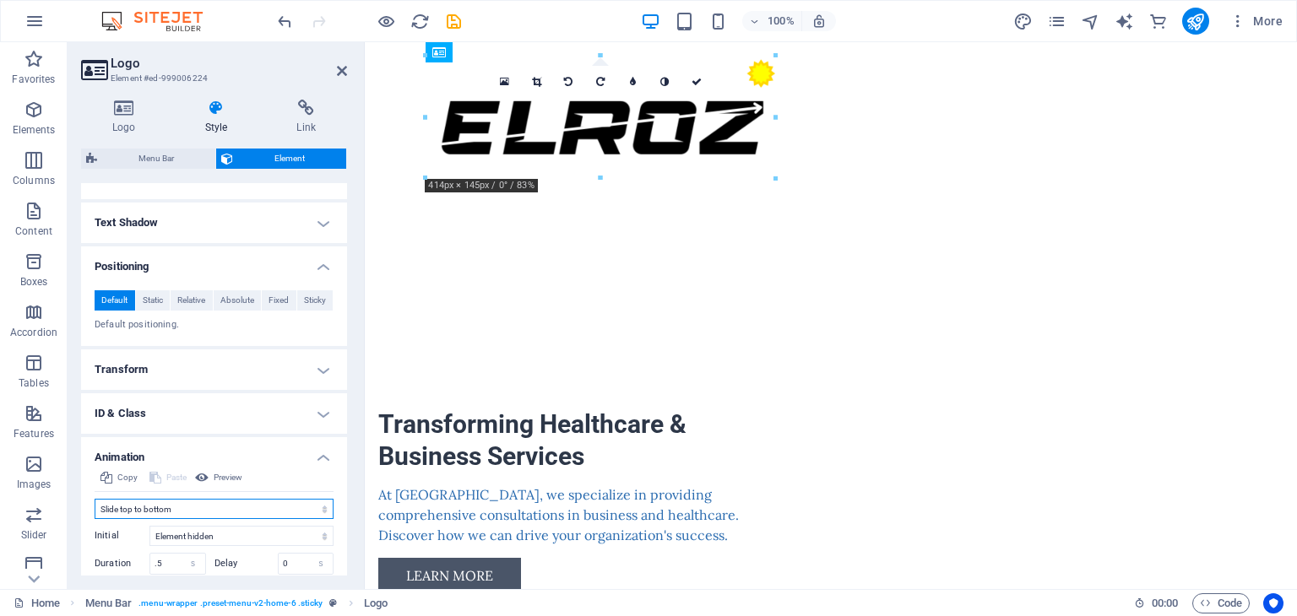
click at [189, 501] on select "Don't animate Show / Hide Slide up/down Zoom in/out Slide left to right Slide r…" at bounding box center [214, 509] width 239 height 20
click at [95, 499] on select "Don't animate Show / Hide Slide up/down Zoom in/out Slide left to right Slide r…" at bounding box center [214, 509] width 239 height 20
click at [191, 504] on select "Don't animate Show / Hide Slide up/down Zoom in/out Slide left to right Slide r…" at bounding box center [214, 509] width 239 height 20
select select "shrink"
click at [95, 499] on select "Don't animate Show / Hide Slide up/down Zoom in/out Slide left to right Slide r…" at bounding box center [214, 509] width 239 height 20
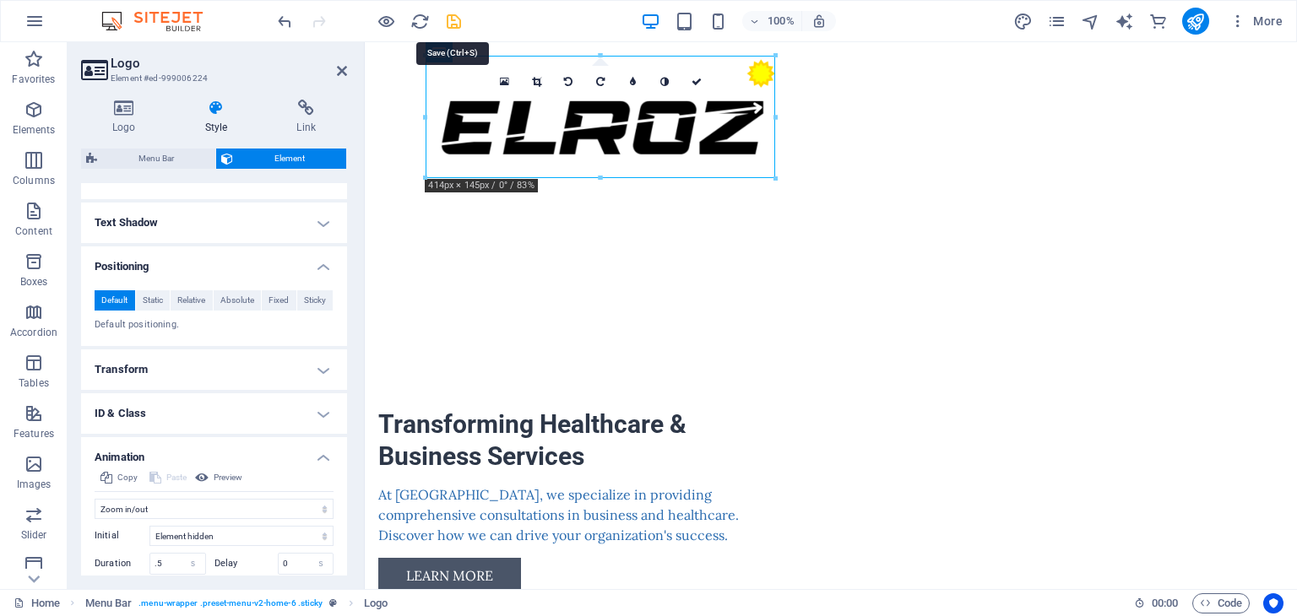
click at [461, 23] on icon "save" at bounding box center [453, 21] width 19 height 19
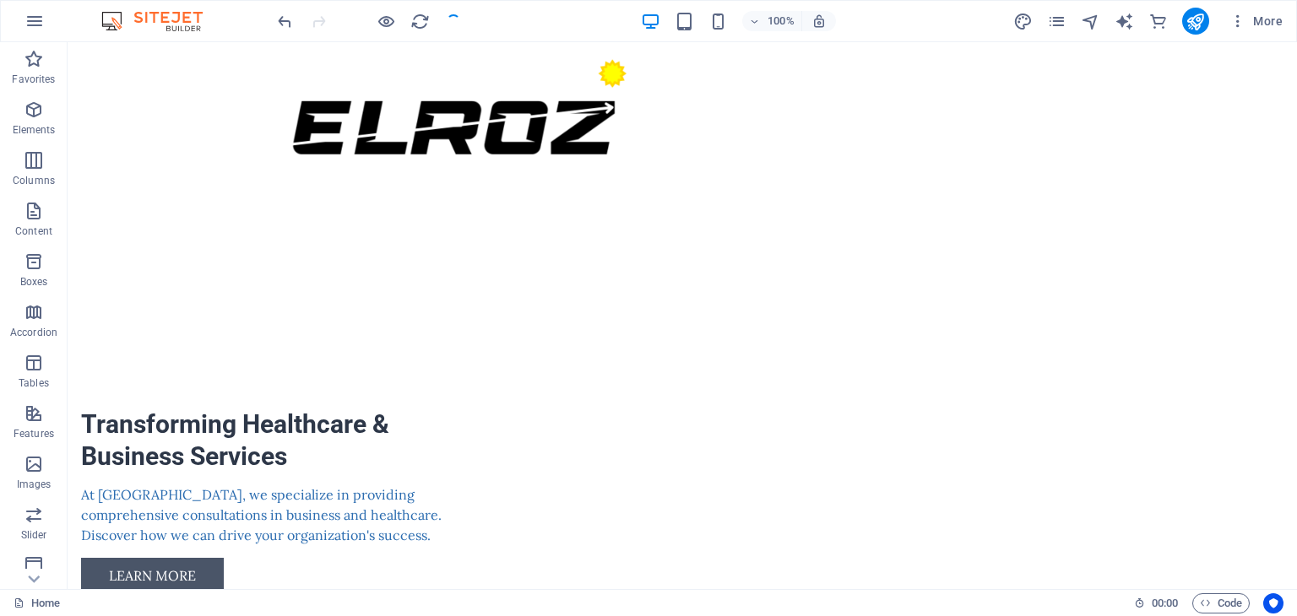
click at [446, 24] on div at bounding box center [368, 21] width 189 height 27
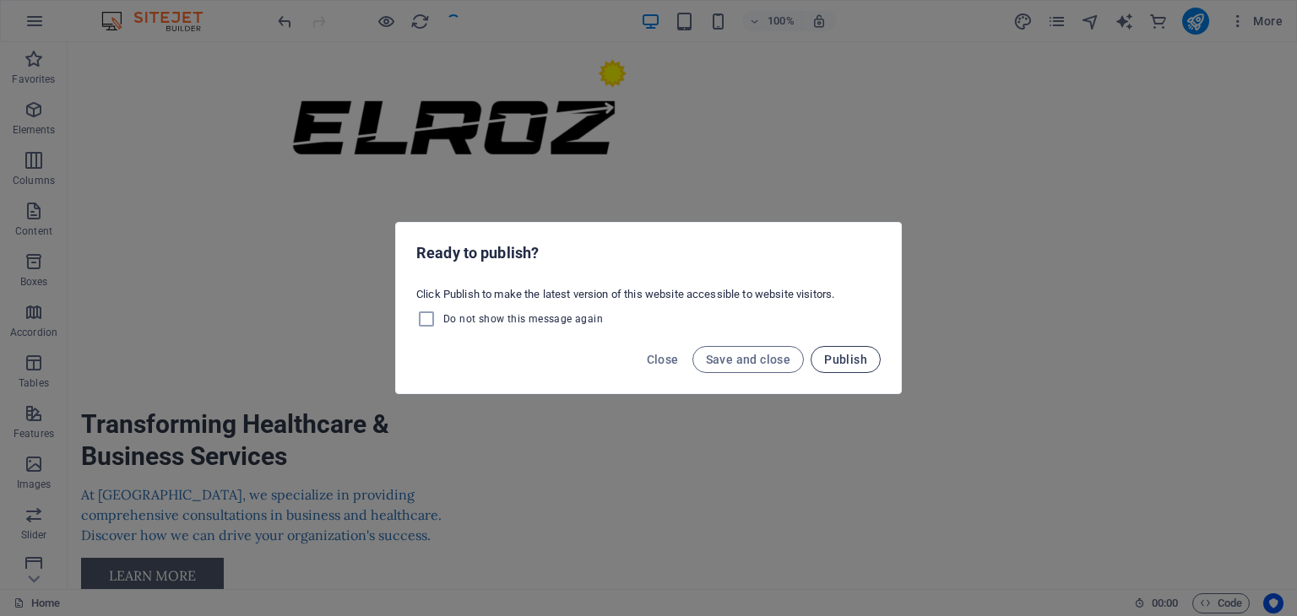
click at [837, 359] on span "Publish" at bounding box center [845, 360] width 43 height 14
checkbox input "false"
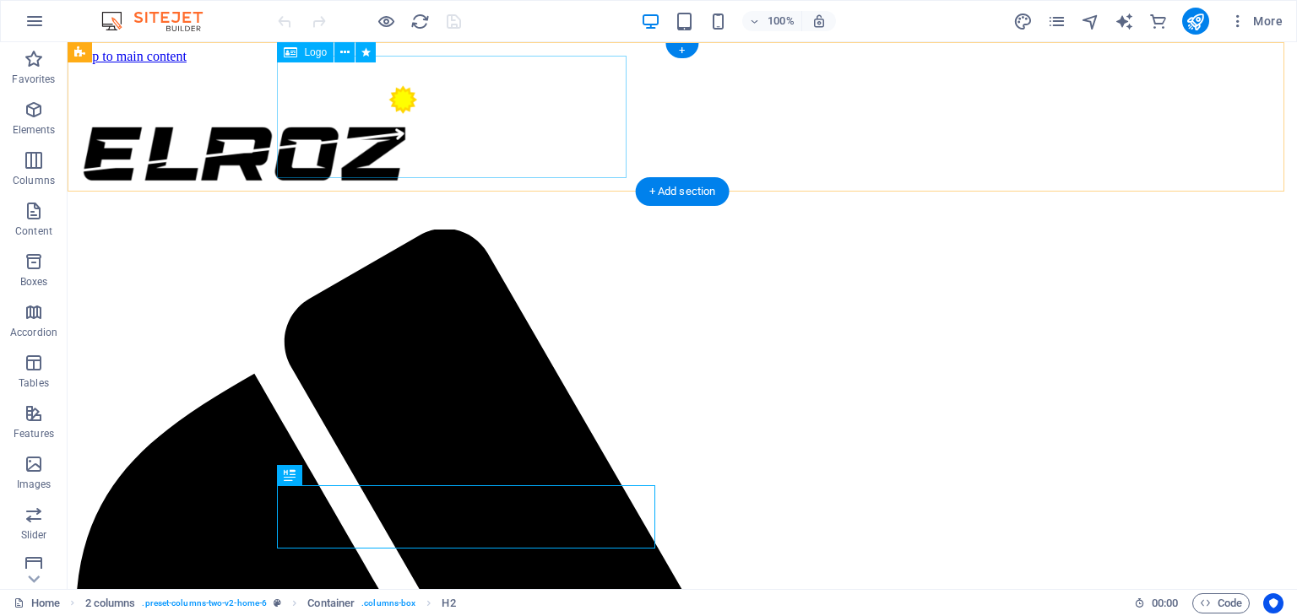
click at [463, 133] on div at bounding box center [682, 146] width 1216 height 129
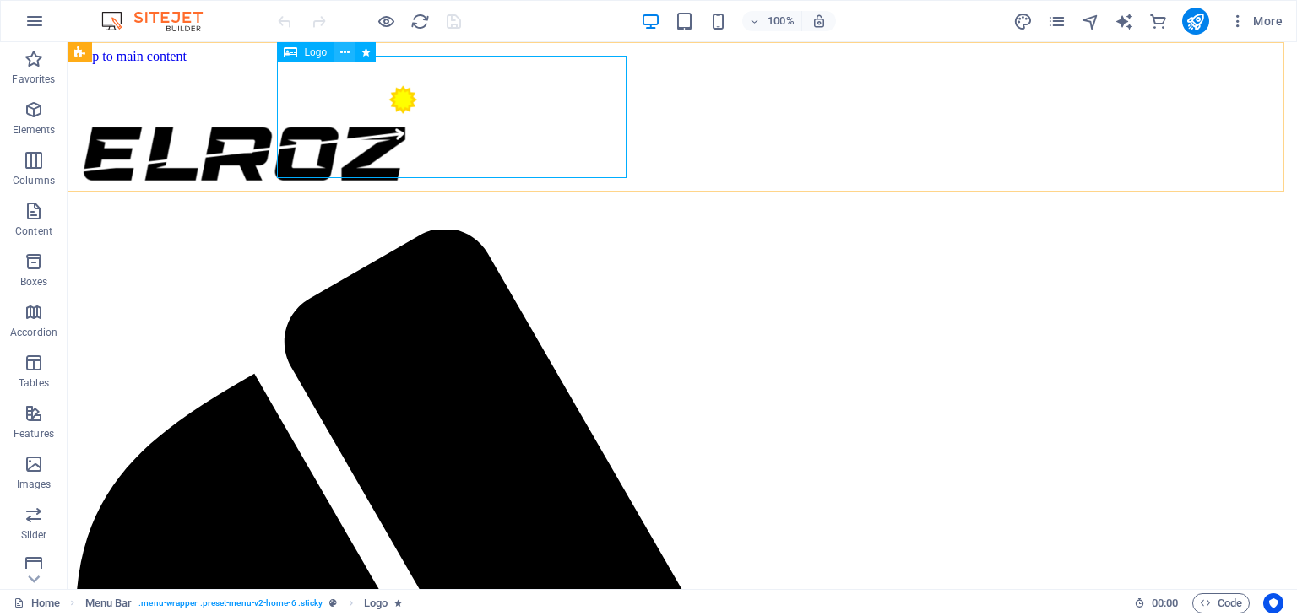
click at [345, 54] on icon at bounding box center [344, 53] width 9 height 18
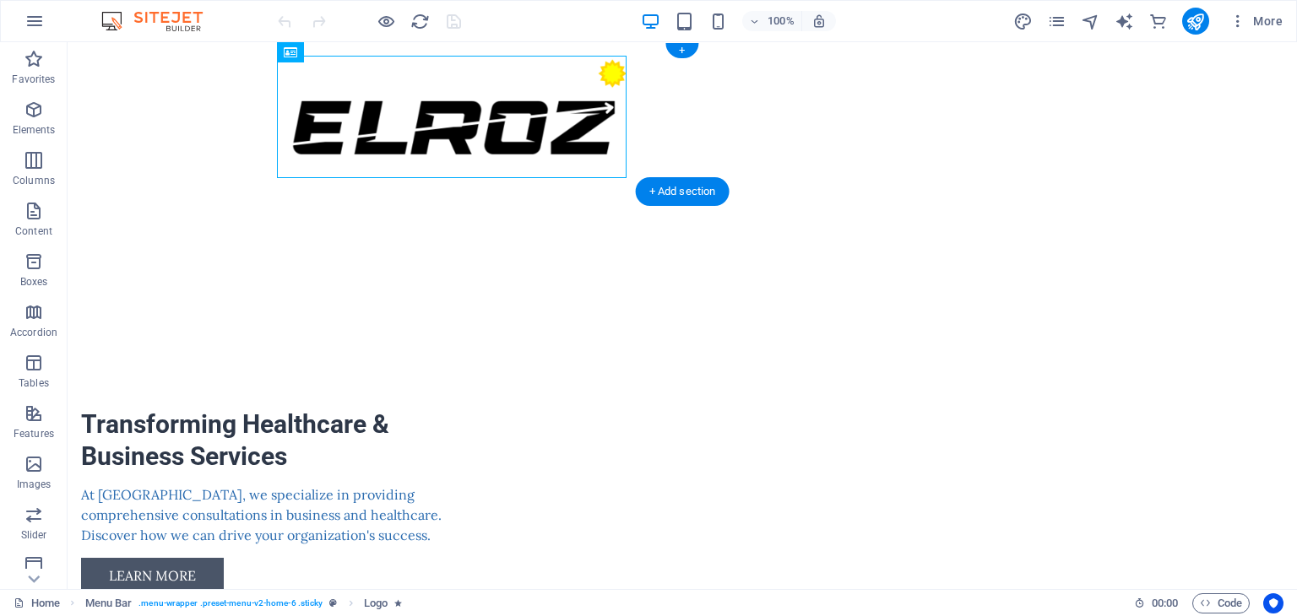
click at [584, 103] on div at bounding box center [682, 117] width 797 height 122
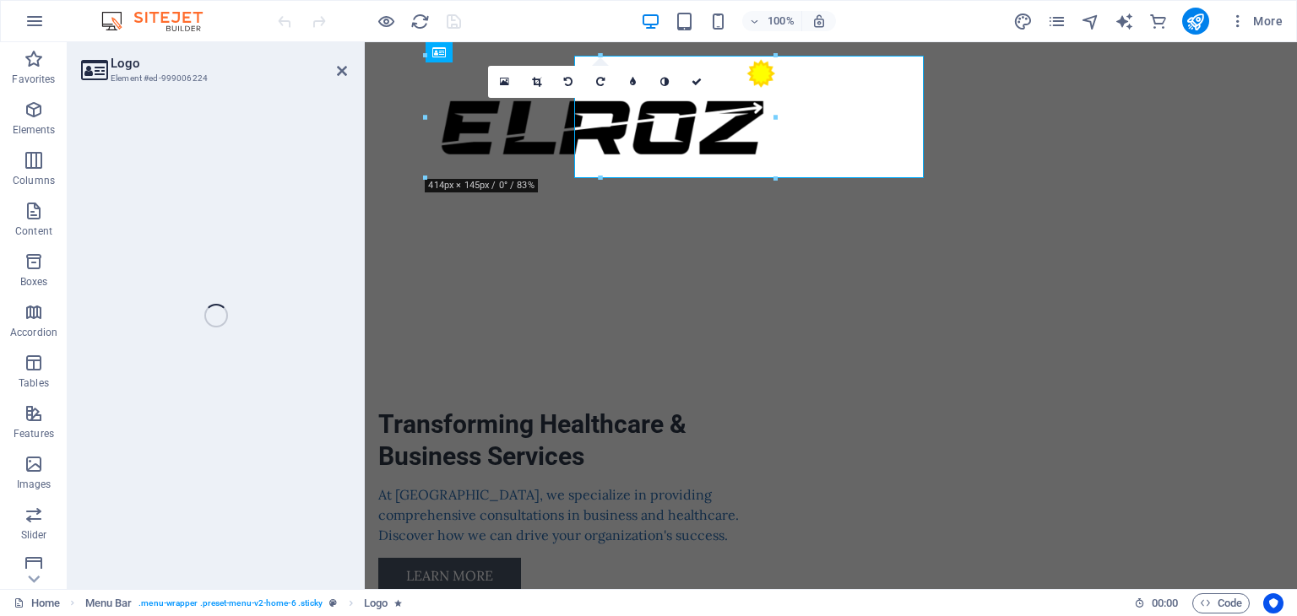
select select "px"
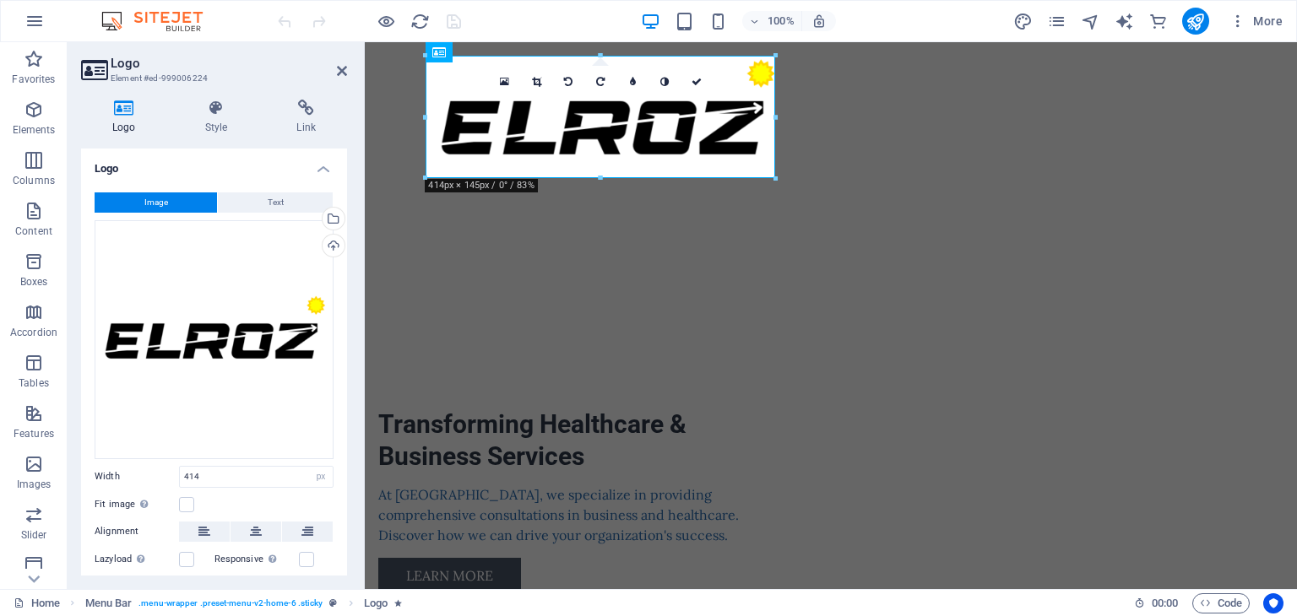
click at [584, 98] on div "16:10 16:9 4:3 1:1 1:2 0" at bounding box center [600, 82] width 225 height 32
drag, startPoint x: 881, startPoint y: 103, endPoint x: 908, endPoint y: 79, distance: 36.5
click at [240, 529] on button at bounding box center [255, 532] width 51 height 20
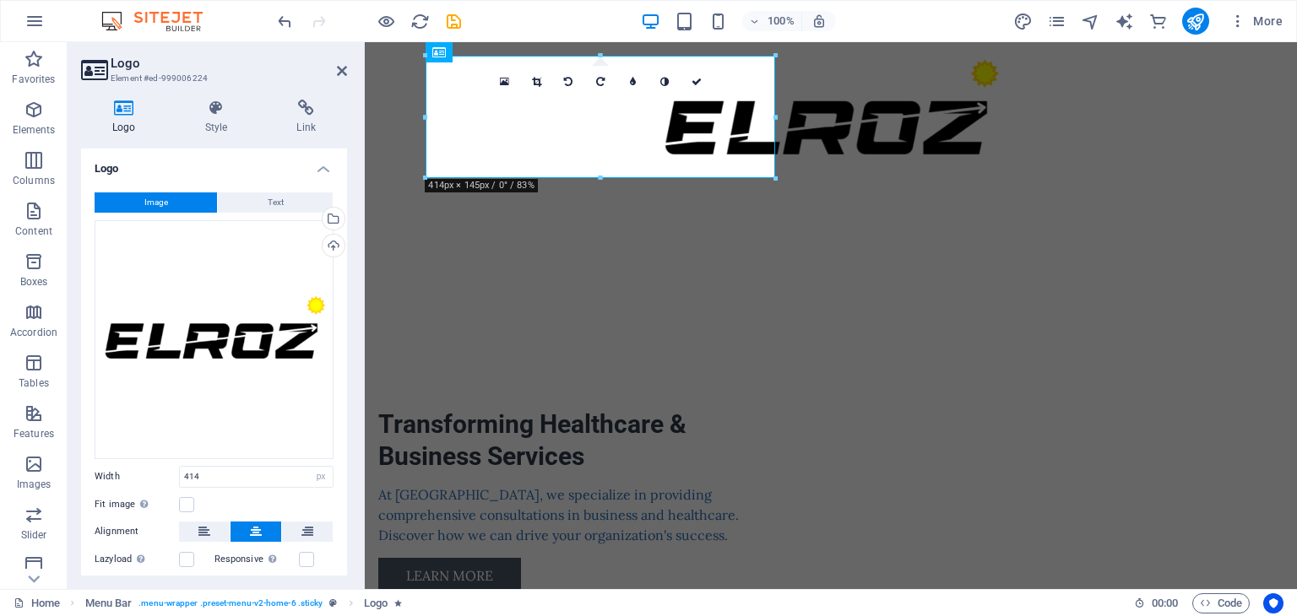
click at [240, 529] on button at bounding box center [255, 532] width 51 height 20
click at [306, 524] on icon at bounding box center [307, 532] width 12 height 20
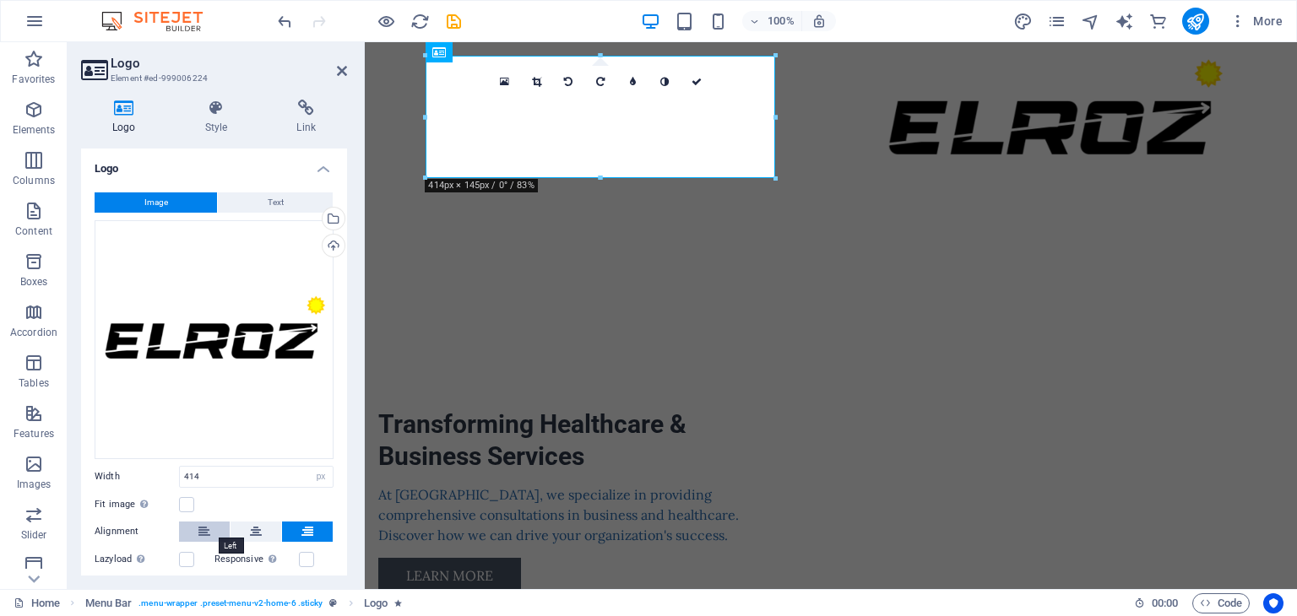
click at [214, 534] on button at bounding box center [204, 532] width 51 height 20
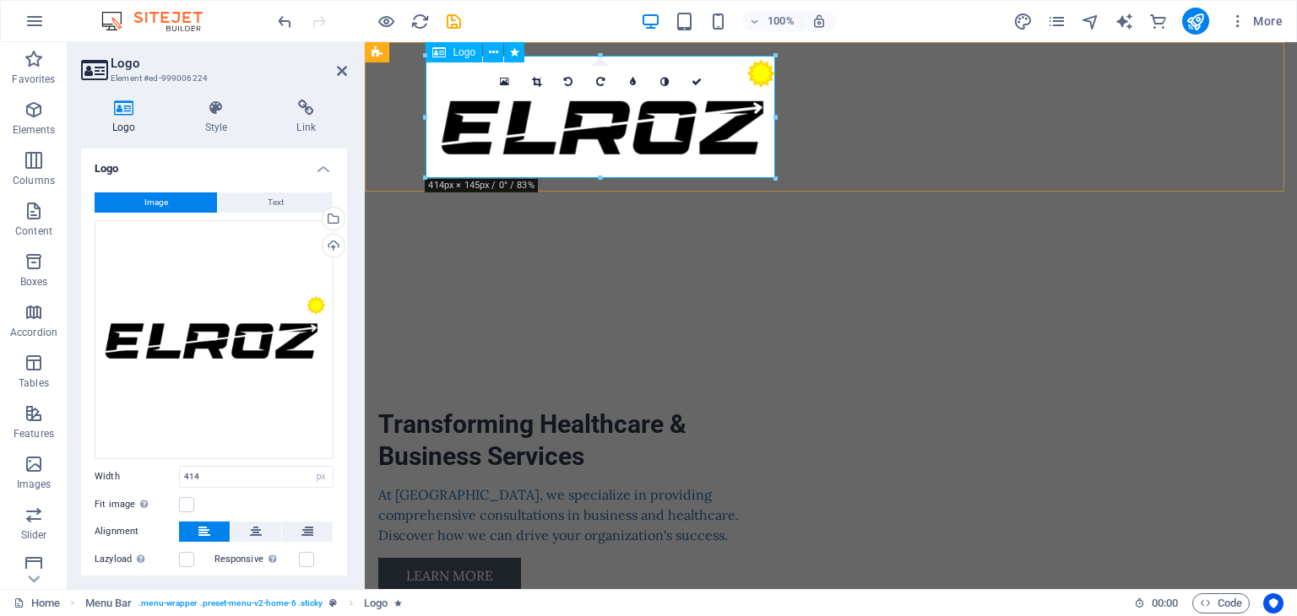
click at [688, 114] on div at bounding box center [830, 117] width 797 height 122
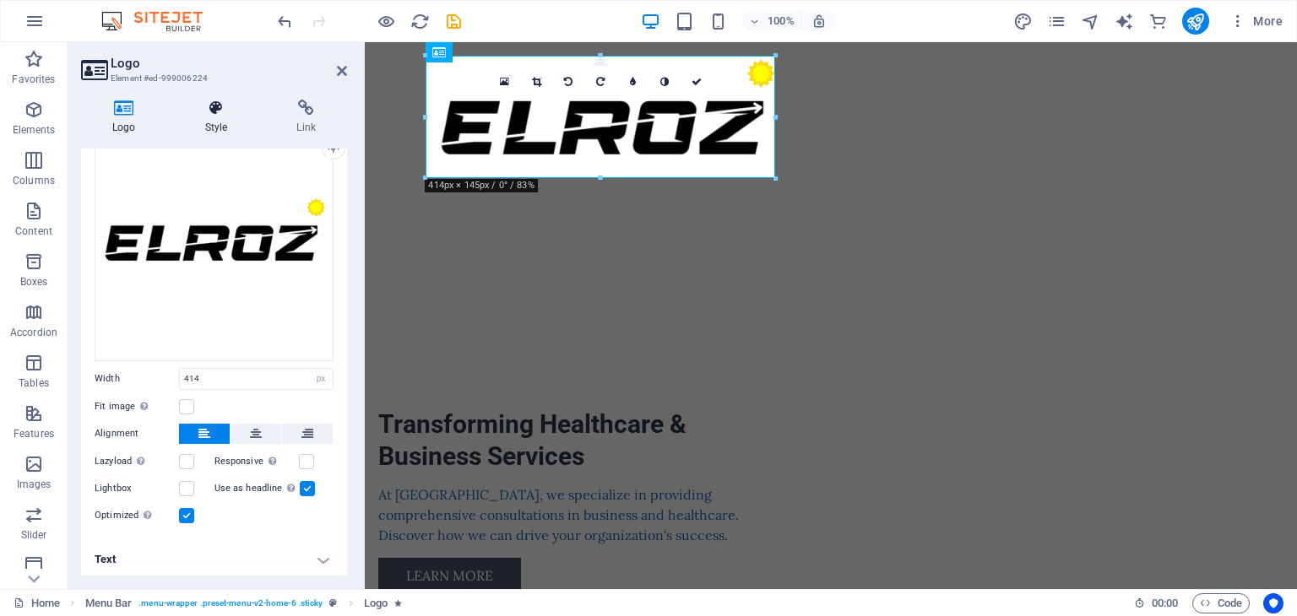
click at [225, 126] on h4 "Style" at bounding box center [220, 117] width 92 height 35
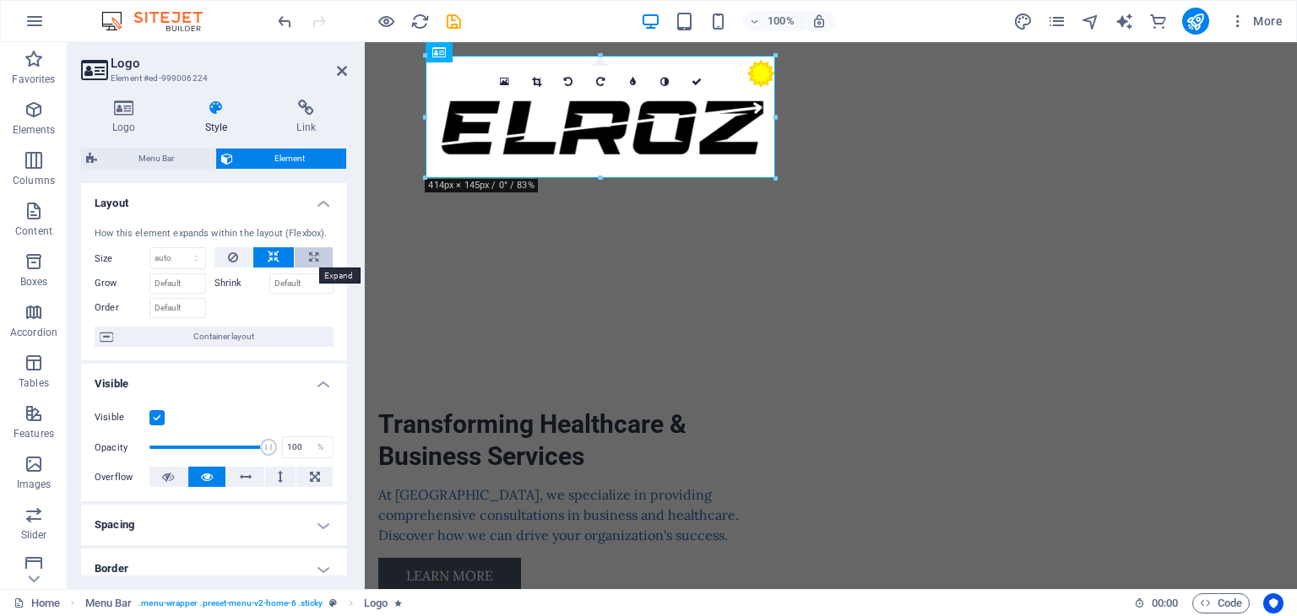
click at [301, 252] on button at bounding box center [314, 257] width 38 height 20
type input "100"
select select "%"
click at [269, 257] on icon at bounding box center [274, 257] width 12 height 20
select select "DISABLED_OPTION_VALUE"
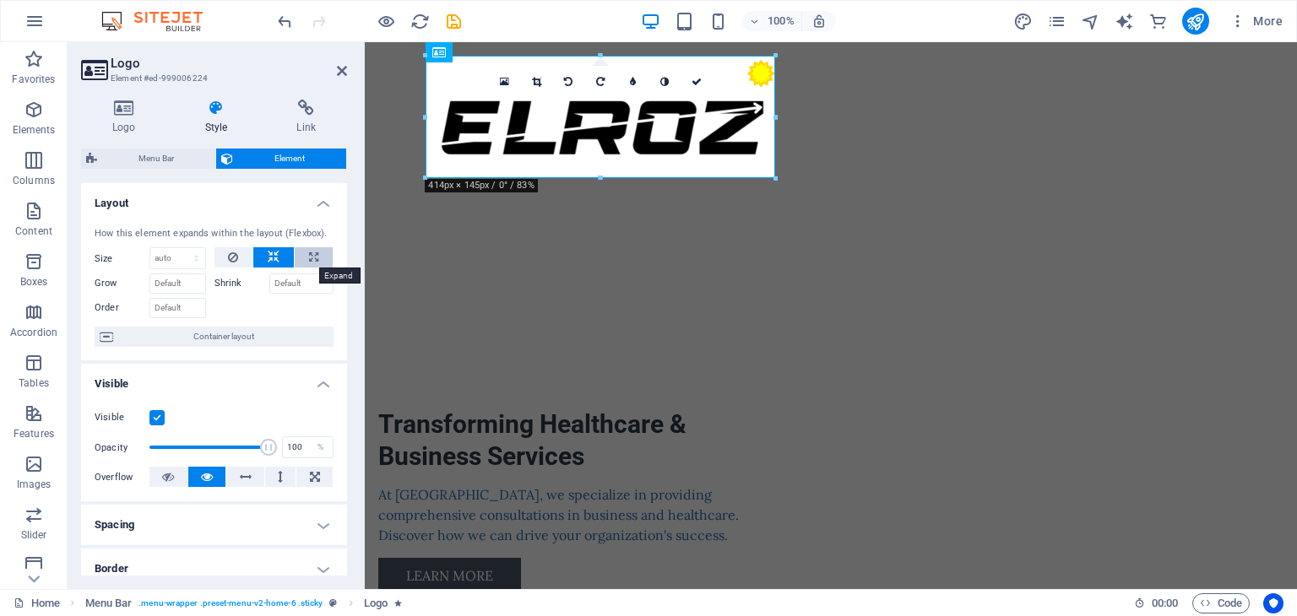
click at [302, 258] on button at bounding box center [314, 257] width 38 height 20
type input "100"
select select "%"
click at [257, 258] on button at bounding box center [273, 257] width 41 height 20
select select "DISABLED_OPTION_VALUE"
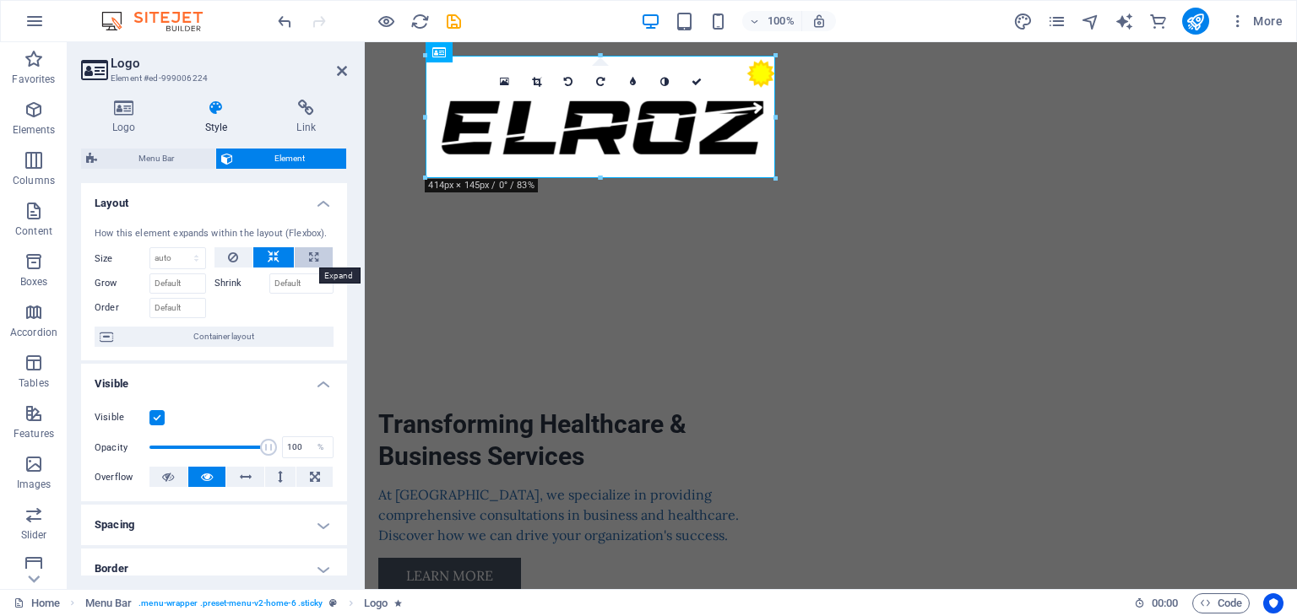
click at [295, 258] on button at bounding box center [314, 257] width 38 height 20
type input "100"
select select "%"
click at [268, 257] on icon at bounding box center [274, 257] width 12 height 20
select select "DISABLED_OPTION_VALUE"
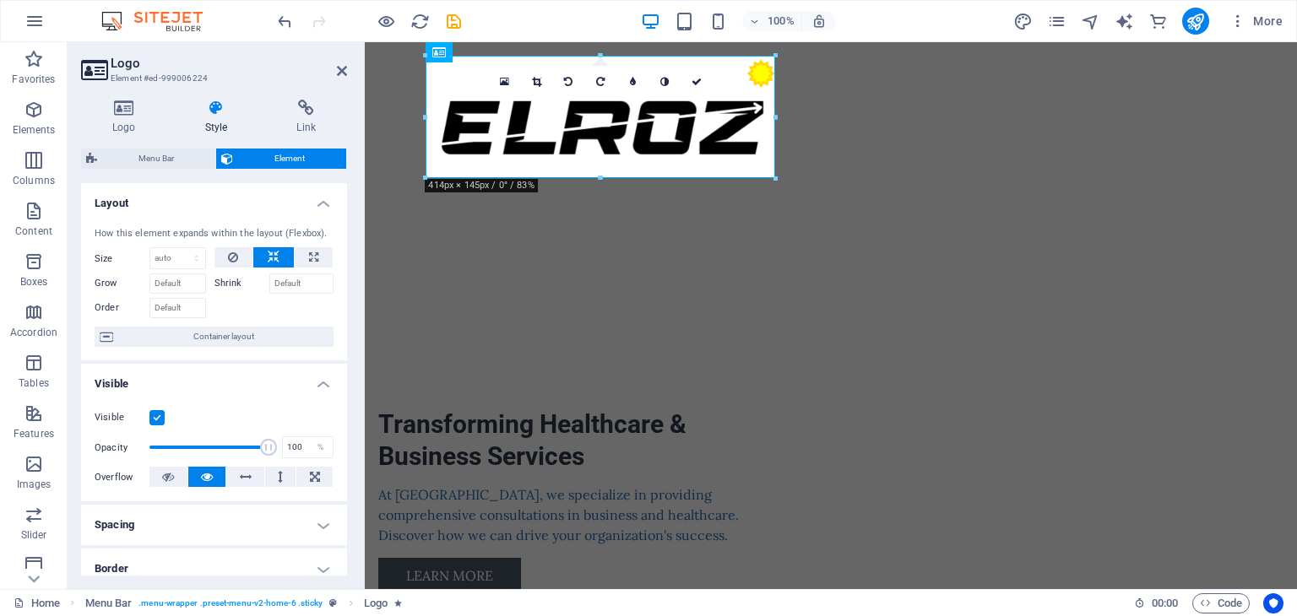
click at [290, 258] on button at bounding box center [273, 257] width 41 height 20
click at [295, 258] on button at bounding box center [314, 257] width 38 height 20
type input "100"
select select "%"
click at [545, 263] on div "Transforming Healthcare & Business Services At [GEOGRAPHIC_DATA], we specialize…" at bounding box center [831, 605] width 932 height 827
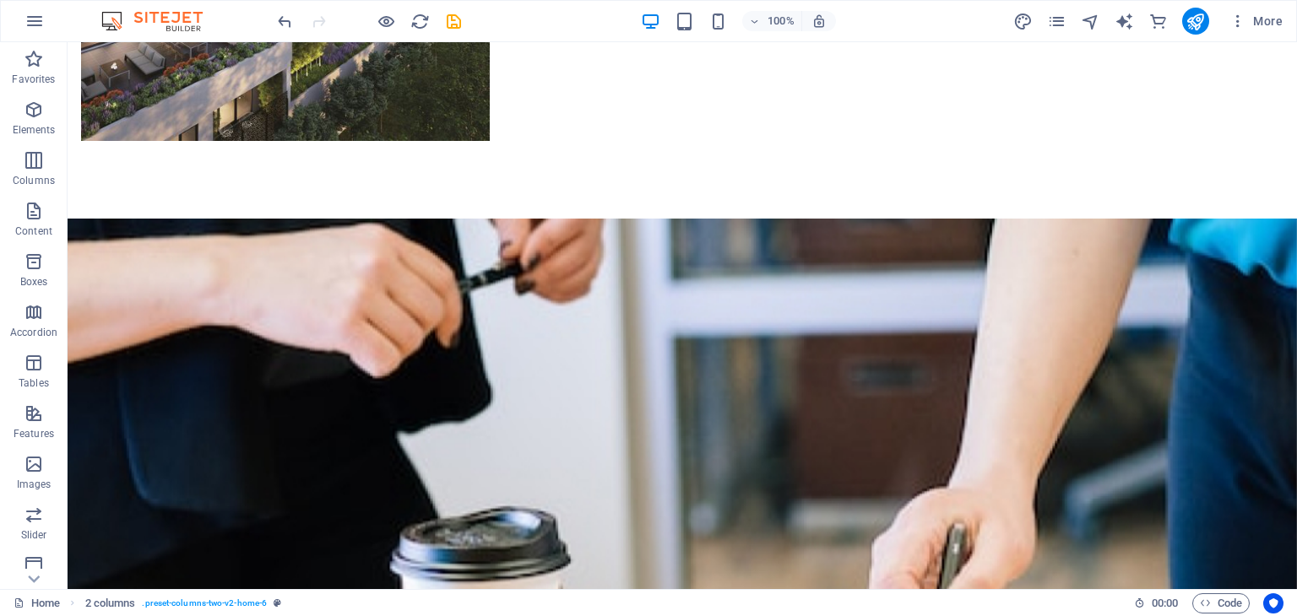
scroll to position [0, 0]
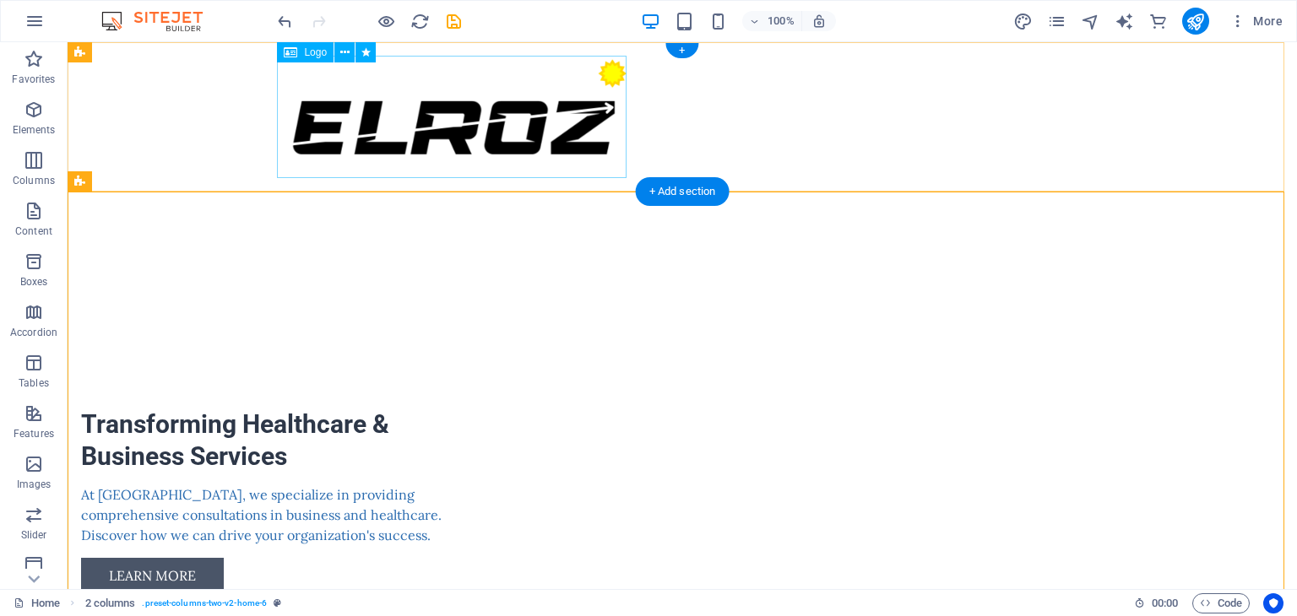
click at [528, 160] on div at bounding box center [682, 117] width 797 height 122
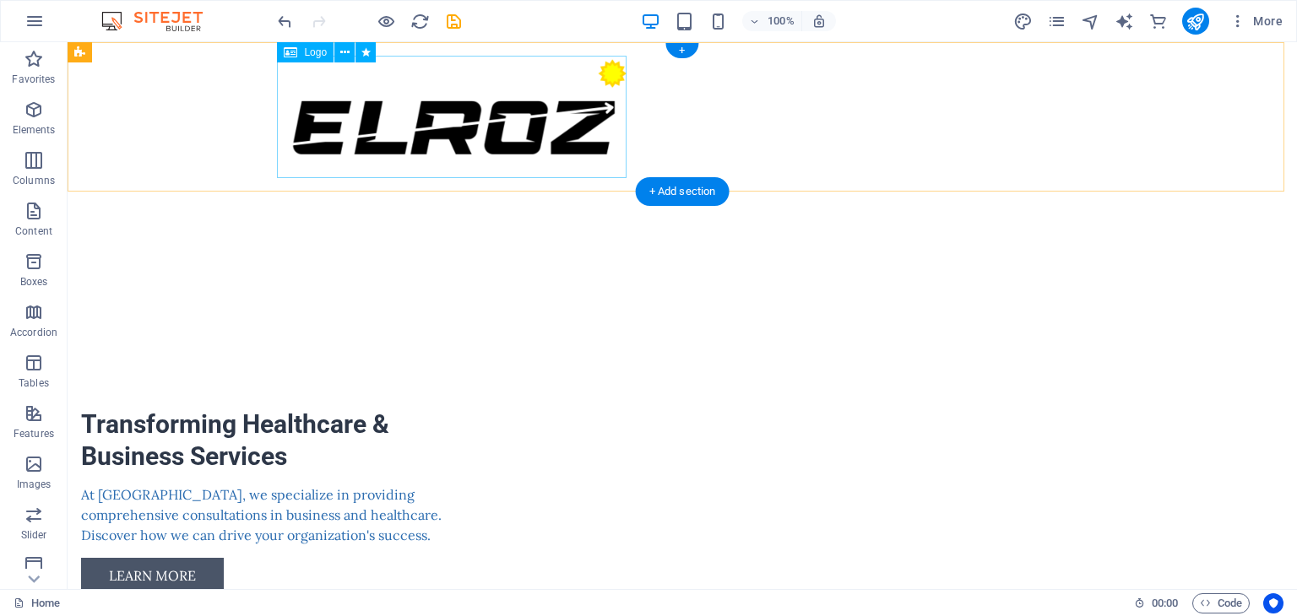
click at [494, 116] on div at bounding box center [682, 117] width 797 height 122
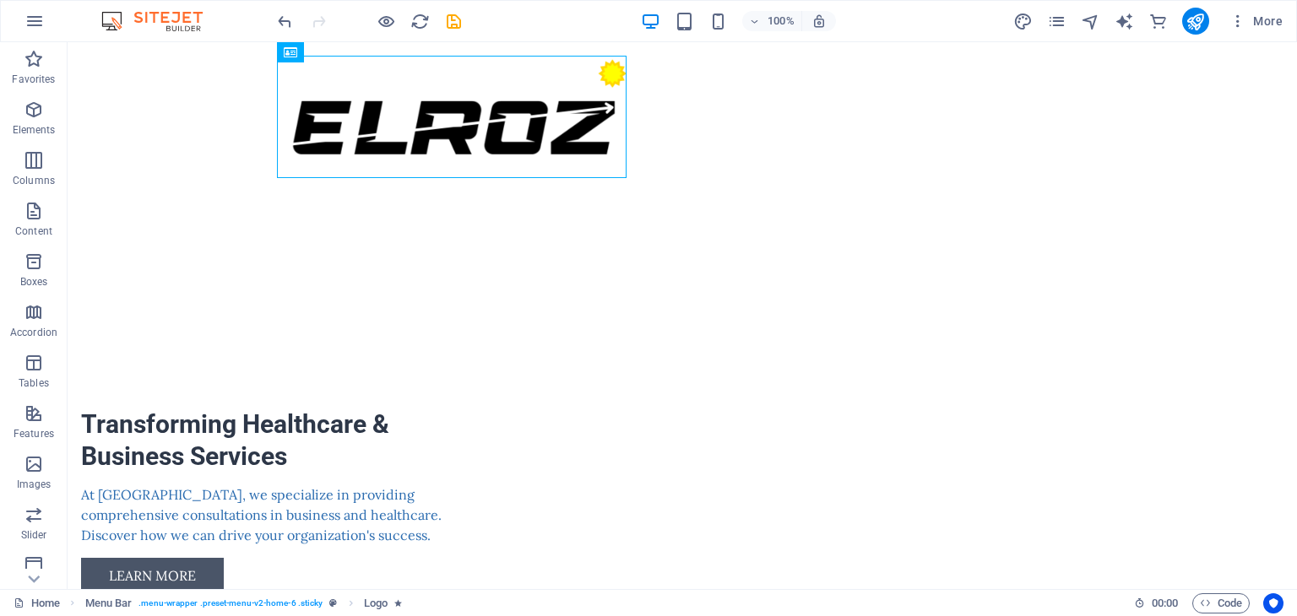
scroll to position [2333, 0]
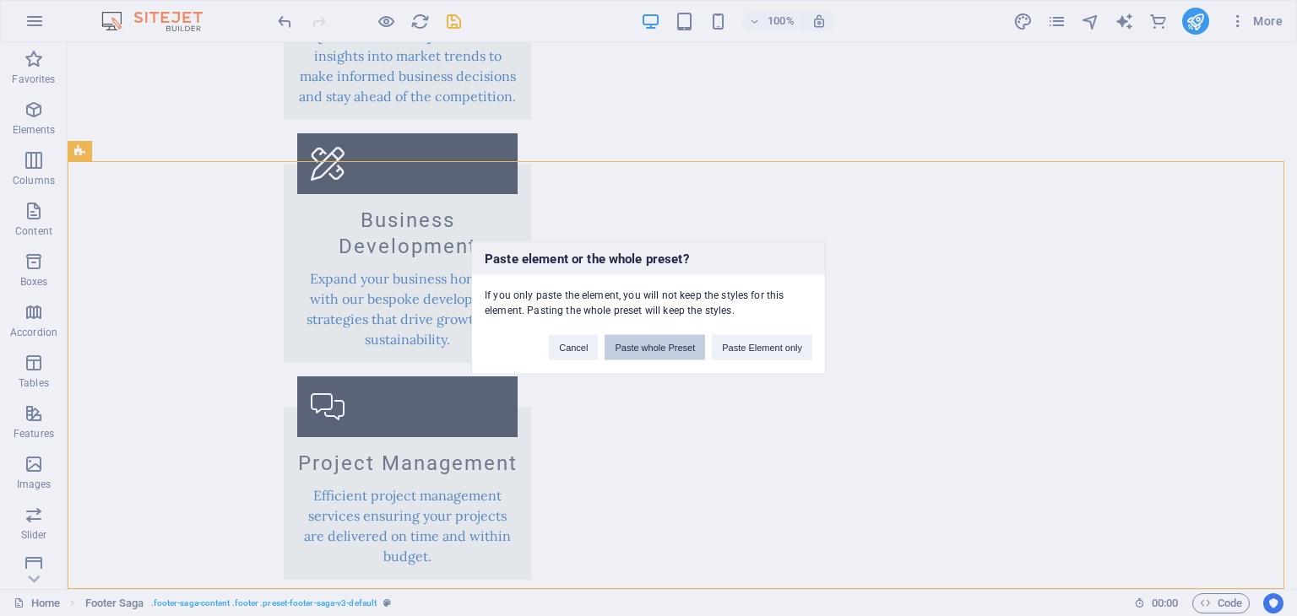
click at [668, 354] on button "Paste whole Preset" at bounding box center [654, 347] width 100 height 25
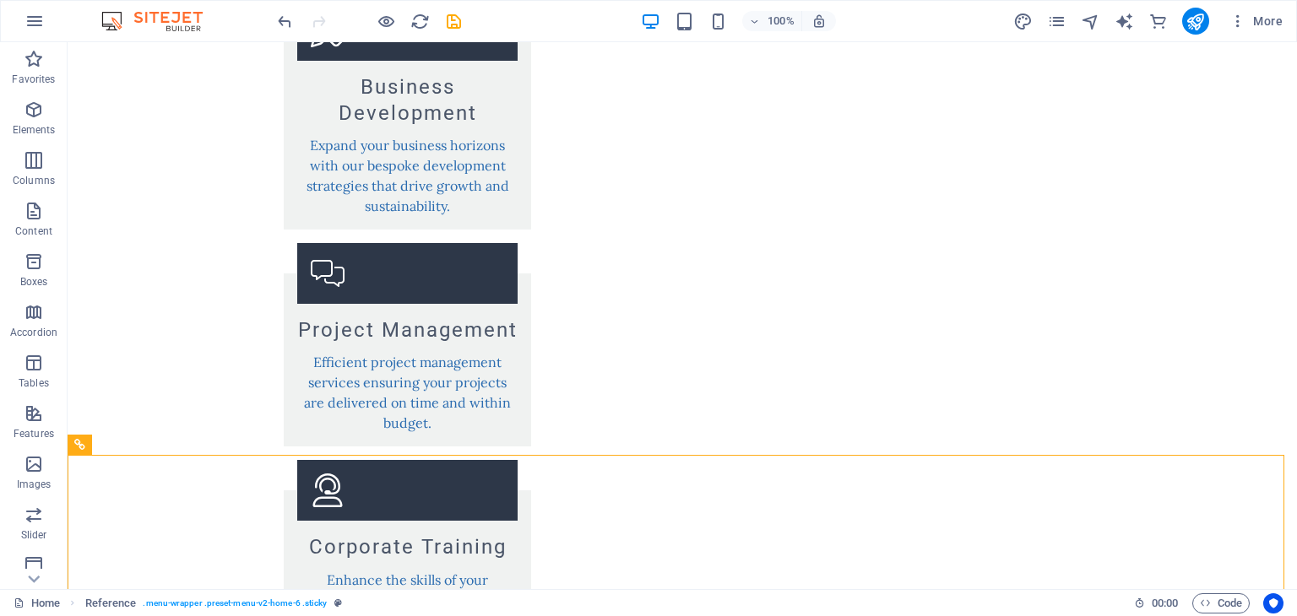
scroll to position [2482, 0]
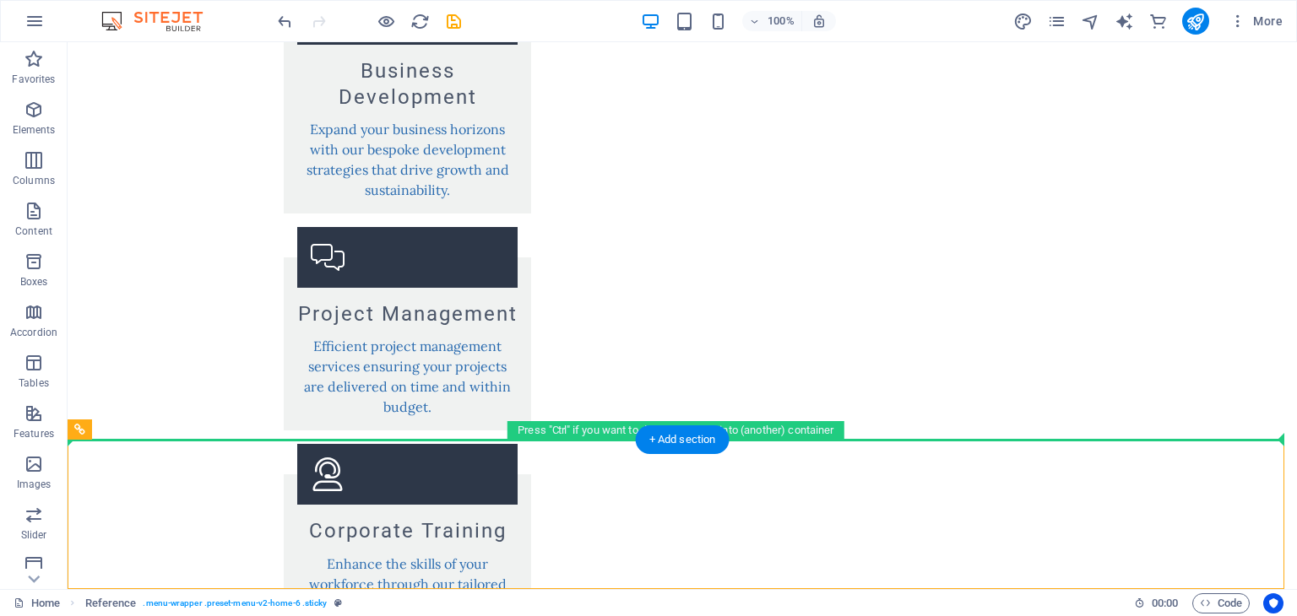
drag, startPoint x: 550, startPoint y: 528, endPoint x: 550, endPoint y: 368, distance: 159.6
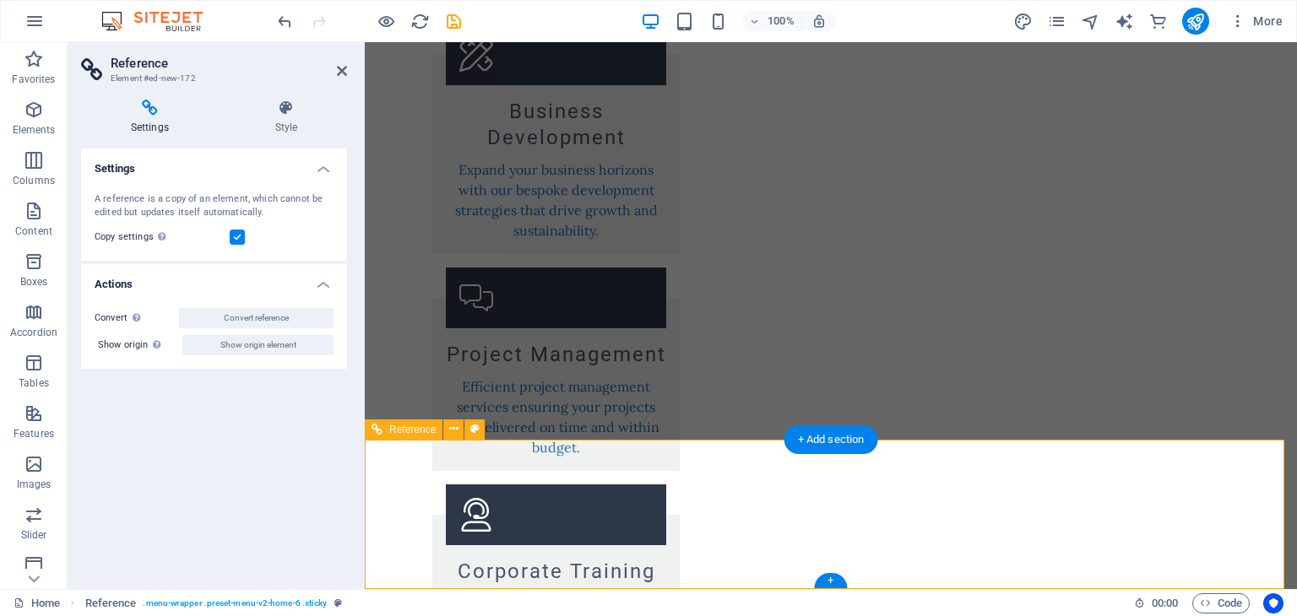
scroll to position [2523, 0]
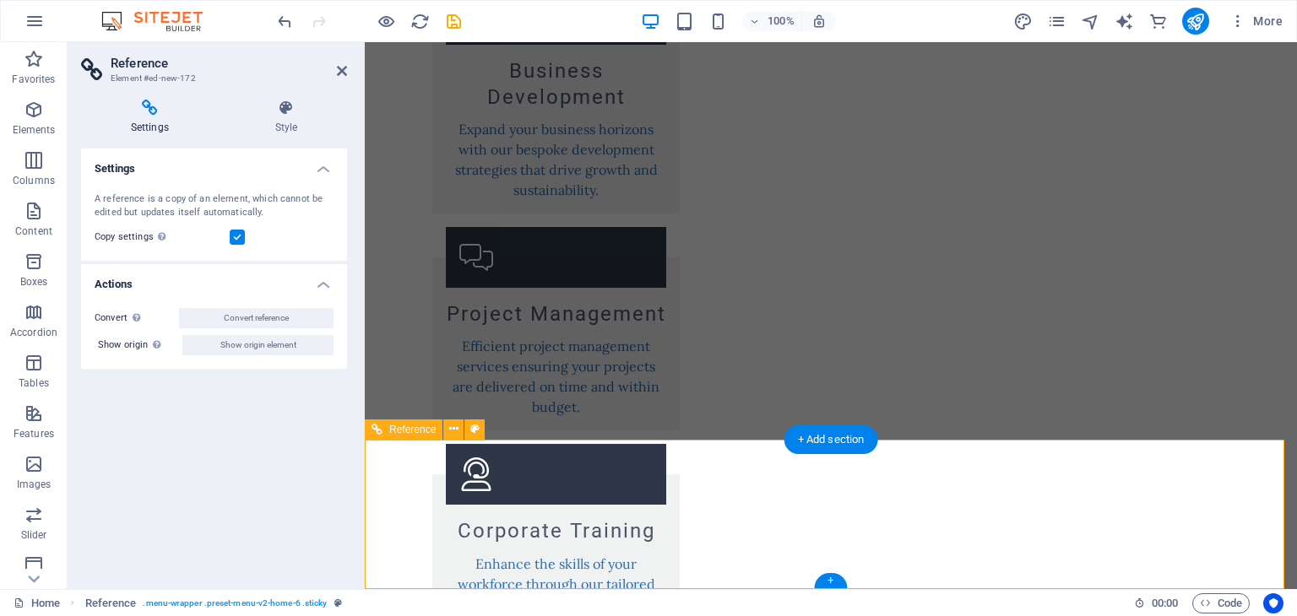
click at [282, 92] on div "Settings Style Settings A reference is a copy of an element, which cannot be ed…" at bounding box center [214, 337] width 293 height 503
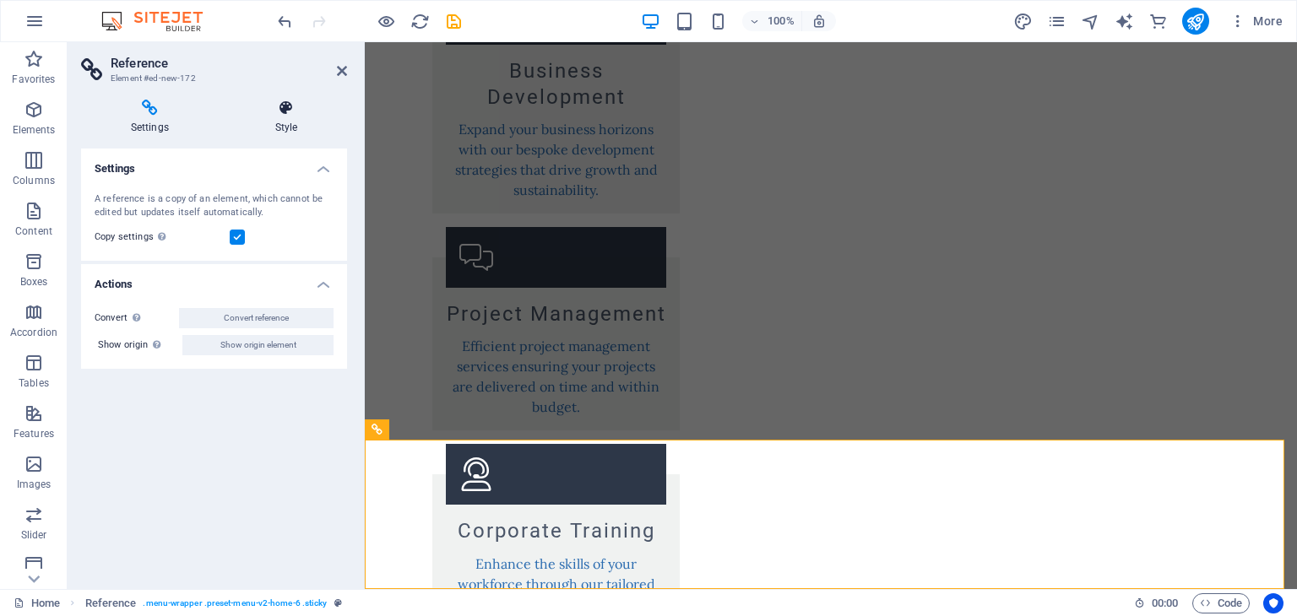
click at [282, 126] on h4 "Style" at bounding box center [286, 117] width 122 height 35
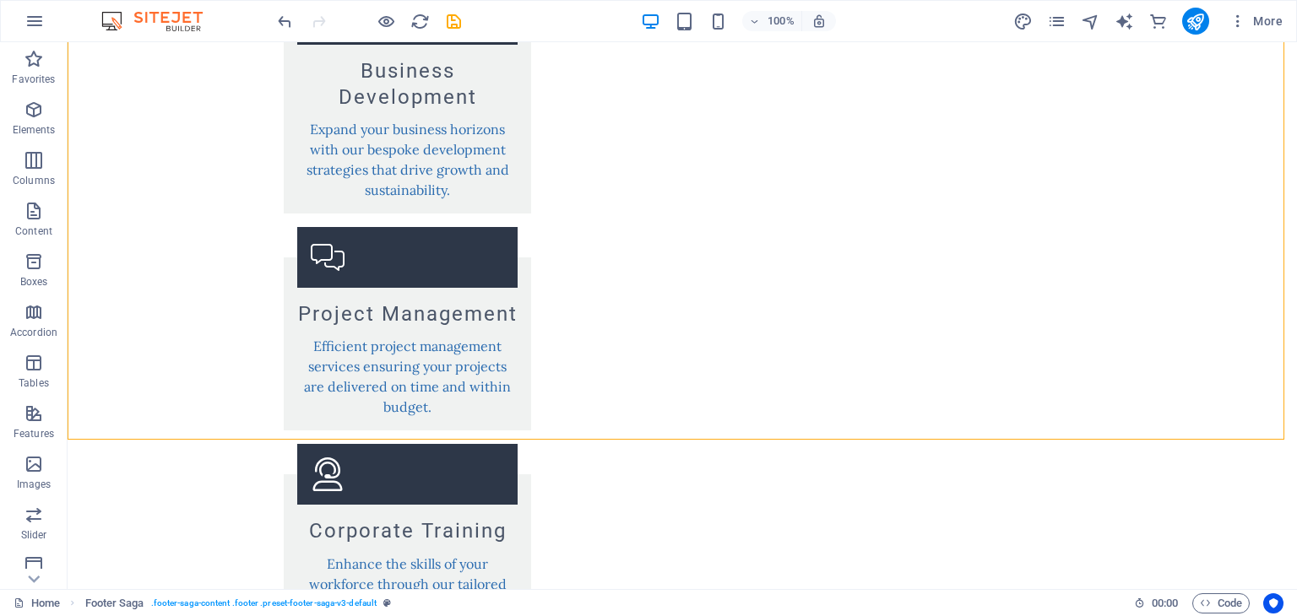
click at [479, 589] on div "Home Footer Saga . footer-saga-content .footer .preset-footer-saga-v3-default 0…" at bounding box center [648, 602] width 1297 height 27
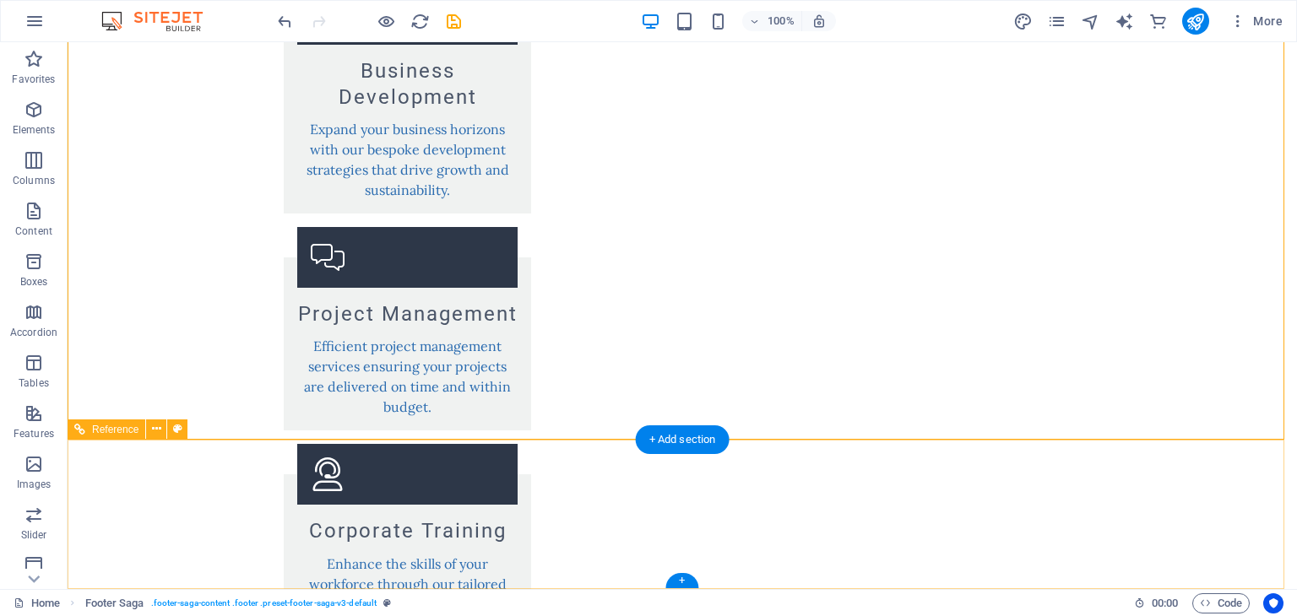
drag, startPoint x: 546, startPoint y: 631, endPoint x: 520, endPoint y: 518, distance: 116.1
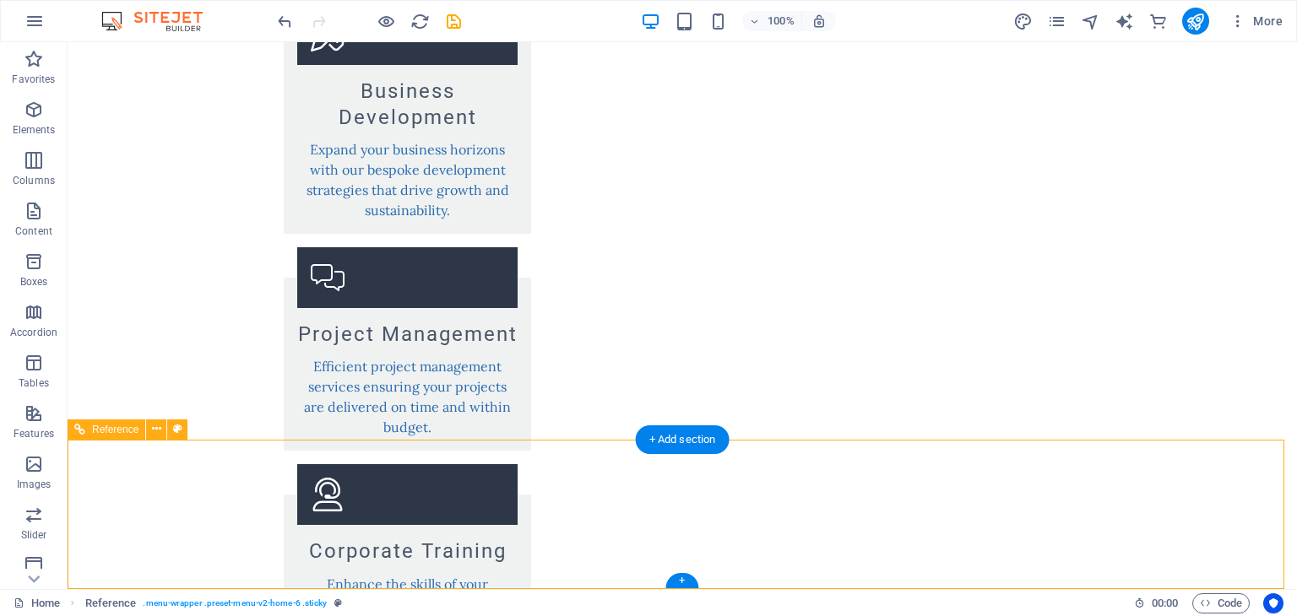
scroll to position [2523, 0]
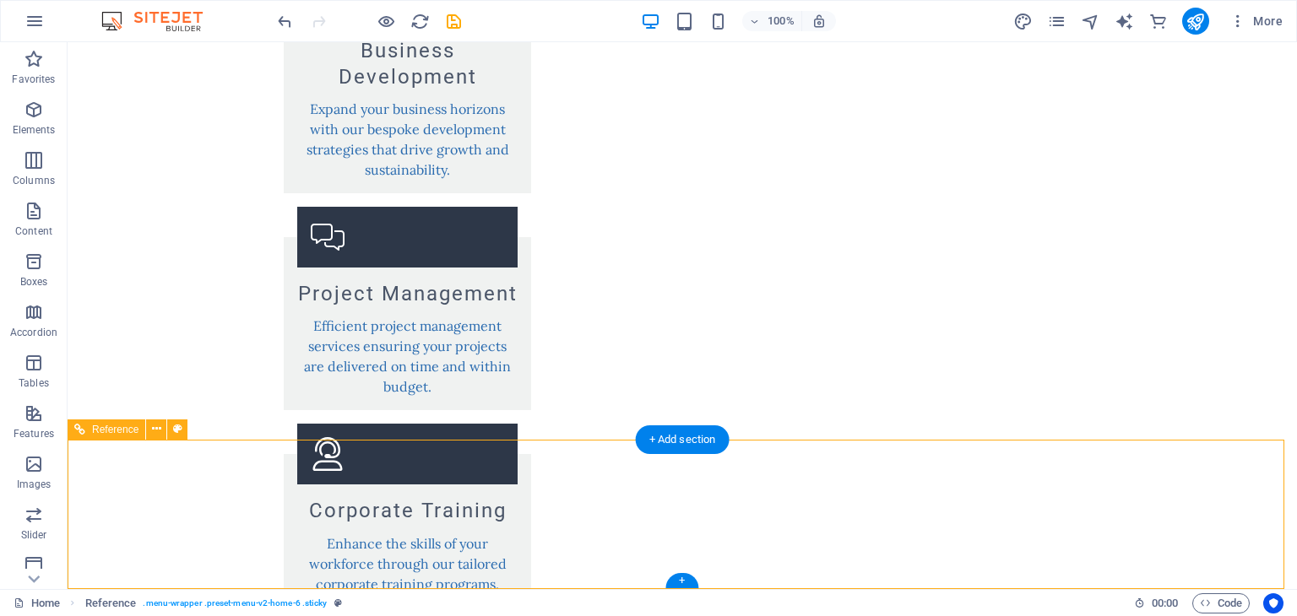
select select "rem"
select select "preset-menu-v2-home-6"
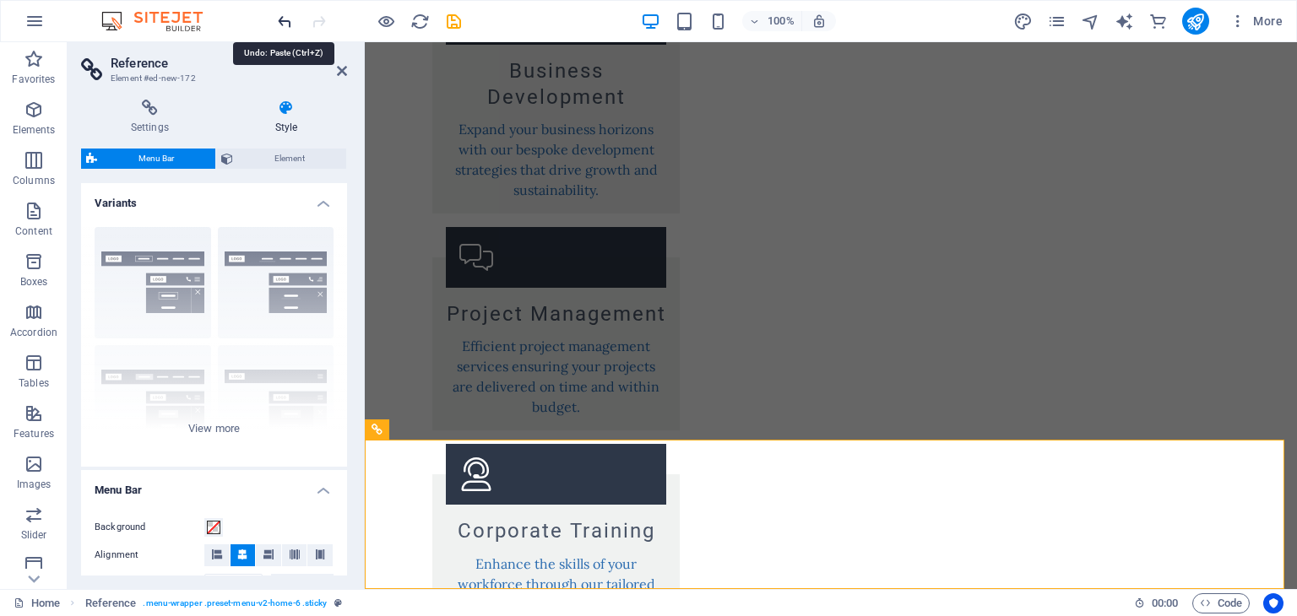
click at [284, 14] on icon "undo" at bounding box center [284, 21] width 19 height 19
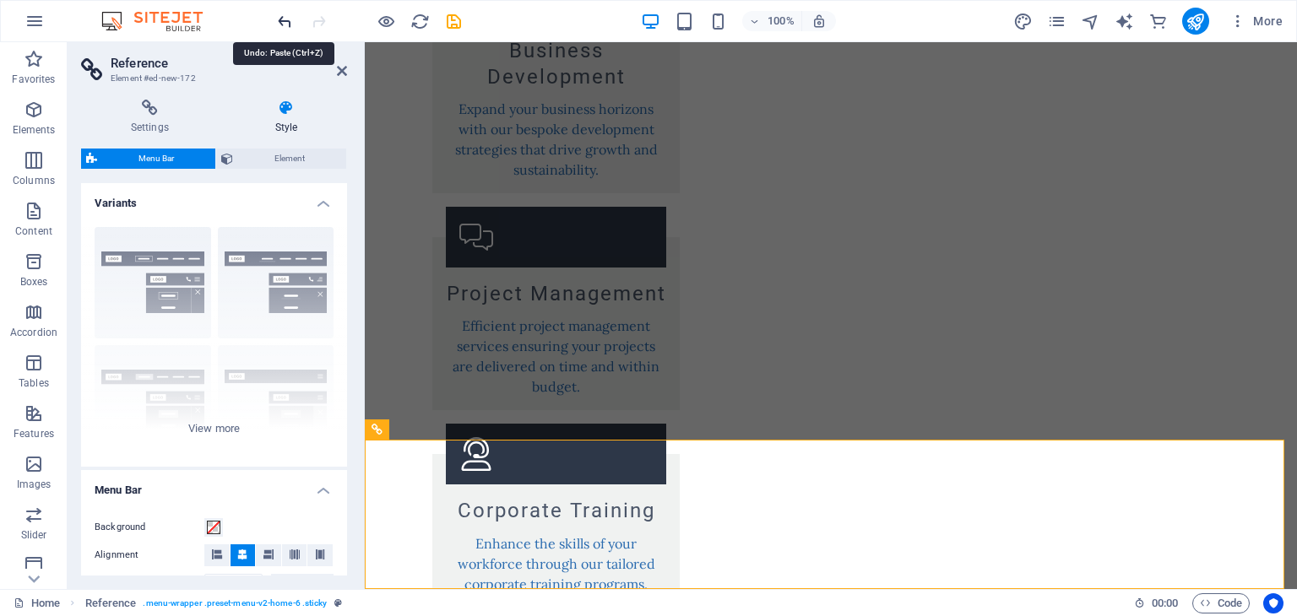
scroll to position [2333, 0]
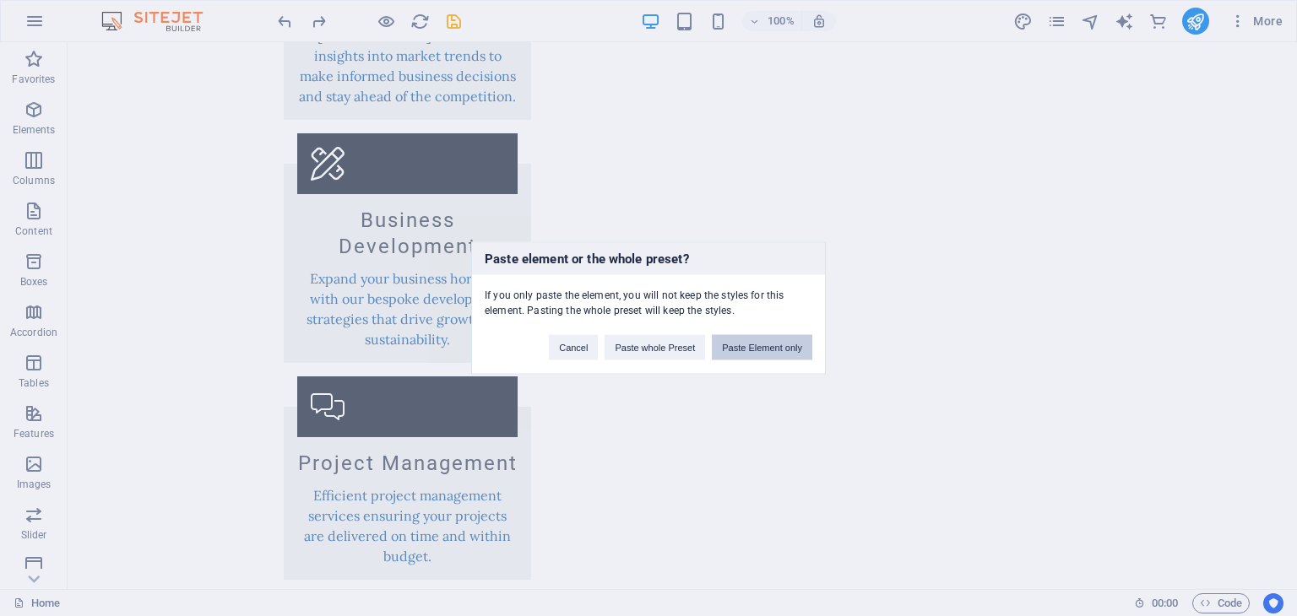
click at [763, 339] on button "Paste Element only" at bounding box center [762, 347] width 100 height 25
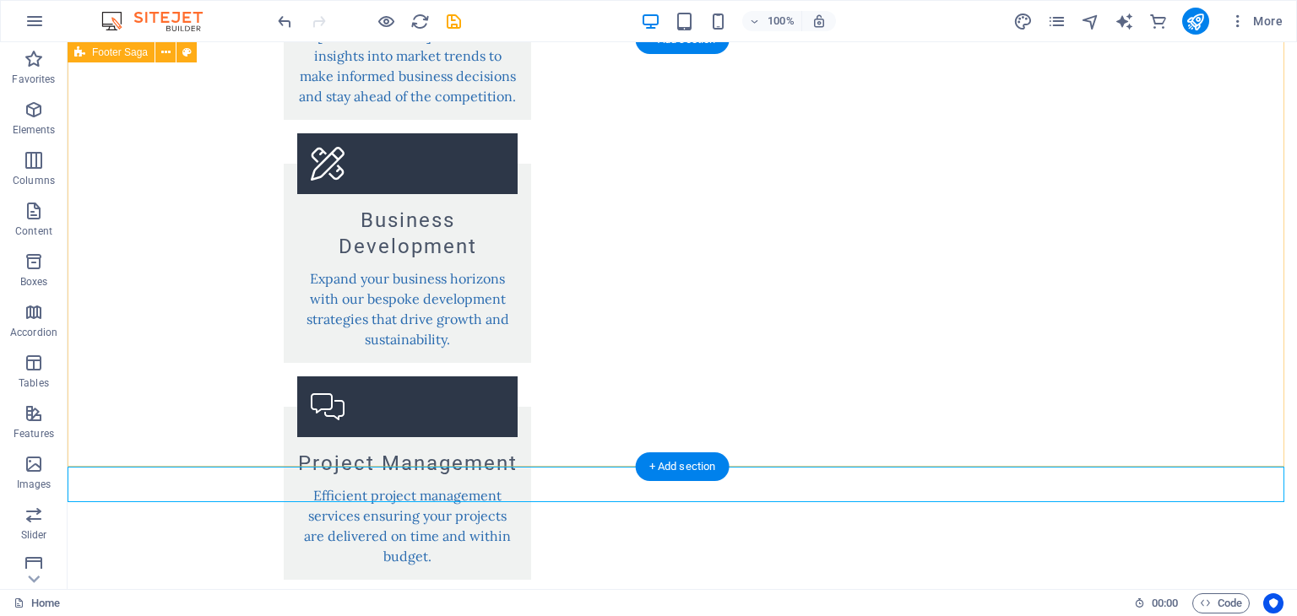
scroll to position [2455, 0]
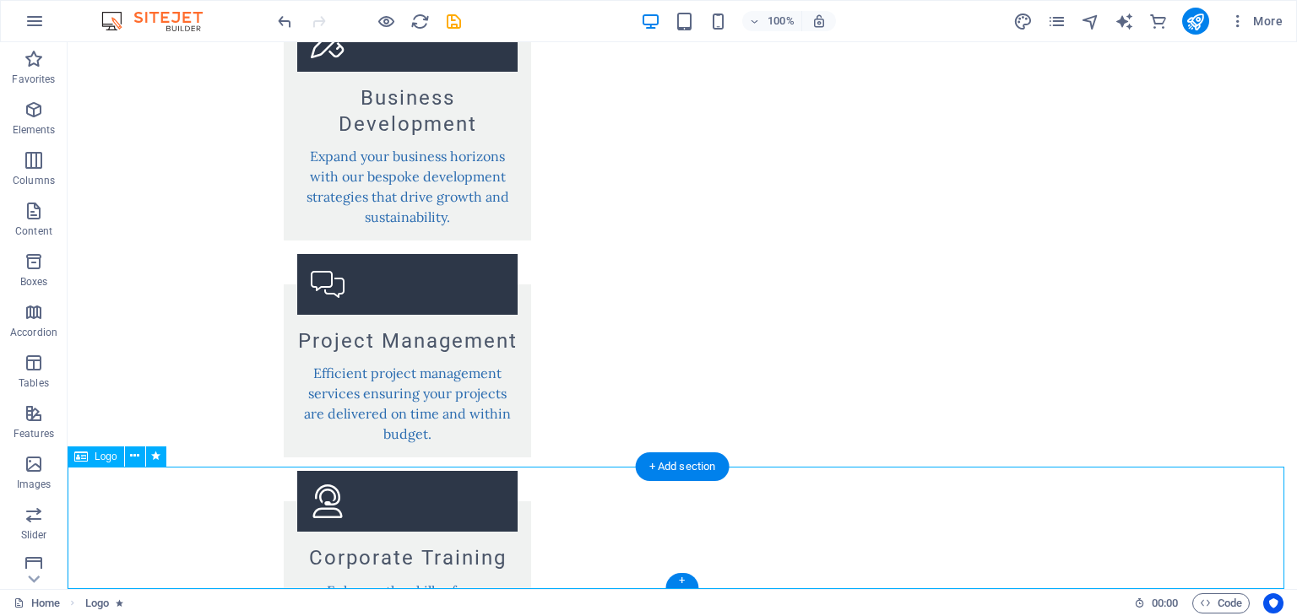
drag, startPoint x: 344, startPoint y: 539, endPoint x: 339, endPoint y: 523, distance: 16.0
select select "px"
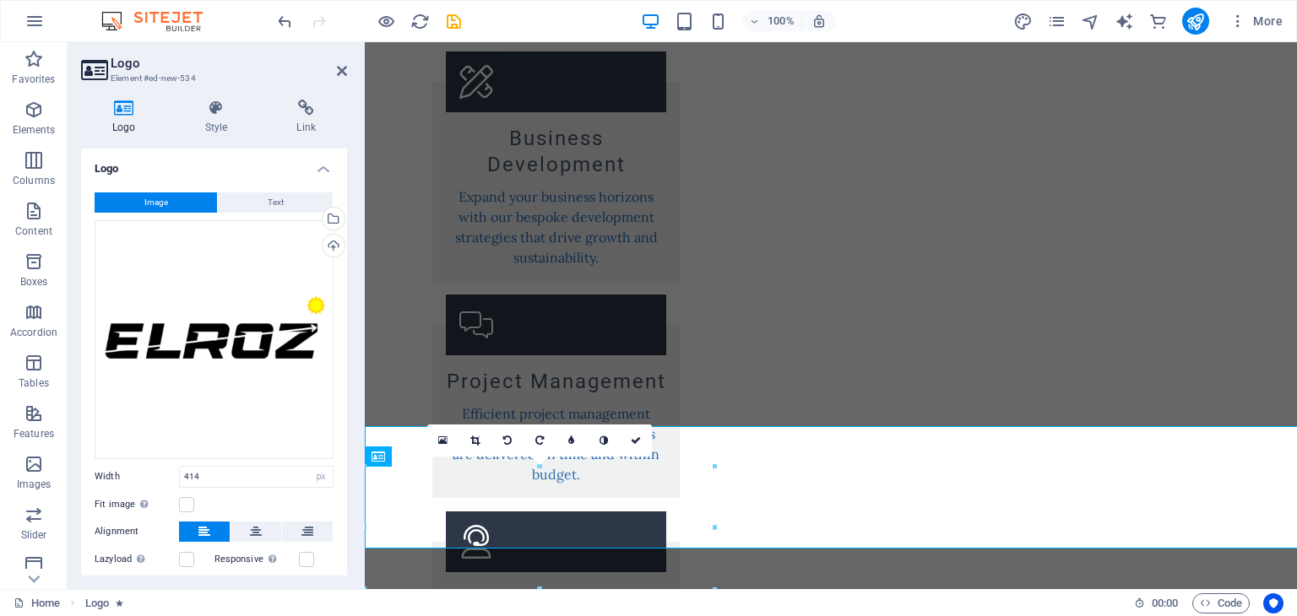
click at [339, 523] on div "Image Text Drag files here, click to choose files or select files from Files or…" at bounding box center [214, 408] width 266 height 458
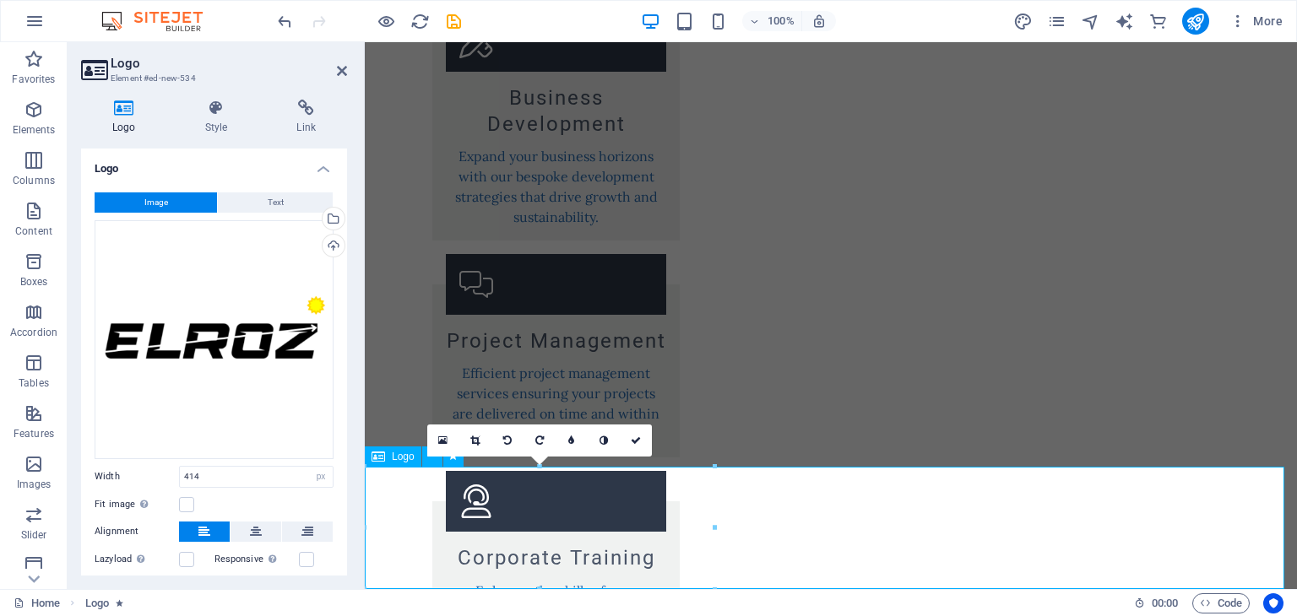
click at [187, 498] on label at bounding box center [186, 504] width 15 height 15
click at [0, 0] on input "Fit image Automatically fit image to a fixed width and height" at bounding box center [0, 0] width 0 height 0
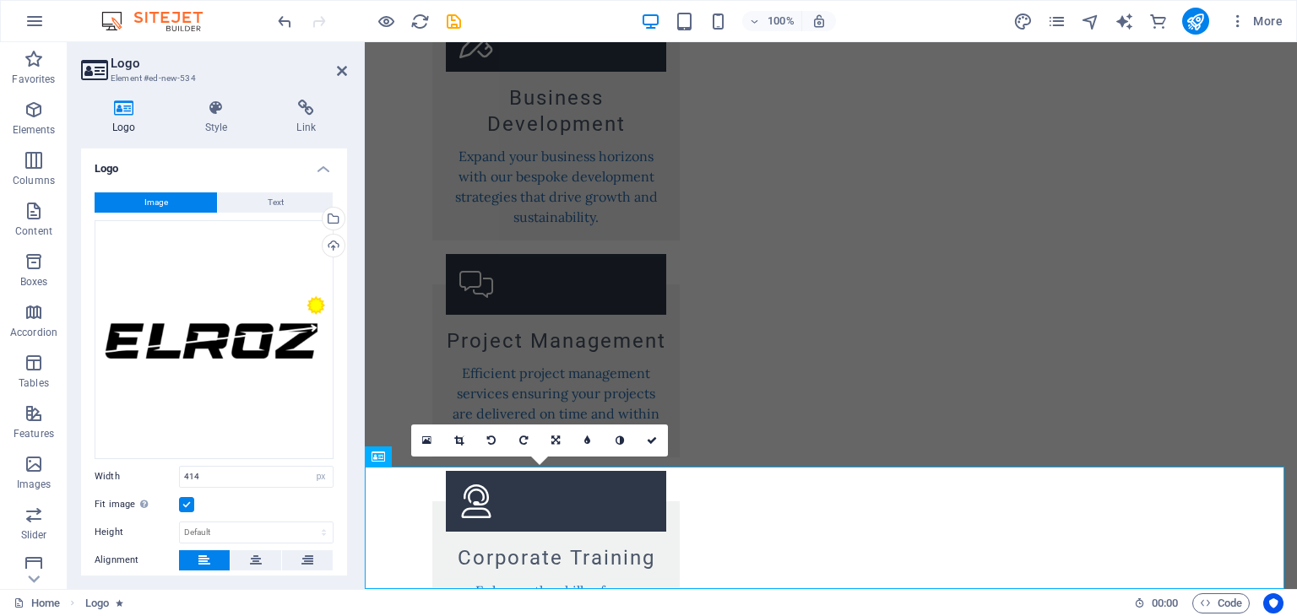
click at [187, 498] on label at bounding box center [186, 504] width 15 height 15
click at [0, 0] on input "Fit image Automatically fit image to a fixed width and height" at bounding box center [0, 0] width 0 height 0
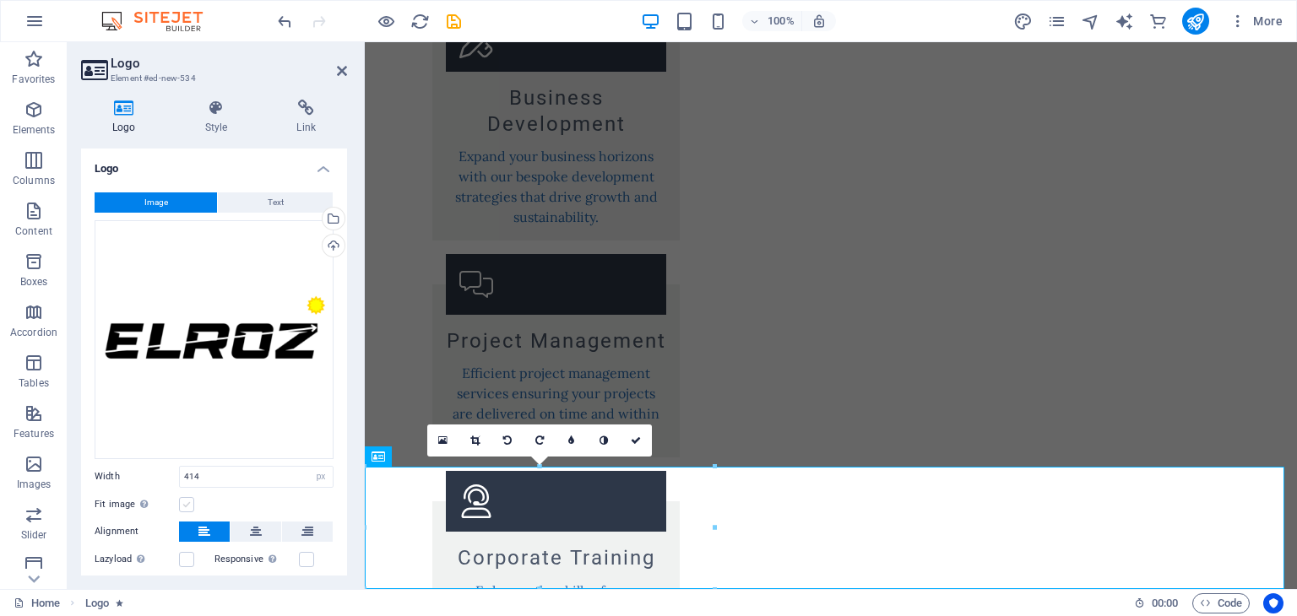
click at [187, 498] on label at bounding box center [186, 504] width 15 height 15
click at [0, 0] on input "Fit image Automatically fit image to a fixed width and height" at bounding box center [0, 0] width 0 height 0
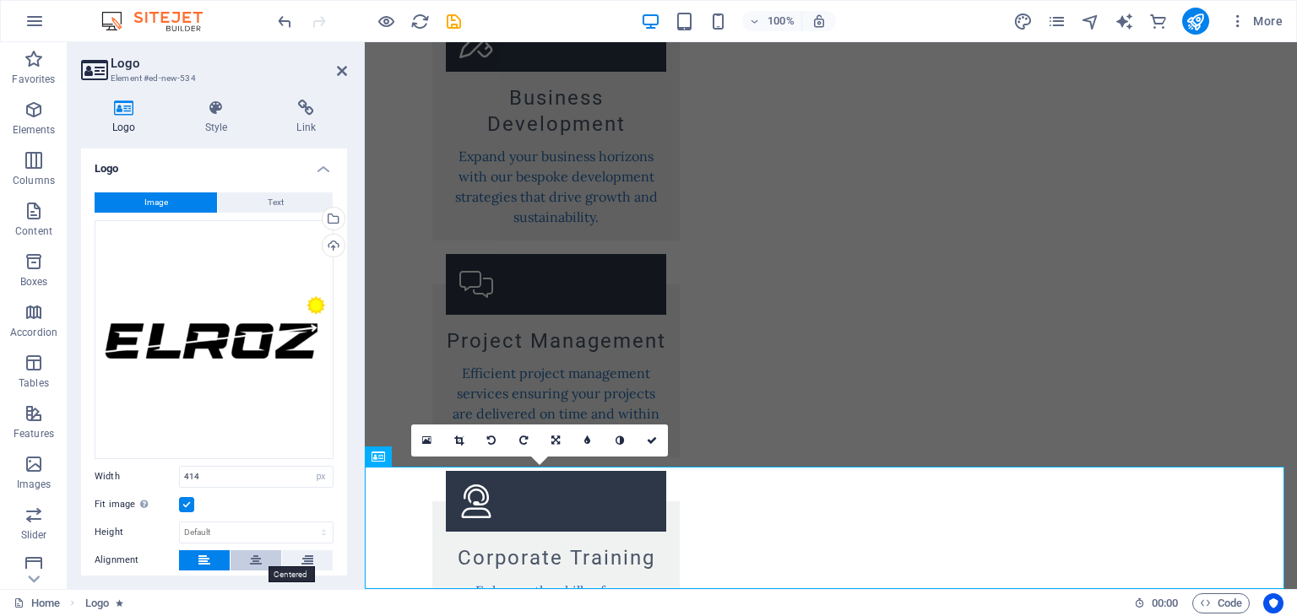
click at [253, 563] on icon at bounding box center [256, 560] width 12 height 20
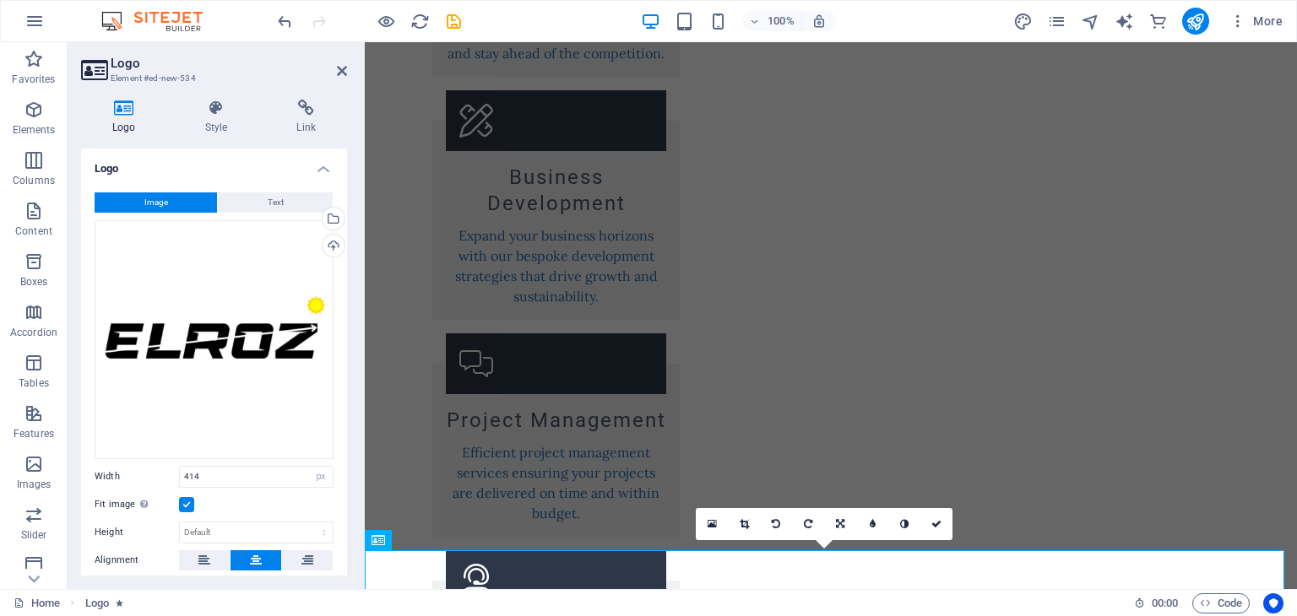
scroll to position [0, 0]
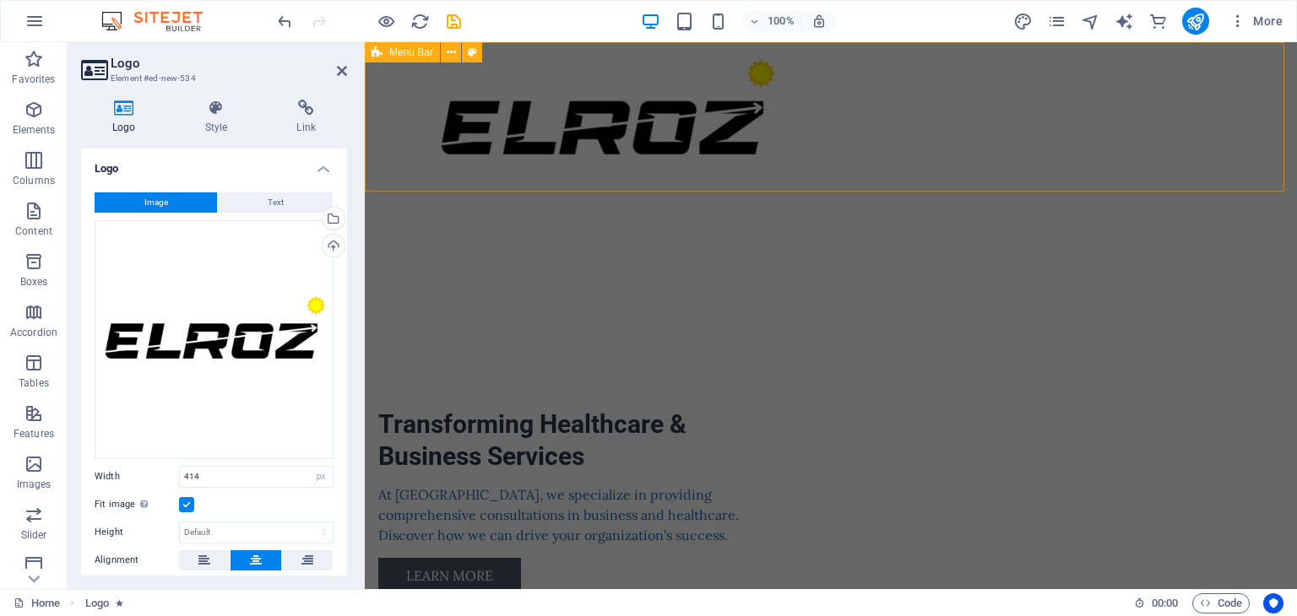
click at [791, 162] on div "Menu" at bounding box center [831, 116] width 932 height 149
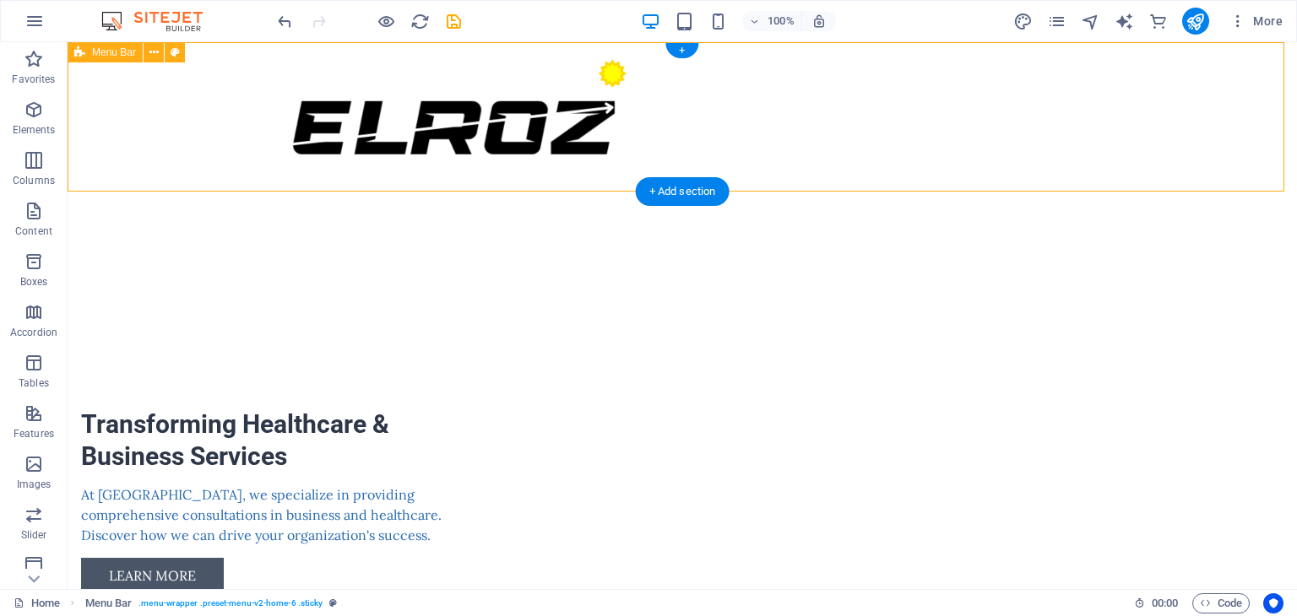
click at [675, 126] on div "Menu" at bounding box center [682, 116] width 1229 height 149
select select "header"
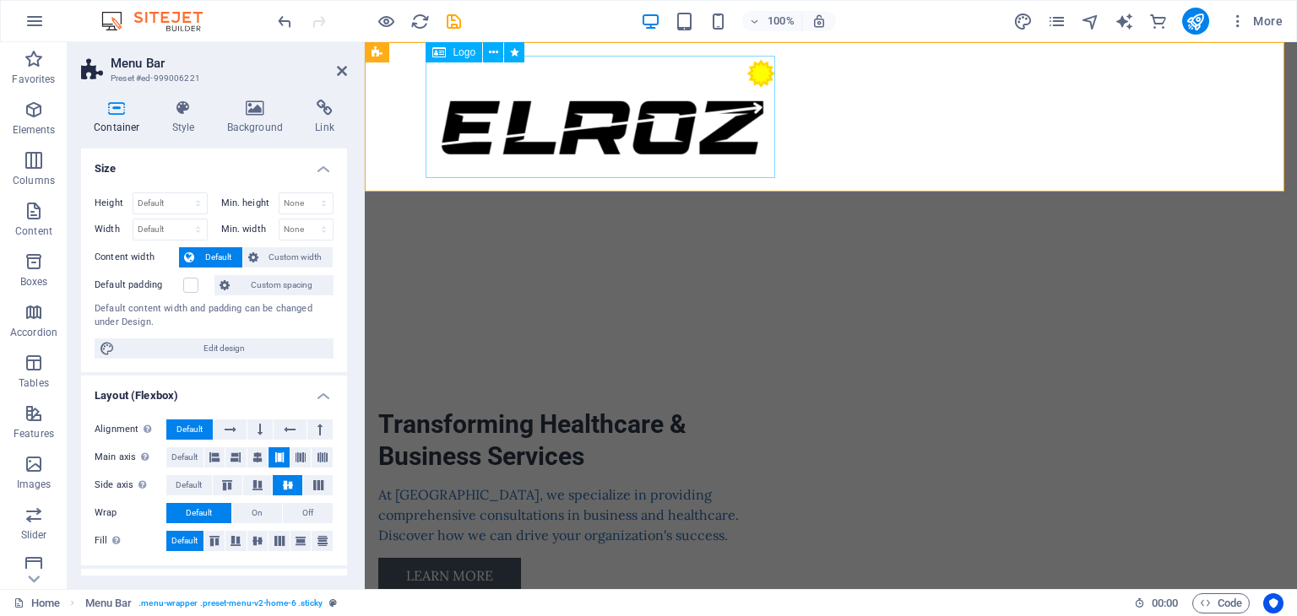
click at [609, 149] on div at bounding box center [830, 117] width 797 height 122
select select "%"
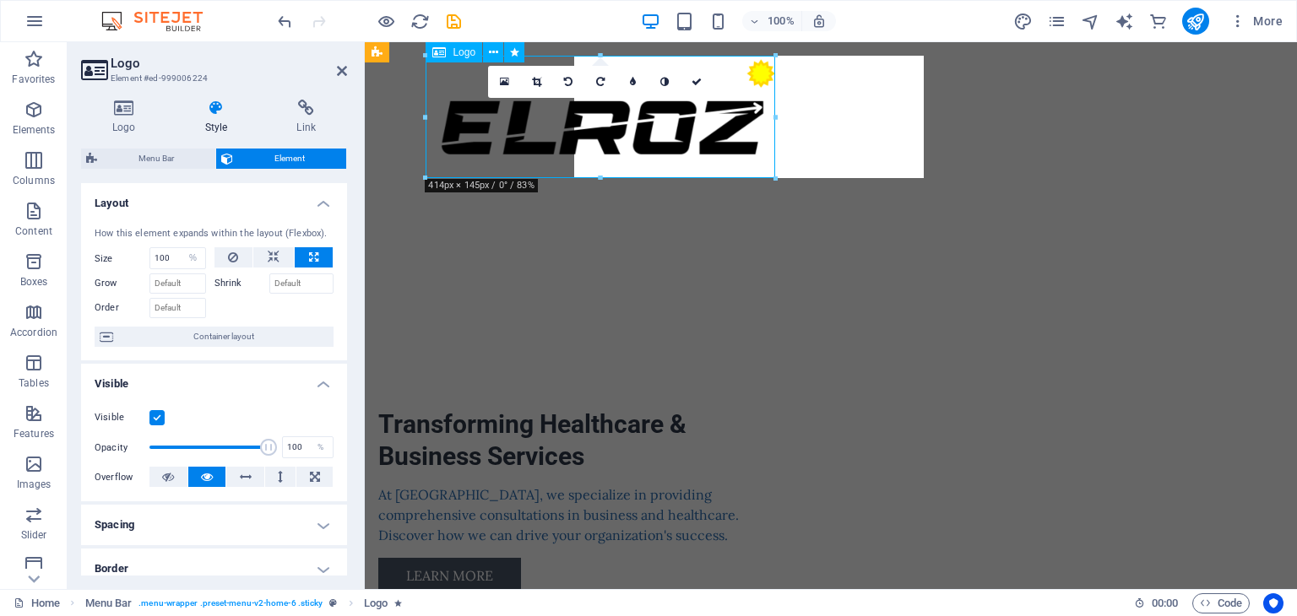
click at [609, 149] on div at bounding box center [830, 117] width 797 height 122
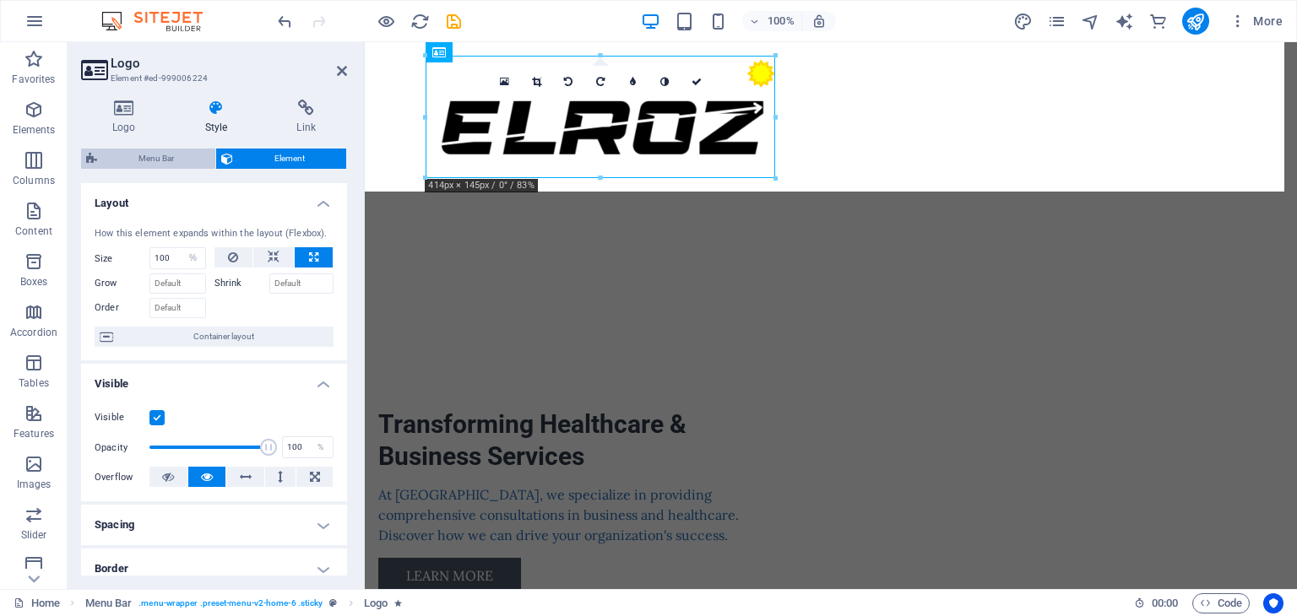
click at [162, 151] on span "Menu Bar" at bounding box center [156, 159] width 108 height 20
select select "rem"
select select "preset-menu-v2-home-6"
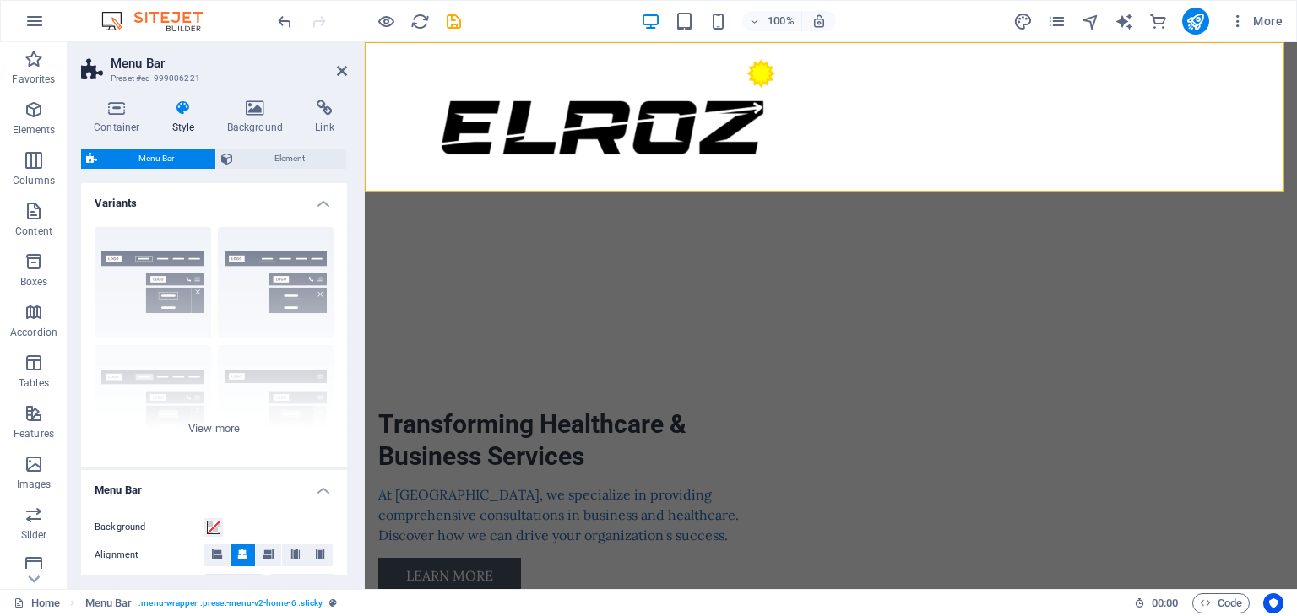
drag, startPoint x: 354, startPoint y: 268, endPoint x: 344, endPoint y: 360, distance: 91.7
click at [344, 360] on div "Container Style Background Link Size Height Default px rem % vh vw Min. height …" at bounding box center [214, 337] width 293 height 503
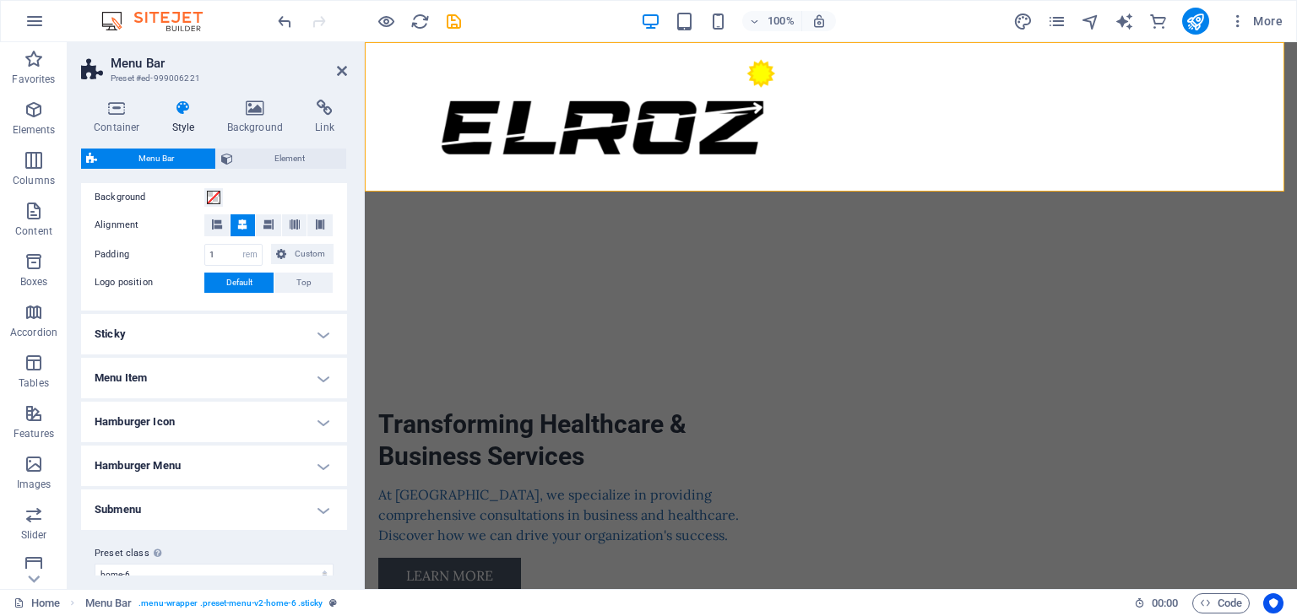
scroll to position [351, 0]
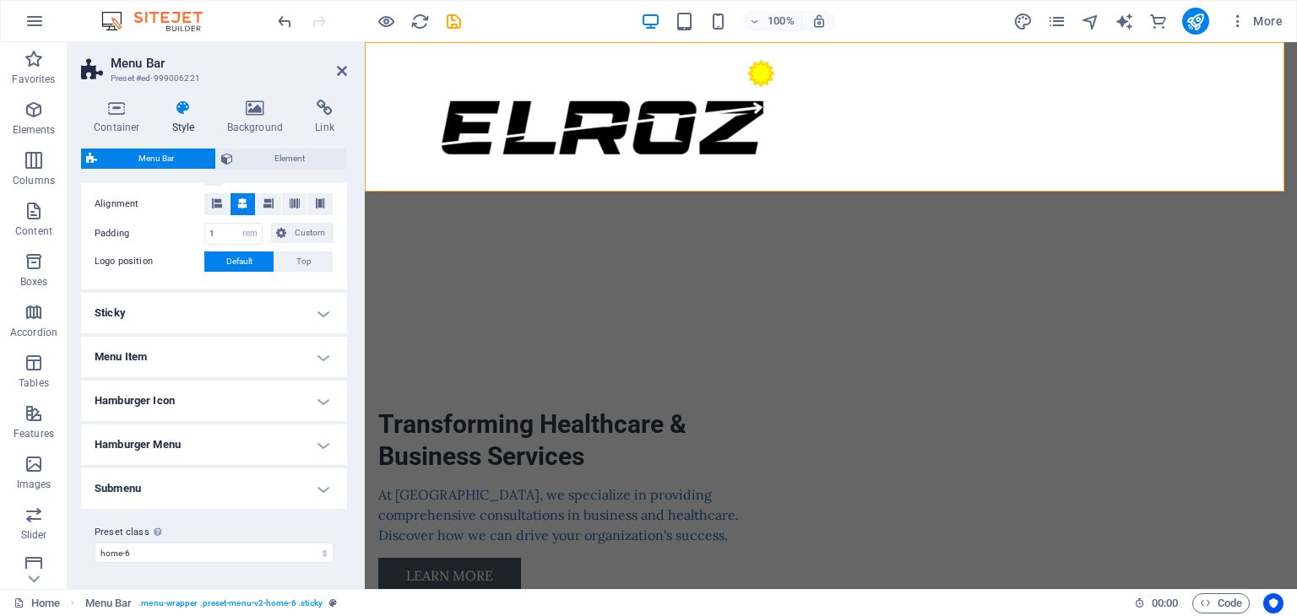
click at [301, 311] on h4 "Sticky" at bounding box center [214, 313] width 266 height 41
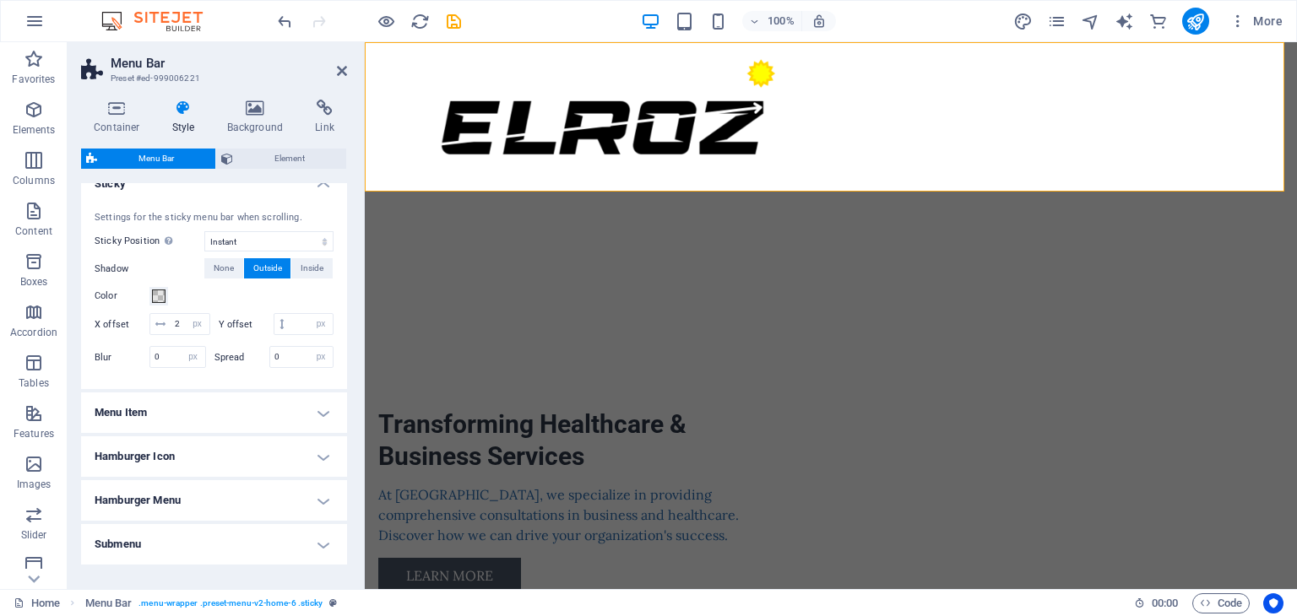
scroll to position [492, 0]
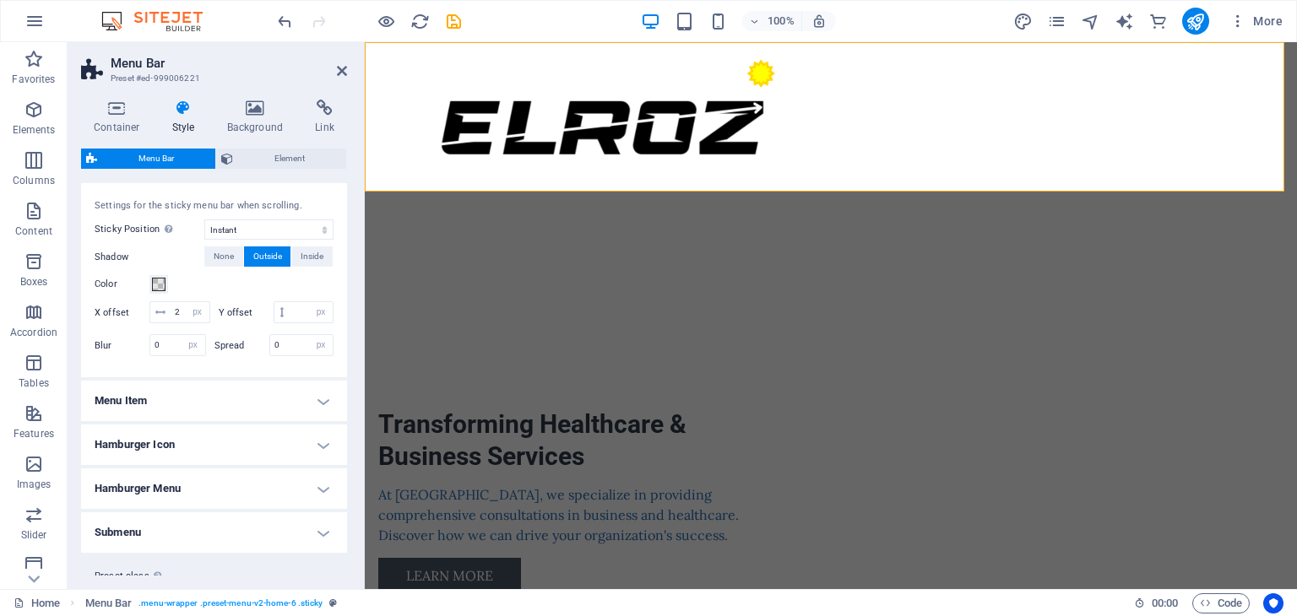
click at [294, 421] on h4 "Menu Item" at bounding box center [214, 401] width 266 height 41
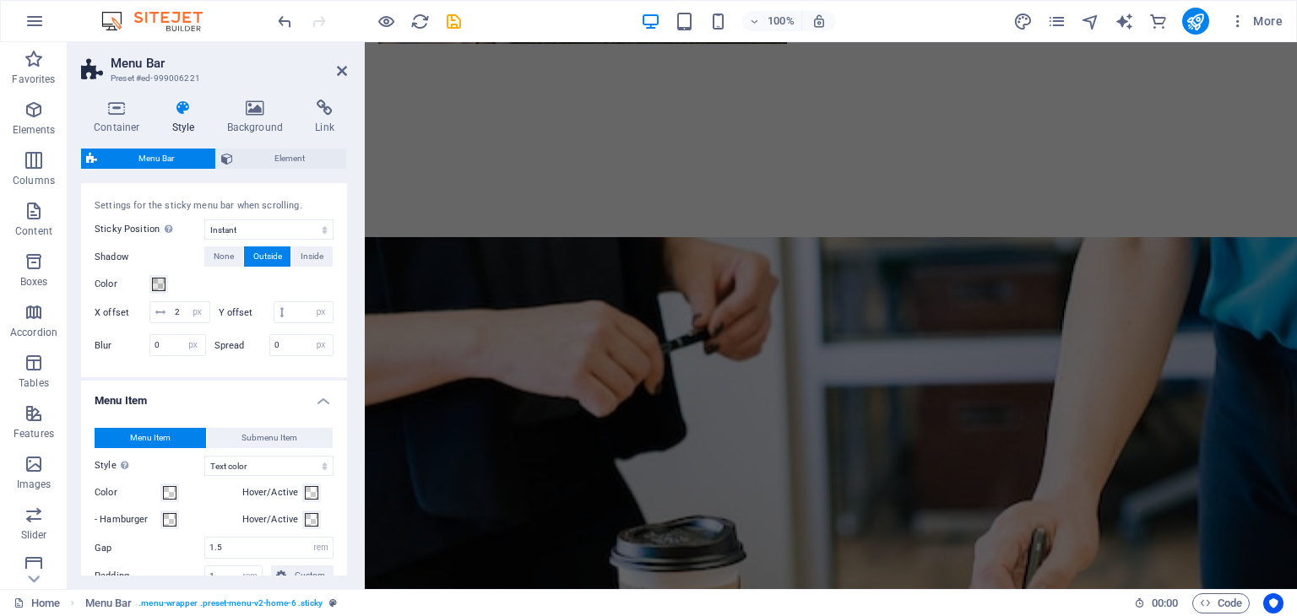
scroll to position [2496, 0]
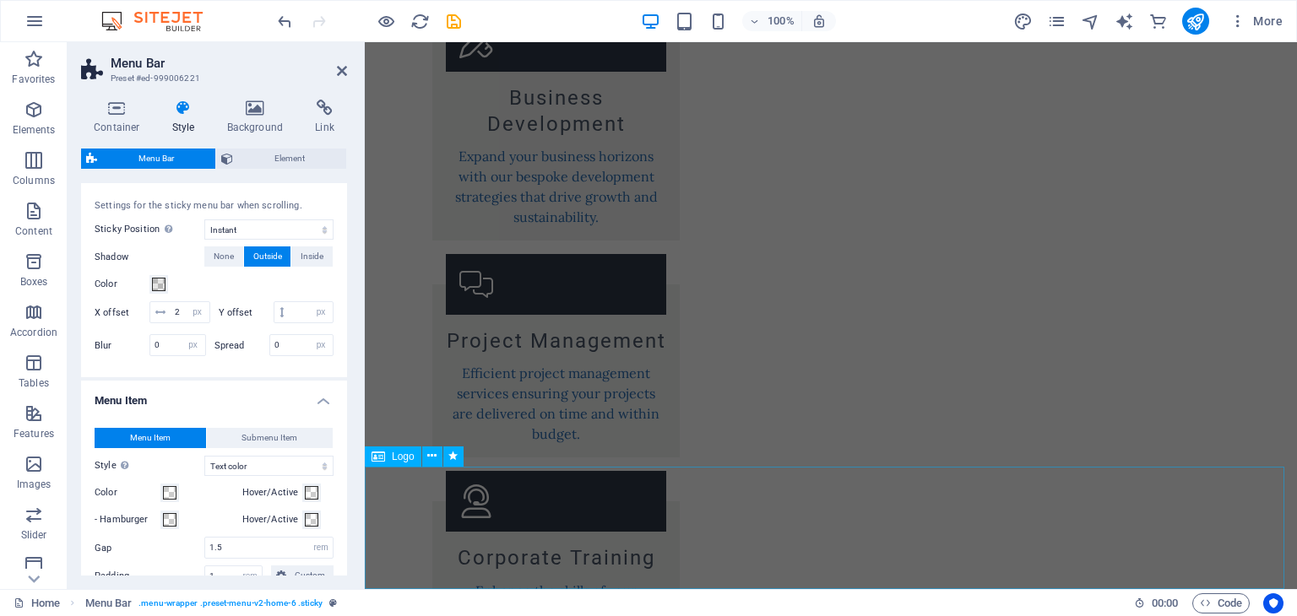
select select "px"
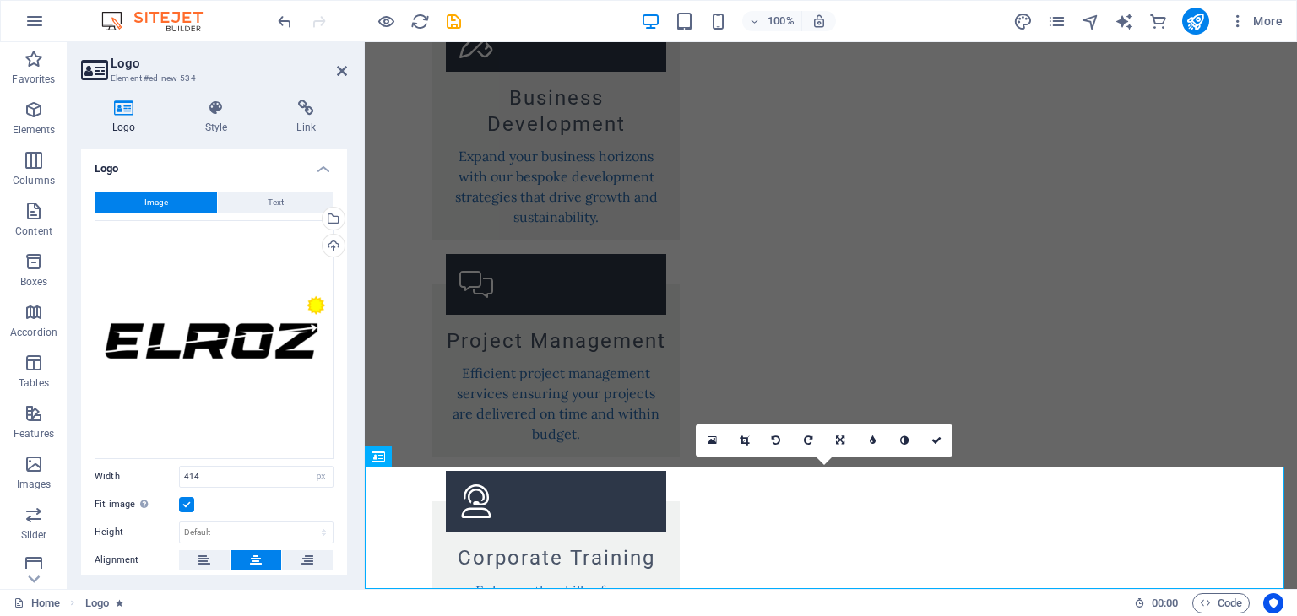
scroll to position [0, 0]
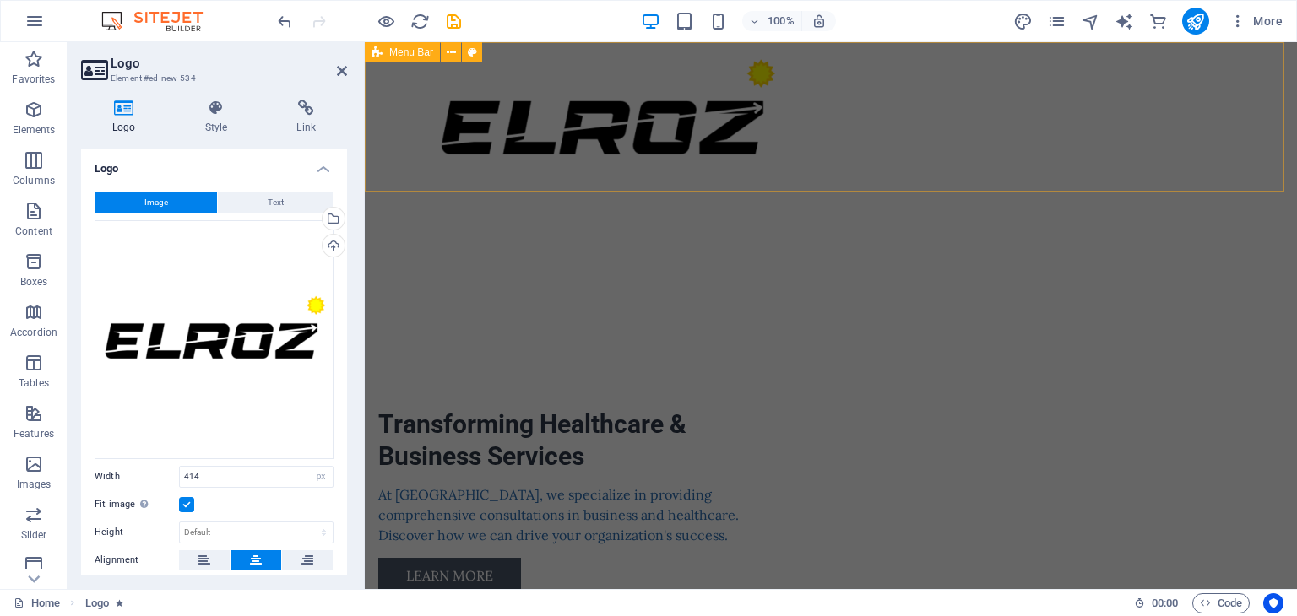
click at [949, 124] on div "Menu" at bounding box center [831, 116] width 932 height 149
select select "rem"
select select "sticky_instant"
select select "px"
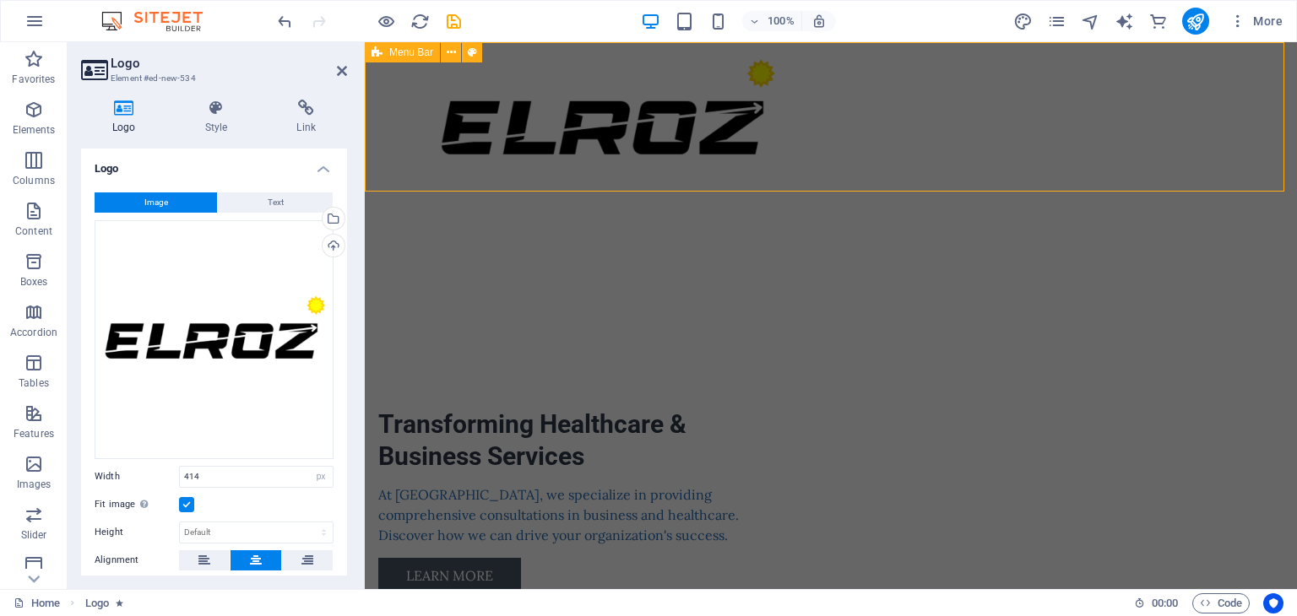
select select "px"
select select "hover_text_color"
select select "rem"
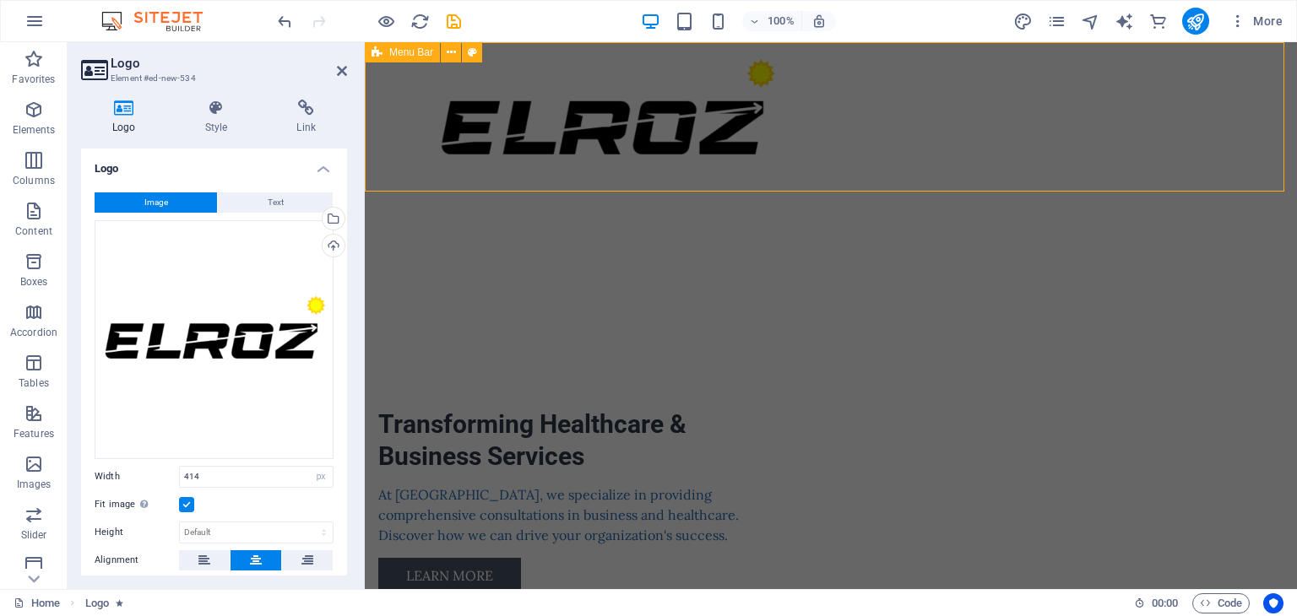
select select "rem"
select select "px"
select select
select select "px"
select select "preset-menu-v2-home-6"
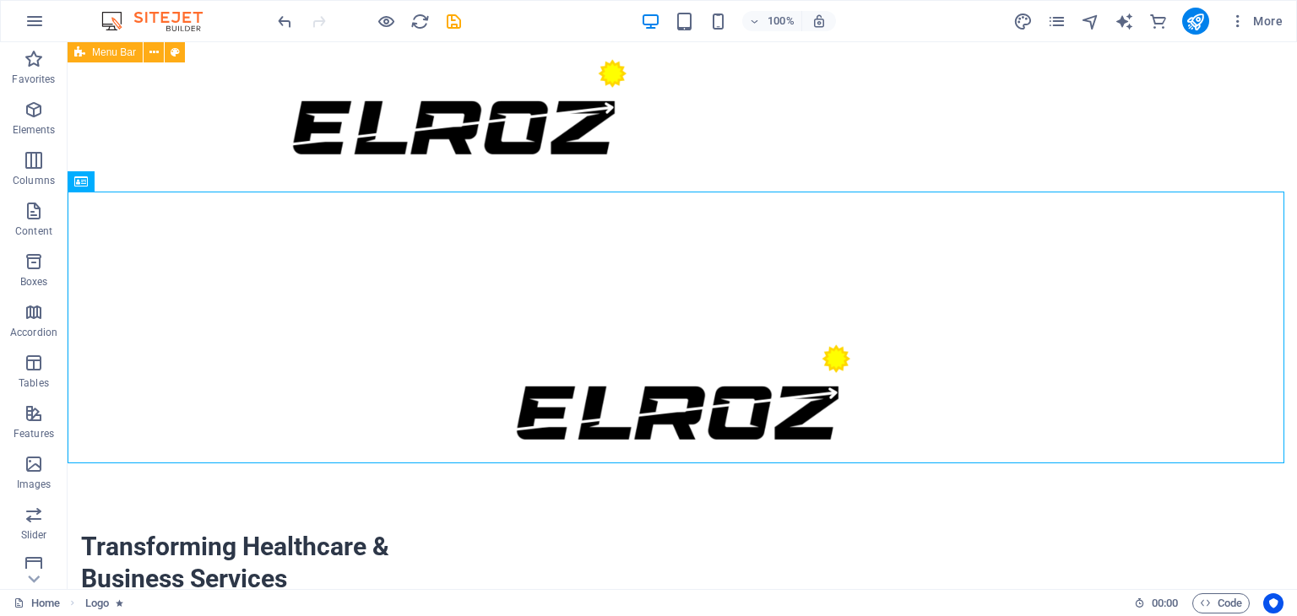
click at [846, 106] on div "Menu" at bounding box center [682, 116] width 1229 height 149
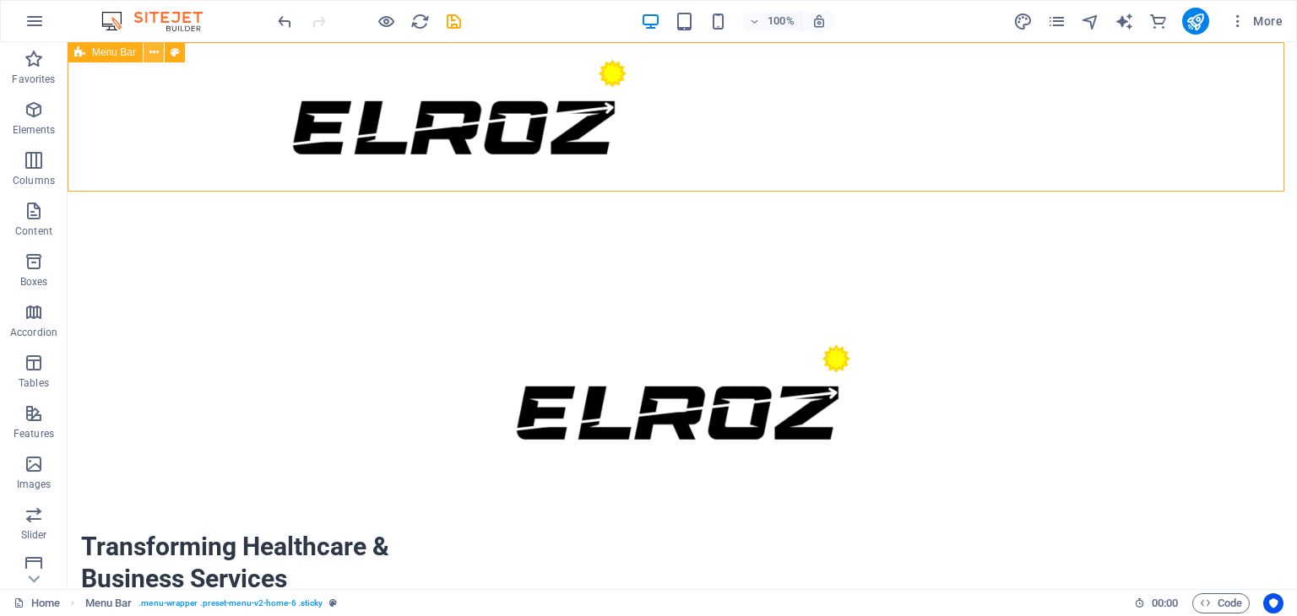
click at [152, 51] on icon at bounding box center [153, 53] width 9 height 18
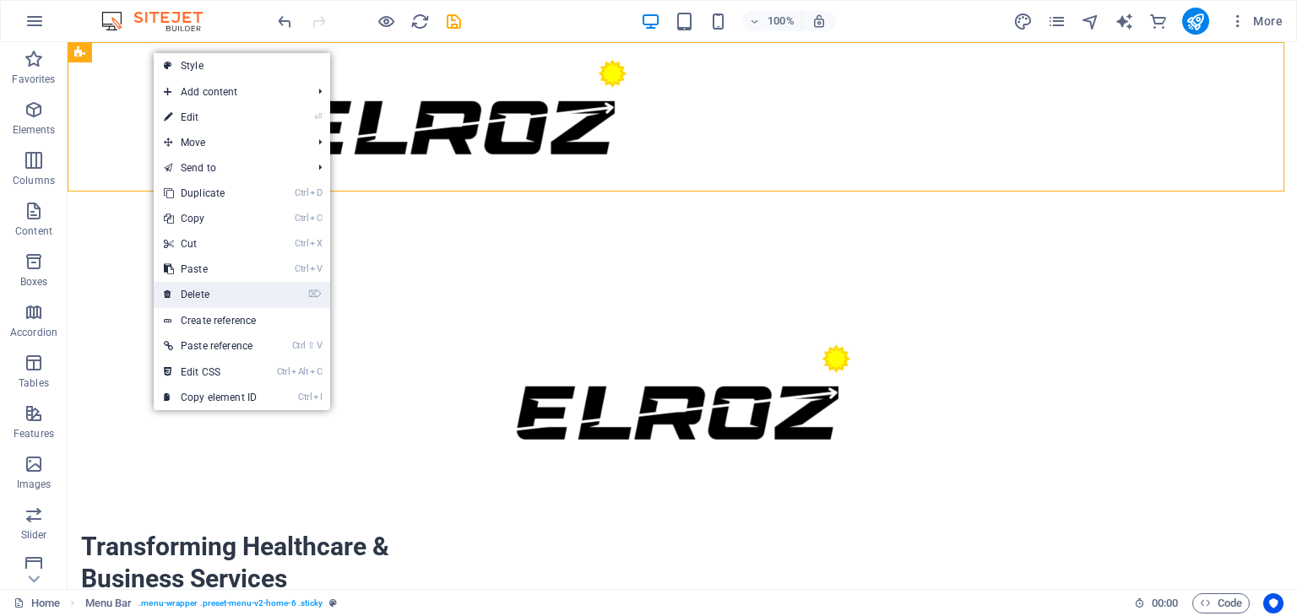
click at [209, 292] on link "⌦ Delete" at bounding box center [210, 294] width 113 height 25
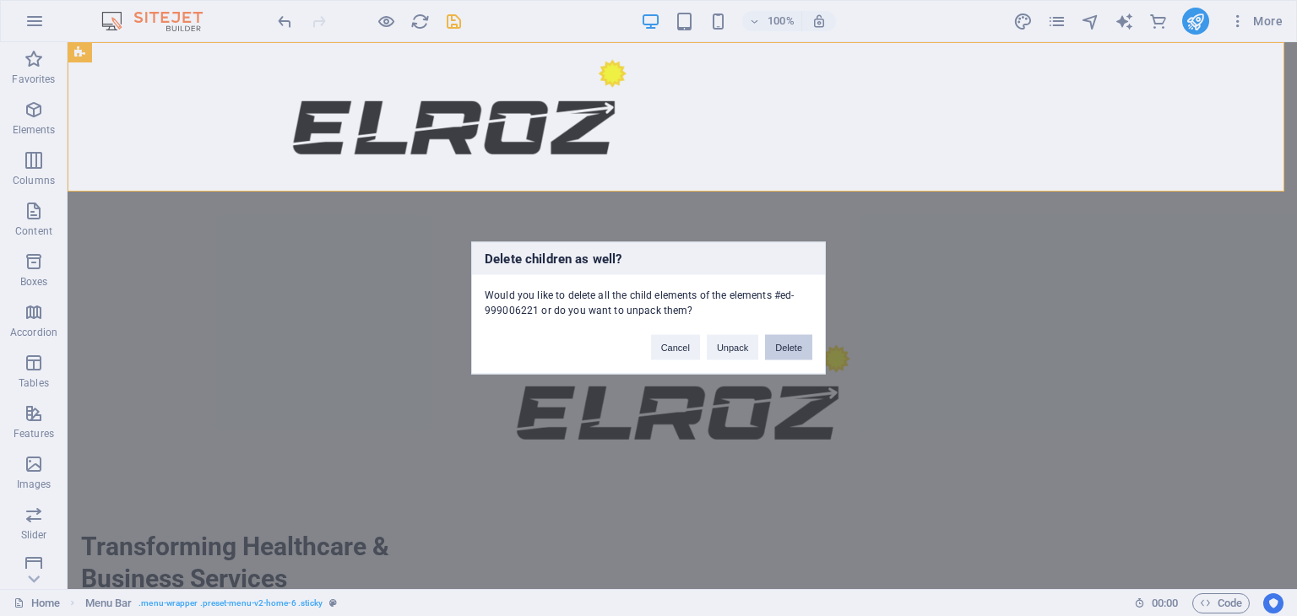
click at [799, 349] on button "Delete" at bounding box center [788, 347] width 47 height 25
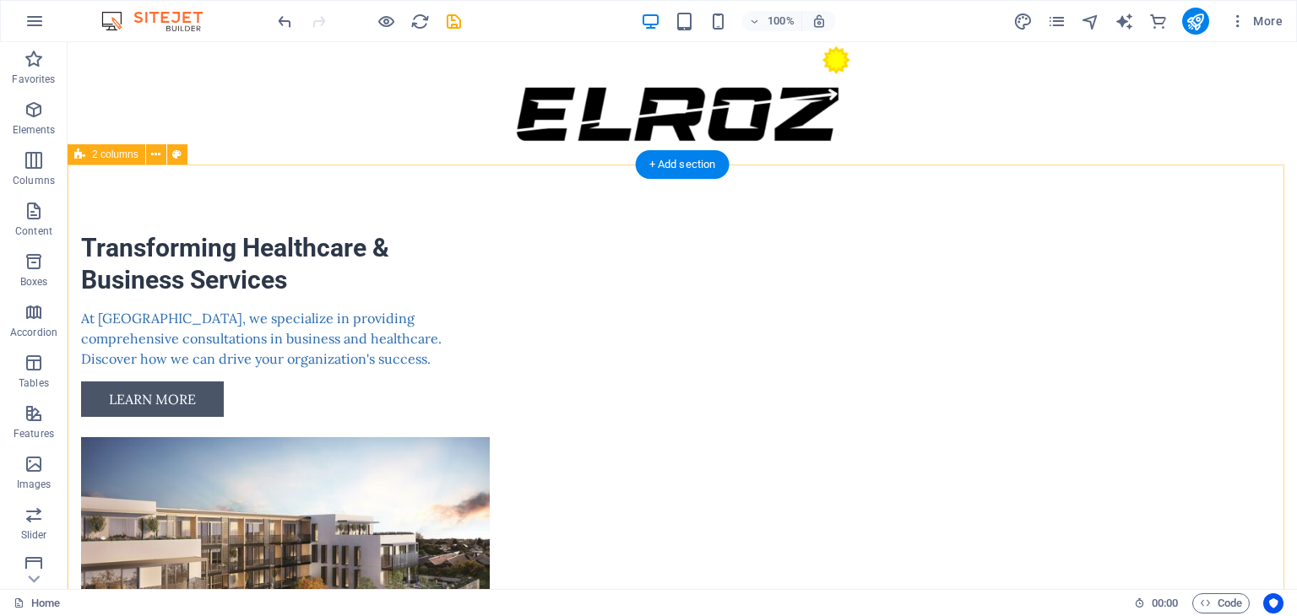
click at [1160, 256] on div "Transforming Healthcare & Business Services At [GEOGRAPHIC_DATA], we specialize…" at bounding box center [682, 504] width 1229 height 678
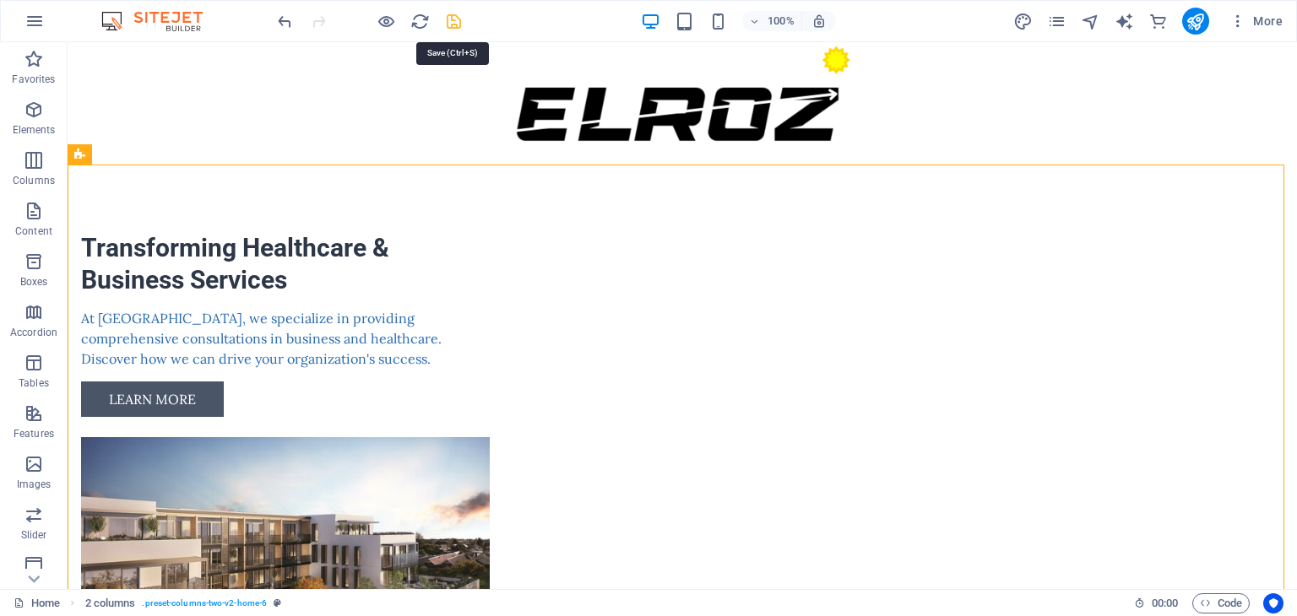
click at [456, 28] on icon "save" at bounding box center [453, 21] width 19 height 19
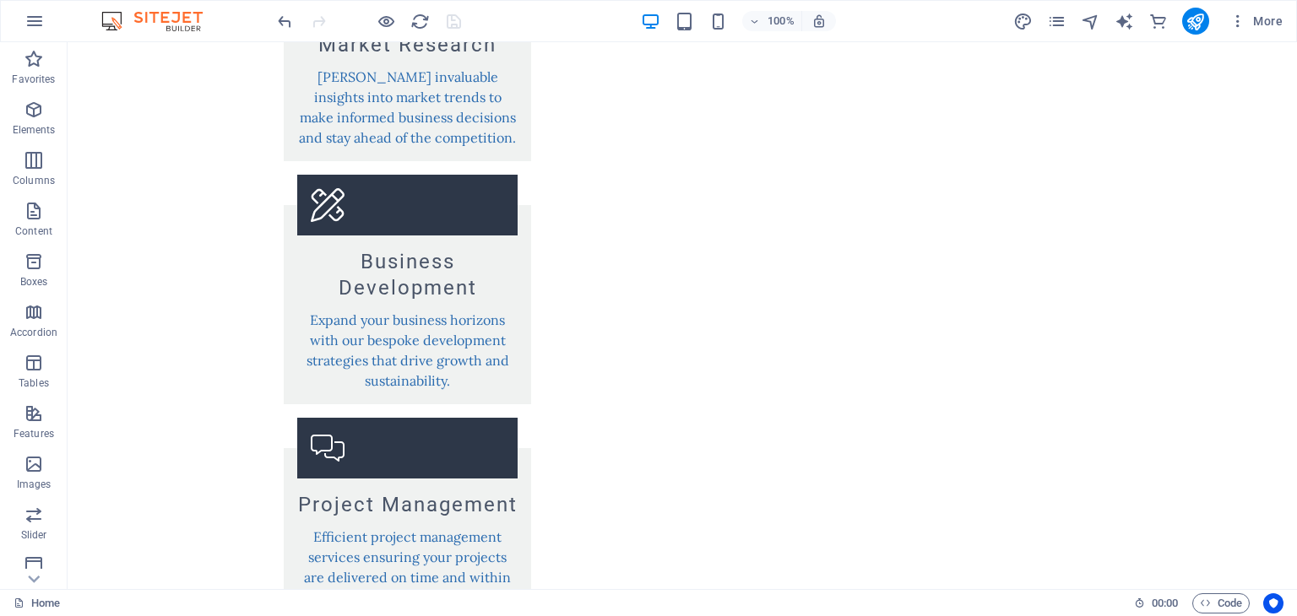
scroll to position [2206, 0]
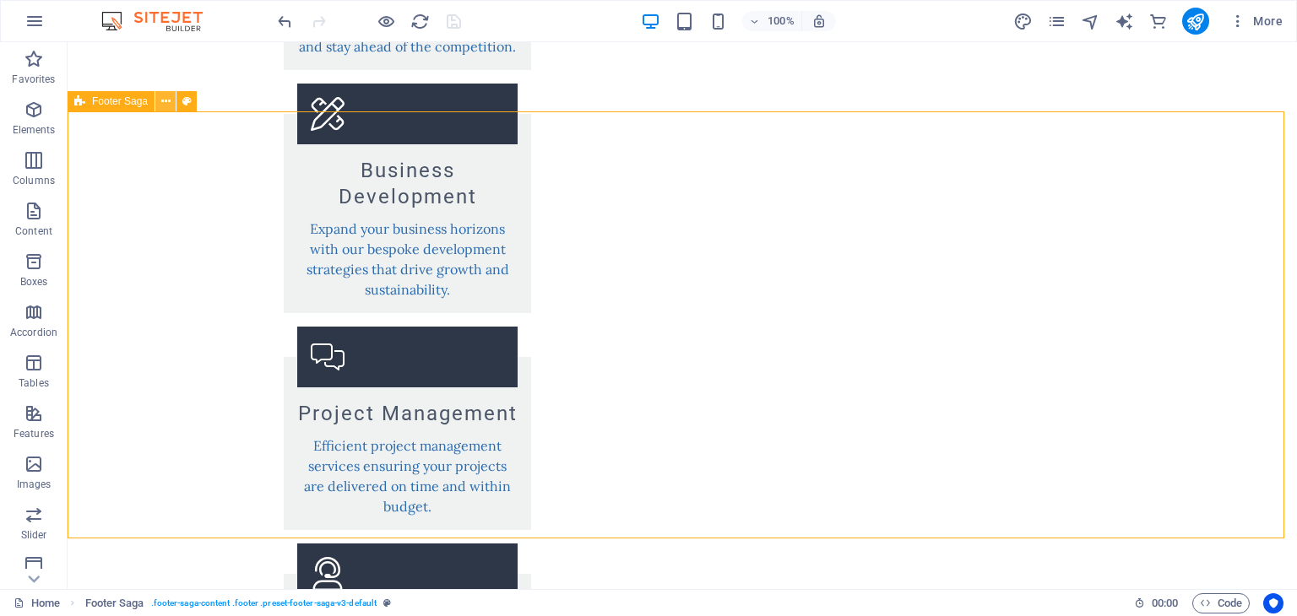
click at [161, 106] on icon at bounding box center [165, 102] width 9 height 18
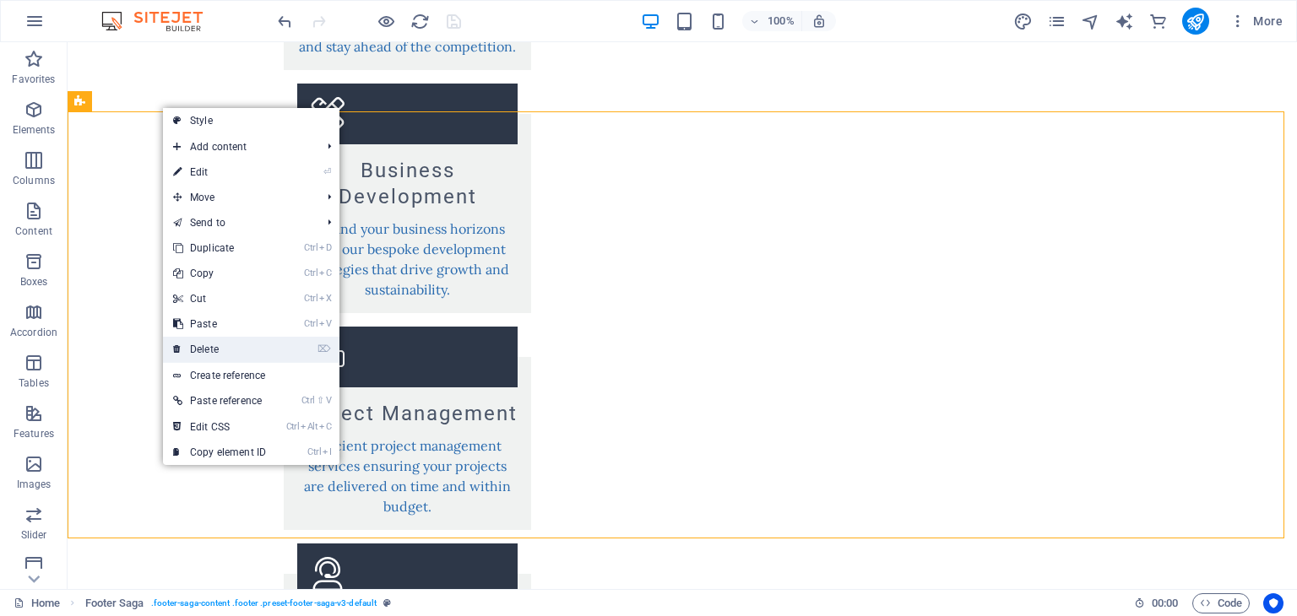
click at [209, 340] on link "⌦ Delete" at bounding box center [219, 349] width 113 height 25
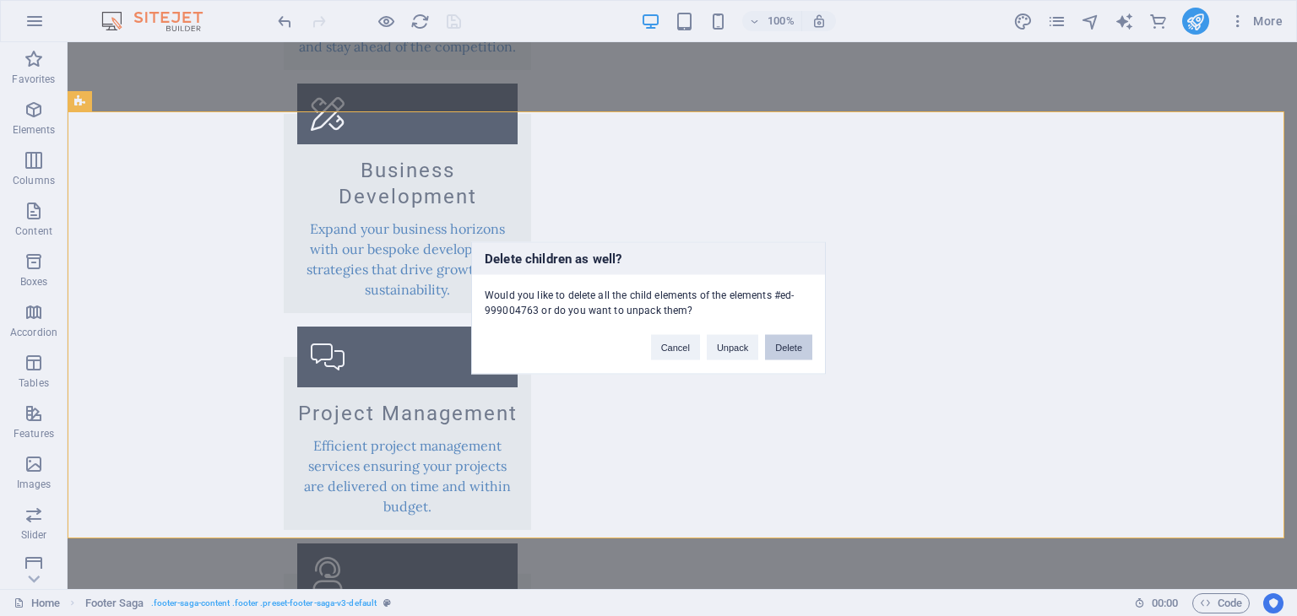
click at [794, 344] on button "Delete" at bounding box center [788, 347] width 47 height 25
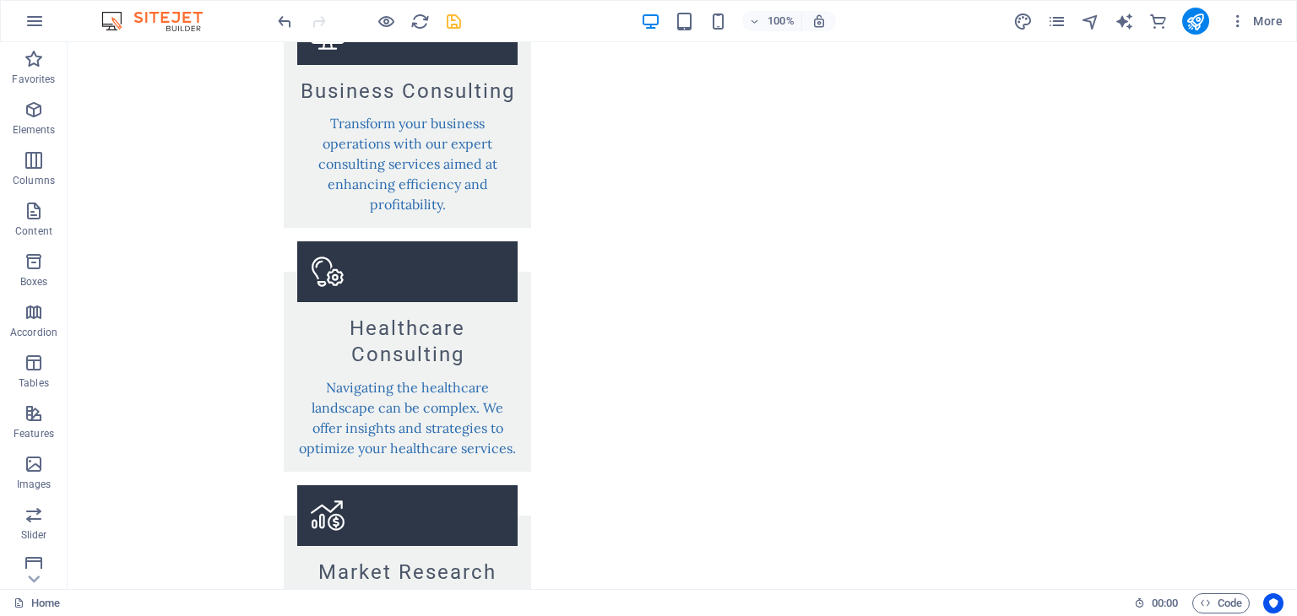
scroll to position [1734, 0]
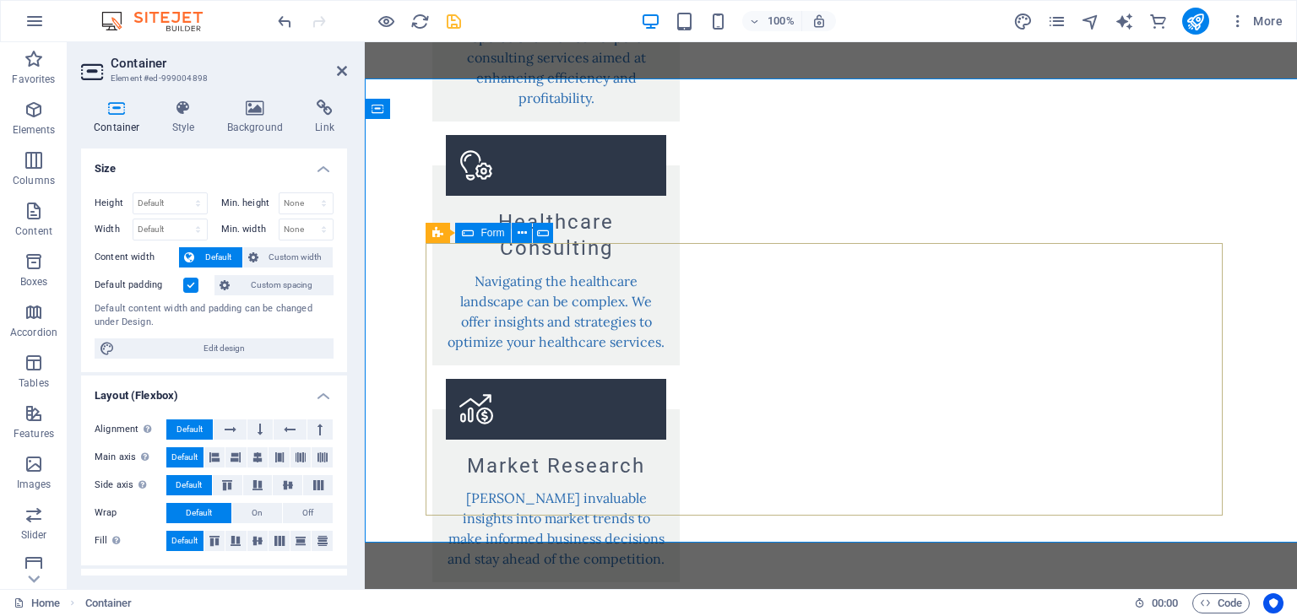
scroll to position [1775, 0]
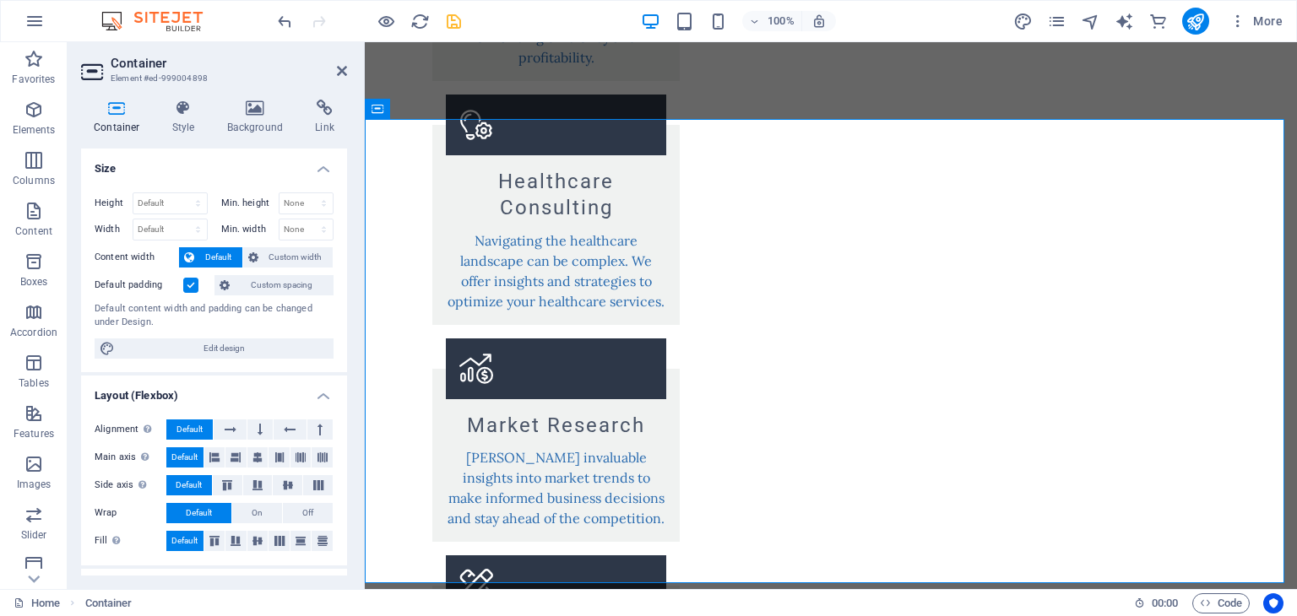
drag, startPoint x: 341, startPoint y: 251, endPoint x: 344, endPoint y: 352, distance: 101.3
click at [344, 352] on div "Size Height Default px rem % vh vw Min. height None px rem % vh vw Width Defaul…" at bounding box center [214, 362] width 266 height 427
click at [317, 126] on h4 "Link" at bounding box center [324, 117] width 45 height 35
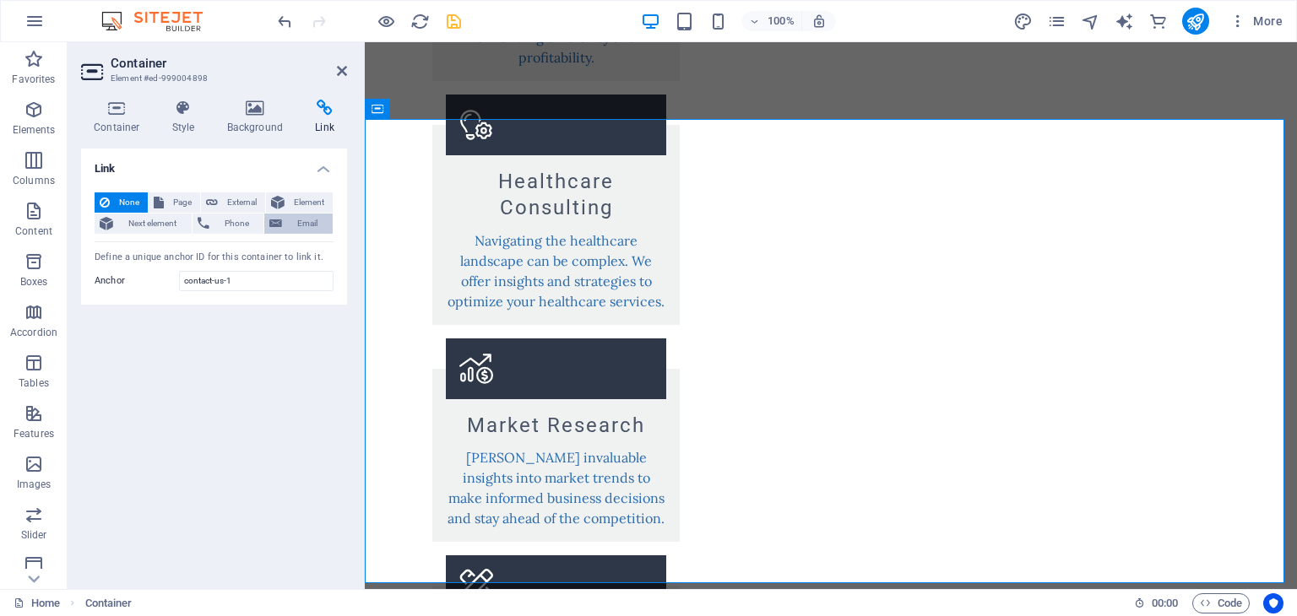
click at [295, 225] on span "Email" at bounding box center [307, 224] width 41 height 20
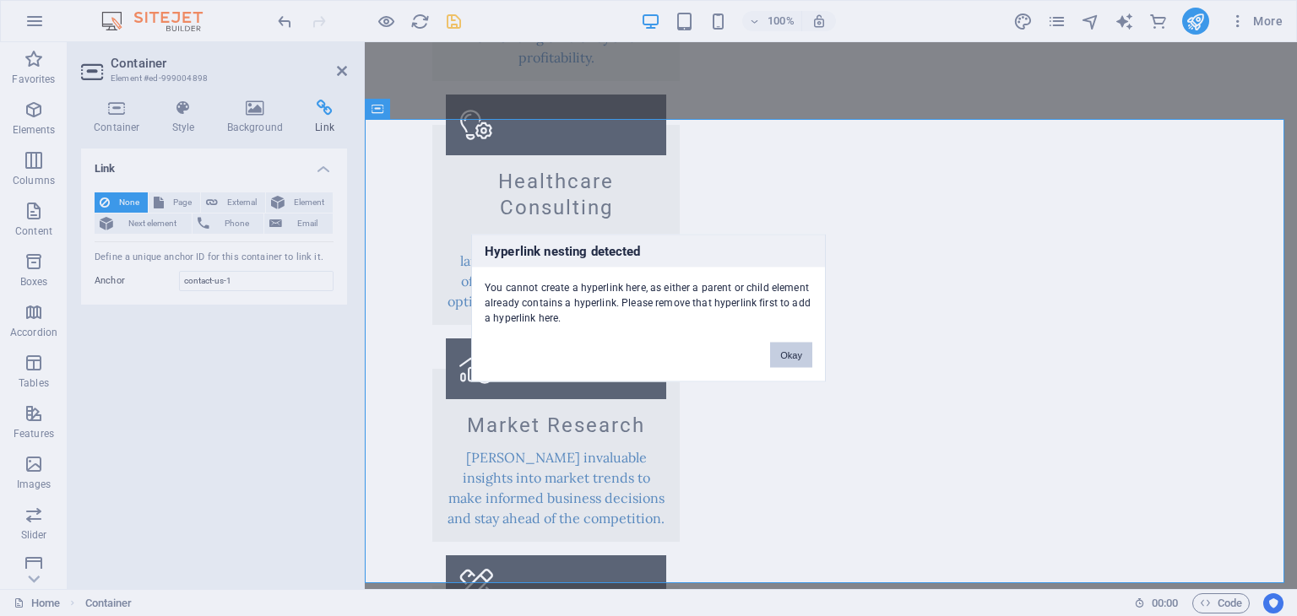
click at [788, 357] on button "Okay" at bounding box center [791, 355] width 42 height 25
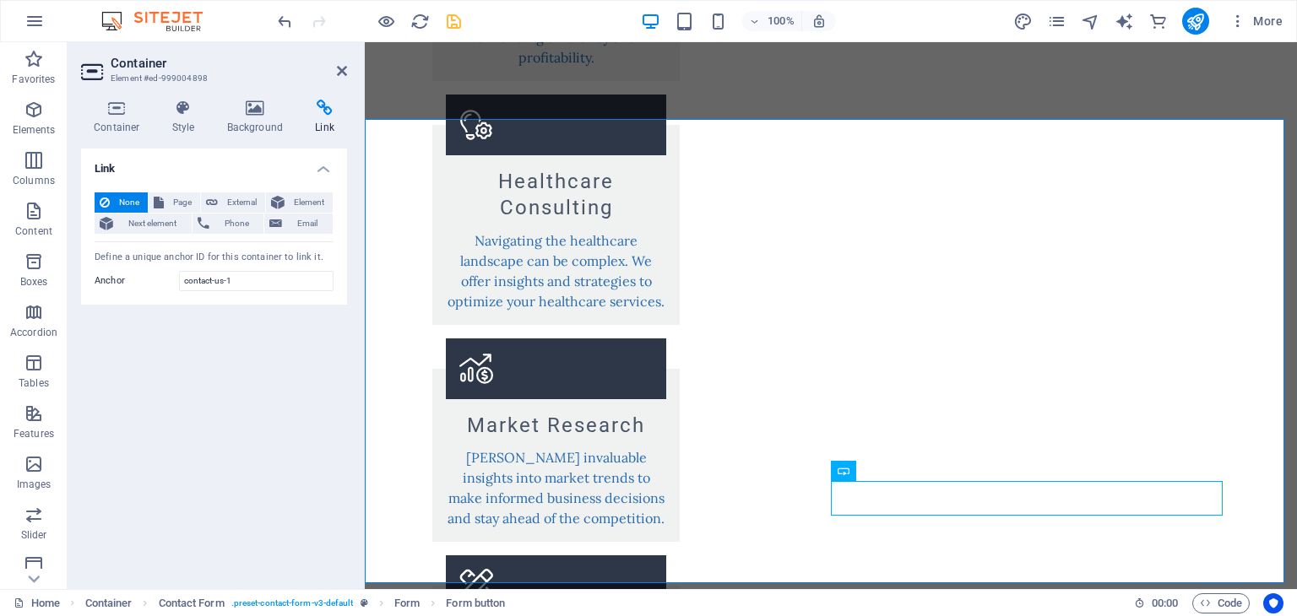
drag, startPoint x: 891, startPoint y: 487, endPoint x: 217, endPoint y: 281, distance: 704.5
click at [365, 281] on html "Skip to main content Transforming Healthcare & Business Services At Elroz, we s…" at bounding box center [831, 197] width 932 height 3859
click at [217, 281] on input "contact-us-1" at bounding box center [256, 281] width 154 height 20
click at [129, 109] on icon at bounding box center [117, 108] width 72 height 17
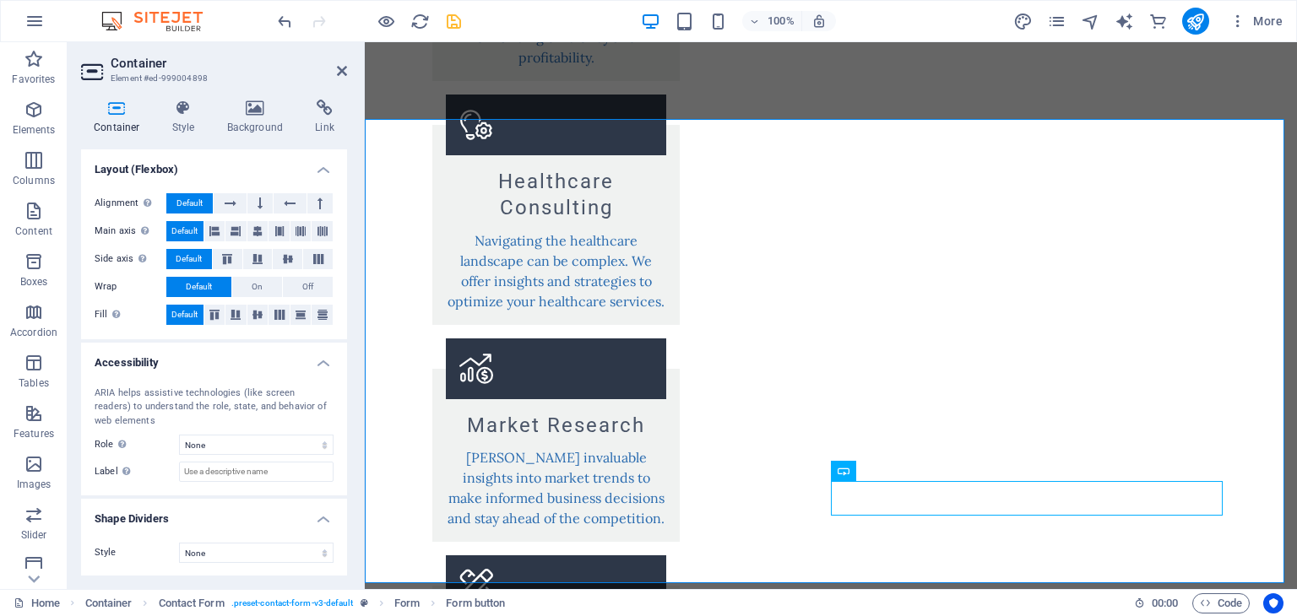
scroll to position [0, 0]
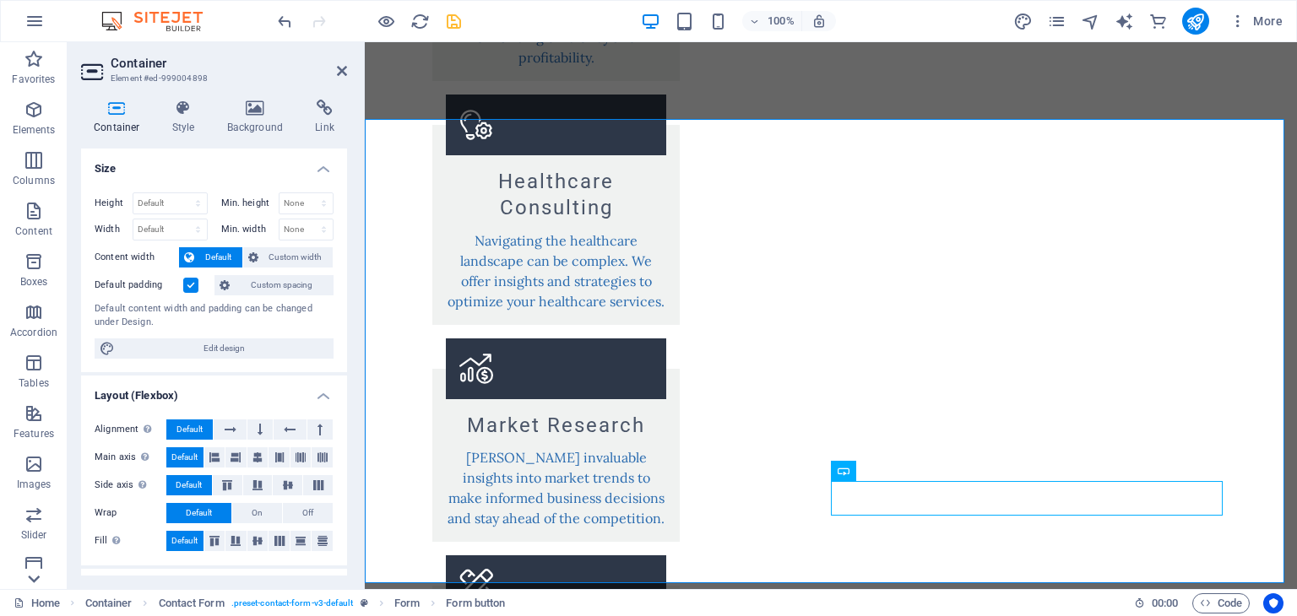
click at [30, 578] on icon at bounding box center [34, 580] width 12 height 8
click at [30, 578] on p "Commerce" at bounding box center [33, 576] width 51 height 14
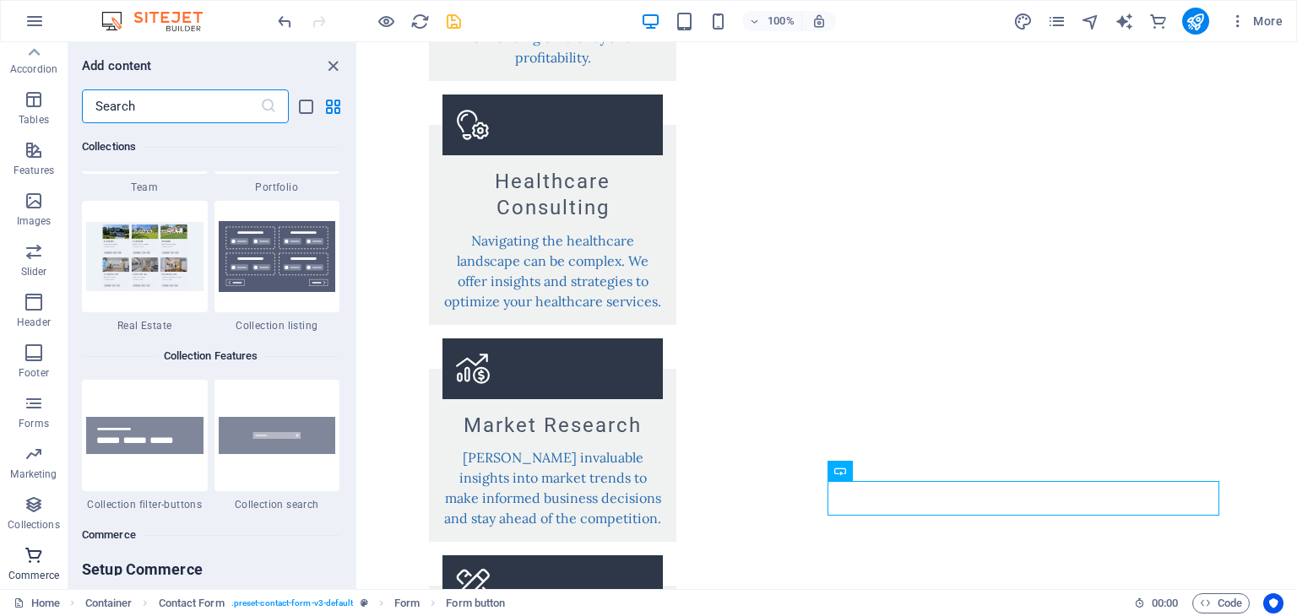
scroll to position [16269, 0]
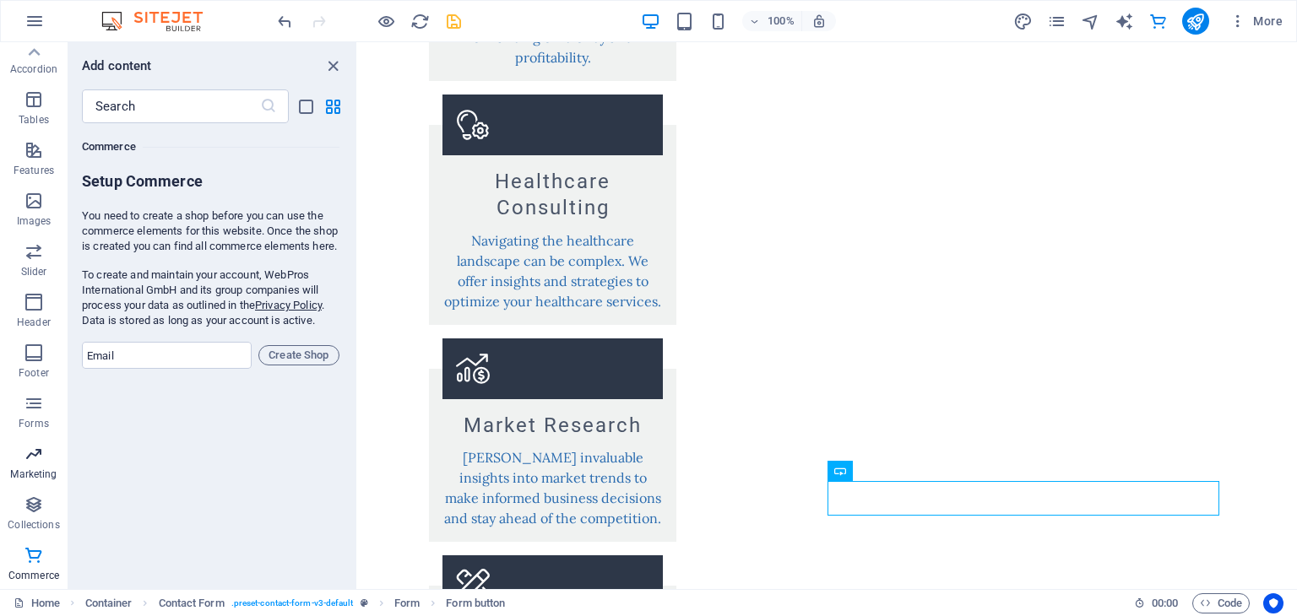
click at [43, 458] on icon "button" at bounding box center [34, 454] width 20 height 20
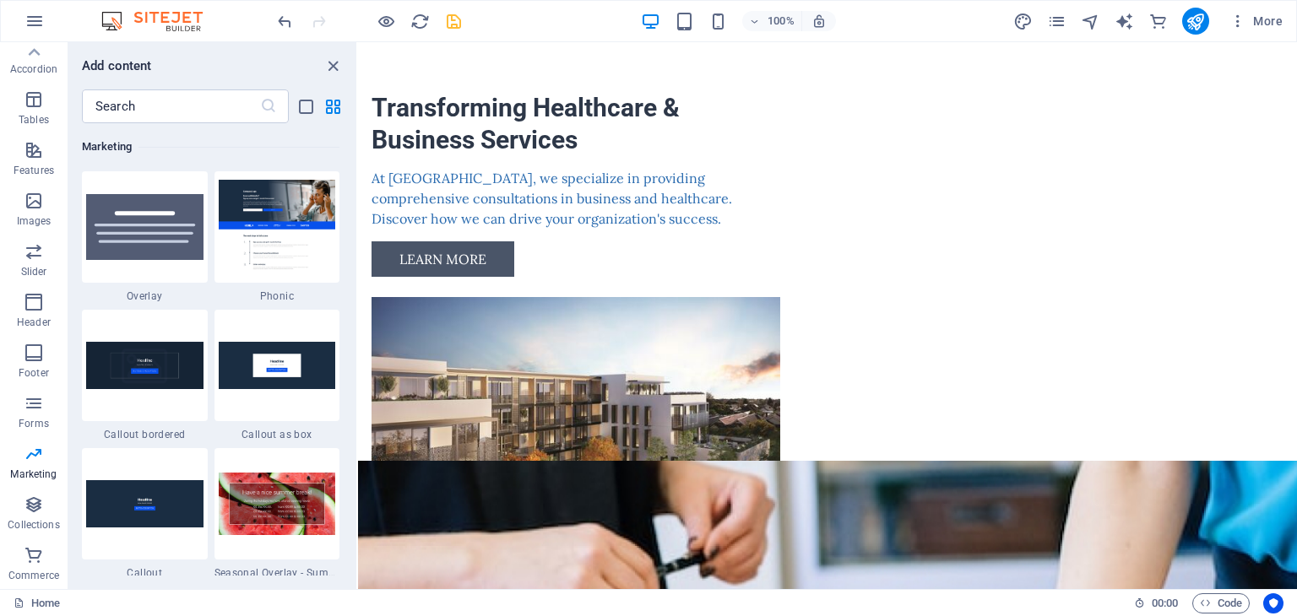
scroll to position [0, 0]
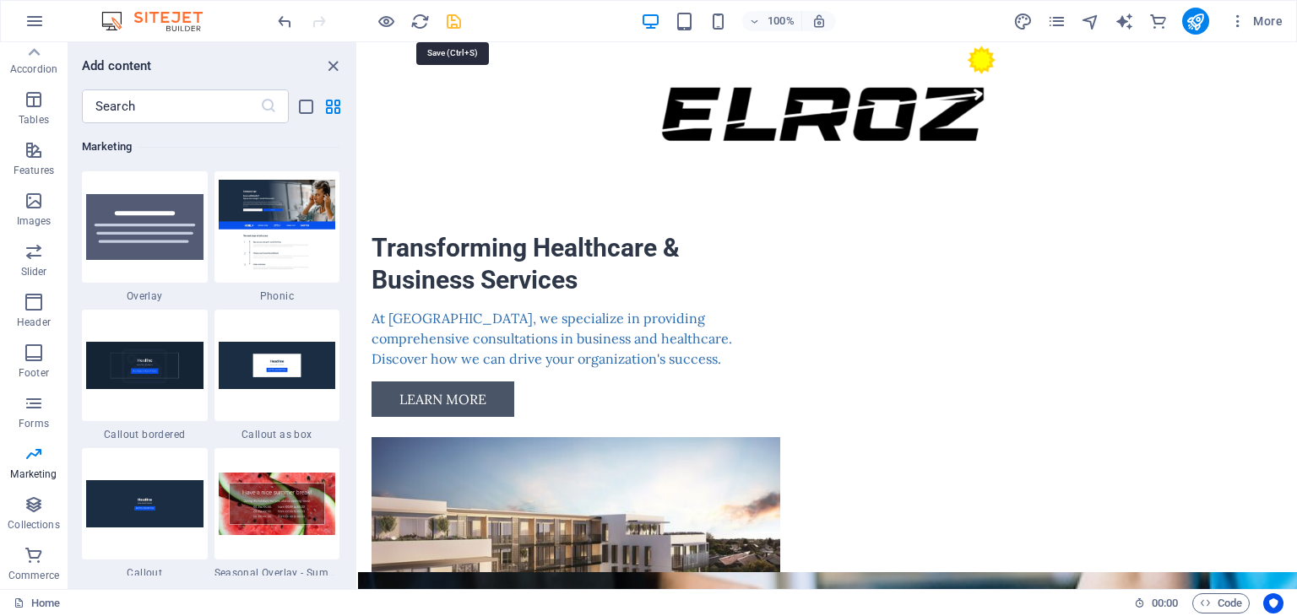
click at [458, 24] on icon "save" at bounding box center [453, 21] width 19 height 19
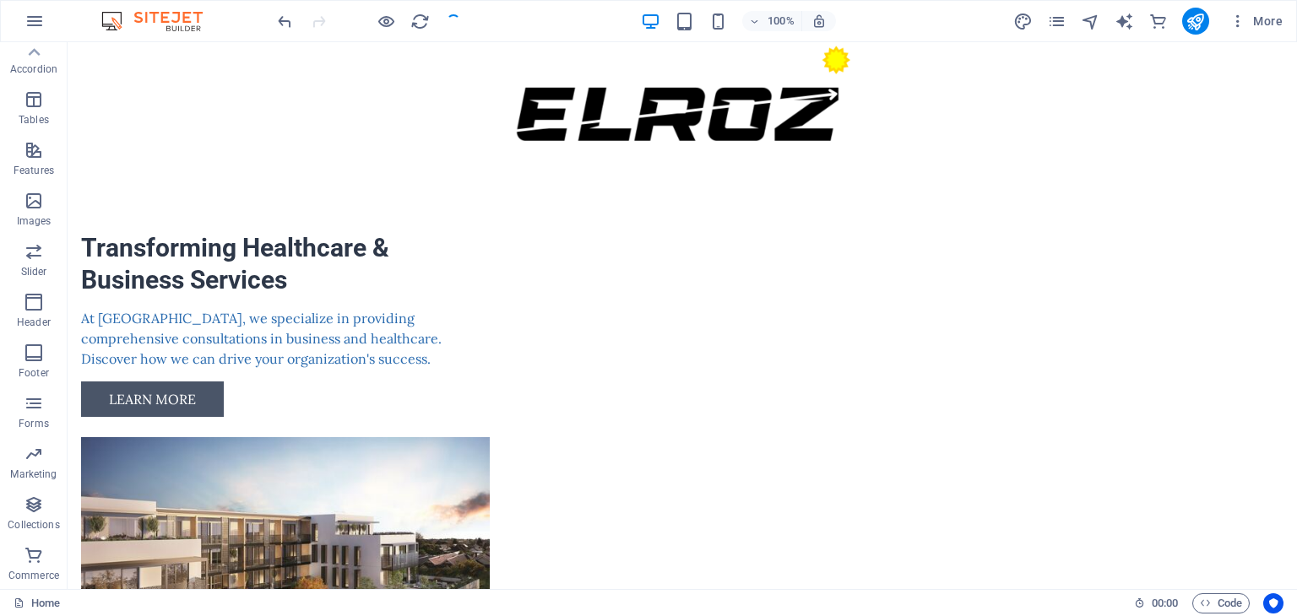
checkbox input "false"
click at [1207, 18] on button "publish" at bounding box center [1195, 21] width 27 height 27
